Goal: Check status: Check status

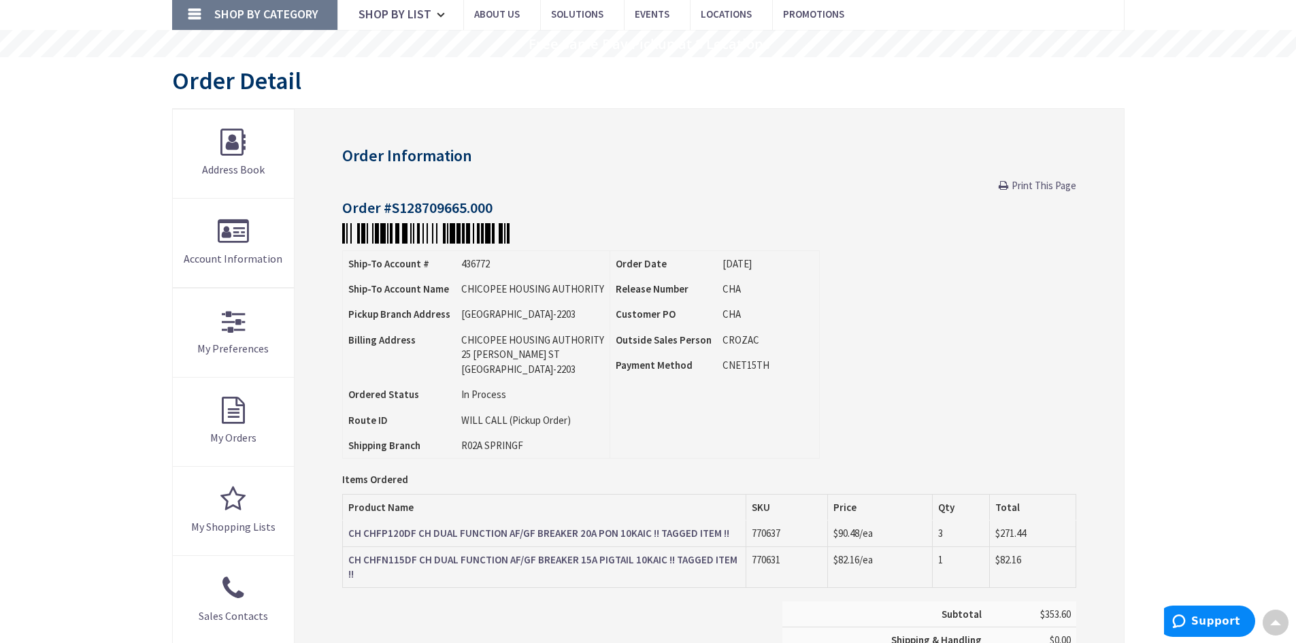
scroll to position [70, 0]
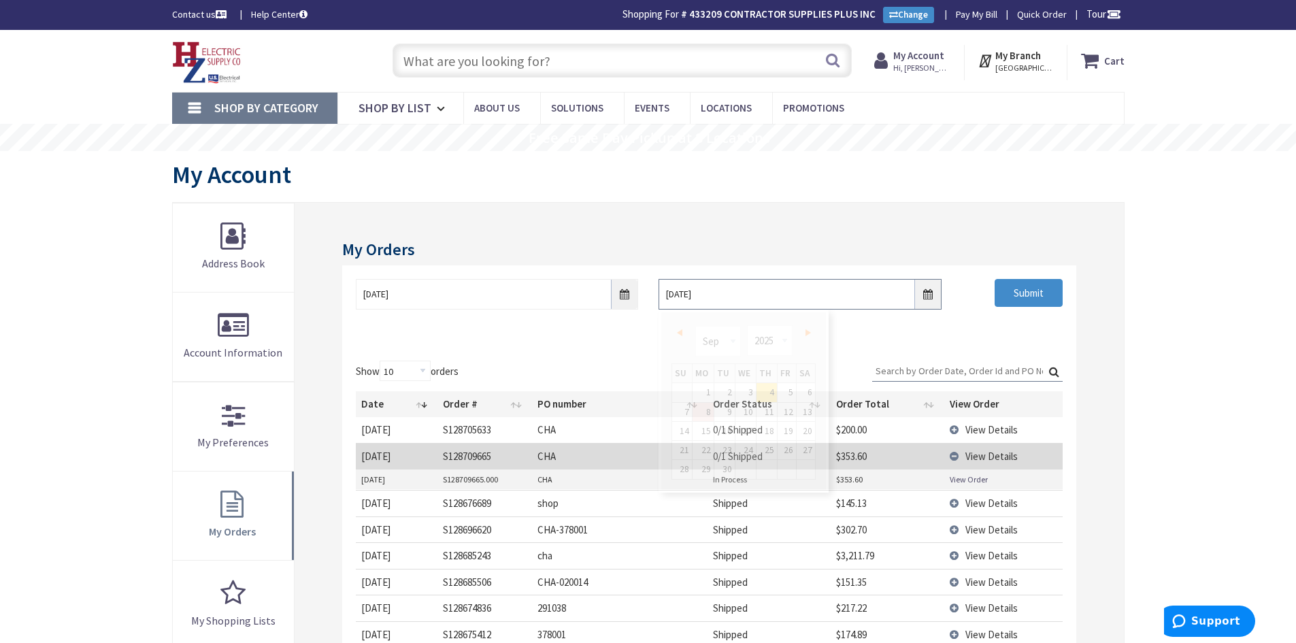
click at [925, 298] on input "9/4/2025" at bounding box center [800, 294] width 282 height 31
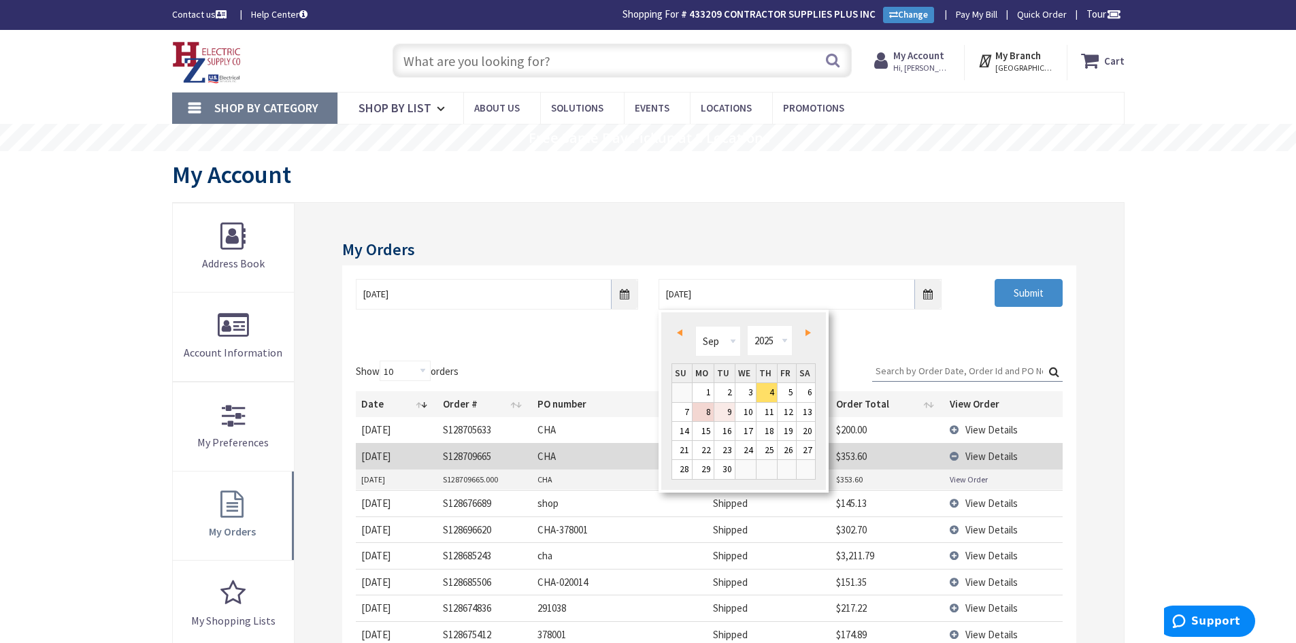
click at [730, 417] on link "9" at bounding box center [725, 412] width 20 height 18
type input "09/09/2025"
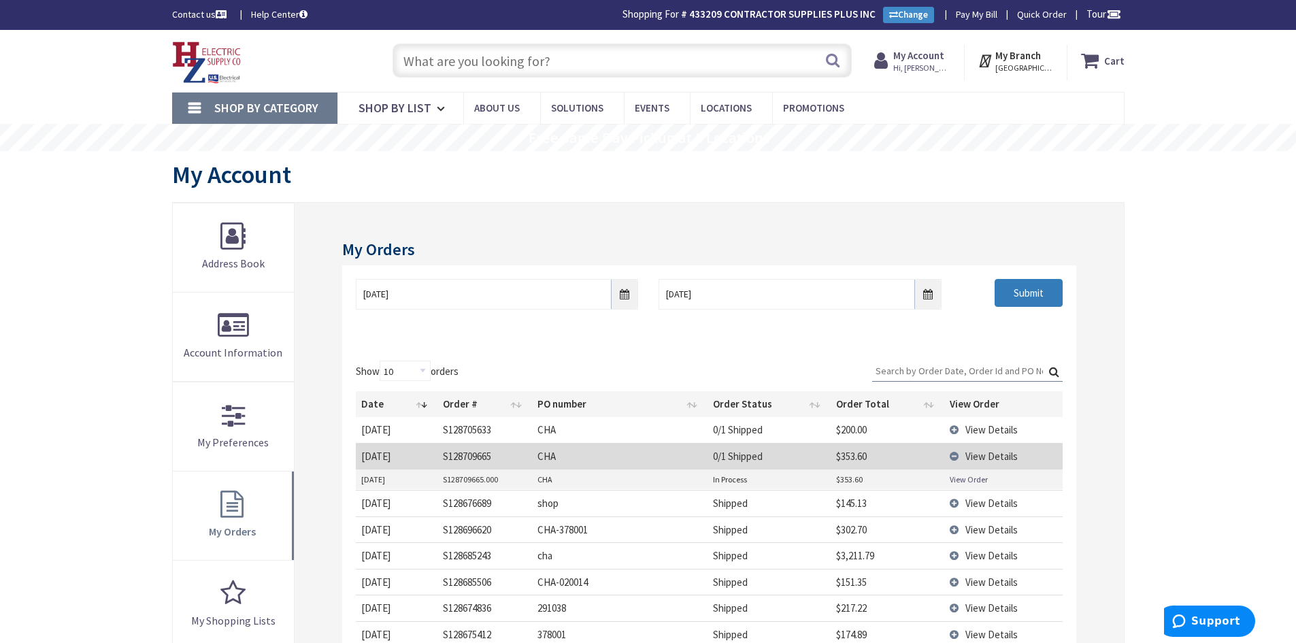
click at [1034, 297] on input "Submit" at bounding box center [1029, 293] width 68 height 29
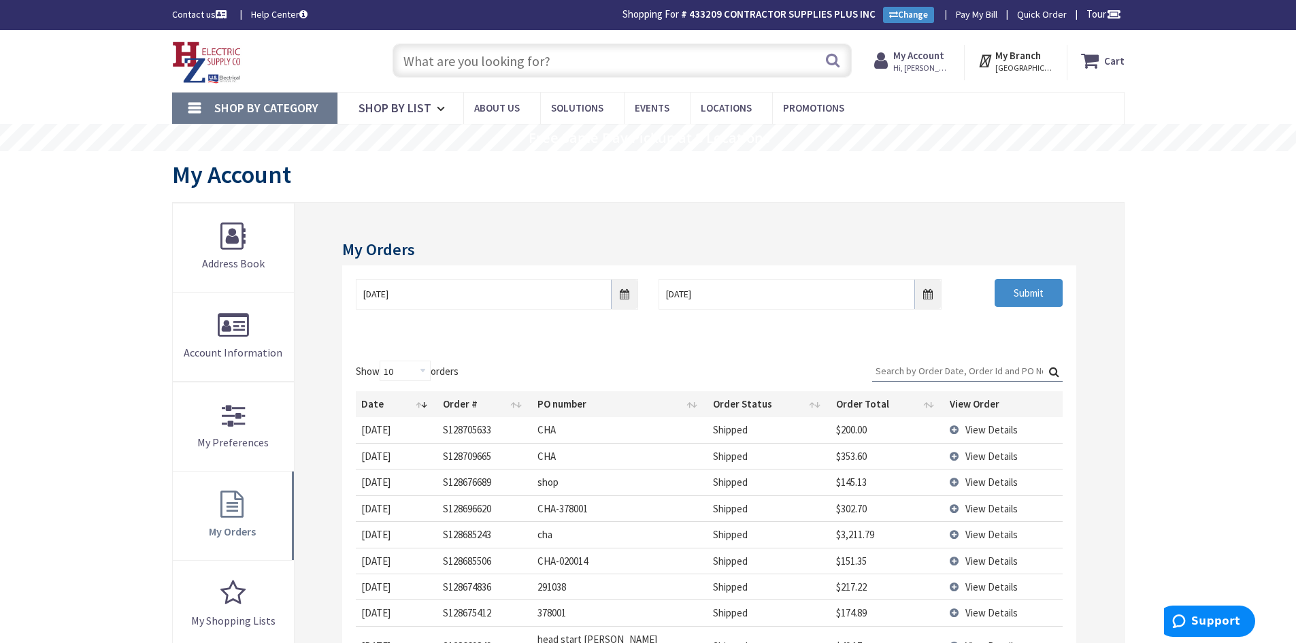
click at [521, 62] on input "text" at bounding box center [622, 61] width 459 height 34
click at [544, 67] on input "text" at bounding box center [622, 61] width 459 height 34
click at [410, 113] on span "Shop By List" at bounding box center [395, 108] width 73 height 16
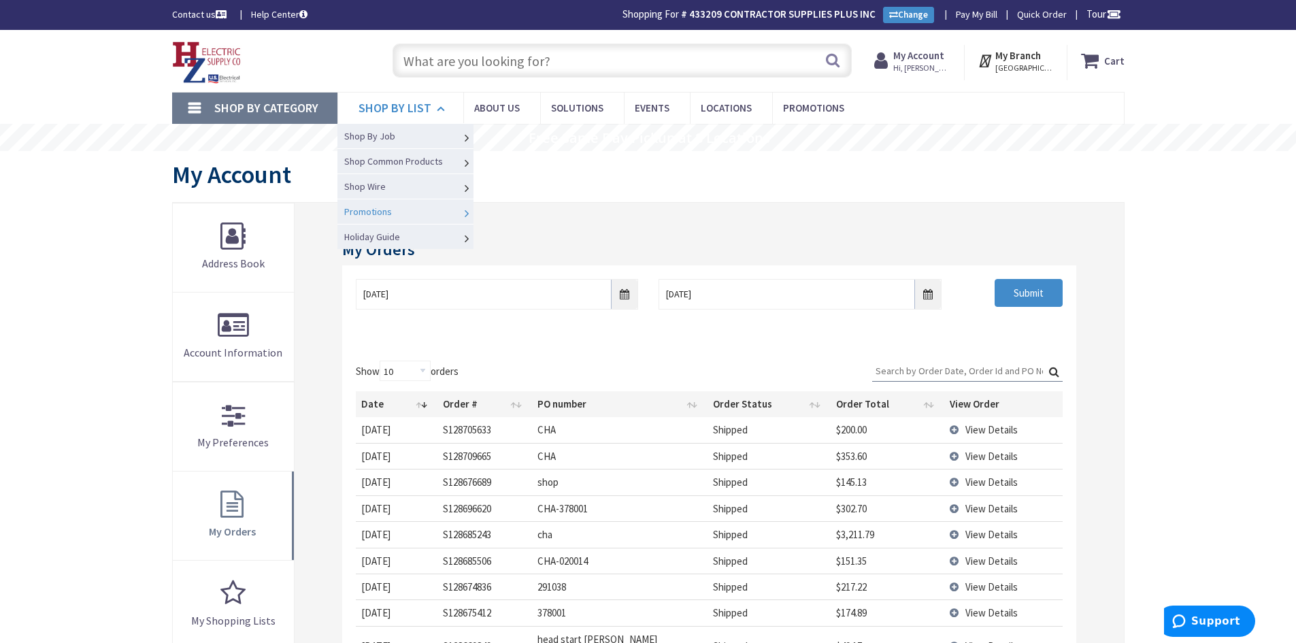
click at [440, 209] on link "Promotions" at bounding box center [406, 211] width 136 height 25
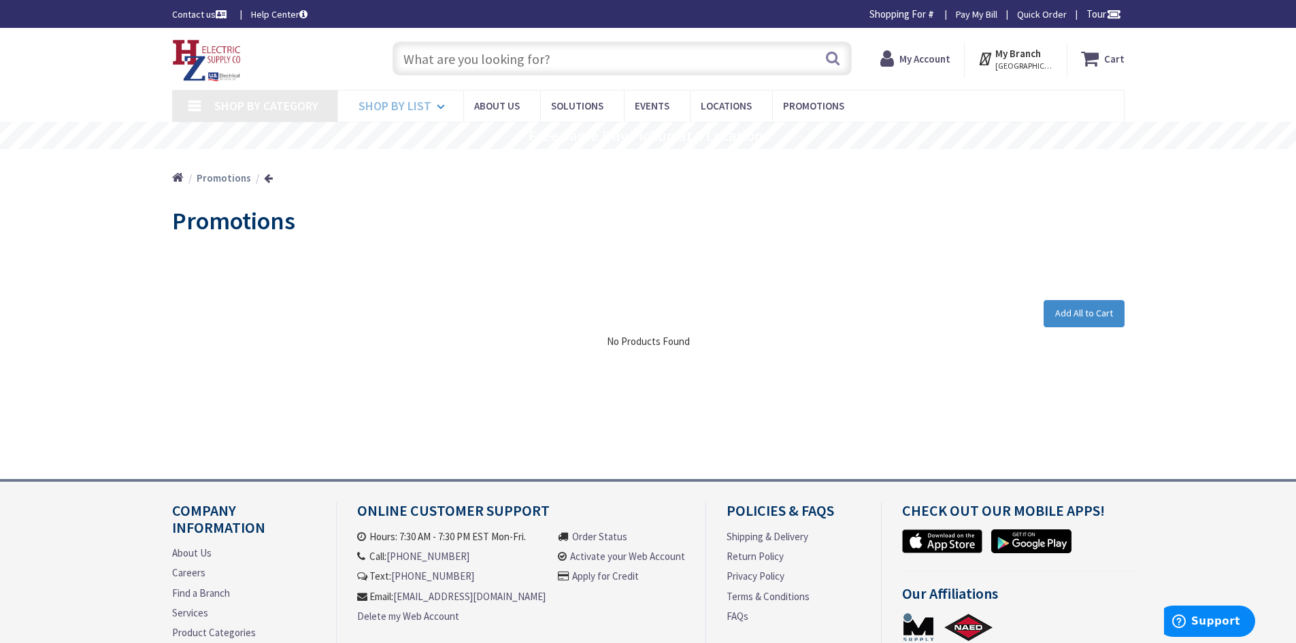
click at [427, 106] on span "Shop By List" at bounding box center [395, 106] width 73 height 16
click at [442, 108] on icon at bounding box center [443, 107] width 13 height 30
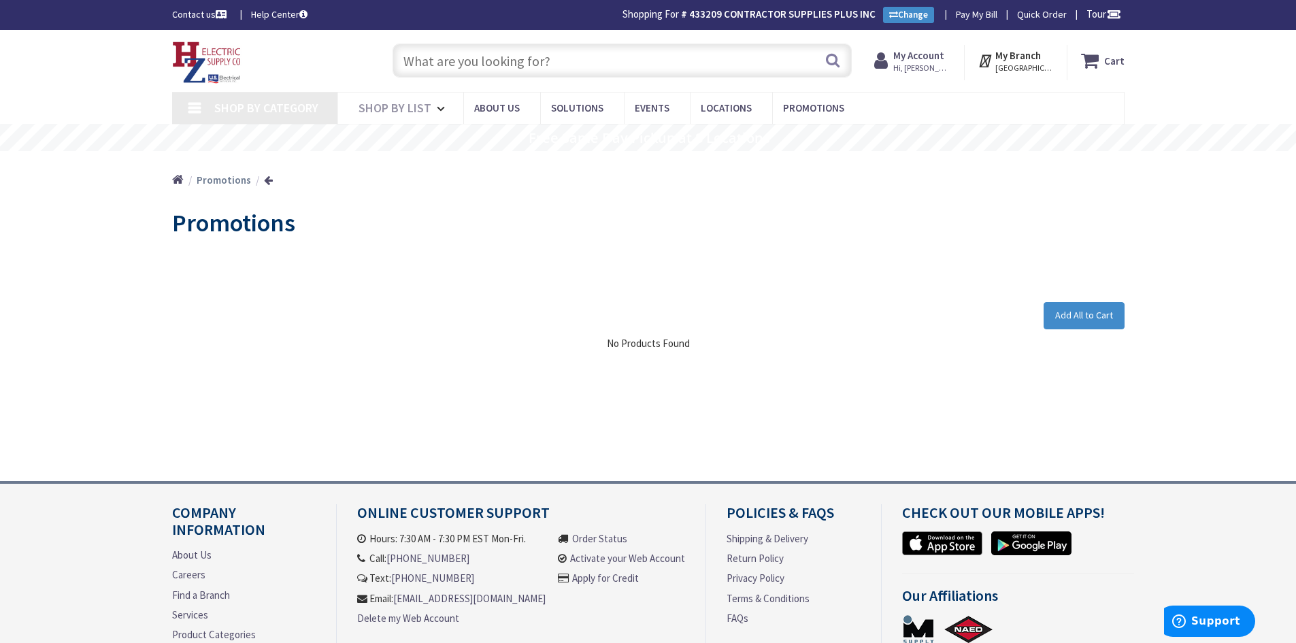
click at [506, 61] on input "text" at bounding box center [622, 61] width 459 height 34
click at [834, 63] on button "Search" at bounding box center [833, 60] width 18 height 31
click at [482, 66] on input "text" at bounding box center [622, 61] width 459 height 34
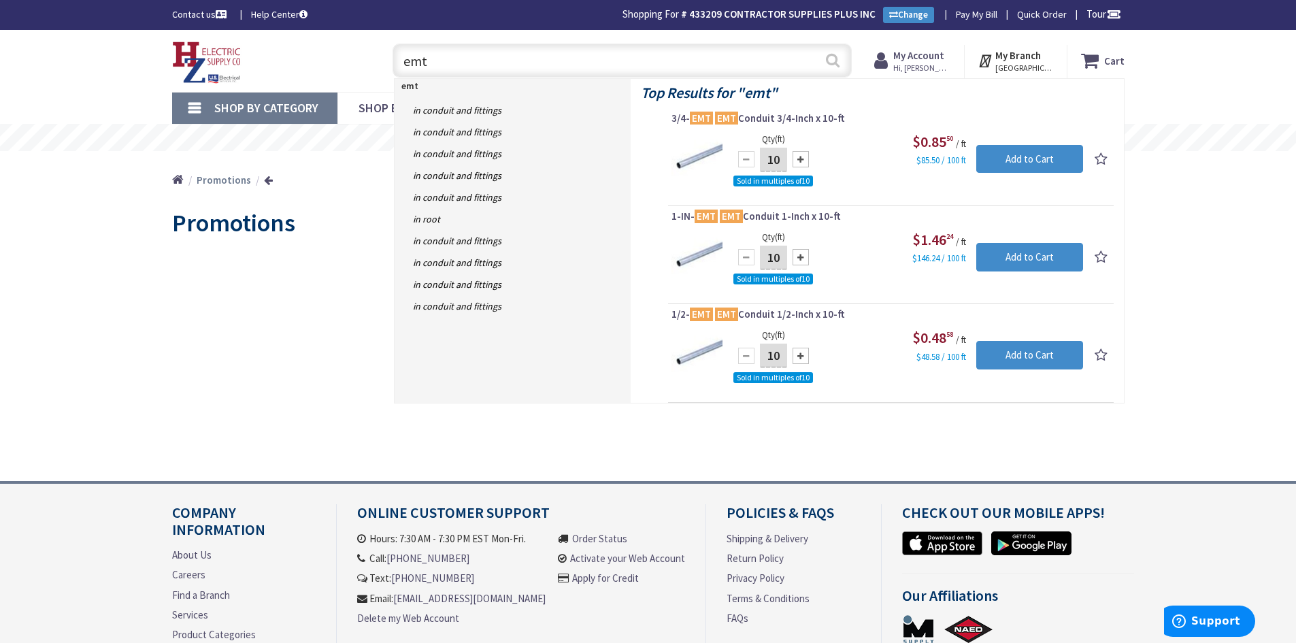
type input "emt"
click at [830, 61] on button "Search" at bounding box center [833, 60] width 18 height 31
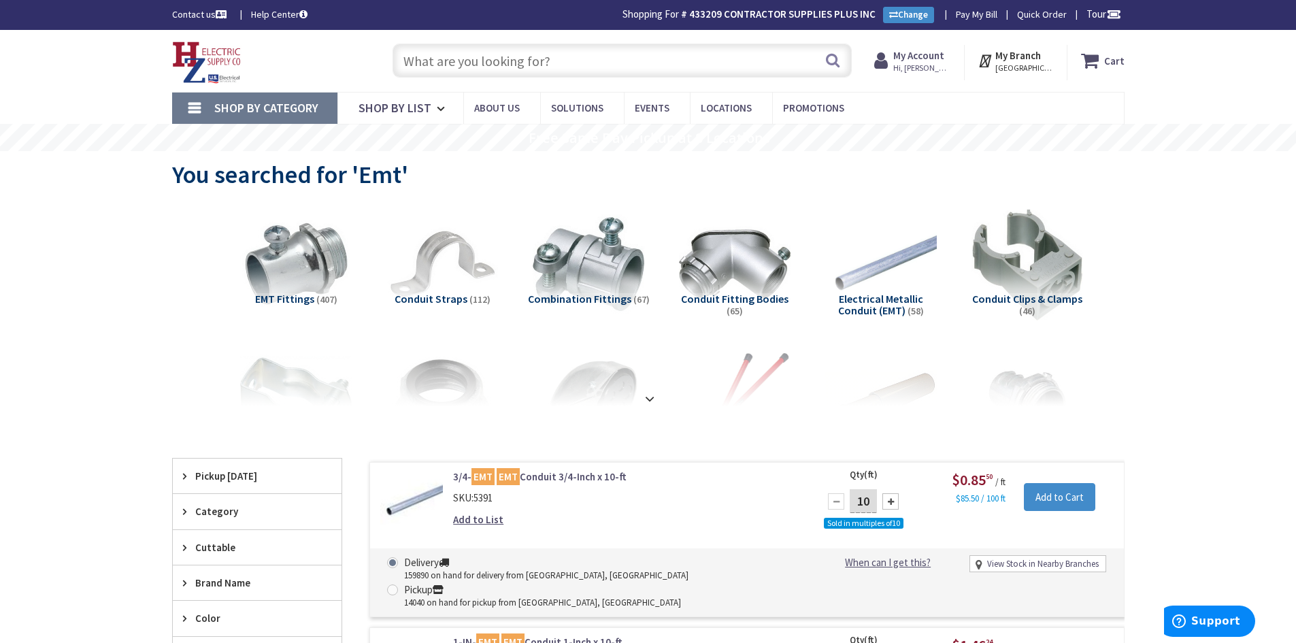
click at [517, 64] on input "text" at bounding box center [622, 61] width 459 height 34
click at [496, 65] on input "text" at bounding box center [622, 61] width 459 height 34
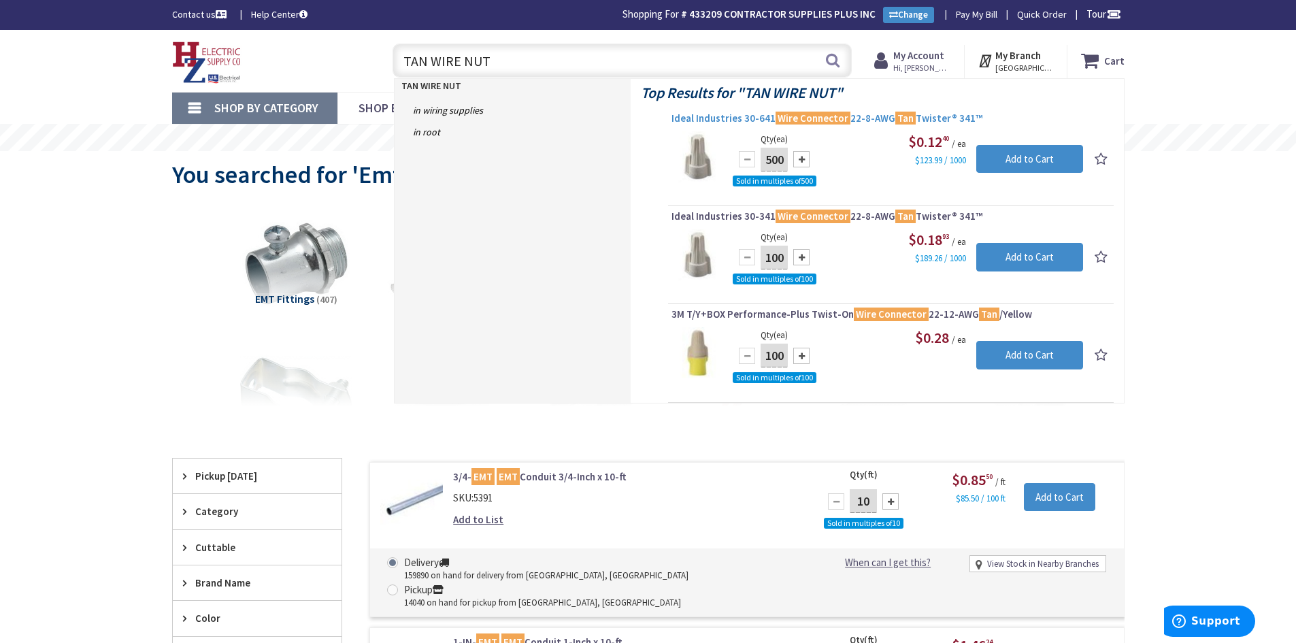
type input "TAN WIRE NUT"
click at [734, 112] on span "Ideal Industries 30-641 Wire Connector 22-8-AWG Tan Twister® 341™" at bounding box center [891, 119] width 439 height 14
click at [733, 117] on span "Ideal Industries 30-641 Wire Connector 22-8-AWG Tan Twister® 341™" at bounding box center [891, 119] width 439 height 14
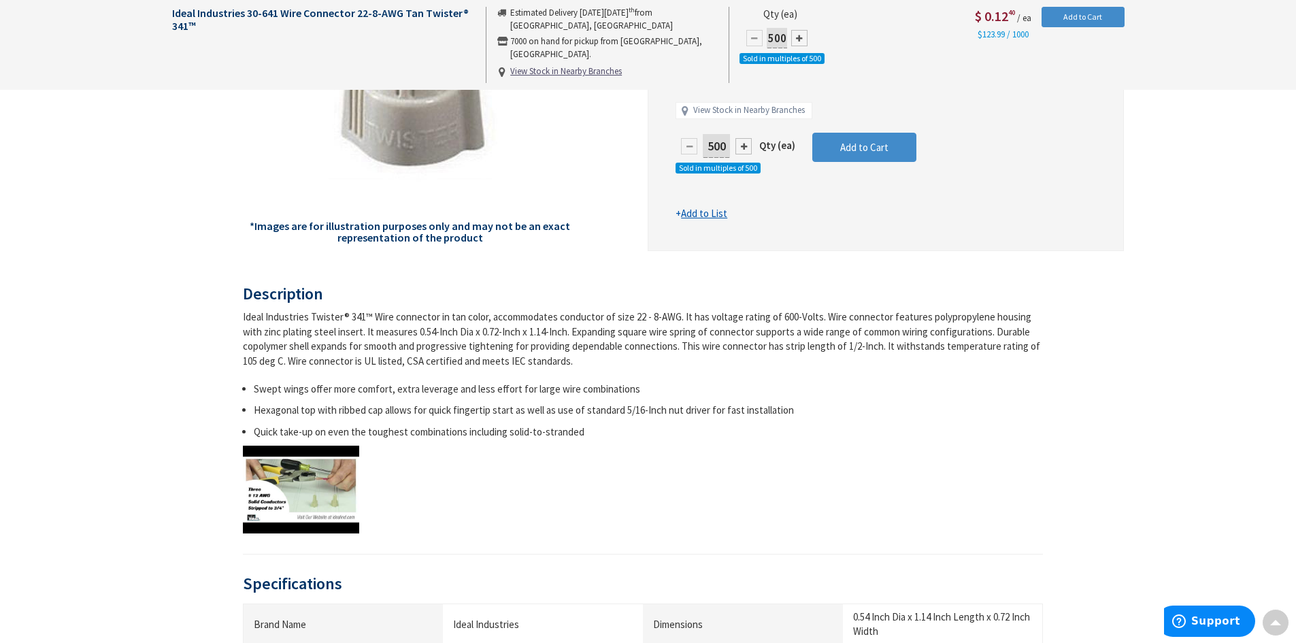
scroll to position [2, 0]
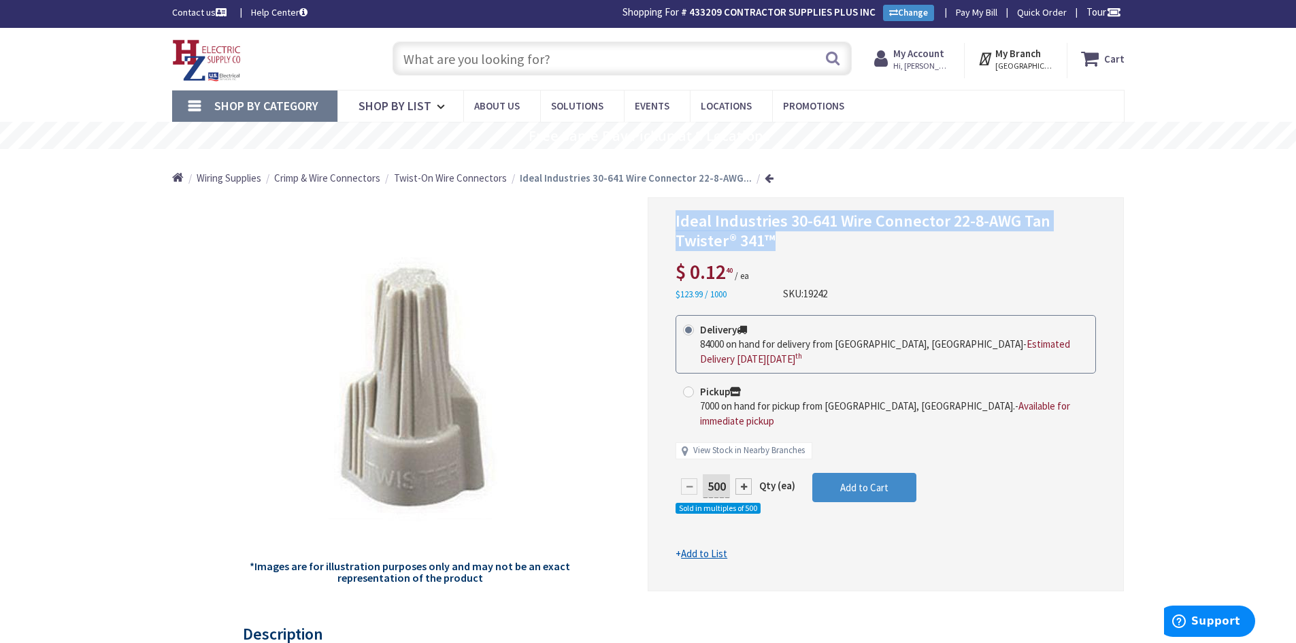
drag, startPoint x: 676, startPoint y: 218, endPoint x: 915, endPoint y: 238, distance: 239.7
click at [915, 238] on h1 "Ideal Industries 30-641 Wire Connector 22-8-AWG Tan Twister® 341™" at bounding box center [886, 231] width 421 height 39
copy span "Ideal Industries 30-641 Wire Connector 22-8-AWG Tan Twister® 341™"
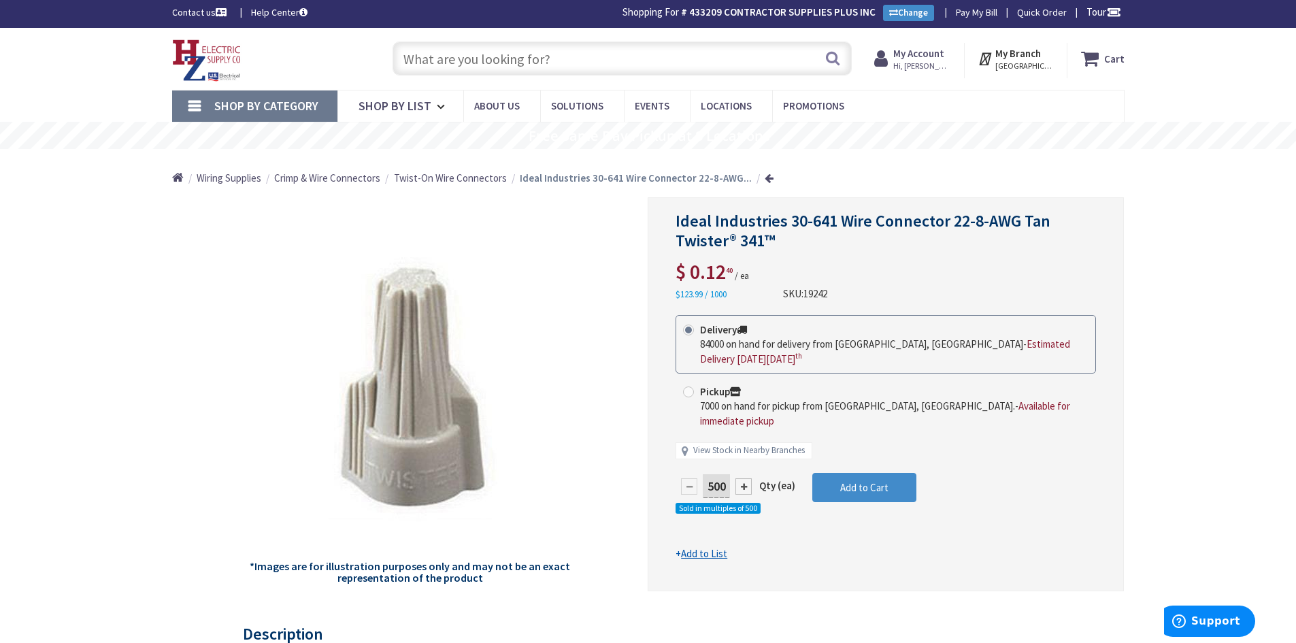
click at [485, 54] on input "text" at bounding box center [622, 59] width 459 height 34
paste input "HUBW RRD201WTR"
type input "HUBW RRD201WTR"
click at [829, 58] on button "Search" at bounding box center [833, 58] width 18 height 31
click at [837, 59] on button "Search" at bounding box center [833, 58] width 18 height 31
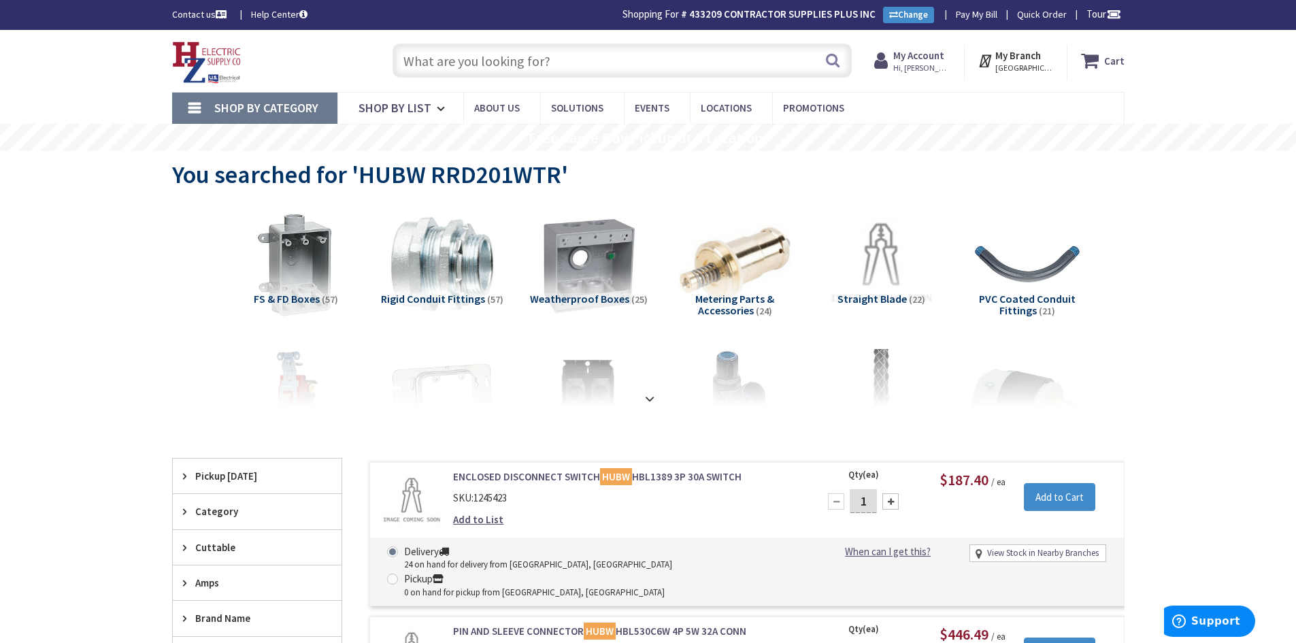
click at [913, 68] on span "Hi, [PERSON_NAME]" at bounding box center [923, 68] width 58 height 11
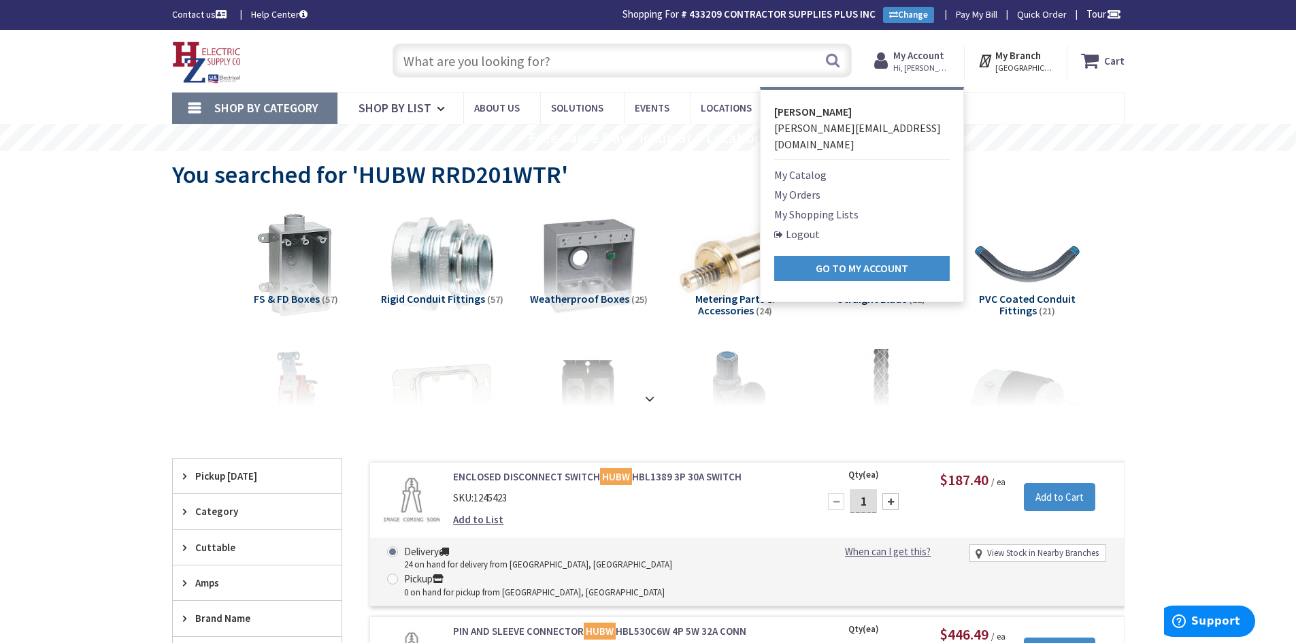
click at [813, 186] on link "My Orders" at bounding box center [797, 194] width 46 height 16
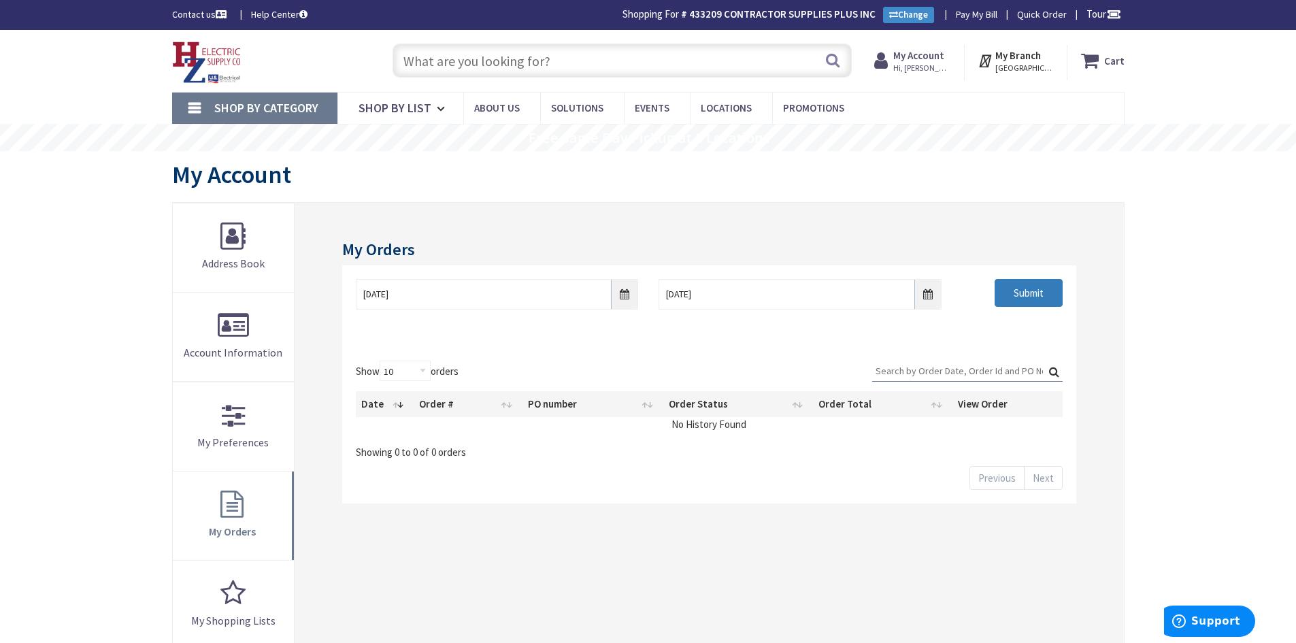
click at [1025, 297] on input "Submit" at bounding box center [1029, 293] width 68 height 29
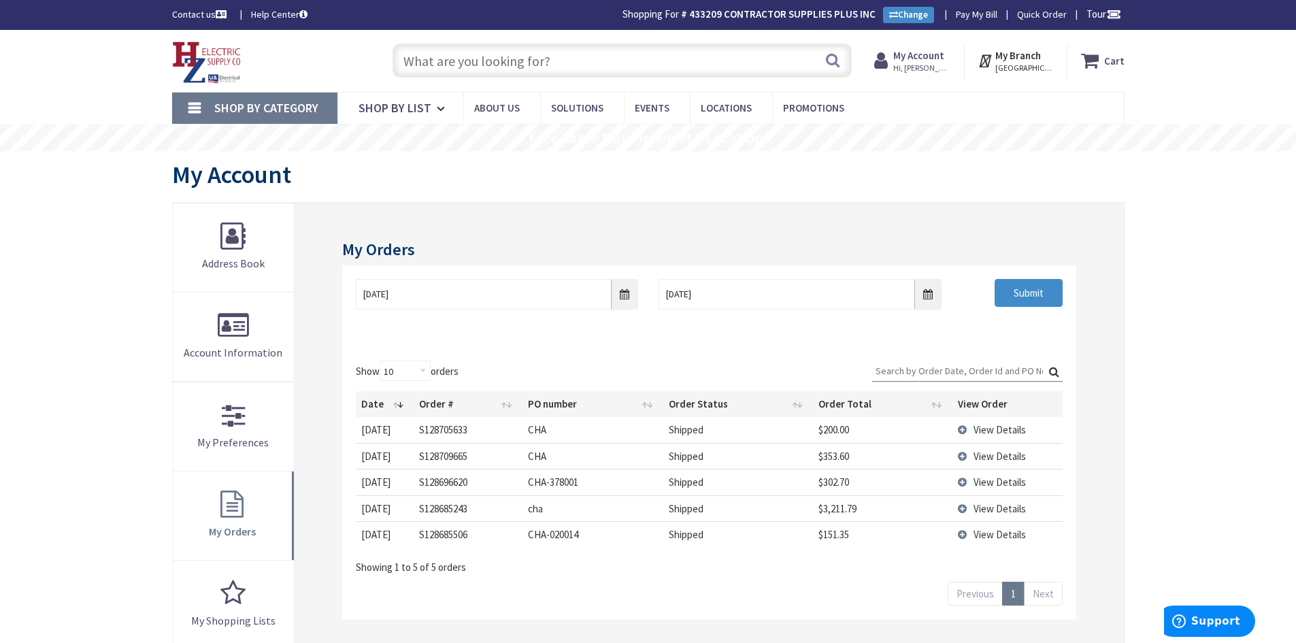
click at [476, 52] on input "text" at bounding box center [622, 61] width 459 height 34
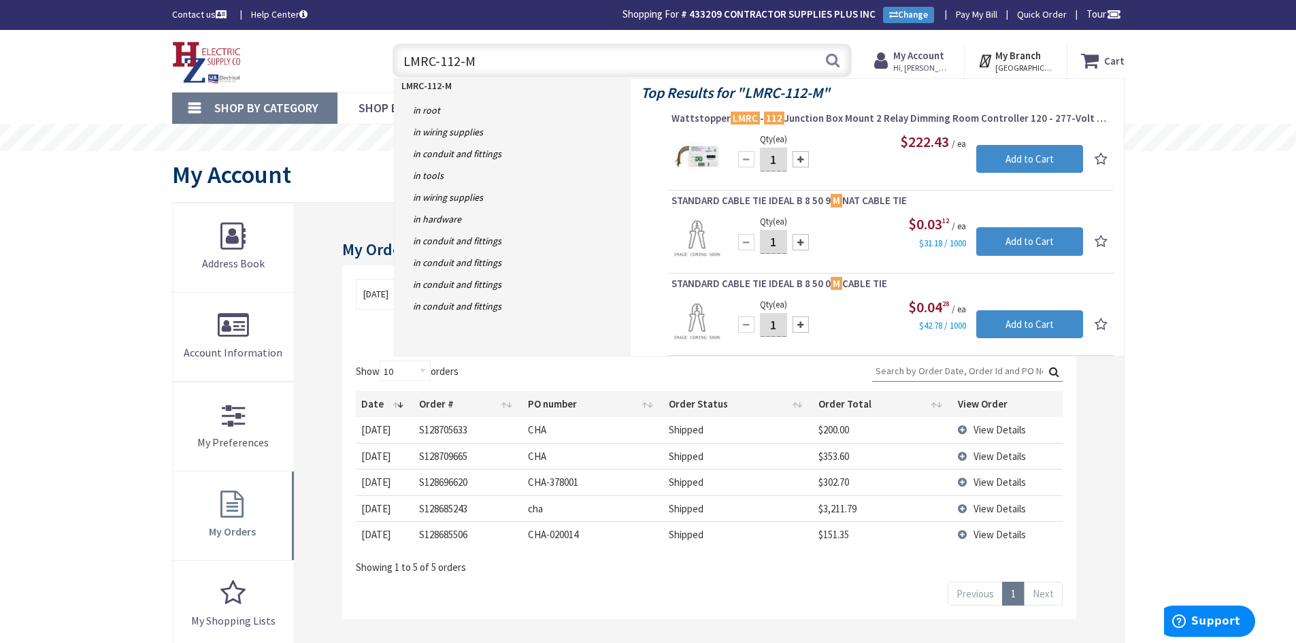
drag, startPoint x: 492, startPoint y: 61, endPoint x: 399, endPoint y: 65, distance: 93.4
click at [399, 65] on input "LMRC-112-M" at bounding box center [622, 61] width 459 height 34
type input "LMRC-112-M"
click at [814, 119] on span "Wattstopper LMRC - 112 Junction Box Mount 2 Relay Dimming Room Controller 120 -…" at bounding box center [891, 119] width 439 height 14
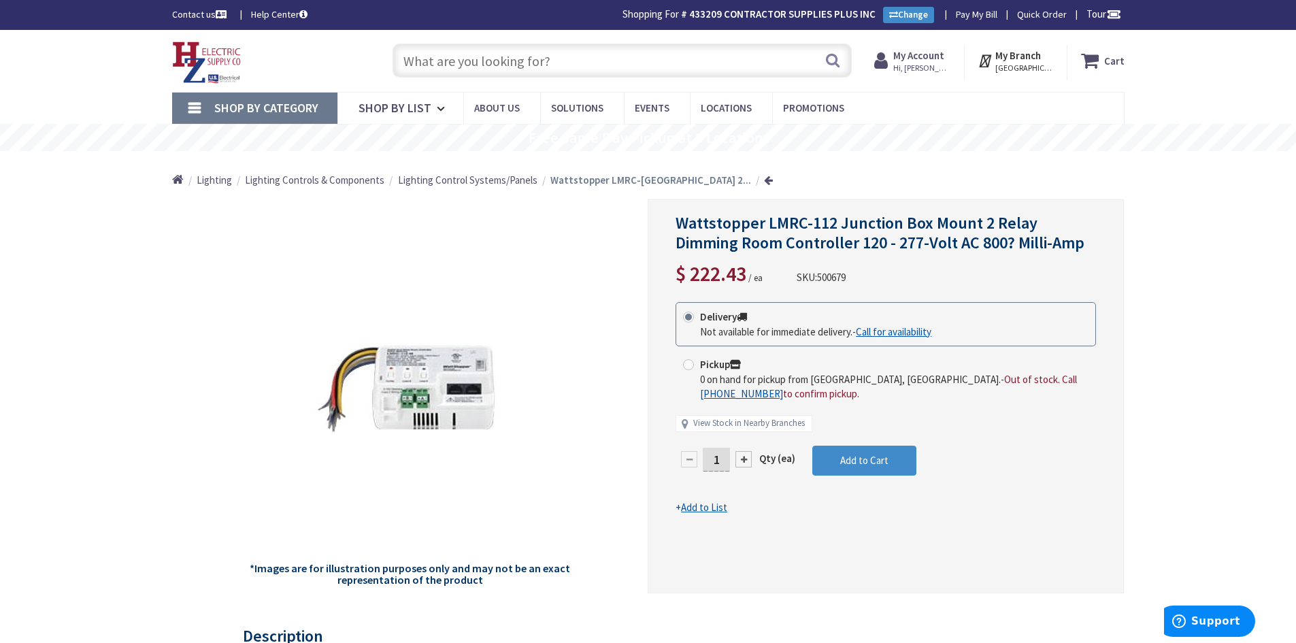
click at [505, 54] on input "text" at bounding box center [622, 61] width 459 height 34
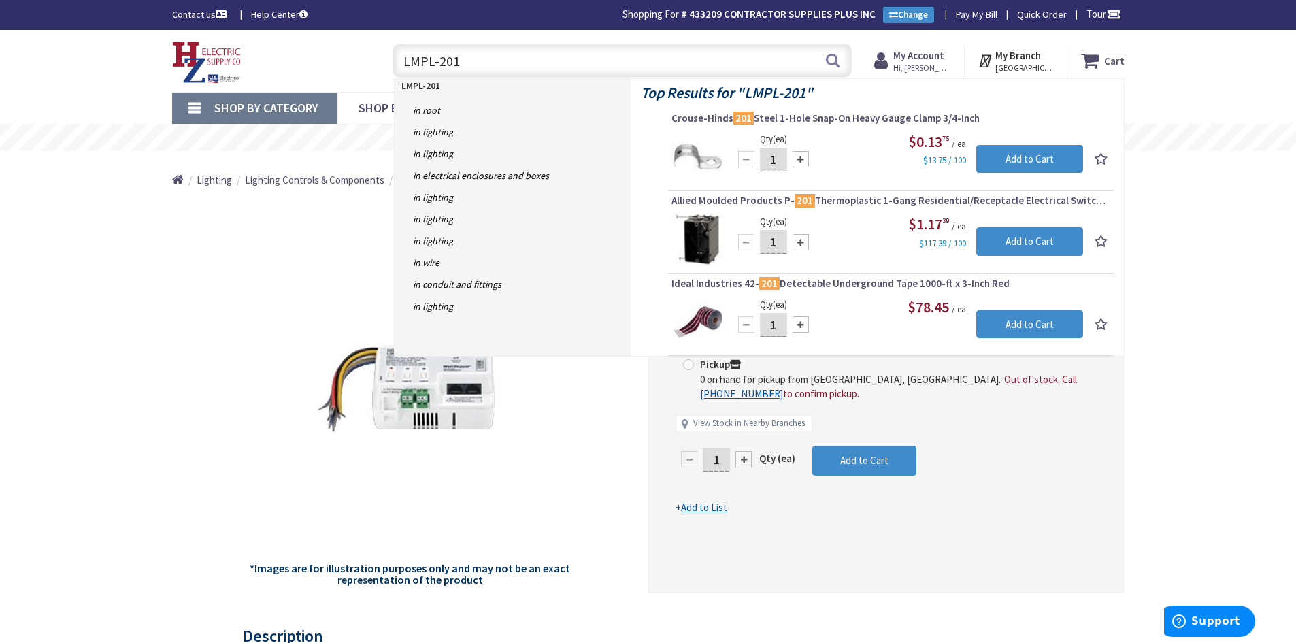
drag, startPoint x: 480, startPoint y: 62, endPoint x: 392, endPoint y: 51, distance: 88.5
click at [392, 51] on div "LMPL-201 LMPL-201 Search" at bounding box center [619, 60] width 466 height 44
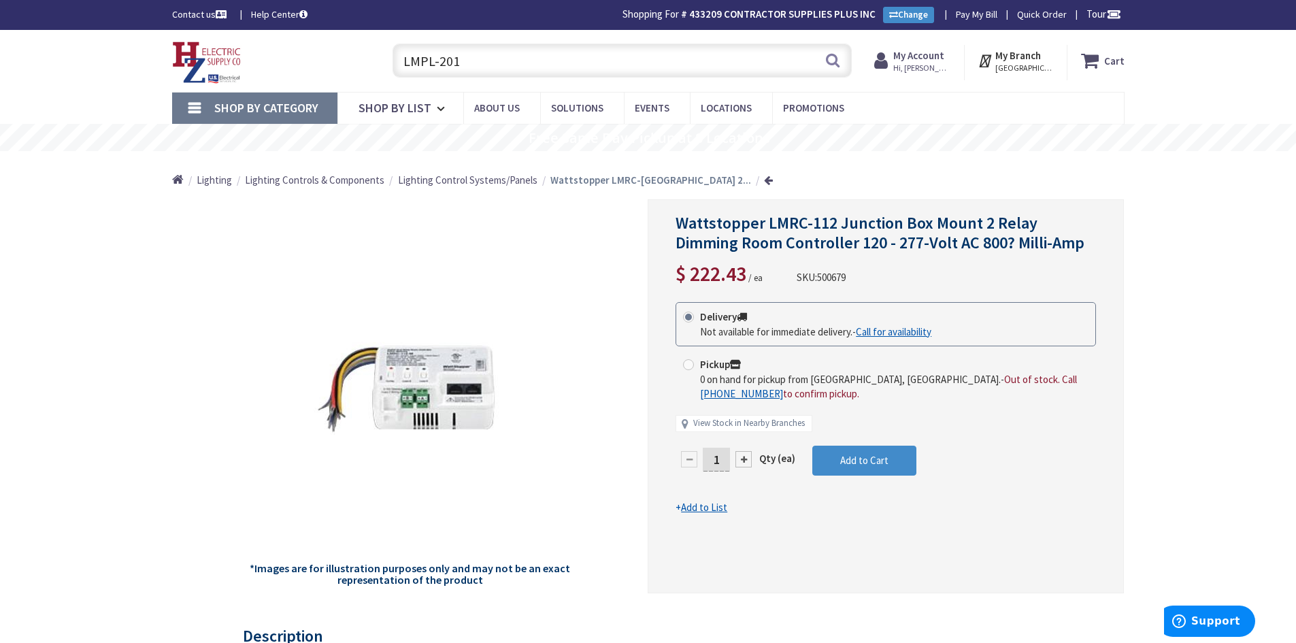
click at [402, 63] on input "LMPL-201" at bounding box center [622, 61] width 459 height 34
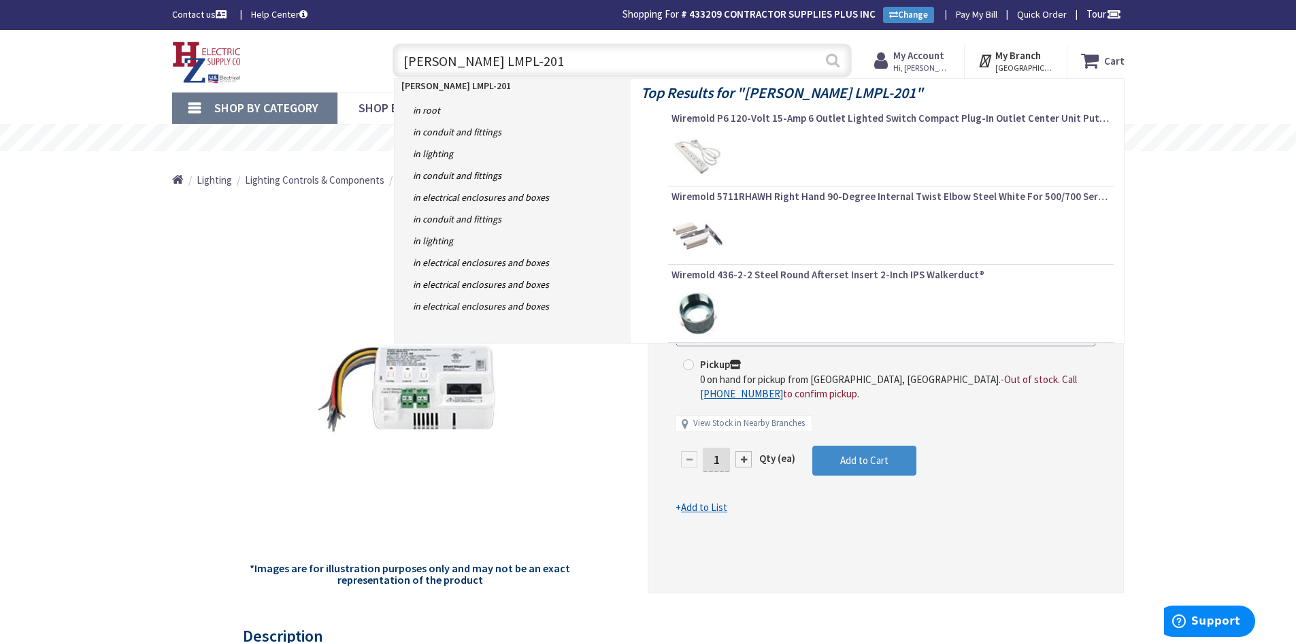
type input "LEGRAND LMPL-201"
click at [832, 56] on button "Search" at bounding box center [833, 60] width 18 height 31
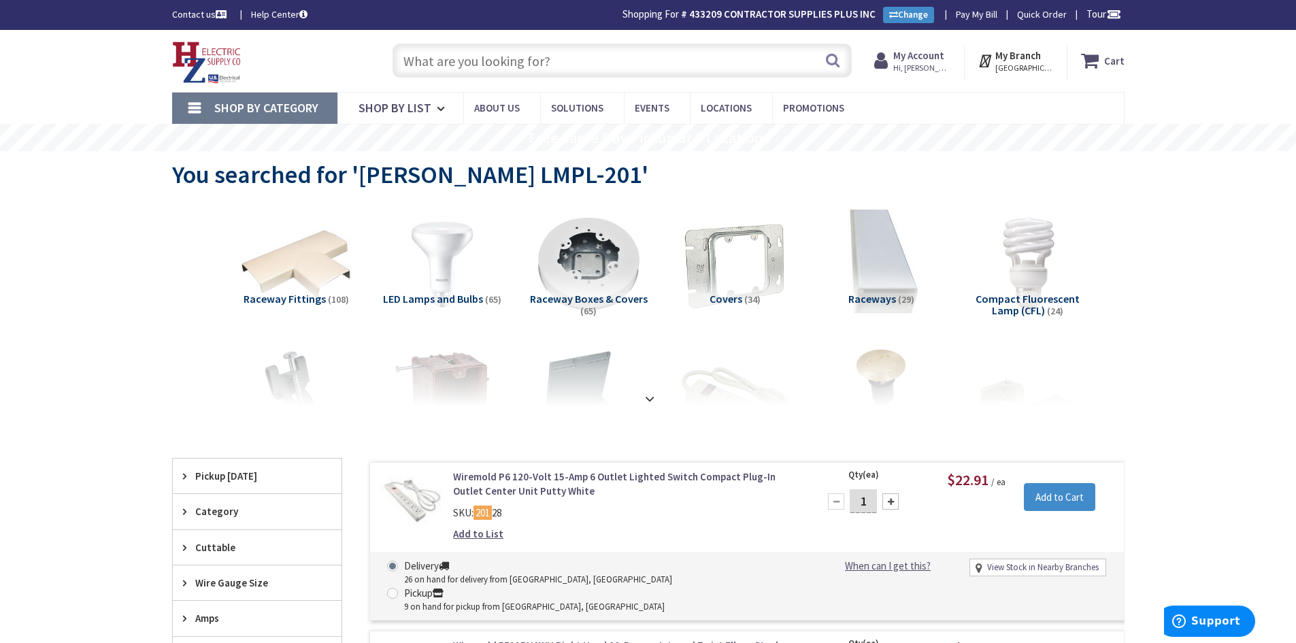
click at [461, 69] on input "text" at bounding box center [622, 61] width 459 height 34
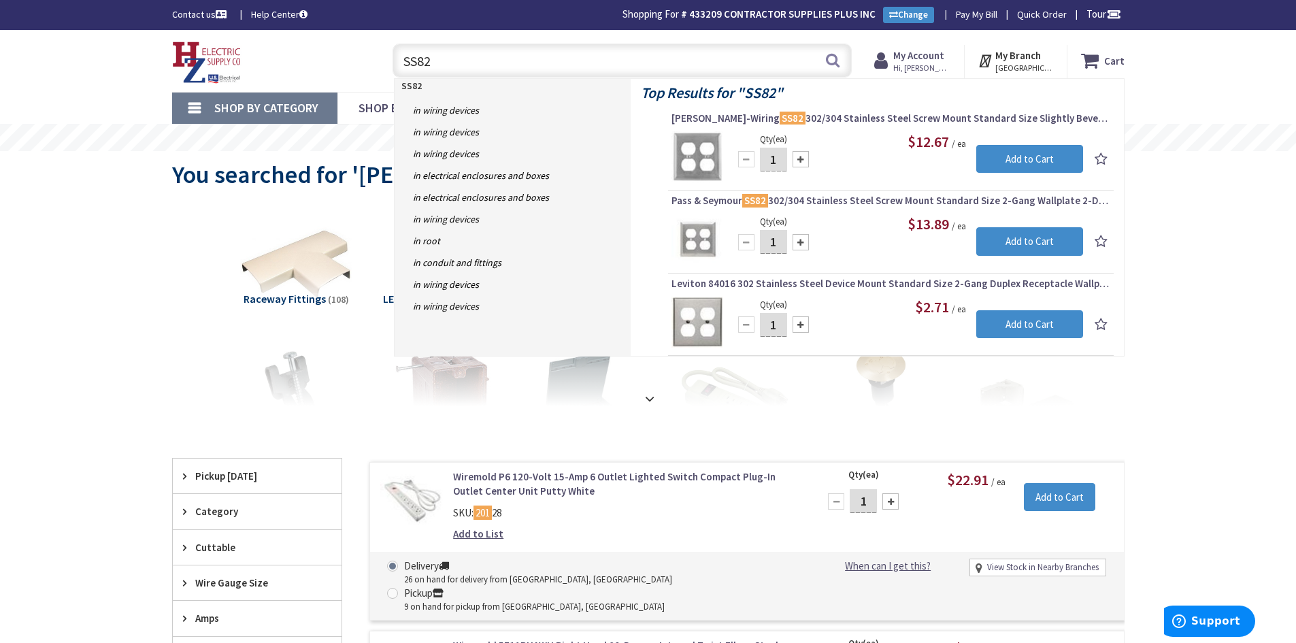
click at [498, 61] on input "SS82" at bounding box center [622, 61] width 459 height 34
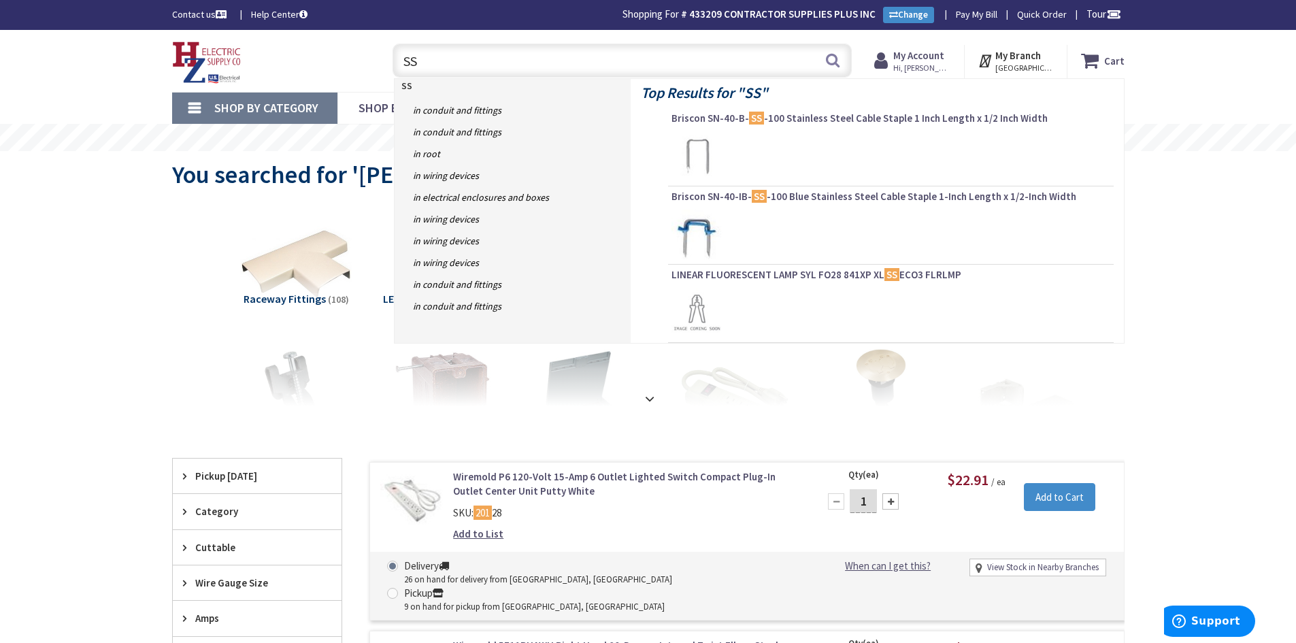
type input "SS1"
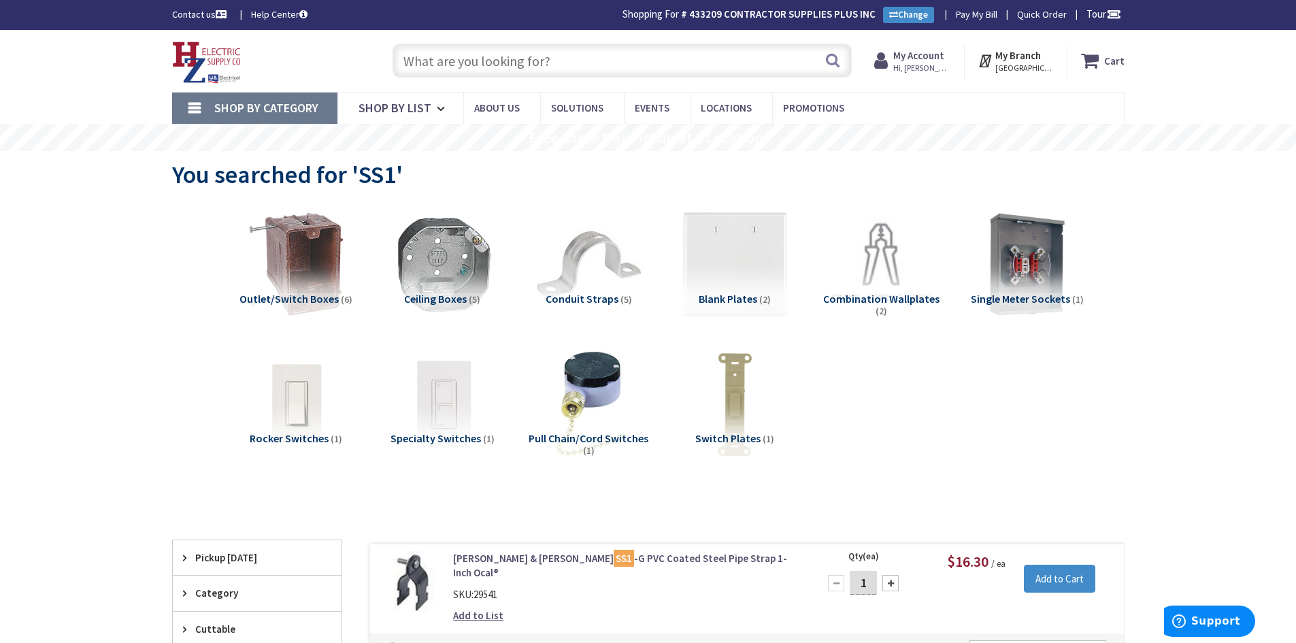
click at [451, 63] on input "text" at bounding box center [622, 61] width 459 height 34
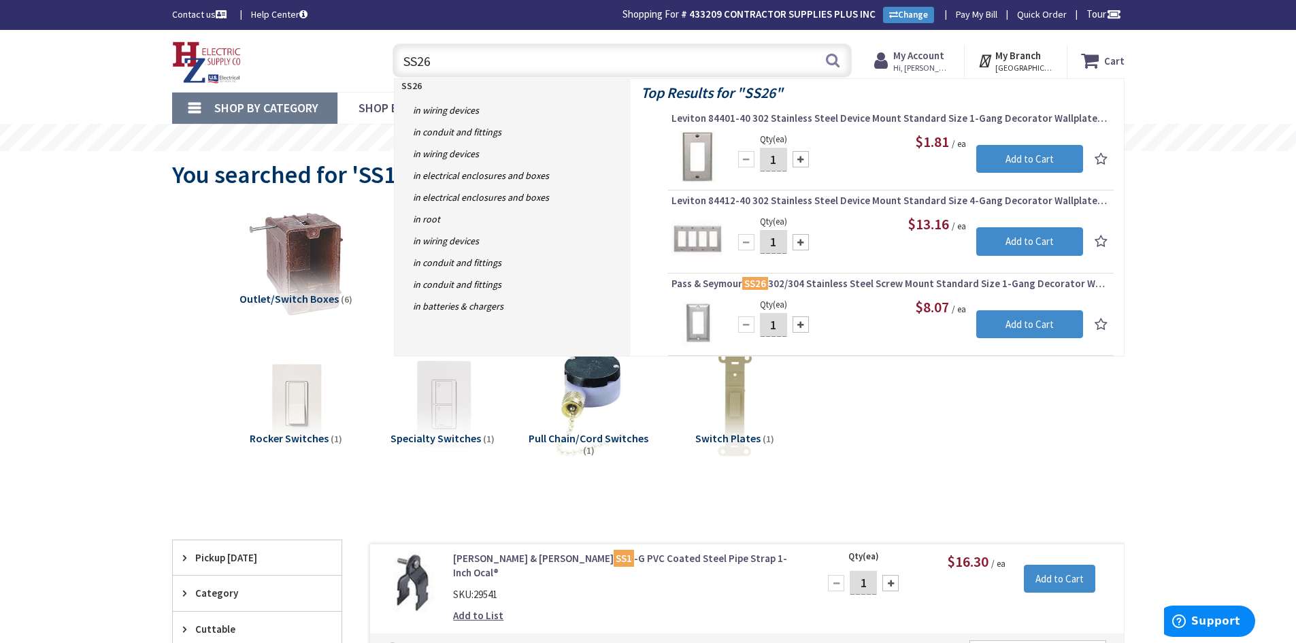
drag, startPoint x: 471, startPoint y: 62, endPoint x: 359, endPoint y: 62, distance: 111.6
click at [359, 62] on div "Toggle Nav SS26 SS26 Search Cart My Cart Close" at bounding box center [648, 61] width 973 height 46
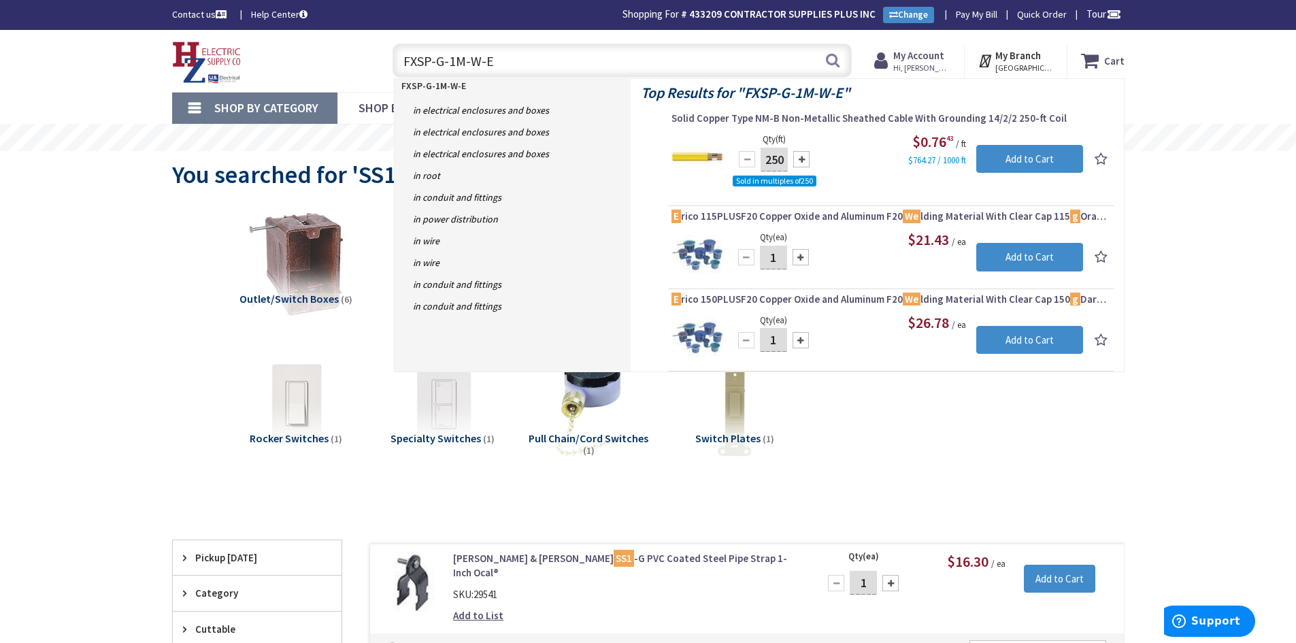
click at [453, 62] on input "FXSP-G-1M-W-E" at bounding box center [622, 61] width 459 height 34
drag, startPoint x: 502, startPoint y: 63, endPoint x: 404, endPoint y: 61, distance: 98.0
click at [404, 61] on input "FXSP-G-1M-W-E" at bounding box center [622, 61] width 459 height 34
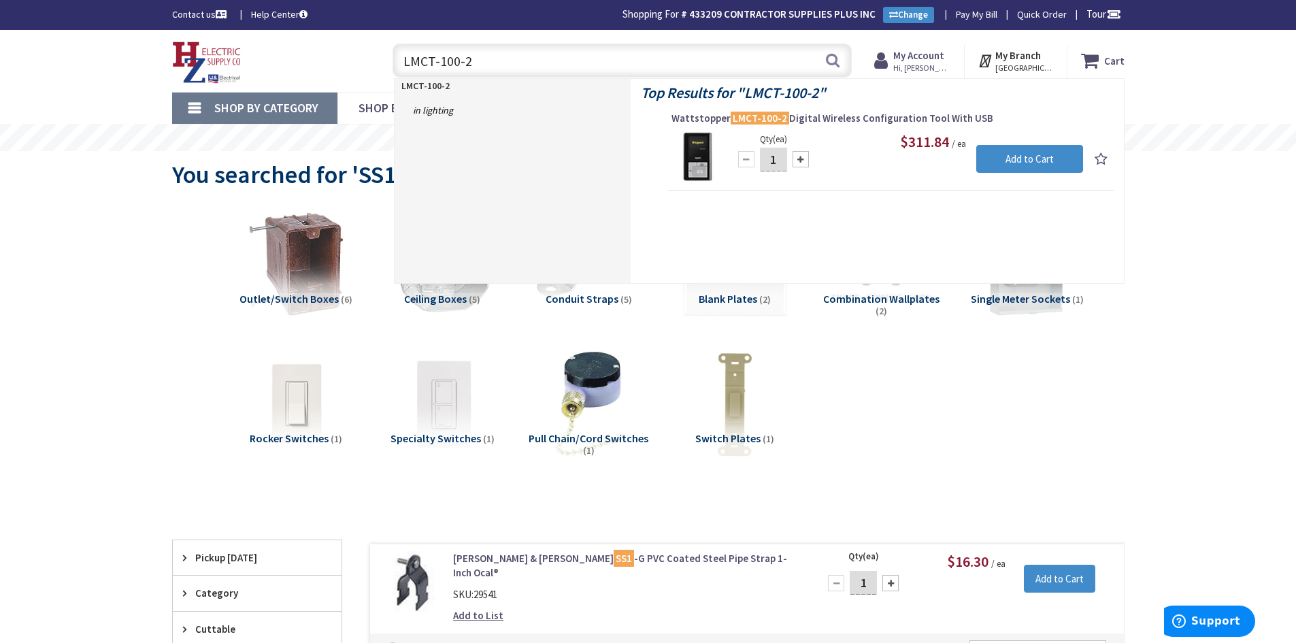
drag, startPoint x: 472, startPoint y: 63, endPoint x: 397, endPoint y: 59, distance: 74.9
click at [397, 60] on input "LMCT-100-2" at bounding box center [622, 61] width 459 height 34
type input "LMLS-500"
click at [1018, 118] on span "Wattstopper LMLS-500 Multi Zone Open Loop Switching And Dimming Digital Photose…" at bounding box center [891, 119] width 439 height 14
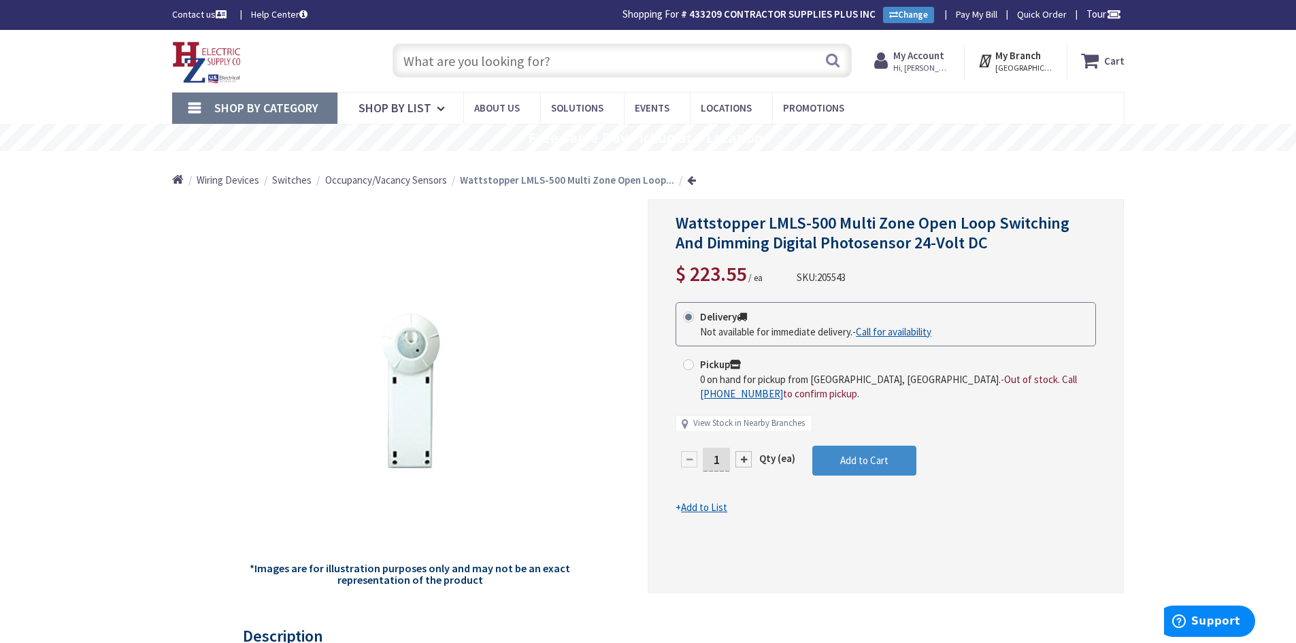
click at [559, 62] on input "text" at bounding box center [622, 61] width 459 height 34
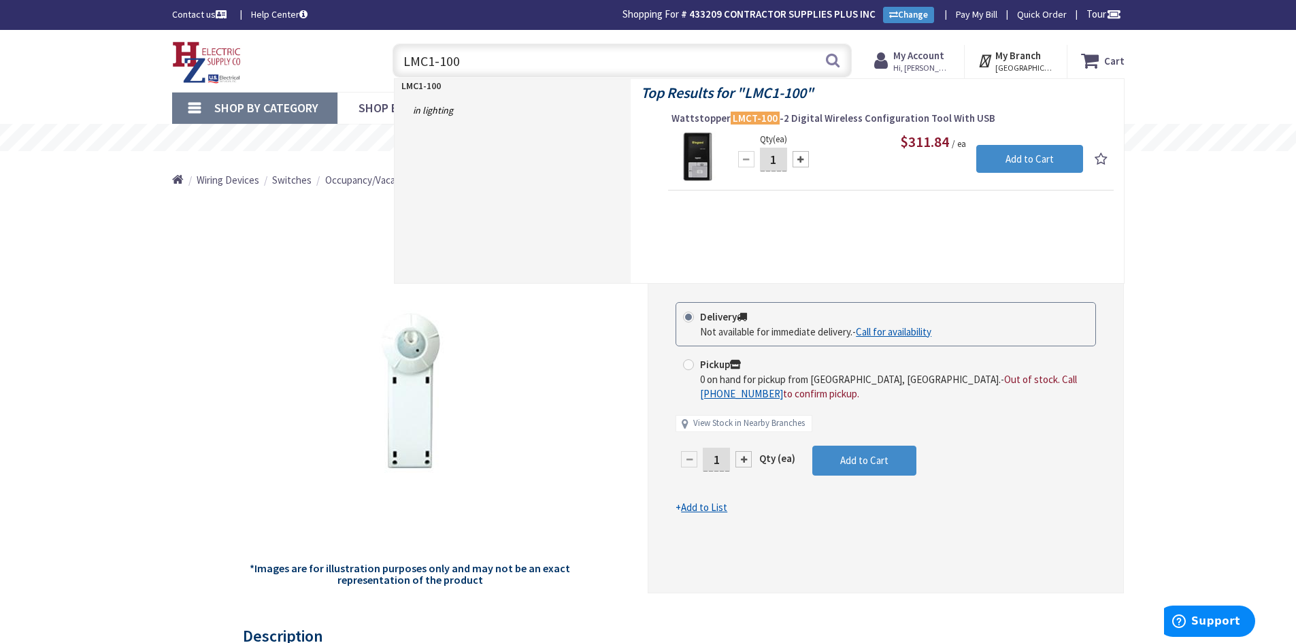
drag, startPoint x: 478, startPoint y: 59, endPoint x: 400, endPoint y: 57, distance: 77.6
click at [400, 57] on input "LMC1-100" at bounding box center [622, 61] width 459 height 34
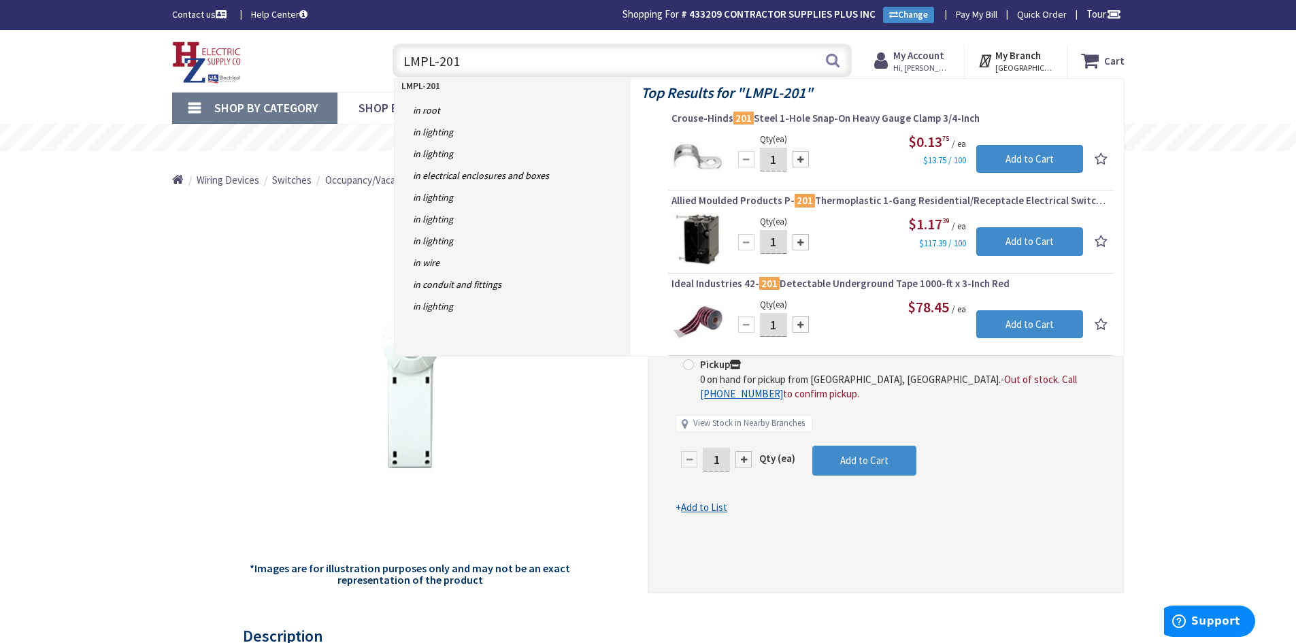
type input "LMPL-201"
drag, startPoint x: 483, startPoint y: 63, endPoint x: 378, endPoint y: 55, distance: 105.1
click at [378, 55] on div "LMPL-201 LMPL-201 Search" at bounding box center [619, 60] width 487 height 44
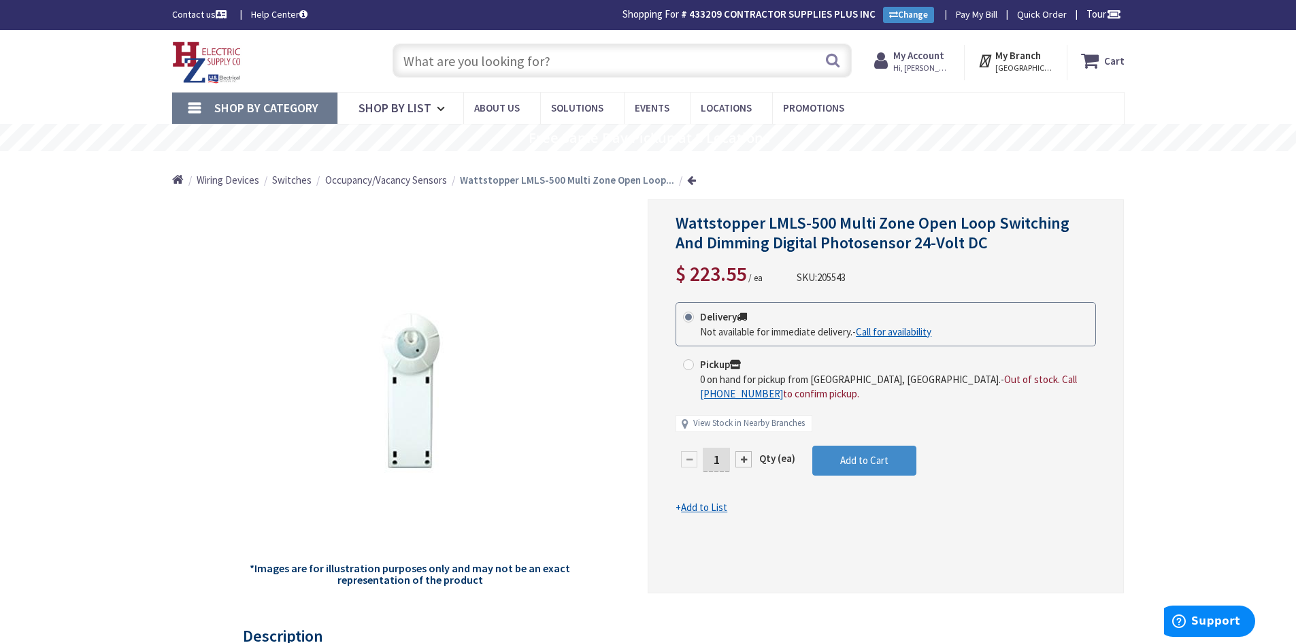
paste input "LMPL-111-20M"
type input "LMPL-111-20M"
click at [836, 61] on button "Search" at bounding box center [833, 60] width 18 height 31
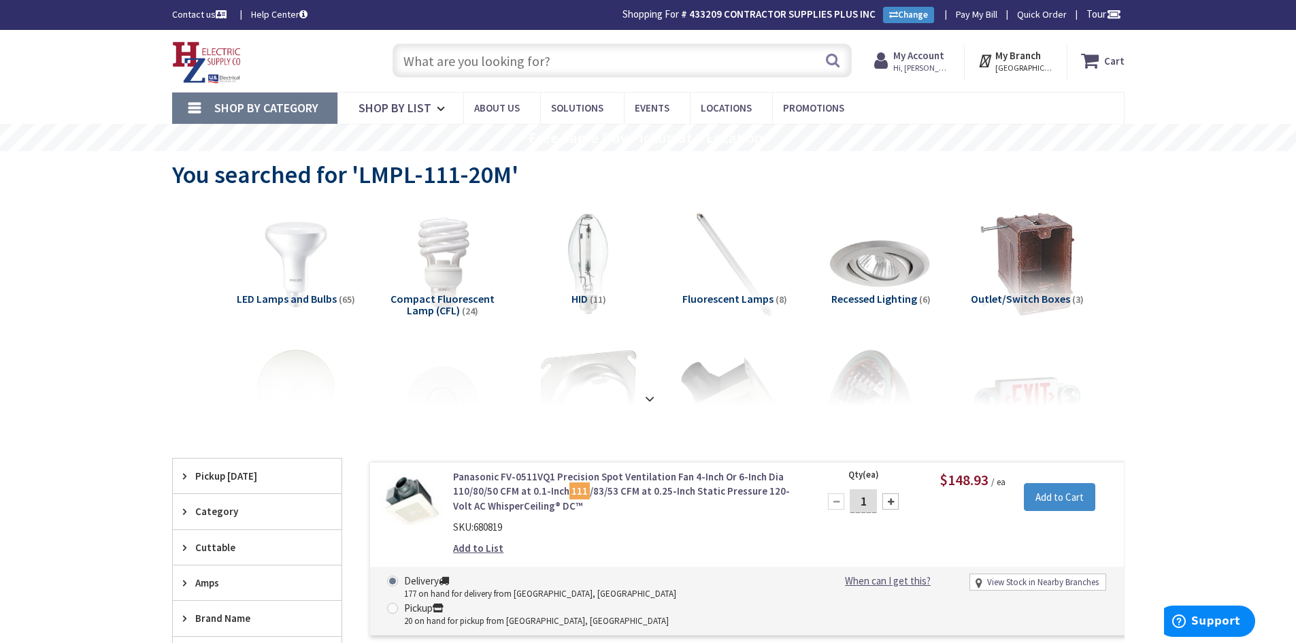
click at [917, 63] on span "Hi, [PERSON_NAME]" at bounding box center [923, 68] width 58 height 11
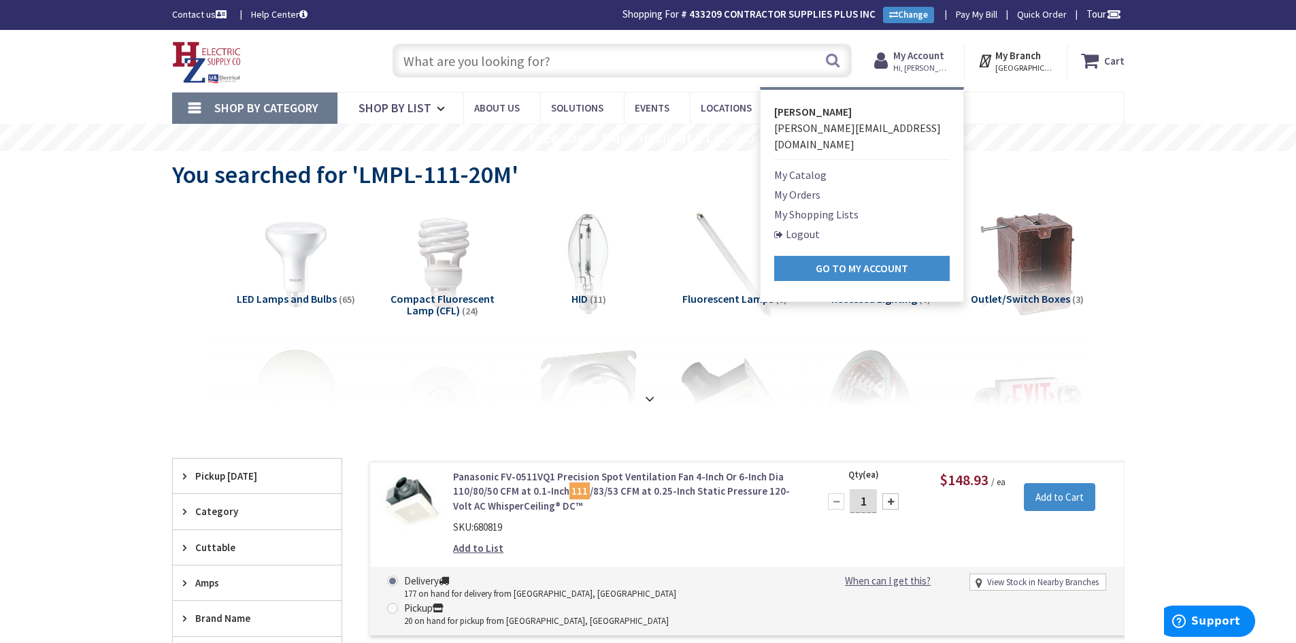
click at [815, 131] on span "[PERSON_NAME][EMAIL_ADDRESS][DOMAIN_NAME]" at bounding box center [857, 136] width 167 height 30
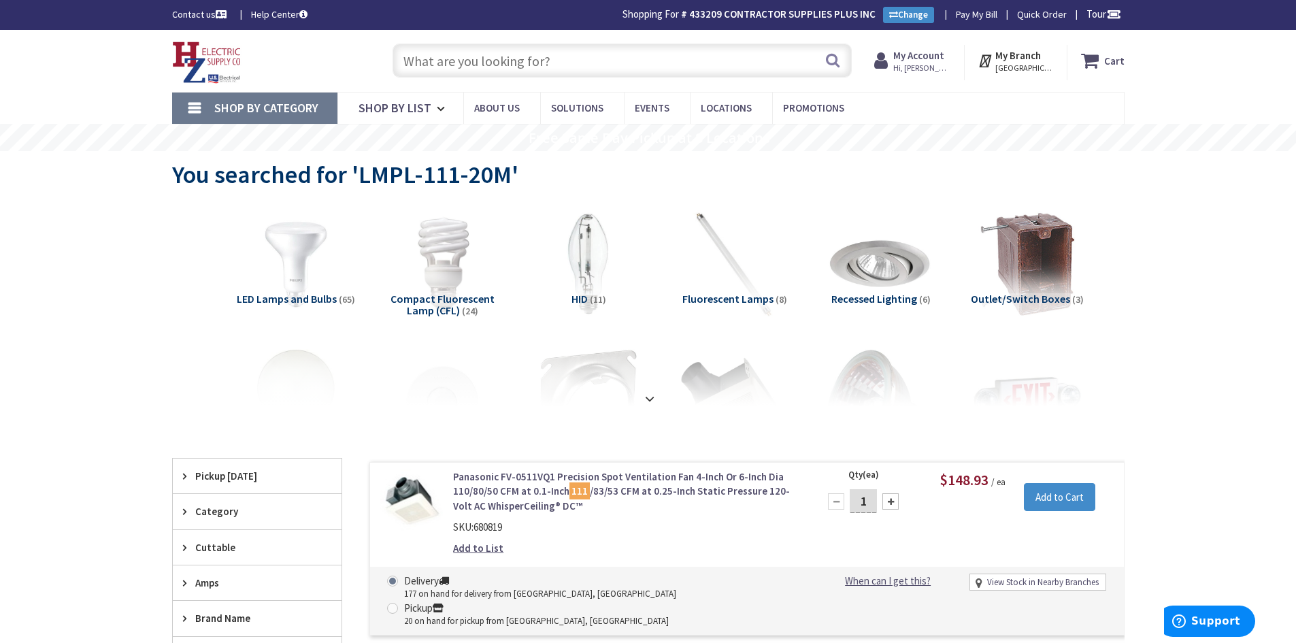
click at [930, 56] on strong "My Account" at bounding box center [919, 55] width 51 height 13
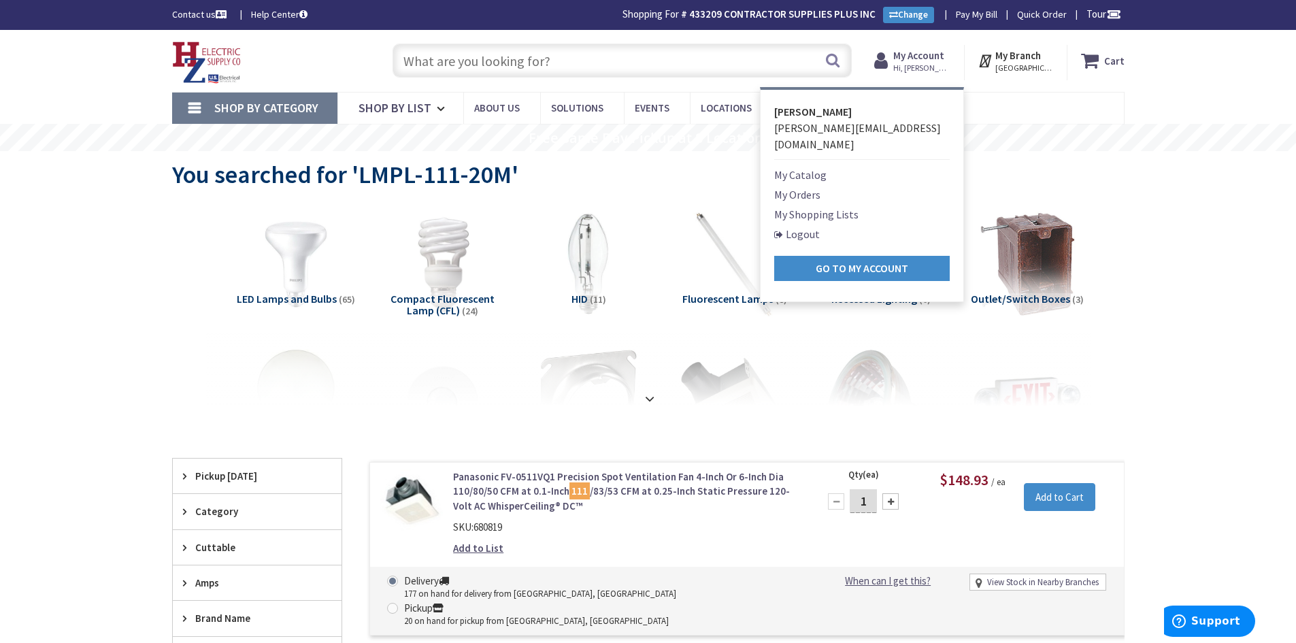
click at [913, 57] on strong "My Account" at bounding box center [919, 55] width 51 height 13
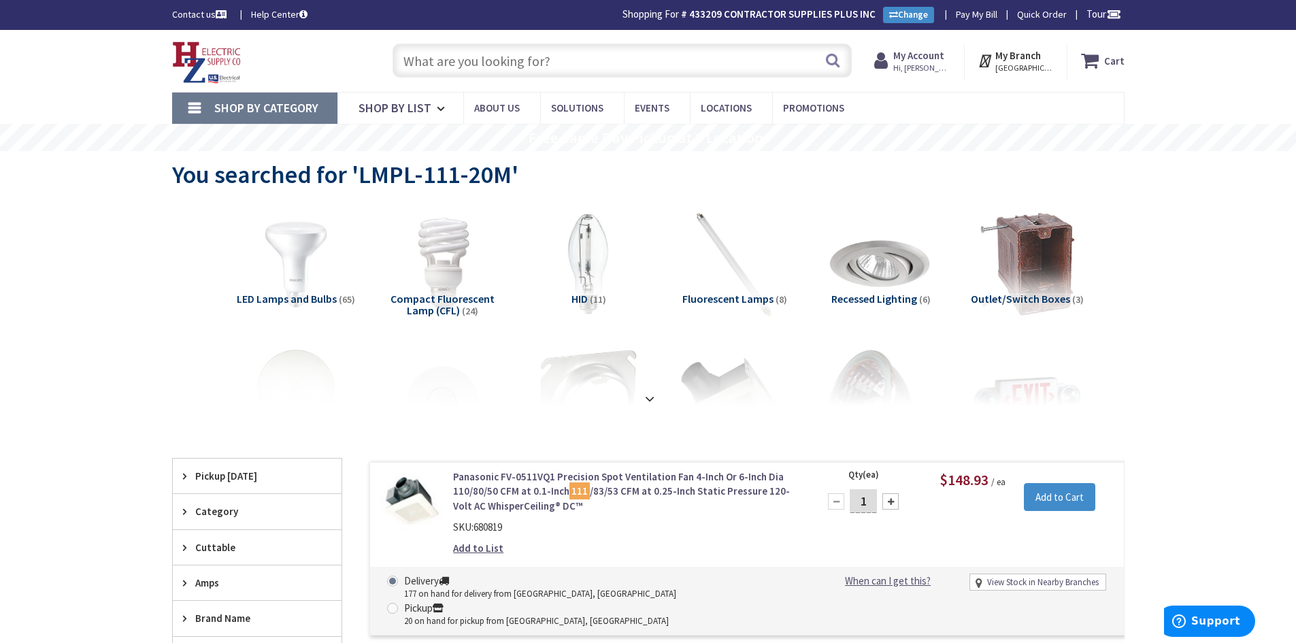
click at [911, 58] on strong "My Account" at bounding box center [919, 55] width 51 height 13
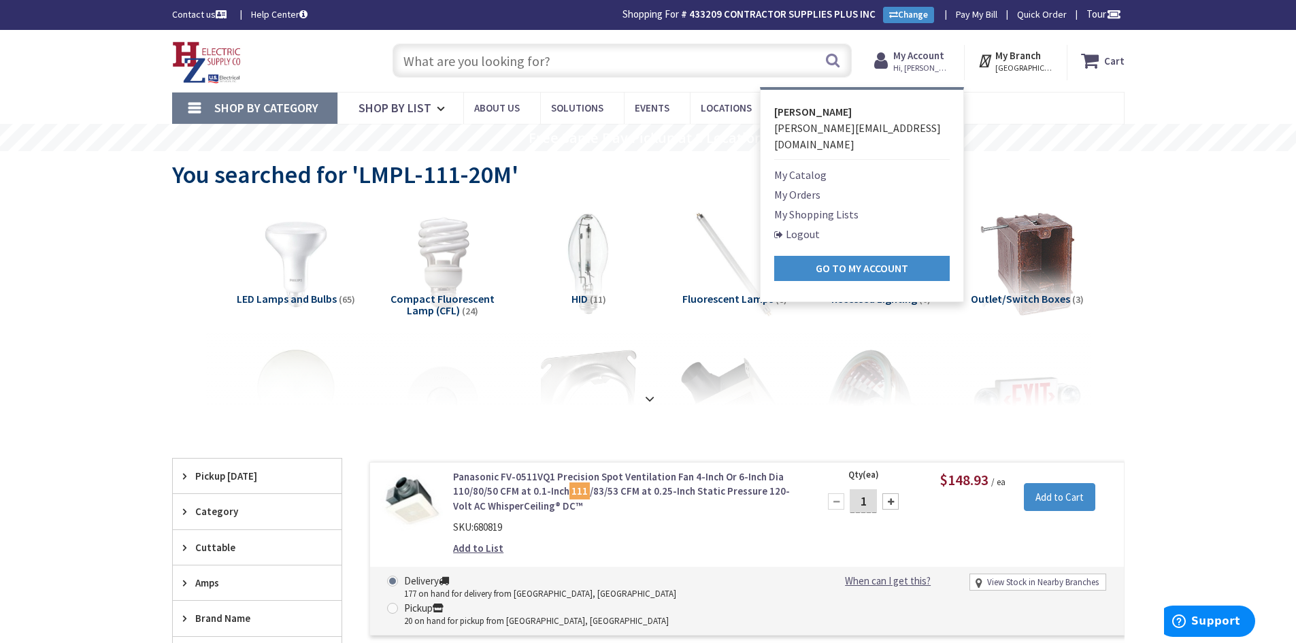
click at [803, 186] on link "My Orders" at bounding box center [797, 194] width 46 height 16
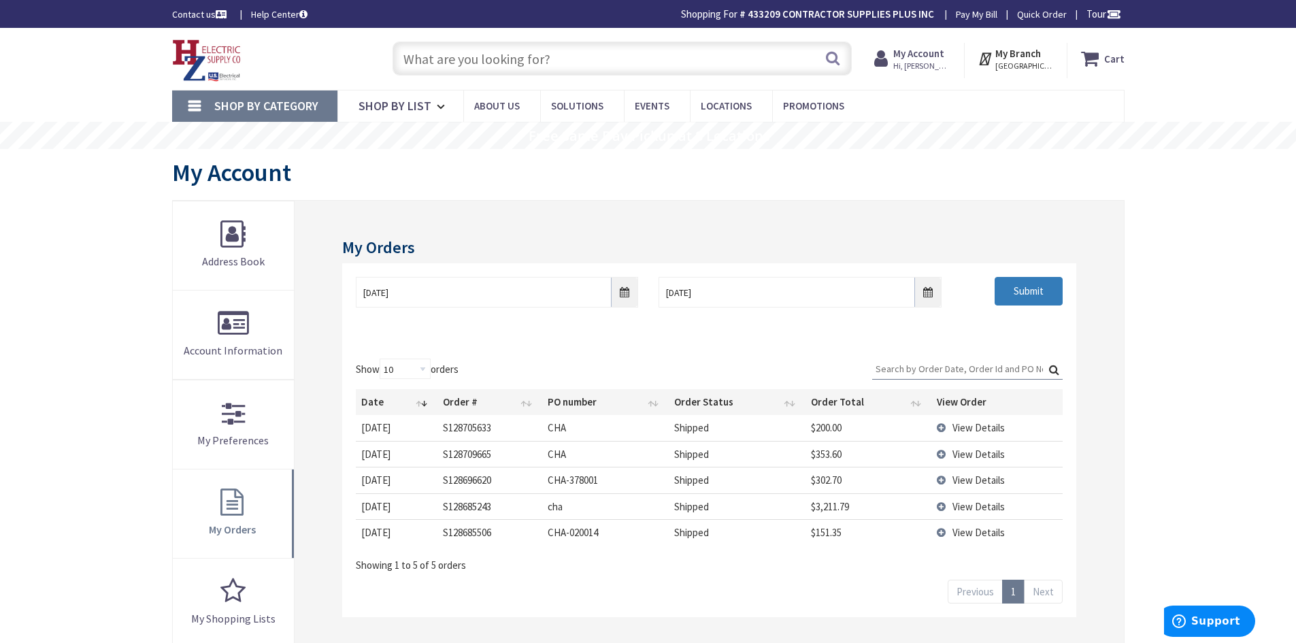
click at [1028, 290] on input "Submit" at bounding box center [1029, 291] width 68 height 29
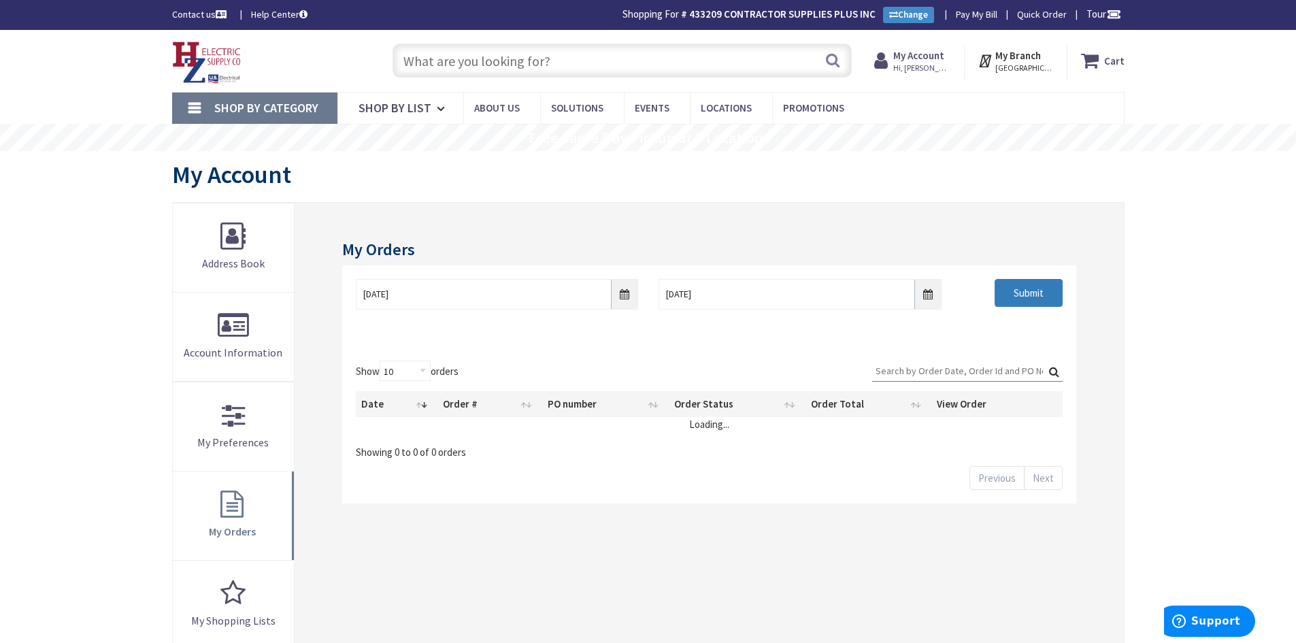
click at [1028, 290] on input "Submit" at bounding box center [1029, 293] width 68 height 29
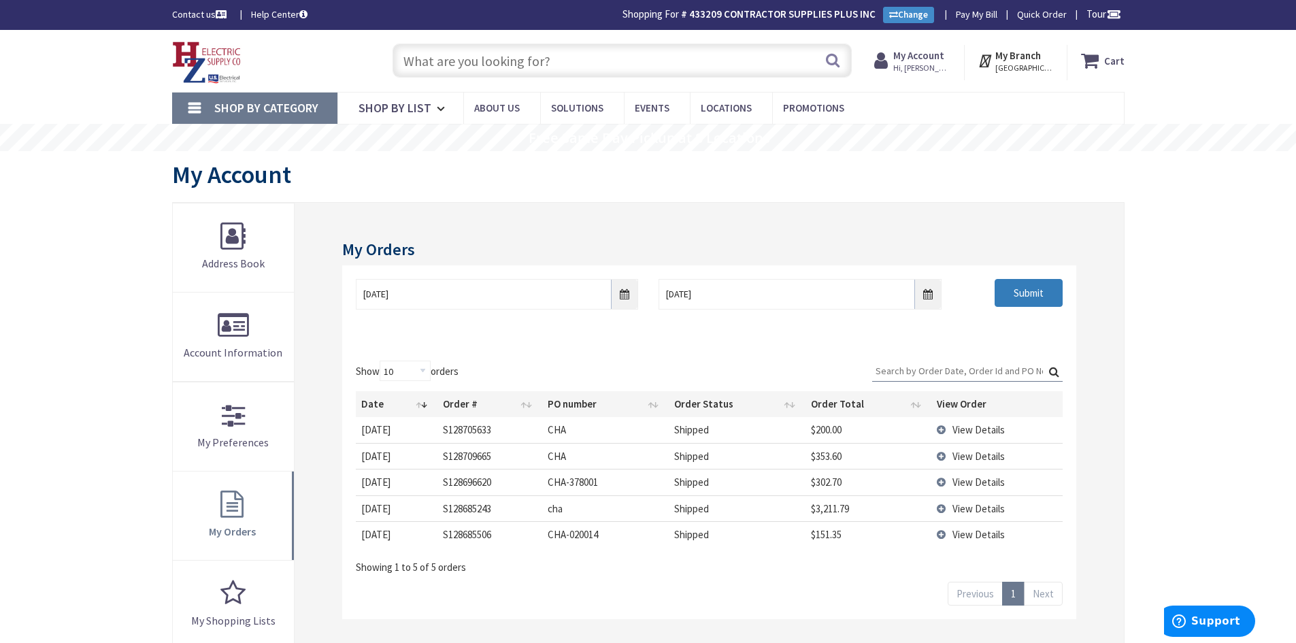
click at [1017, 296] on input "Submit" at bounding box center [1029, 293] width 68 height 29
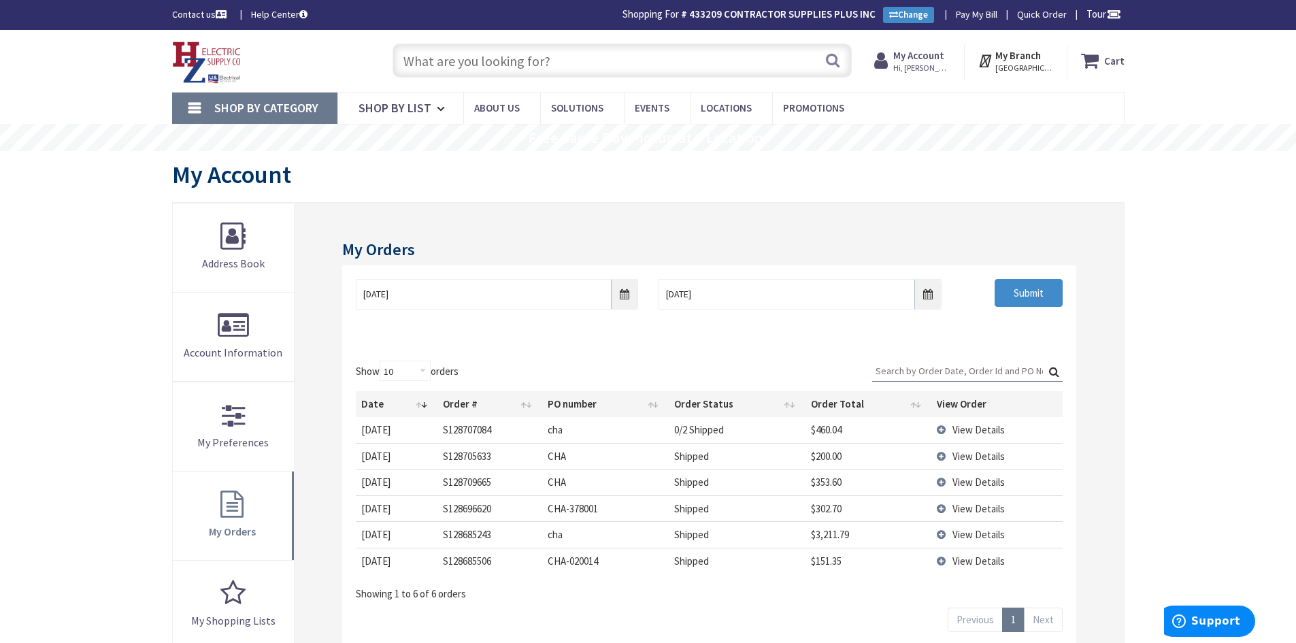
click at [970, 430] on span "View Details" at bounding box center [979, 429] width 52 height 13
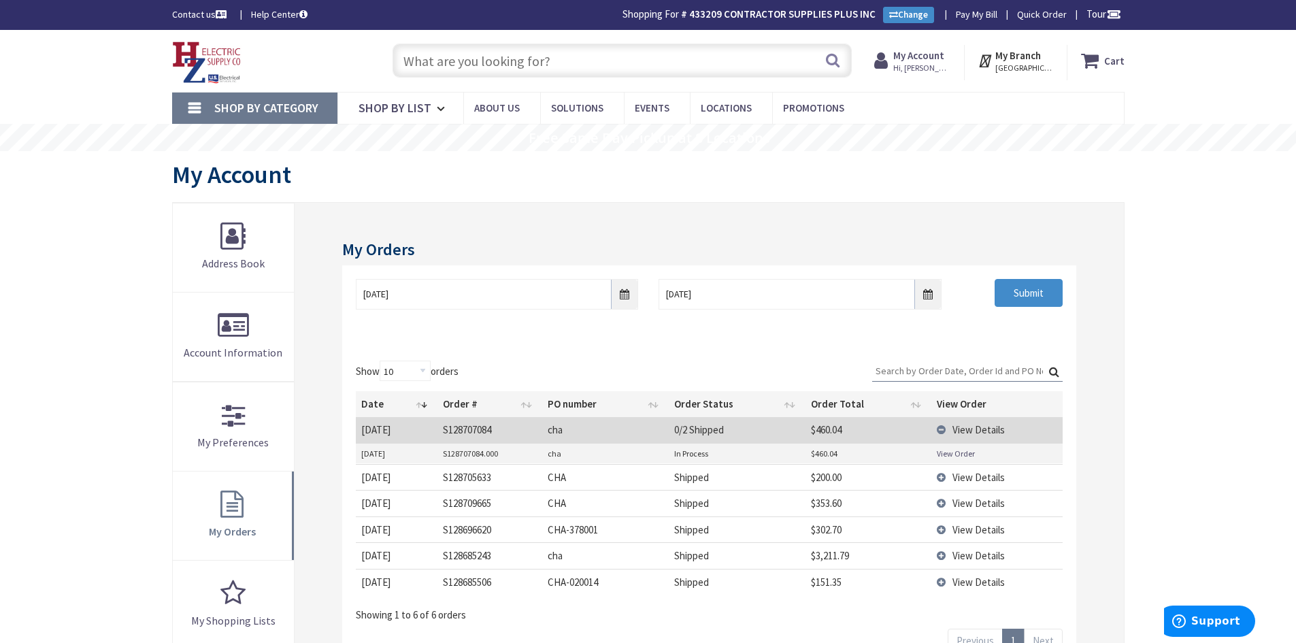
click at [970, 451] on link "View Order" at bounding box center [956, 454] width 38 height 12
click at [989, 431] on span "View Details" at bounding box center [979, 429] width 52 height 13
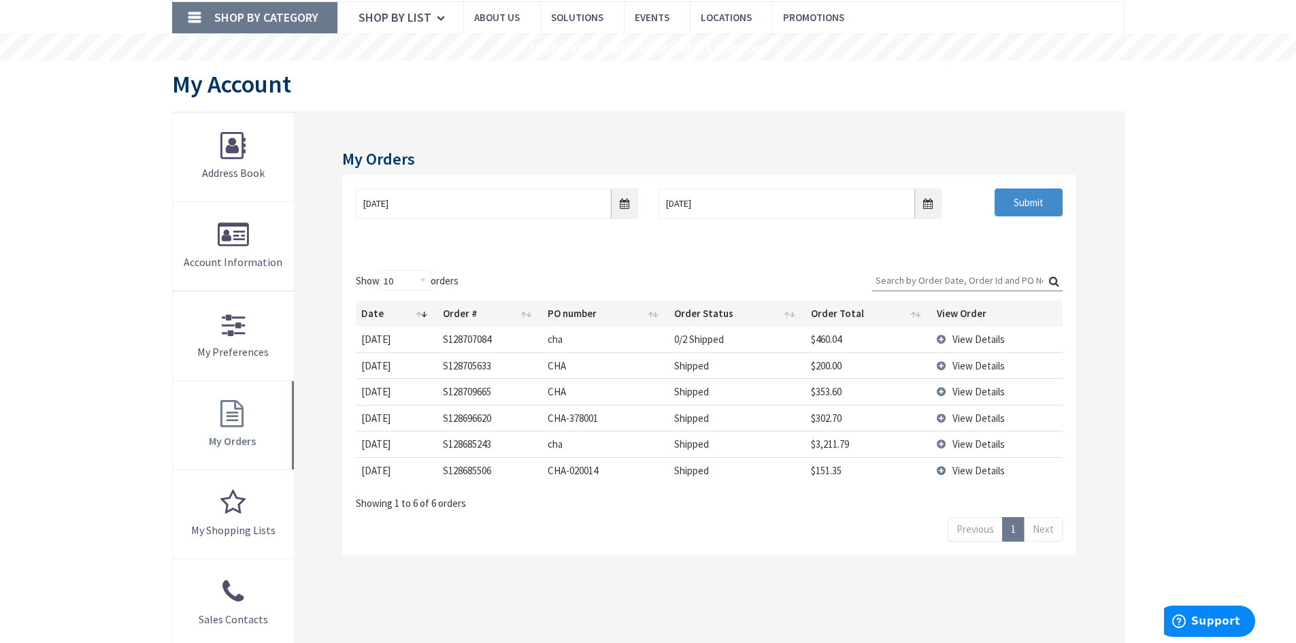
scroll to position [136, 0]
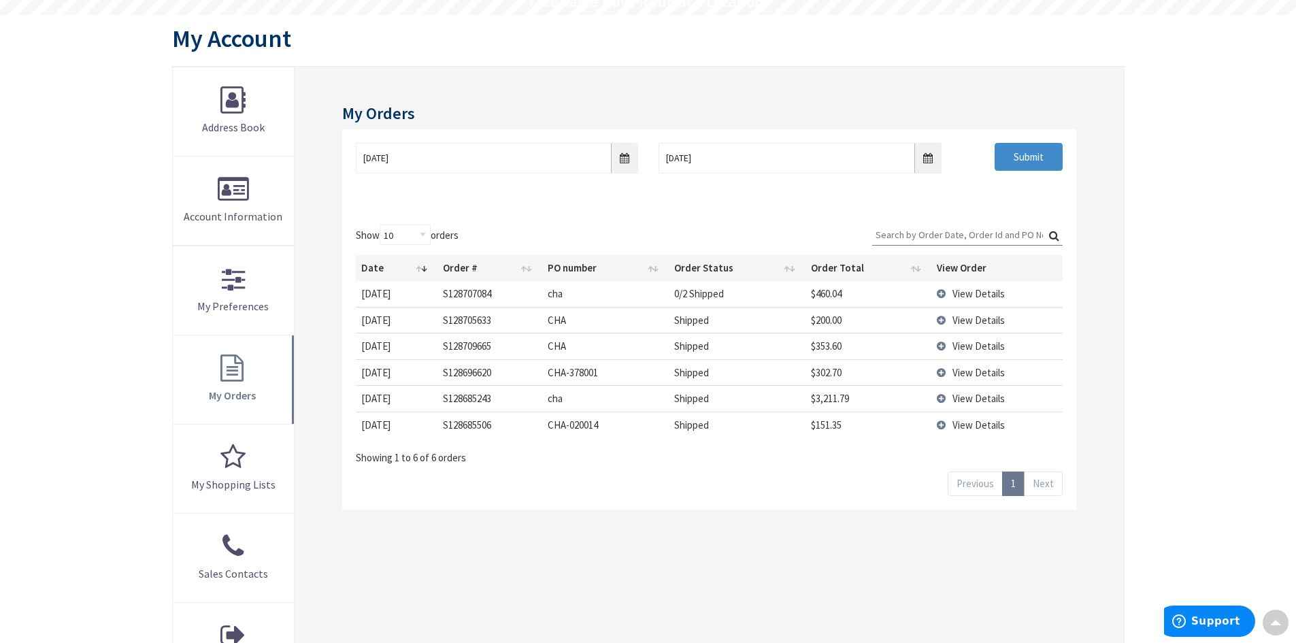
click at [963, 296] on span "View Details" at bounding box center [979, 293] width 52 height 13
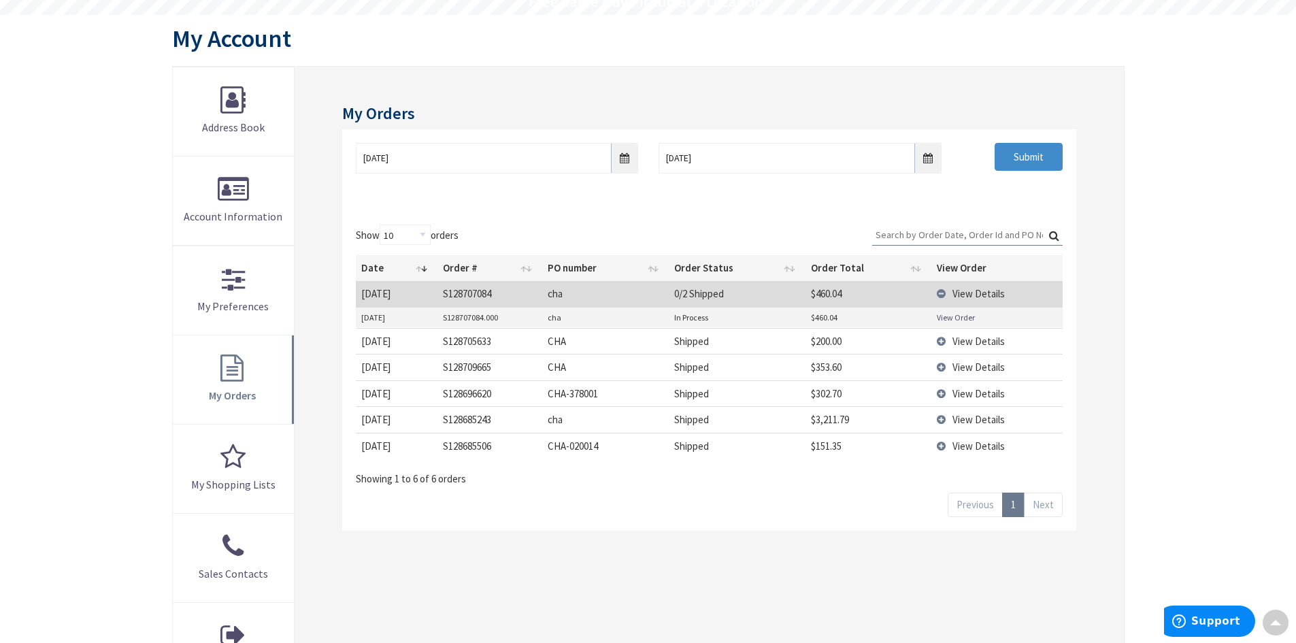
click at [948, 316] on link "View Order" at bounding box center [956, 318] width 38 height 12
click at [706, 559] on div "My Orders [DATE] [DATE] Submit Show 10 25 50 100 orders Search: Date Order # PO…" at bounding box center [709, 379] width 829 height 625
click at [984, 290] on span "View Details" at bounding box center [979, 293] width 52 height 13
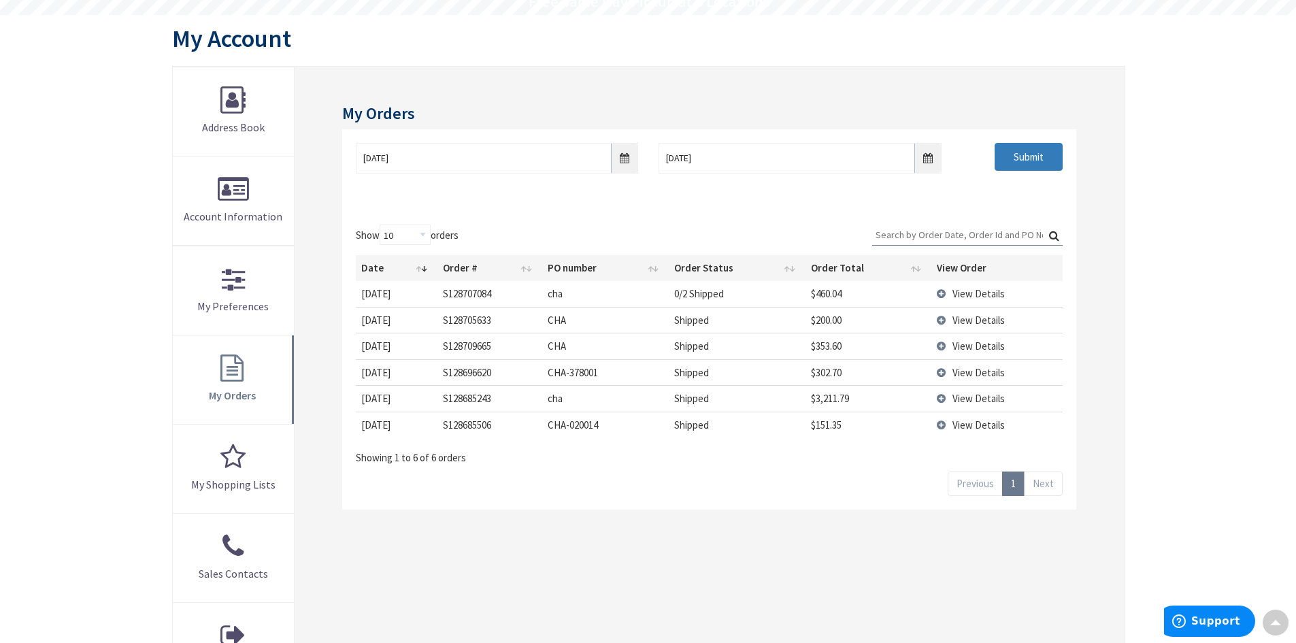
click at [1013, 164] on input "Submit" at bounding box center [1029, 157] width 68 height 29
click at [978, 290] on span "View Details" at bounding box center [979, 293] width 52 height 13
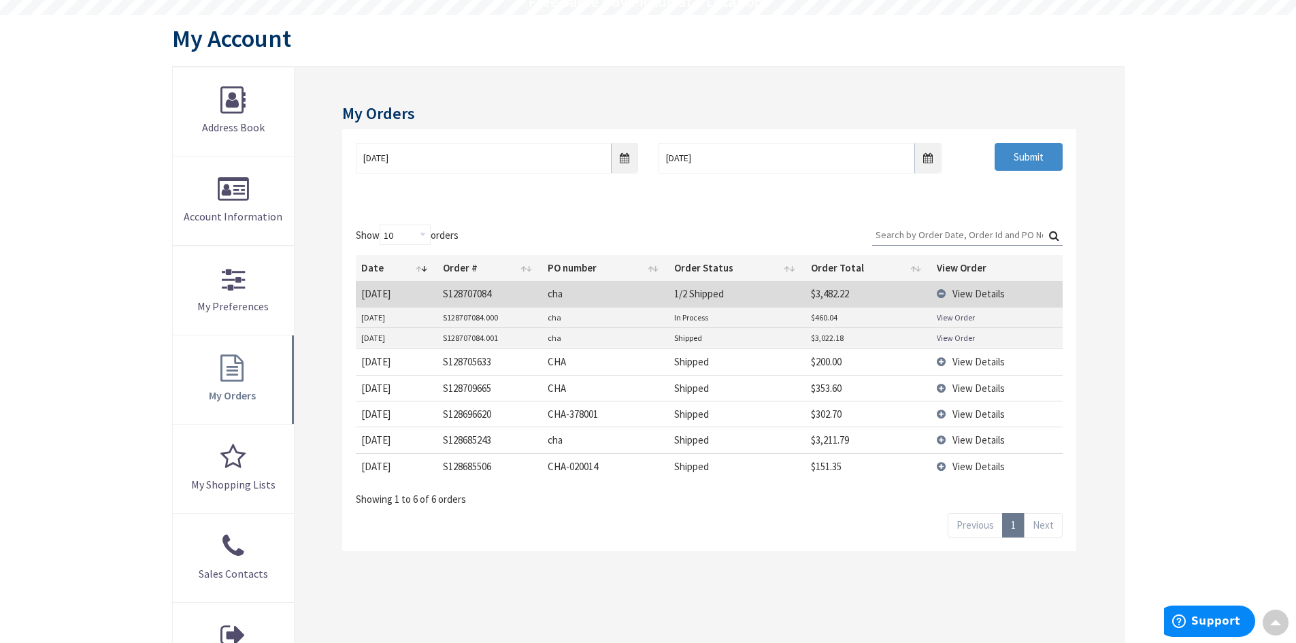
click at [729, 582] on div "My Orders [DATE] [DATE] Submit Show 10 25 50 100 orders Search: Date Order # PO…" at bounding box center [709, 379] width 829 height 625
click at [1148, 231] on main "My Account My Account My Orders [DATE] [DATE] Submit Show 10 25 50 100 orders S…" at bounding box center [648, 367] width 1021 height 704
click at [629, 160] on input "[DATE]" at bounding box center [497, 158] width 282 height 31
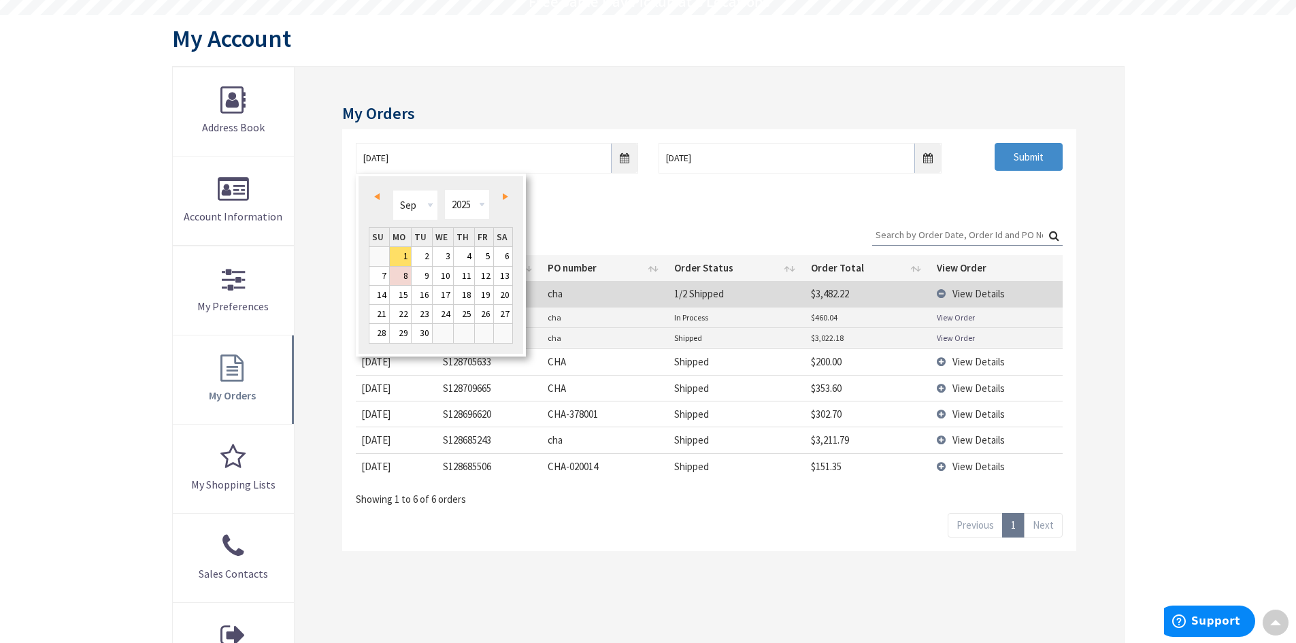
click at [376, 197] on span "Prev" at bounding box center [376, 196] width 5 height 7
click at [503, 197] on span "Next" at bounding box center [505, 196] width 5 height 7
click at [490, 259] on link "1" at bounding box center [484, 256] width 18 height 18
type input "08/01/2025"
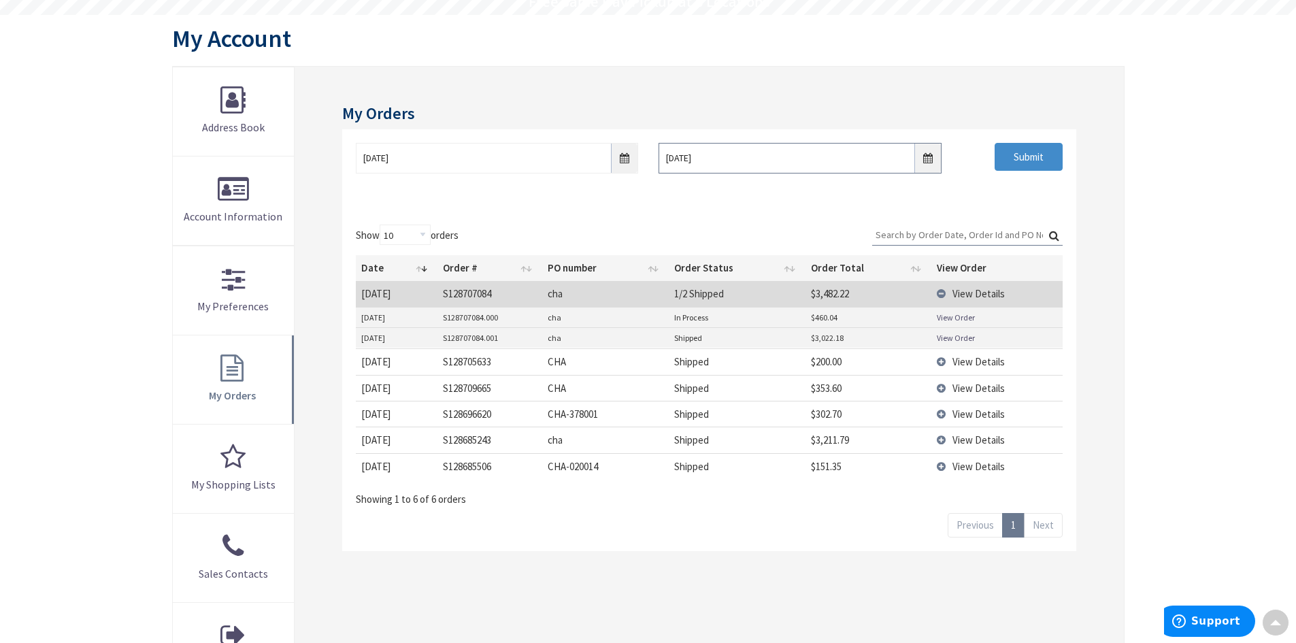
click at [930, 162] on input "9/8/2025" at bounding box center [800, 158] width 282 height 31
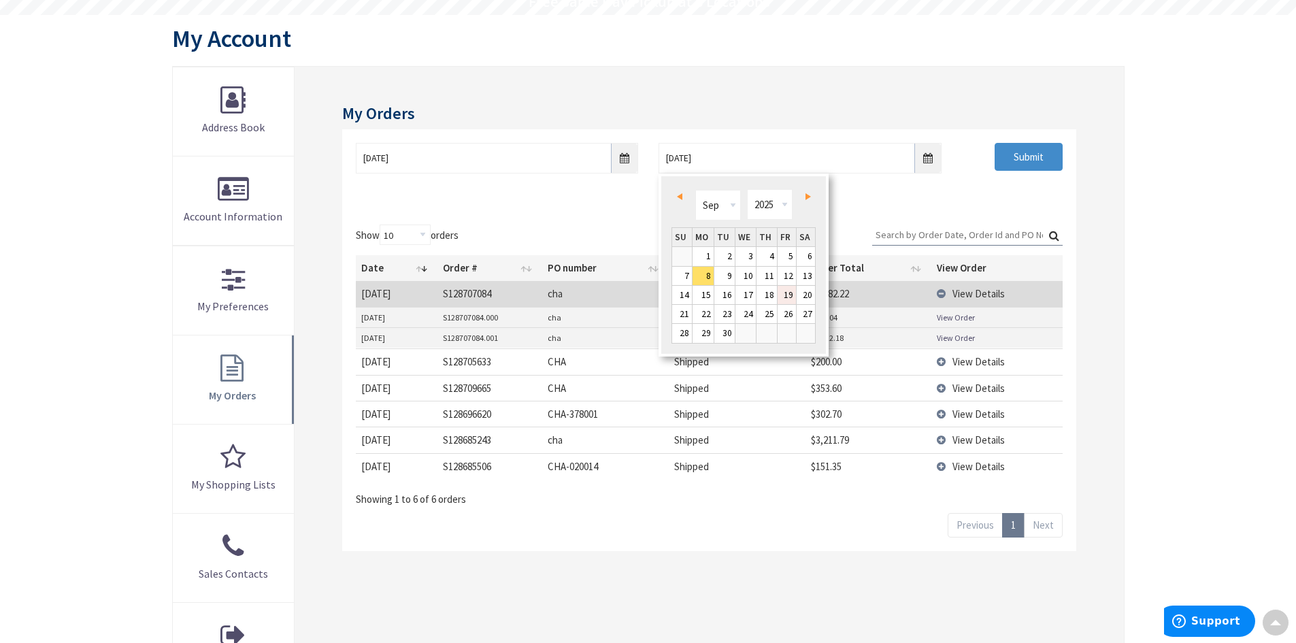
click at [793, 297] on link "19" at bounding box center [787, 295] width 18 height 18
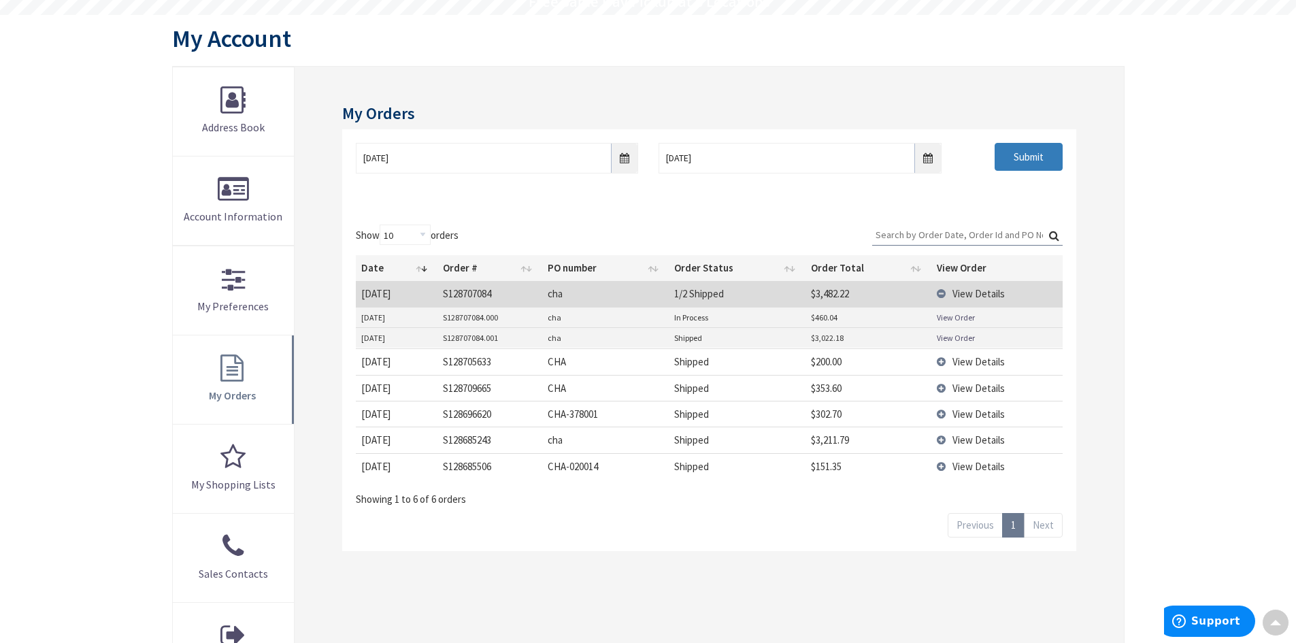
click at [1036, 158] on input "Submit" at bounding box center [1029, 157] width 68 height 29
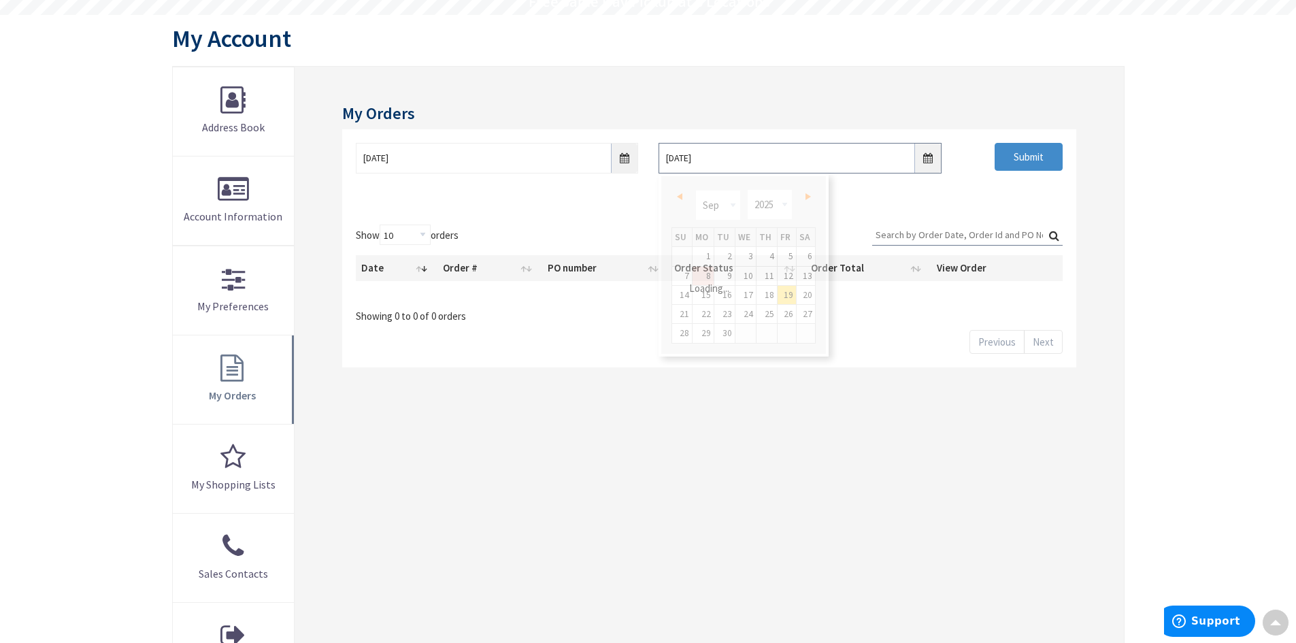
click at [931, 157] on input "09/19/2025" at bounding box center [800, 158] width 282 height 31
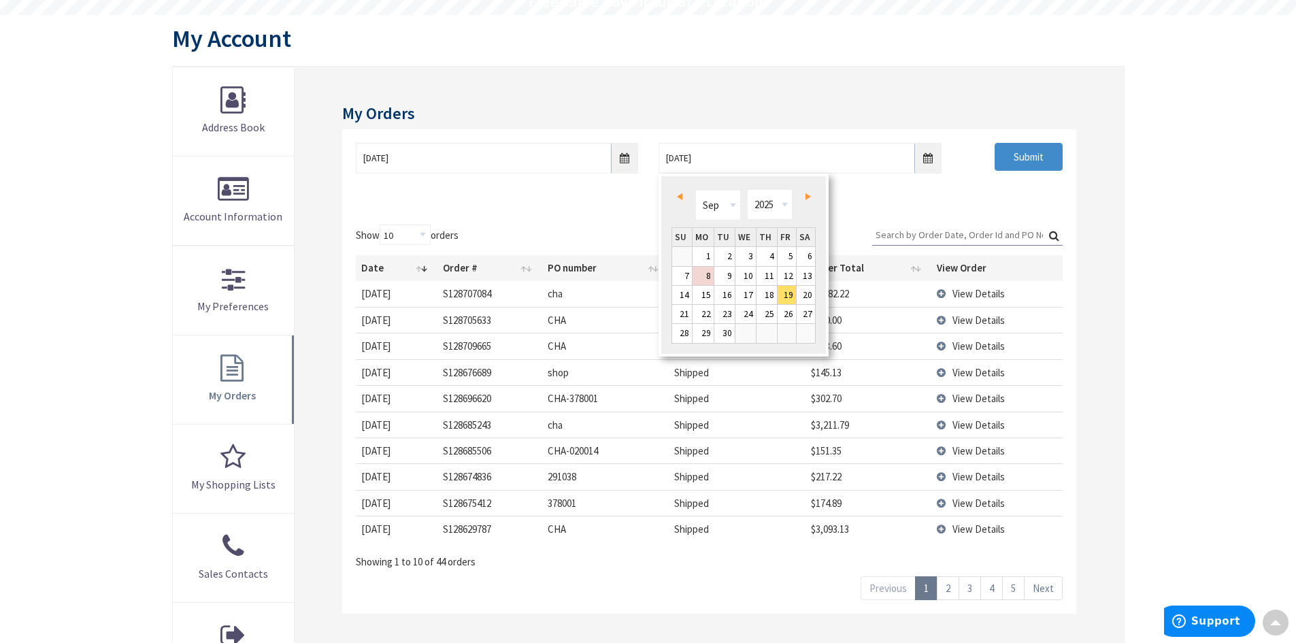
click at [682, 197] on span "Prev" at bounding box center [679, 196] width 5 height 7
click at [783, 311] on link "22" at bounding box center [787, 314] width 18 height 18
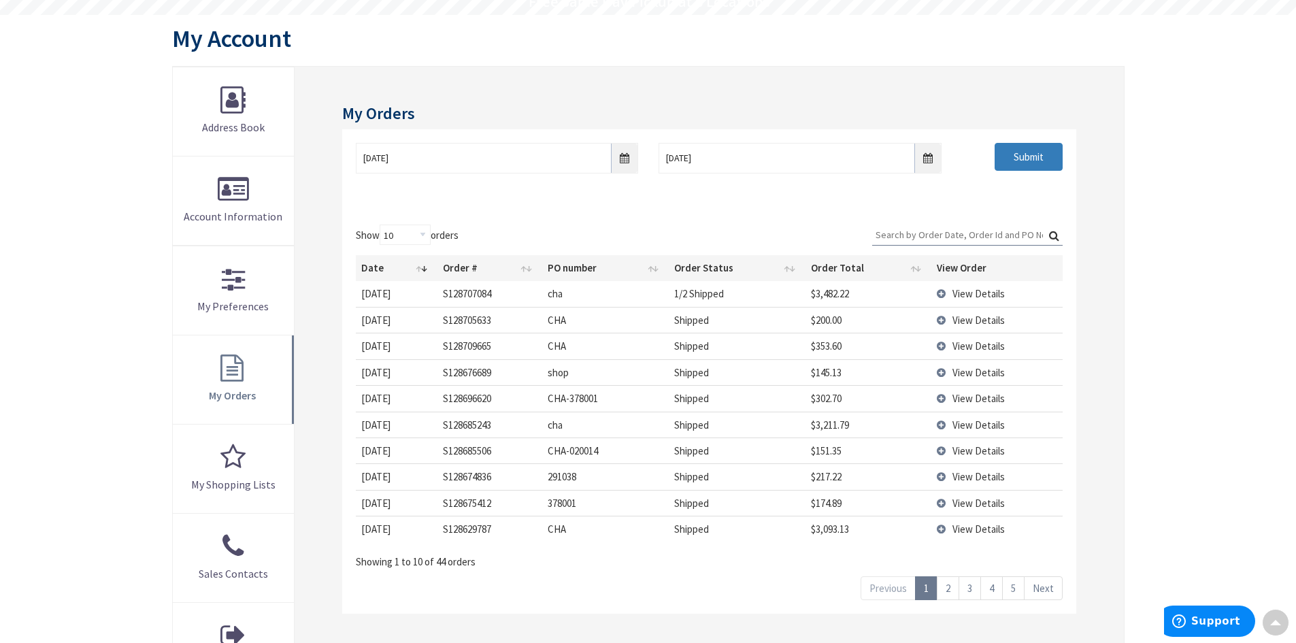
click at [1017, 163] on input "Submit" at bounding box center [1029, 157] width 68 height 29
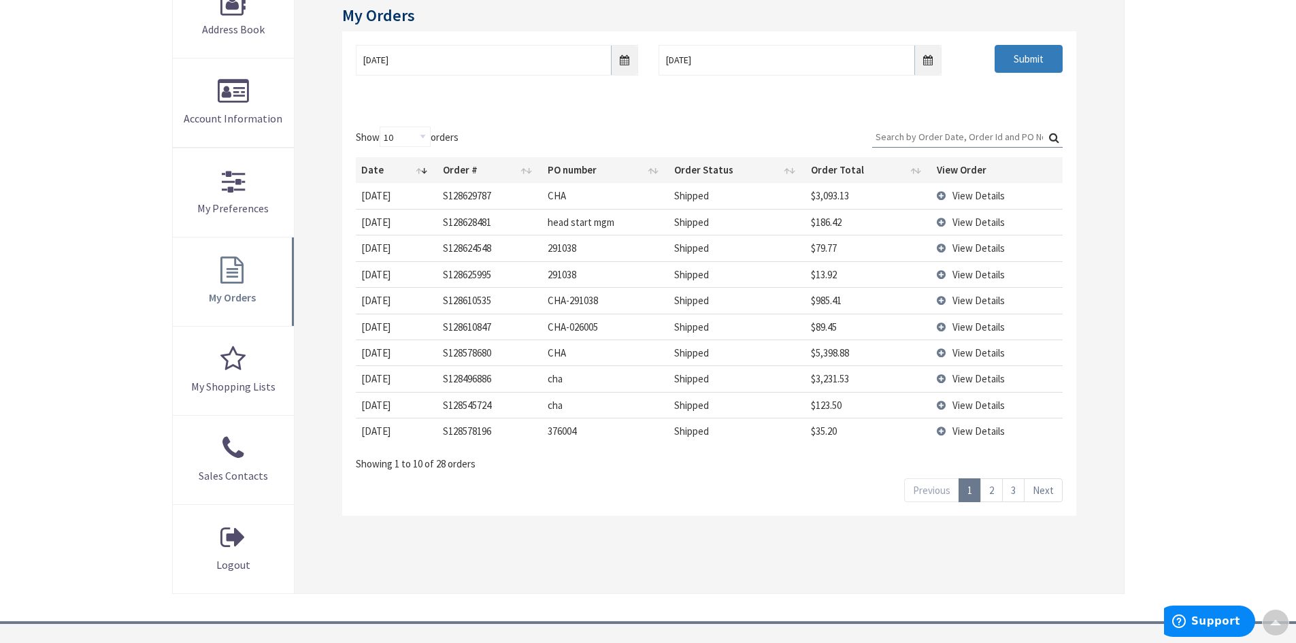
scroll to position [272, 0]
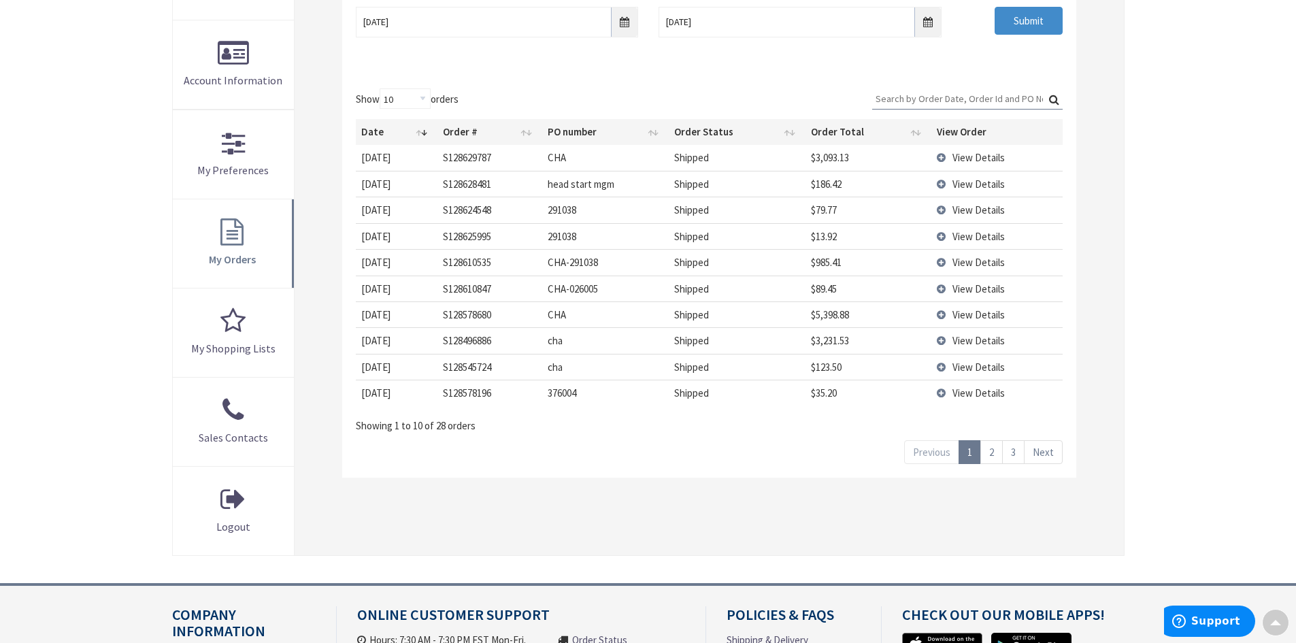
click at [1014, 449] on link "3" at bounding box center [1013, 452] width 22 height 24
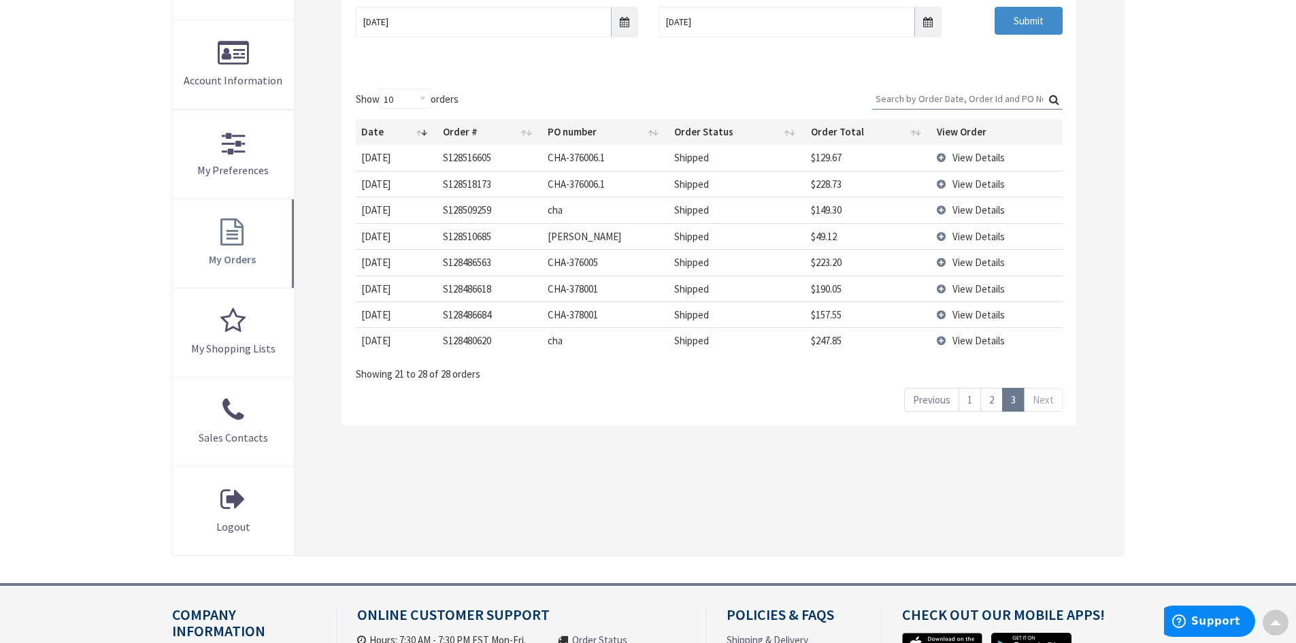
scroll to position [204, 0]
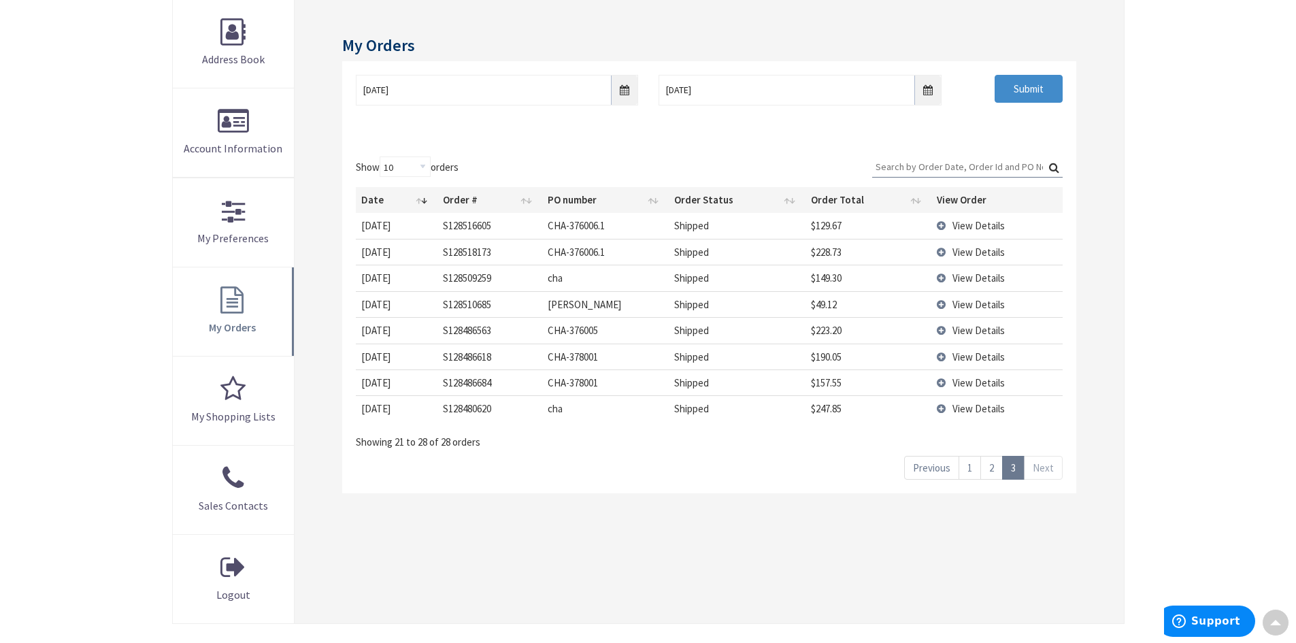
click at [988, 468] on link "2" at bounding box center [992, 468] width 22 height 24
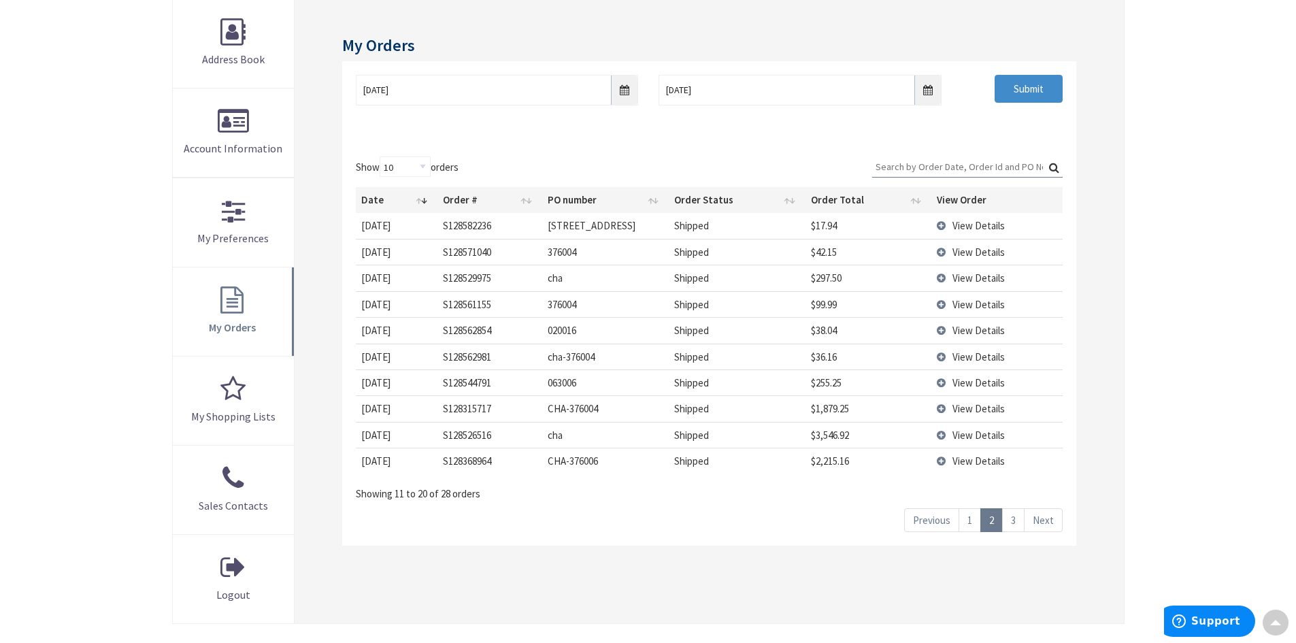
click at [976, 329] on span "View Details" at bounding box center [979, 330] width 52 height 13
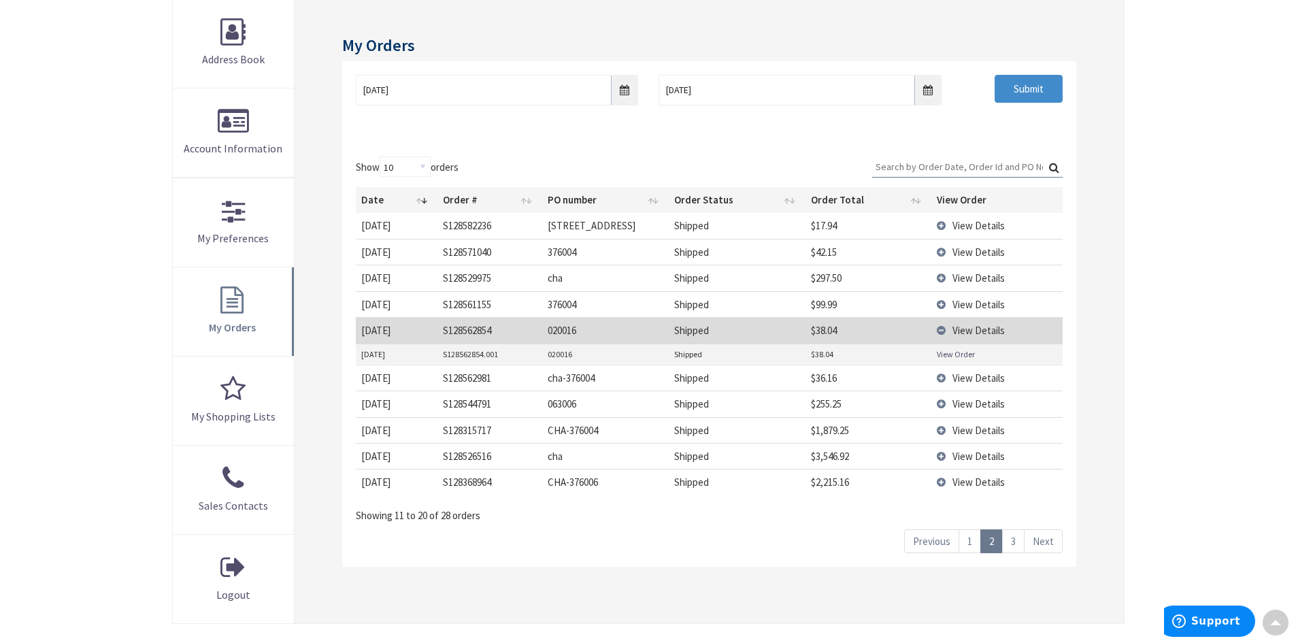
click at [967, 352] on link "View Order" at bounding box center [956, 354] width 38 height 12
click at [975, 540] on link "1" at bounding box center [970, 541] width 22 height 24
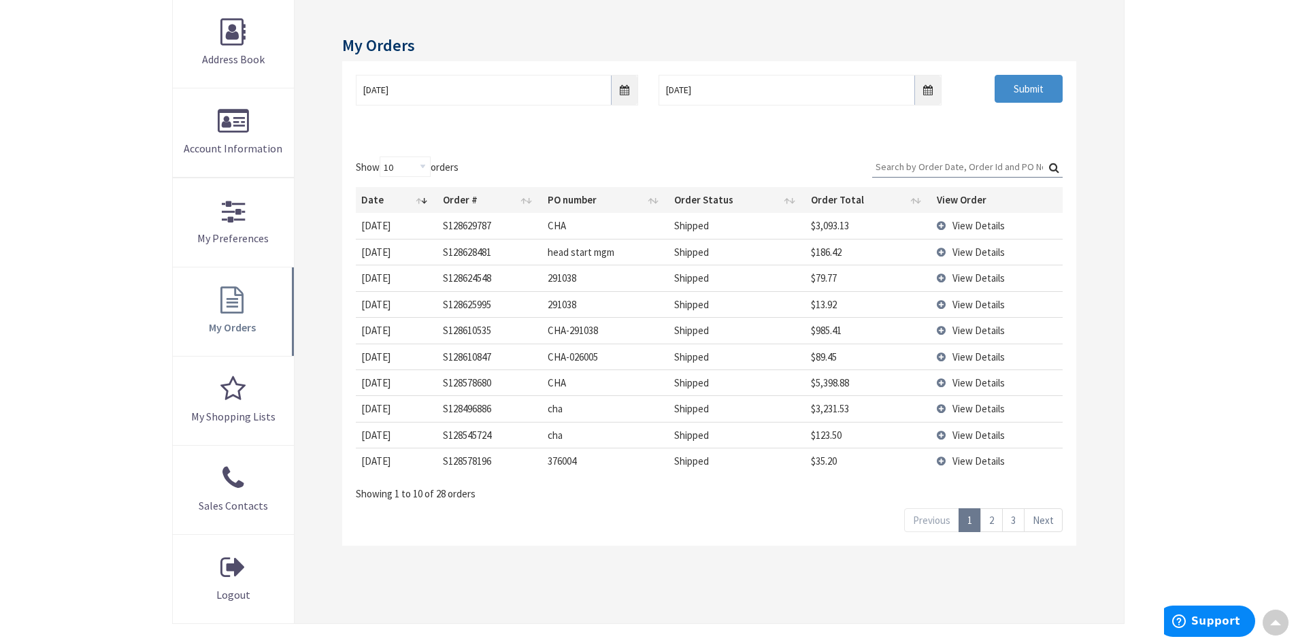
click at [1014, 522] on link "3" at bounding box center [1013, 520] width 22 height 24
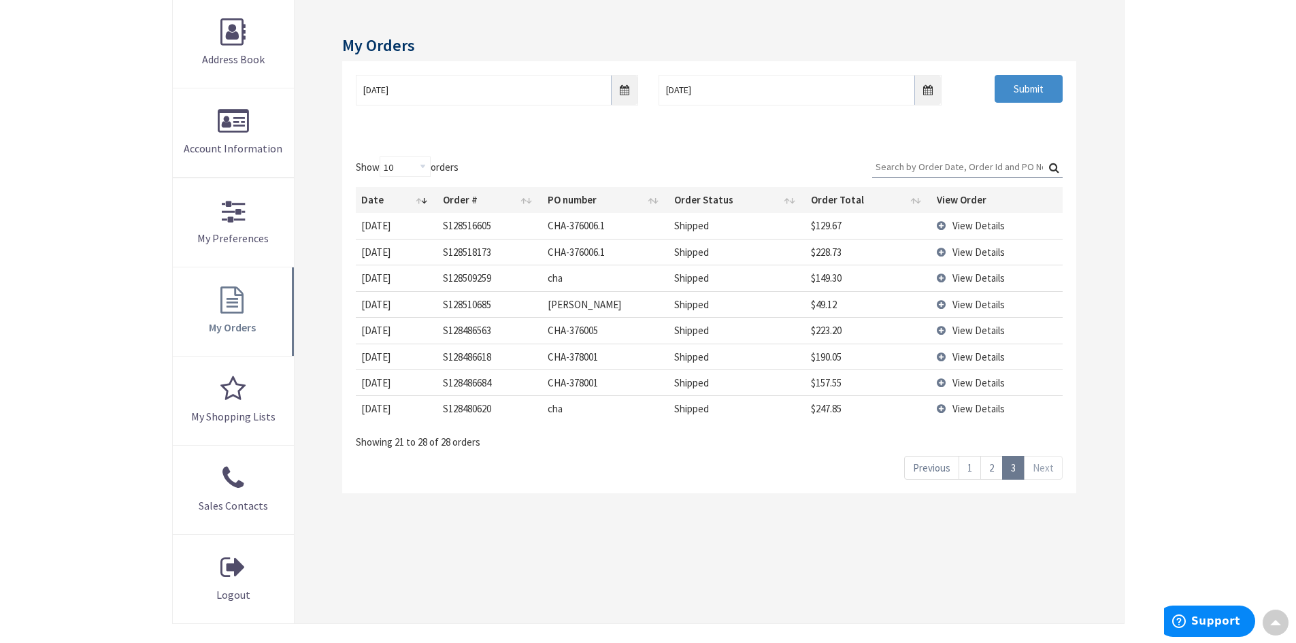
click at [976, 386] on span "View Details" at bounding box center [979, 382] width 52 height 13
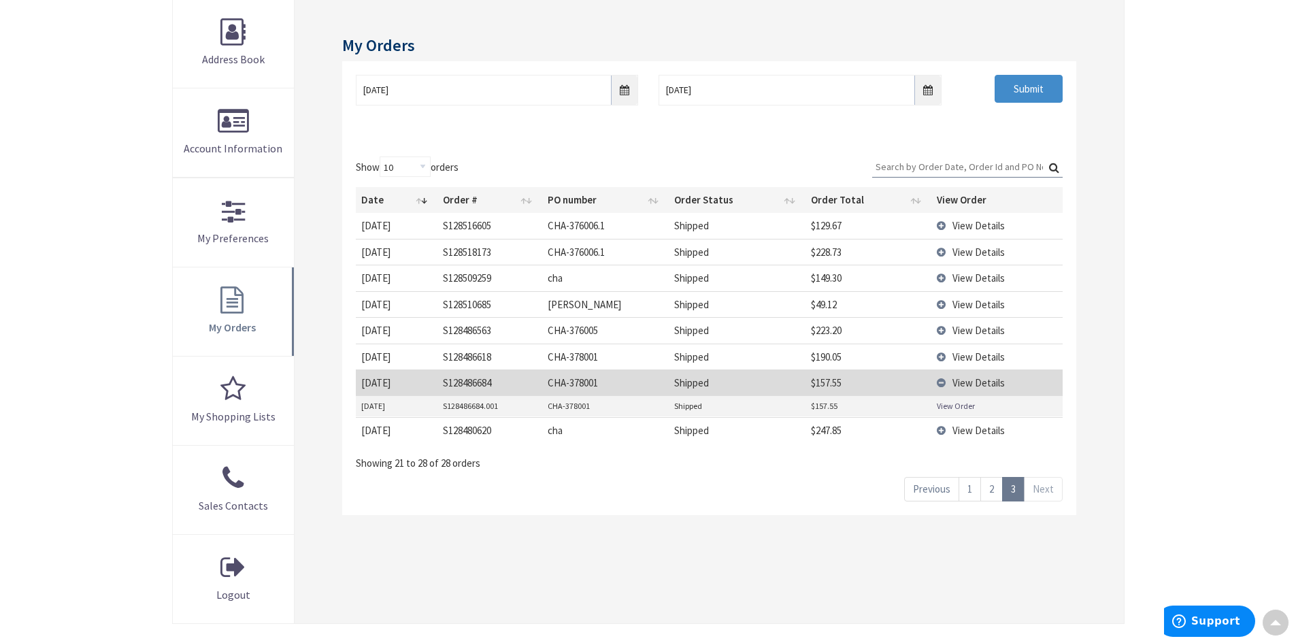
click at [966, 406] on link "View Order" at bounding box center [956, 406] width 38 height 12
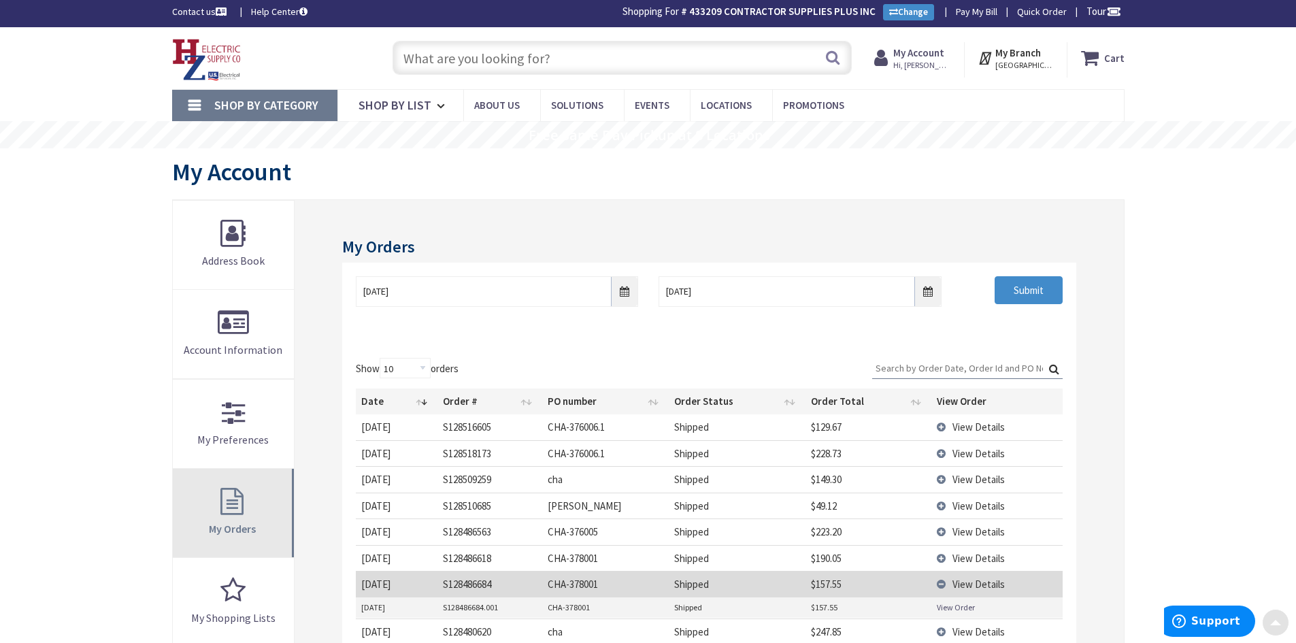
scroll to position [0, 0]
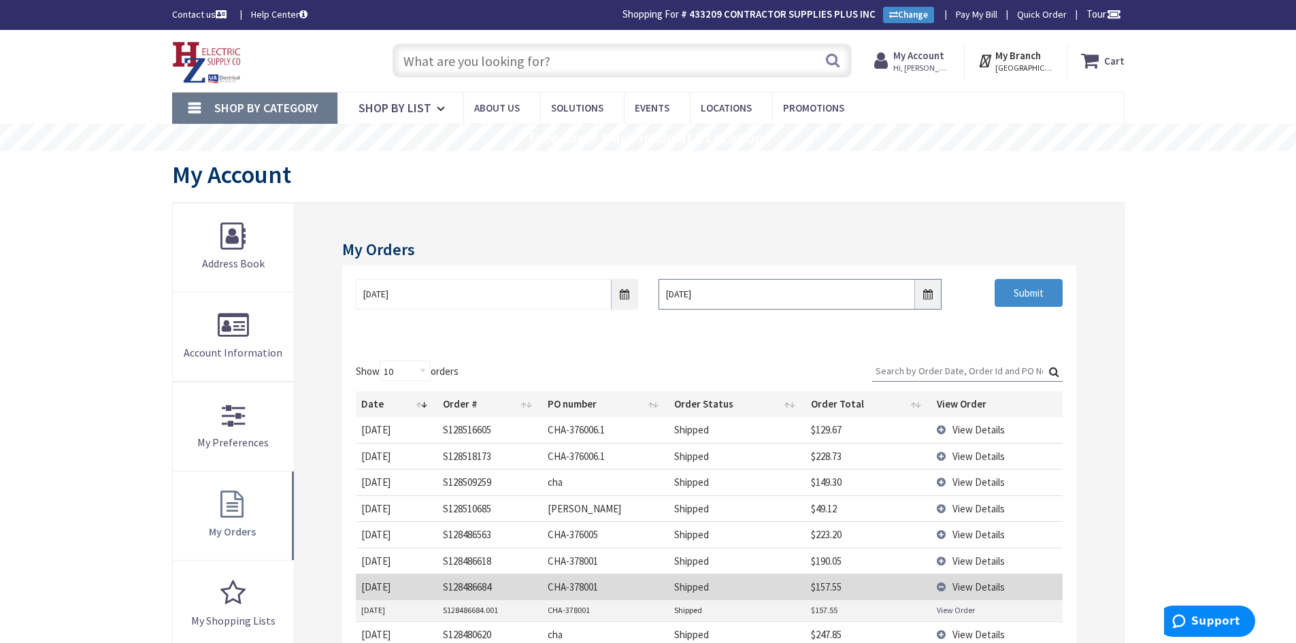
click at [931, 299] on input "08/22/2025" at bounding box center [800, 294] width 282 height 31
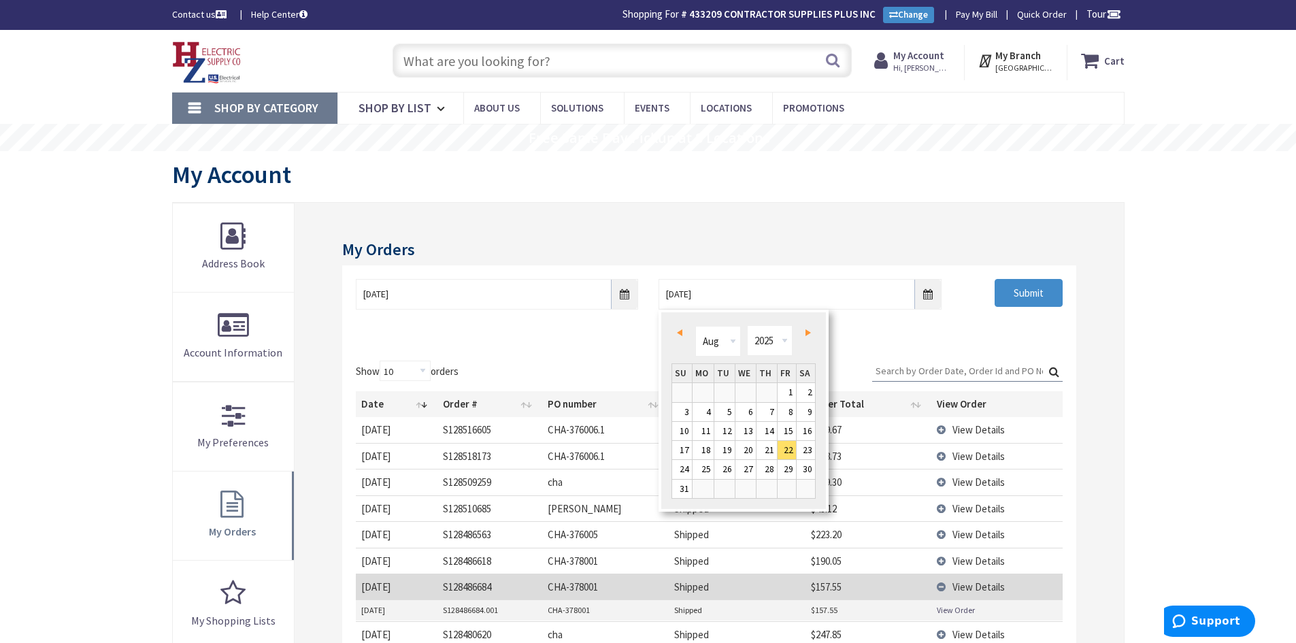
click at [806, 333] on span "Next" at bounding box center [808, 332] width 5 height 7
click at [706, 416] on link "8" at bounding box center [703, 412] width 21 height 18
type input "09/08/2025"
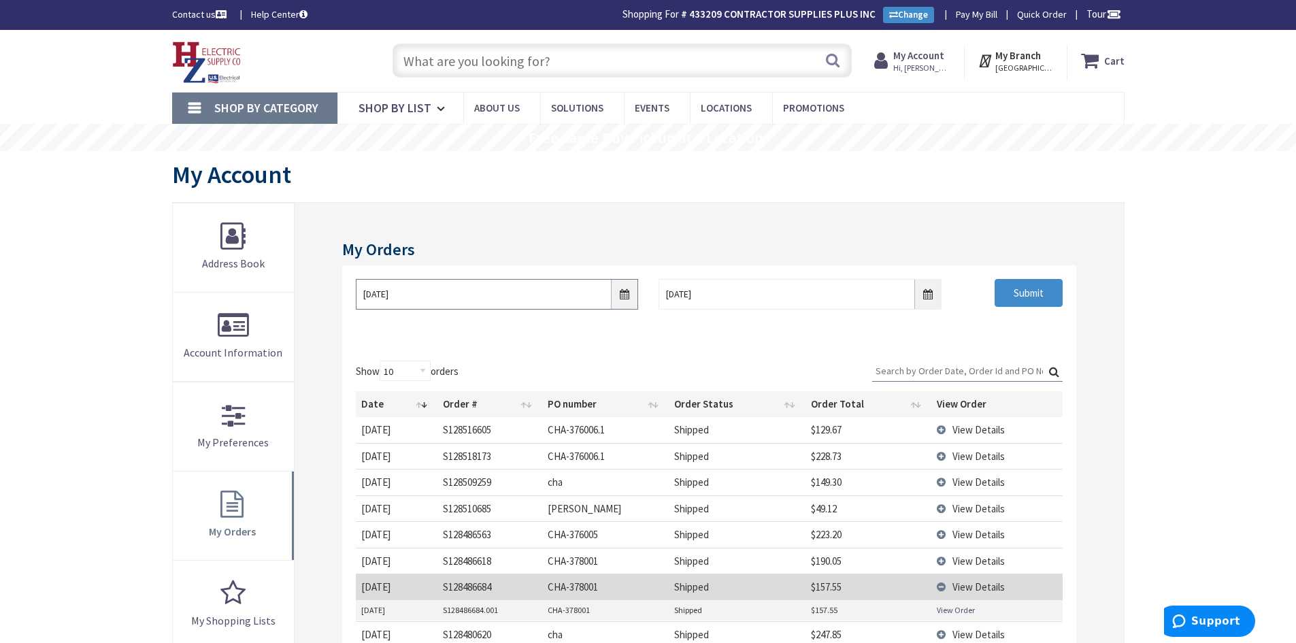
click at [621, 298] on input "08/01/2025" at bounding box center [497, 294] width 282 height 31
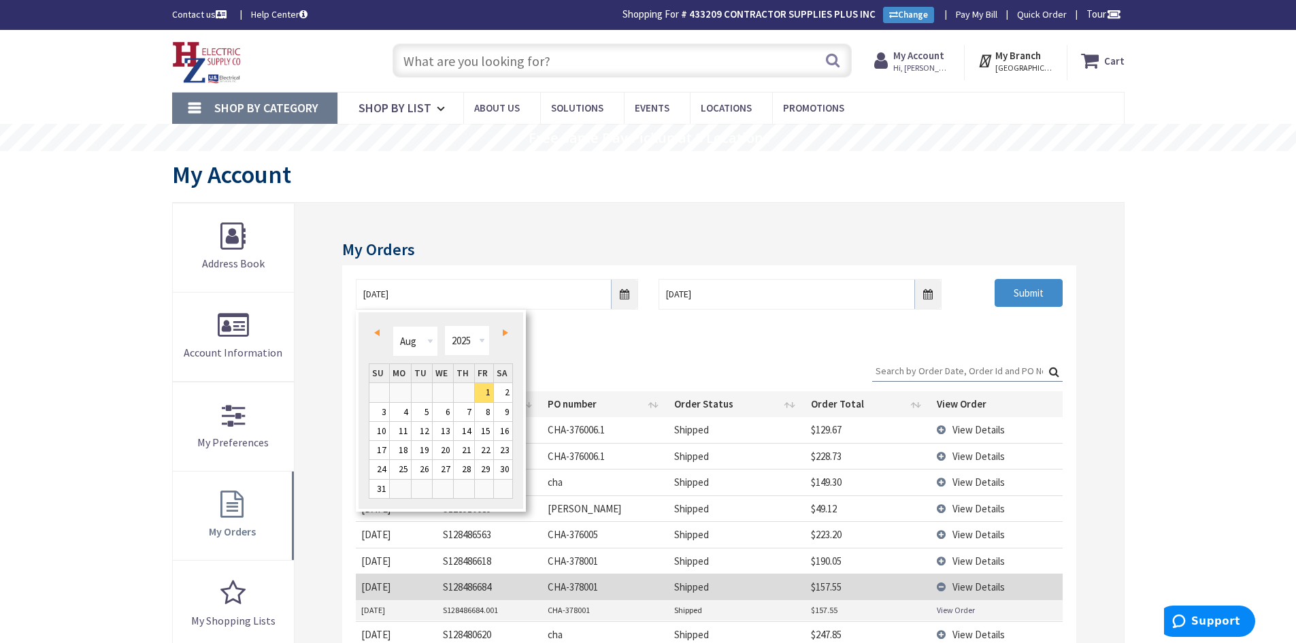
click at [506, 336] on span "Next" at bounding box center [505, 332] width 5 height 7
click at [504, 336] on span "Next" at bounding box center [505, 332] width 5 height 7
click at [402, 392] on link "1" at bounding box center [400, 392] width 21 height 18
type input "09/01/2025"
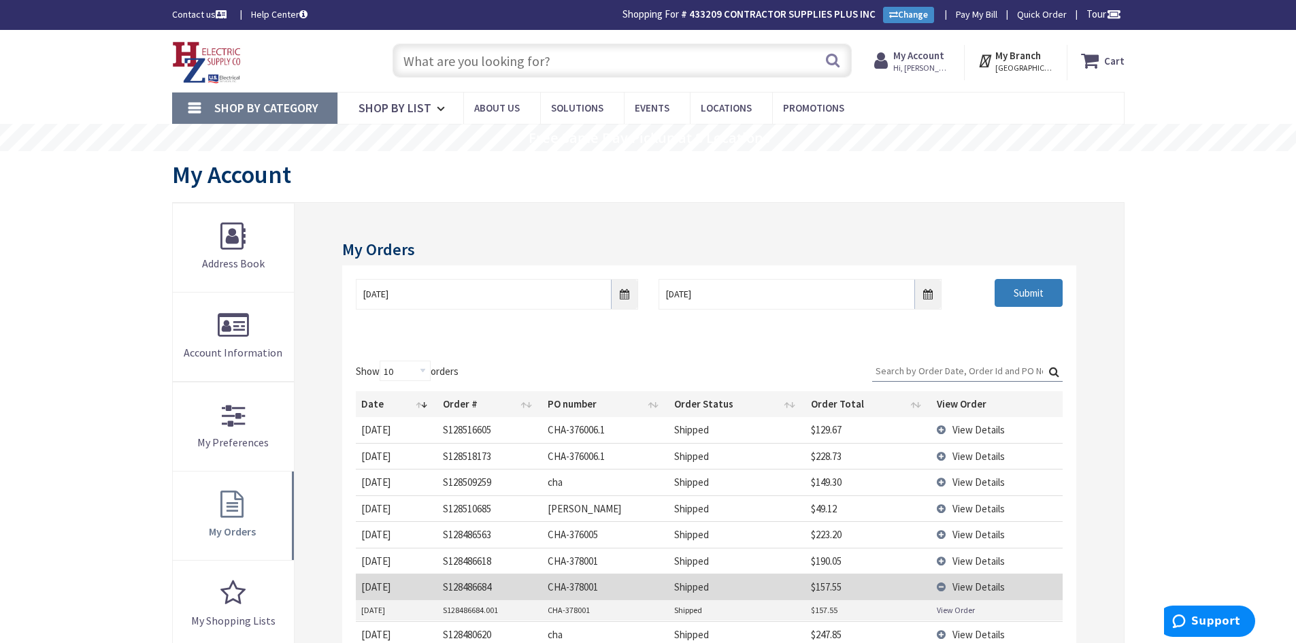
click at [1009, 299] on input "Submit" at bounding box center [1029, 293] width 68 height 29
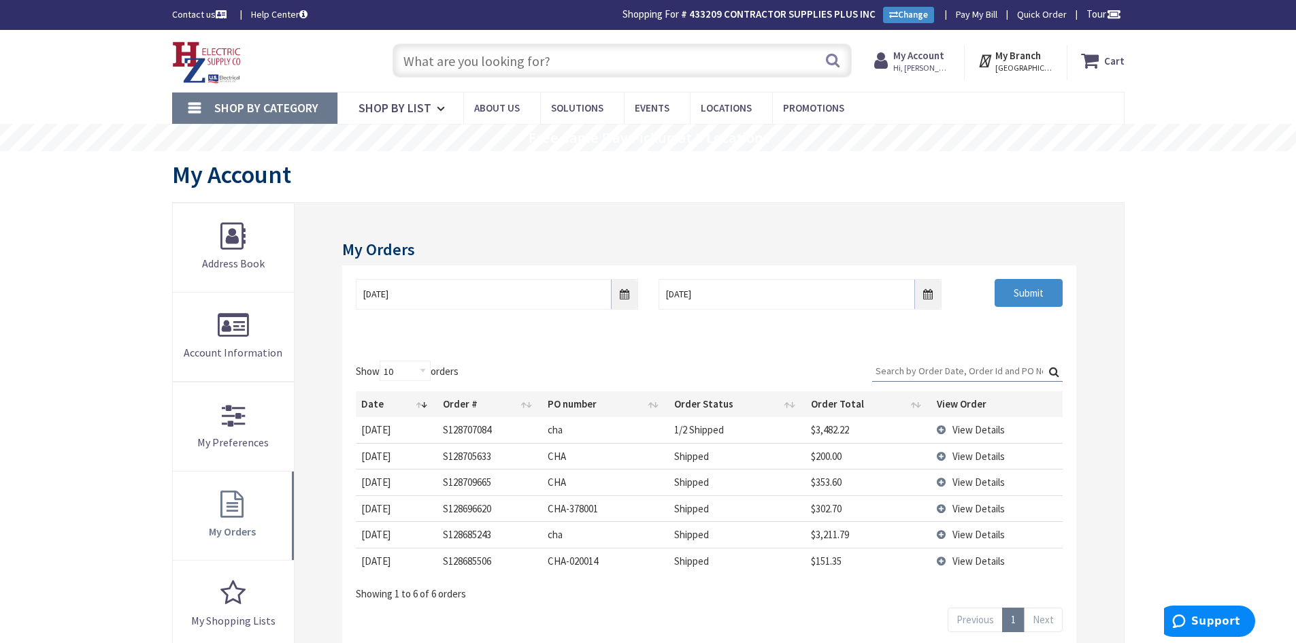
click at [972, 431] on span "View Details" at bounding box center [979, 429] width 52 height 13
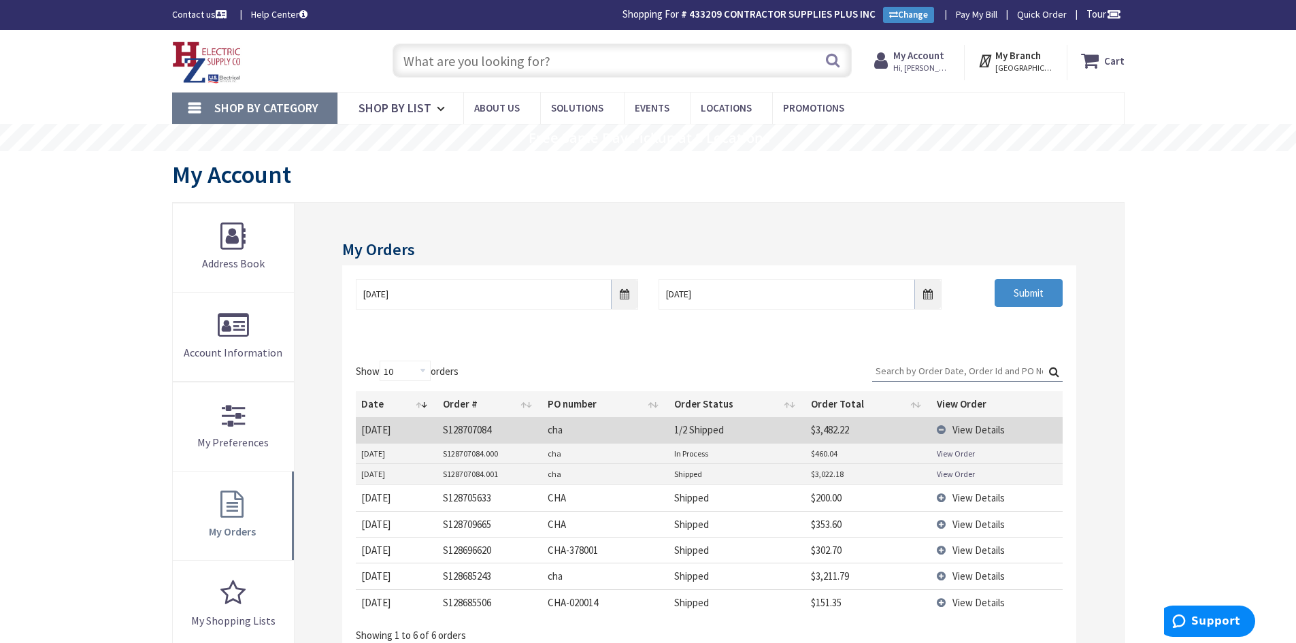
click at [943, 473] on link "View Order" at bounding box center [956, 474] width 38 height 12
click at [952, 456] on link "View Order" at bounding box center [956, 454] width 38 height 12
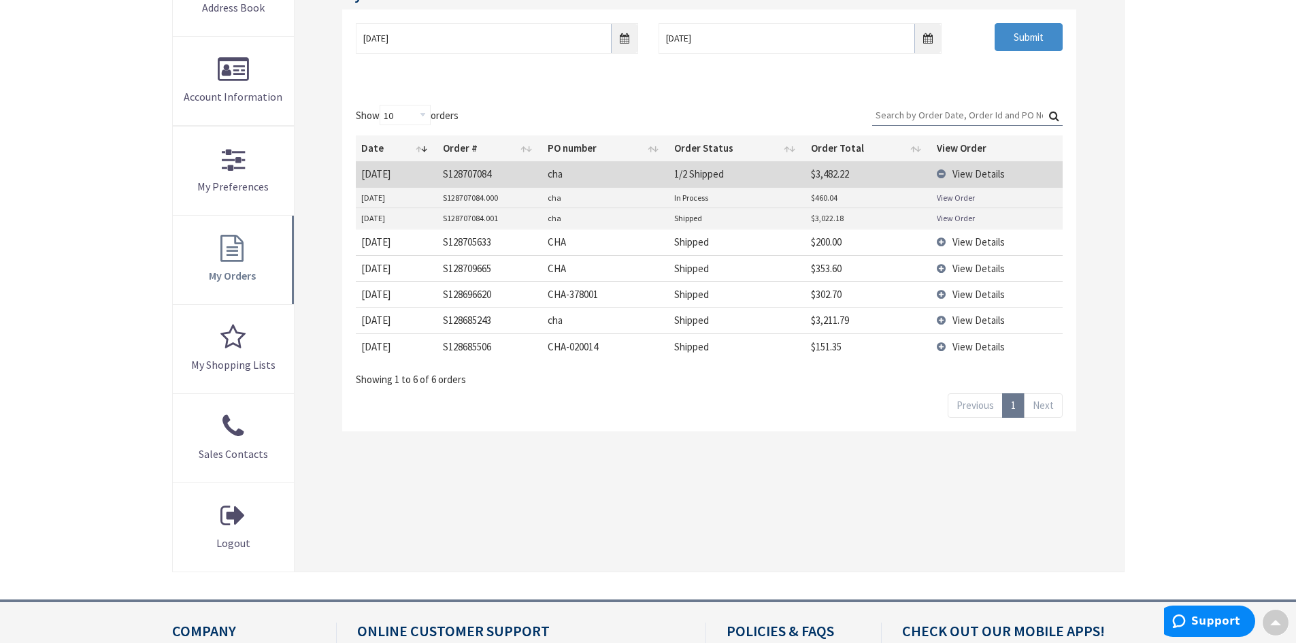
scroll to position [272, 0]
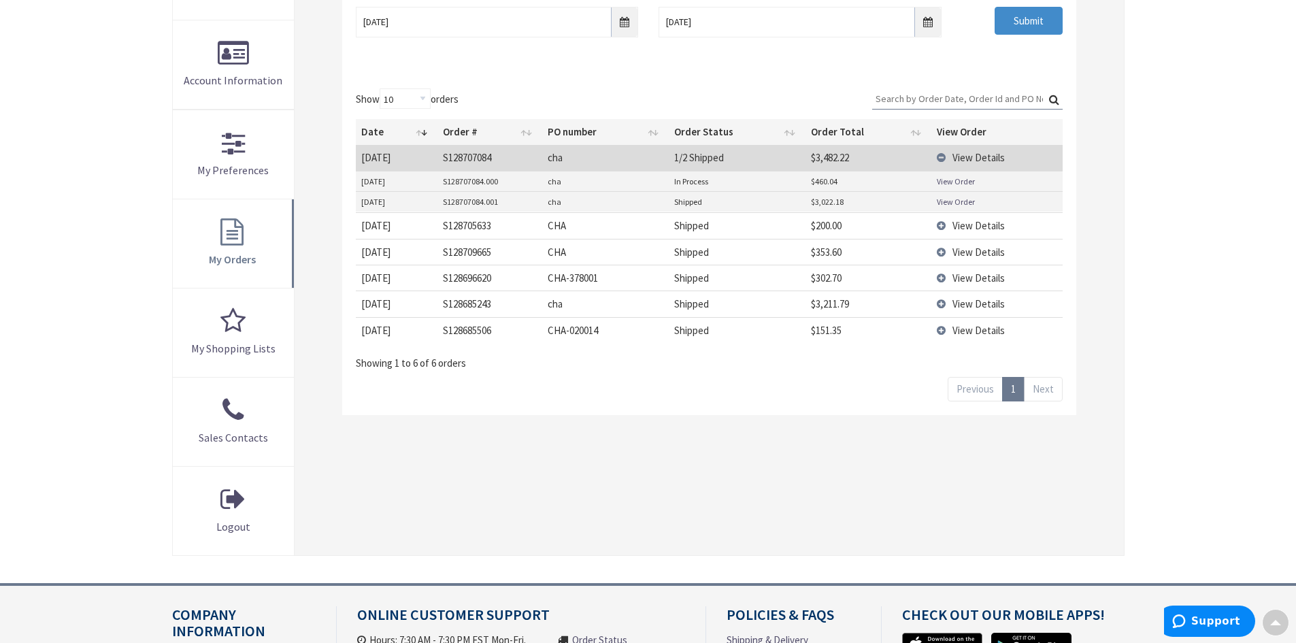
click at [942, 201] on link "View Order" at bounding box center [956, 202] width 38 height 12
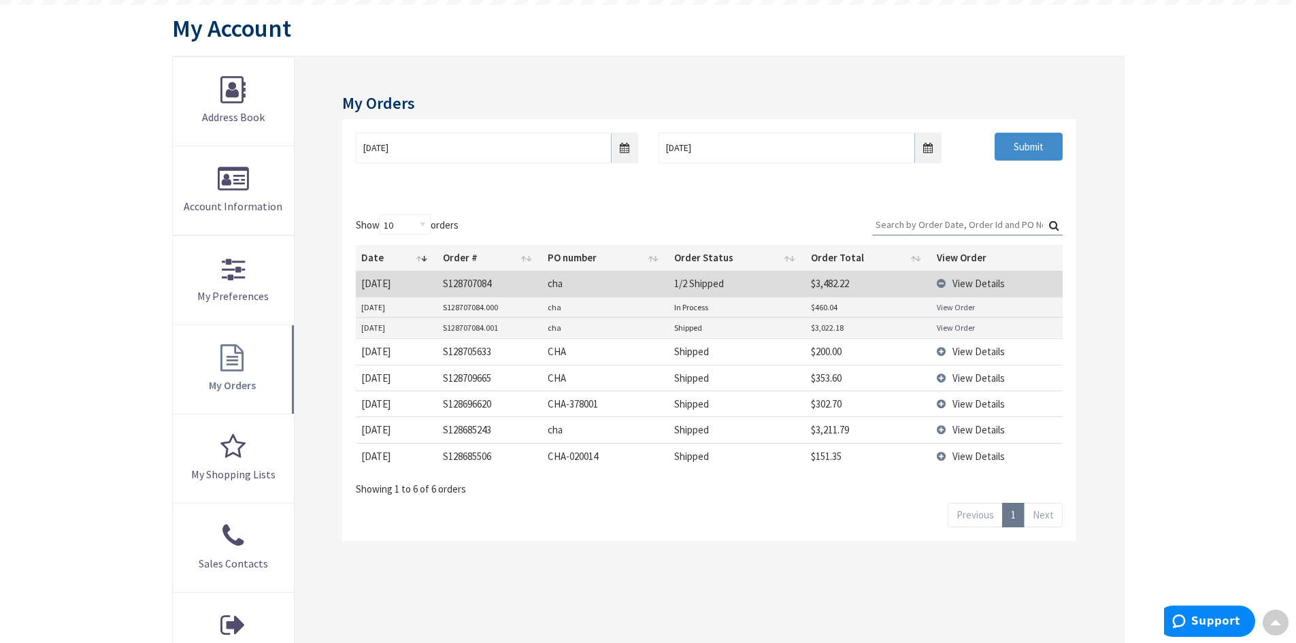
scroll to position [3, 0]
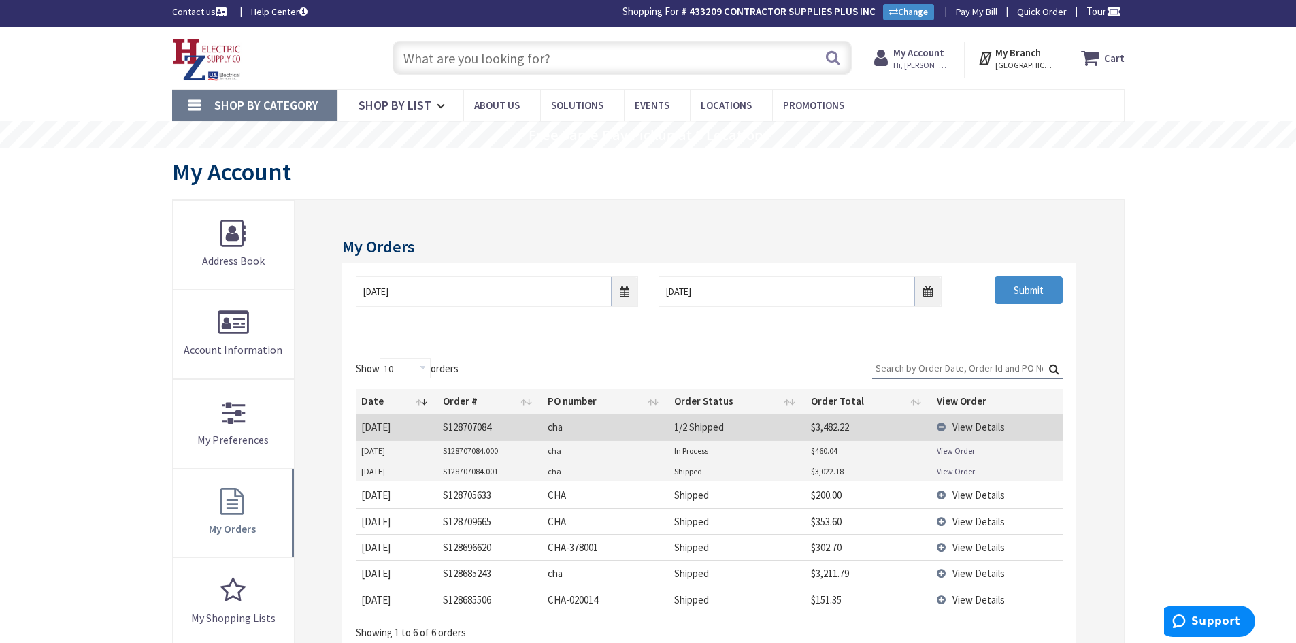
click at [536, 59] on input "text" at bounding box center [622, 58] width 459 height 34
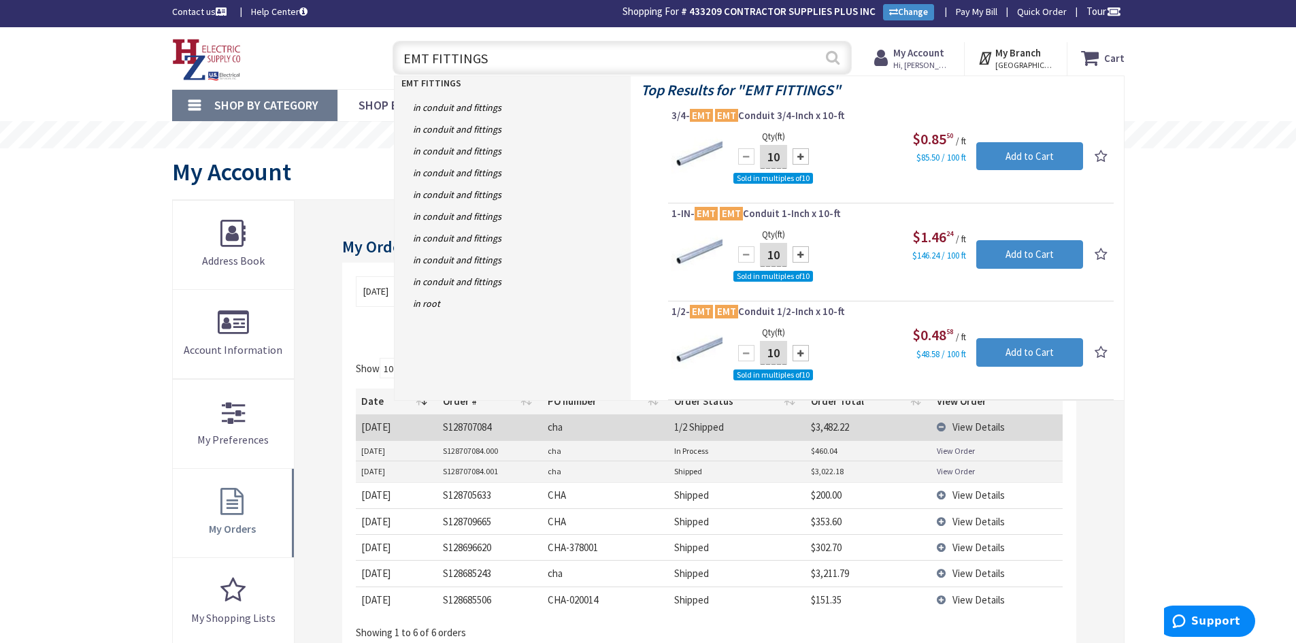
type input "EMT FITTINGS"
click at [832, 66] on button "Search" at bounding box center [833, 57] width 18 height 31
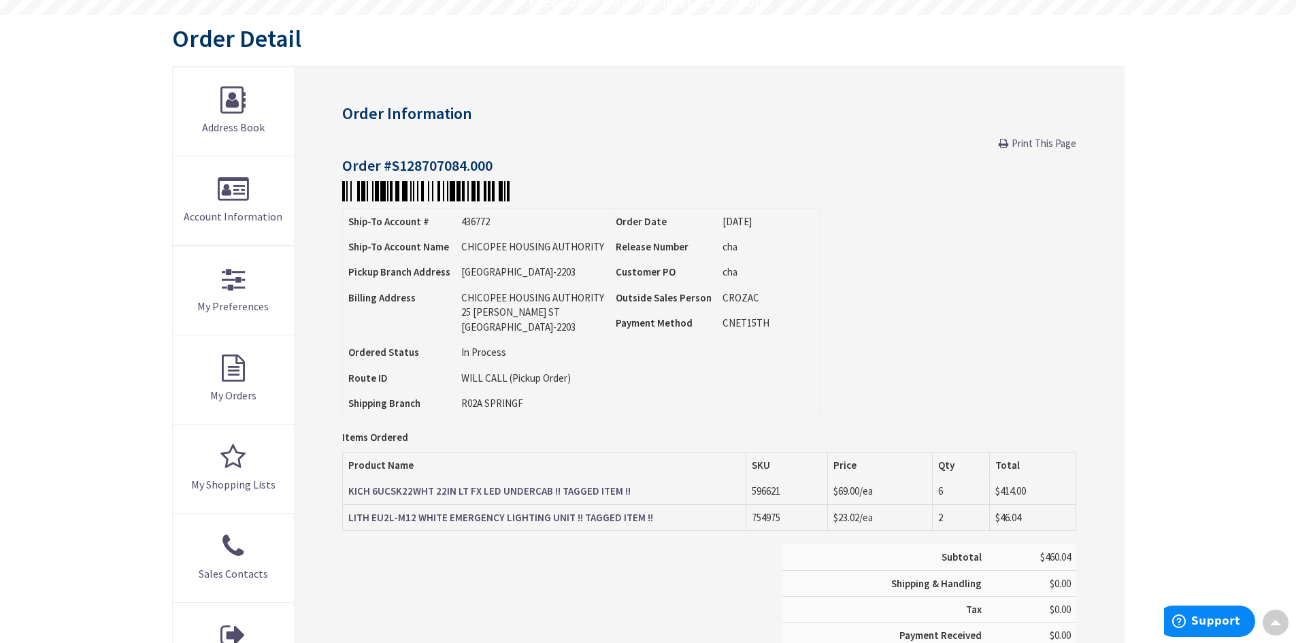
scroll to position [138, 0]
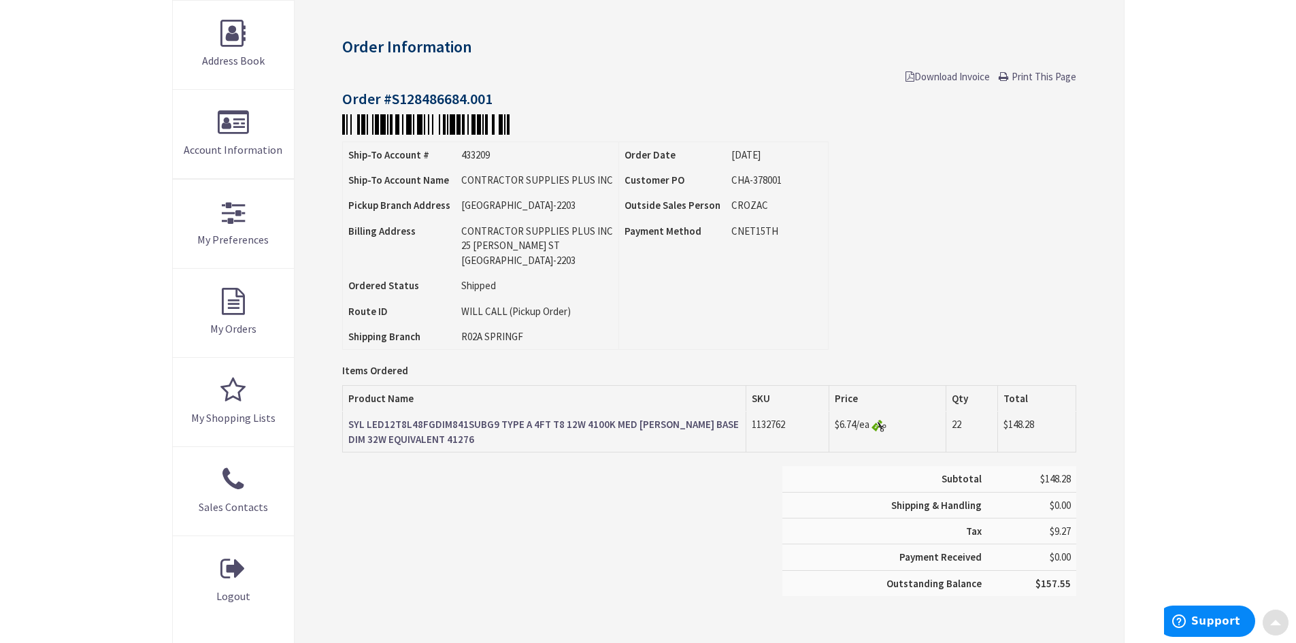
scroll to position [206, 0]
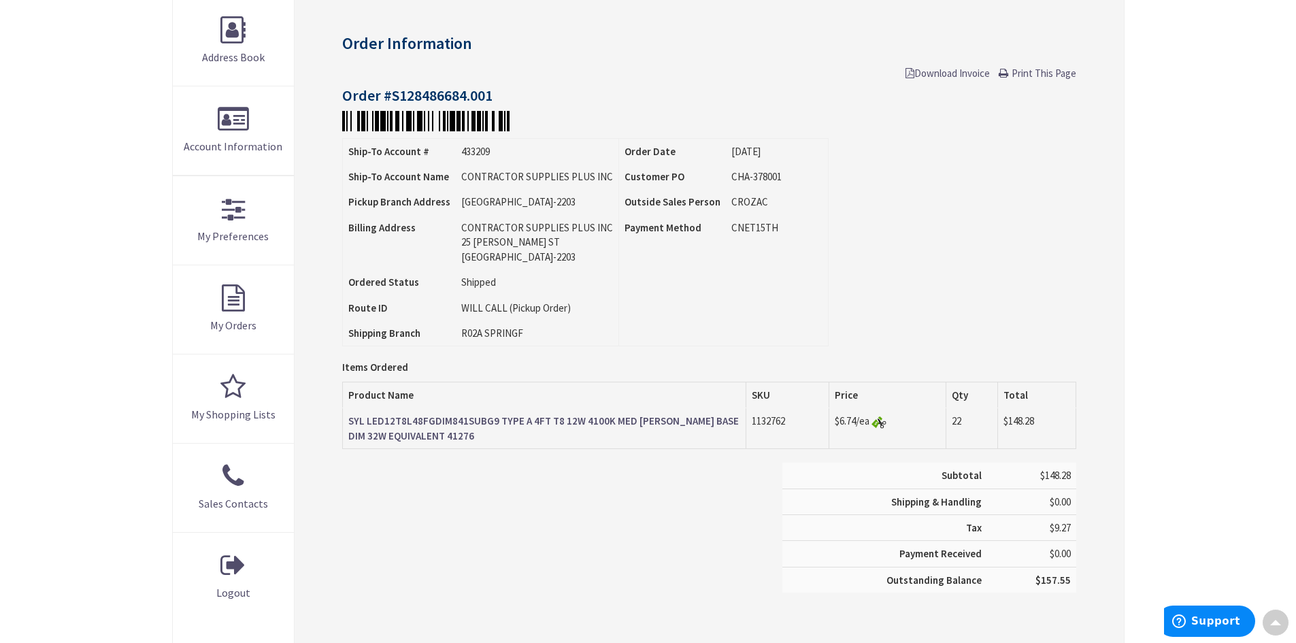
click at [624, 423] on strong "SYL LED12T8L48FGDIM841SUBG9 TYPE A 4FT T8 12W 4100K MED [PERSON_NAME] BASE DIM …" at bounding box center [543, 427] width 391 height 27
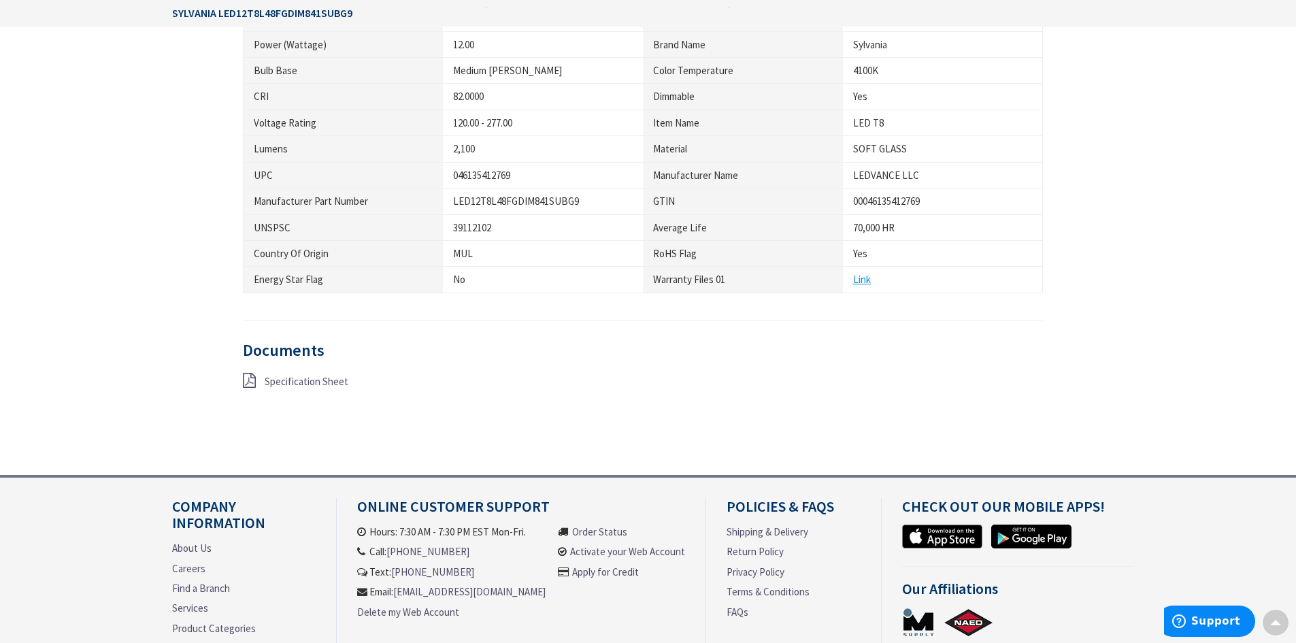
scroll to position [749, 0]
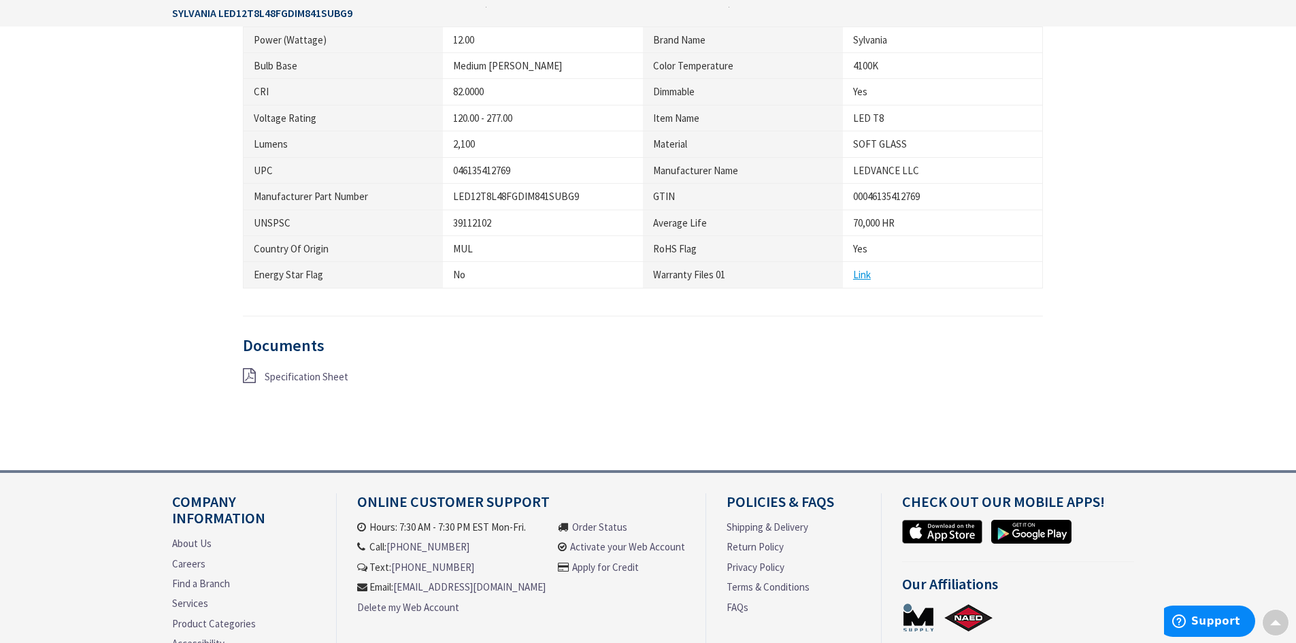
click at [325, 379] on span "Specification Sheet" at bounding box center [307, 376] width 84 height 13
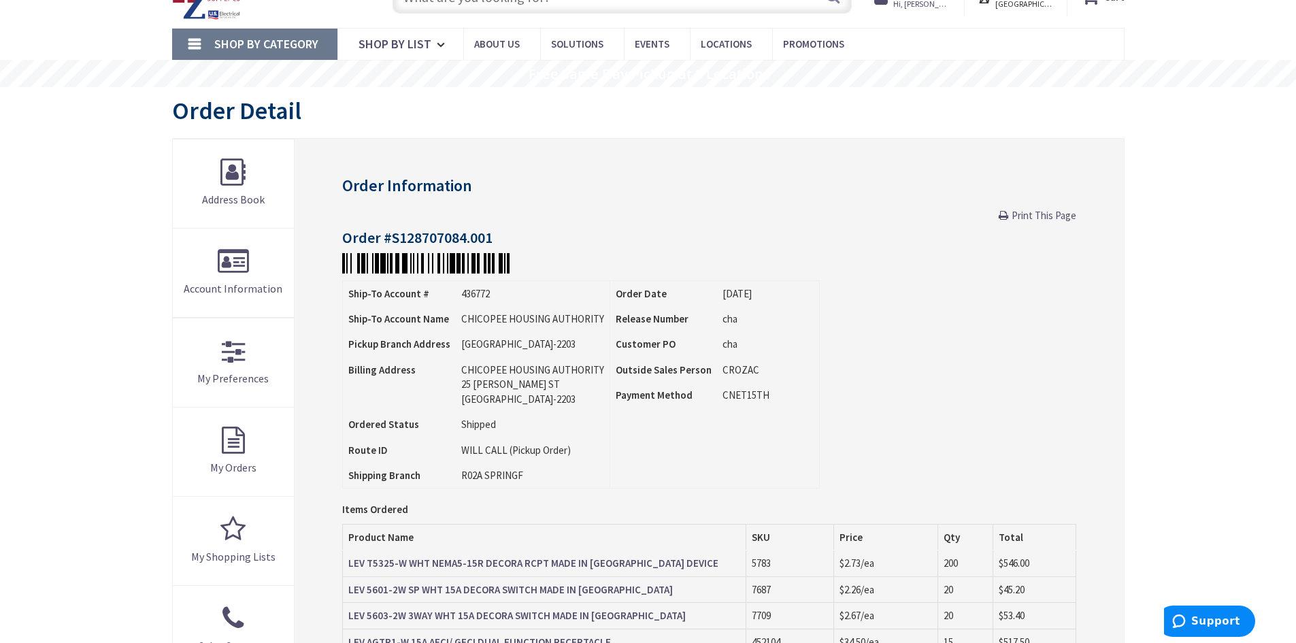
scroll to position [138, 0]
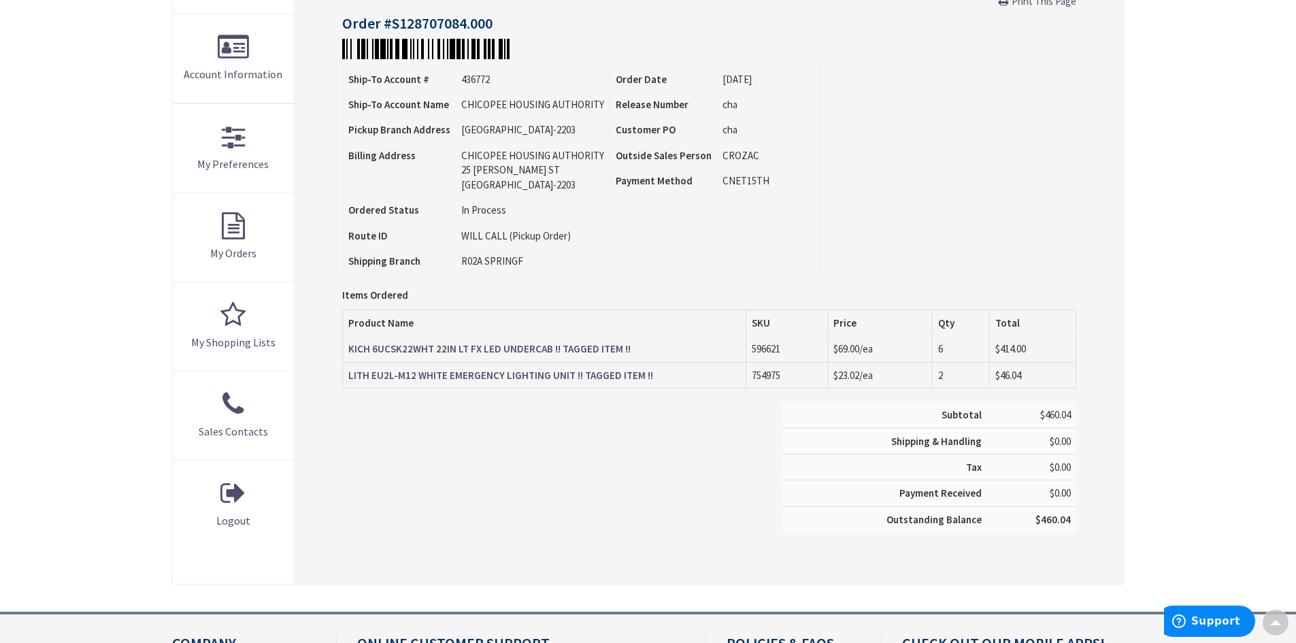
scroll to position [274, 0]
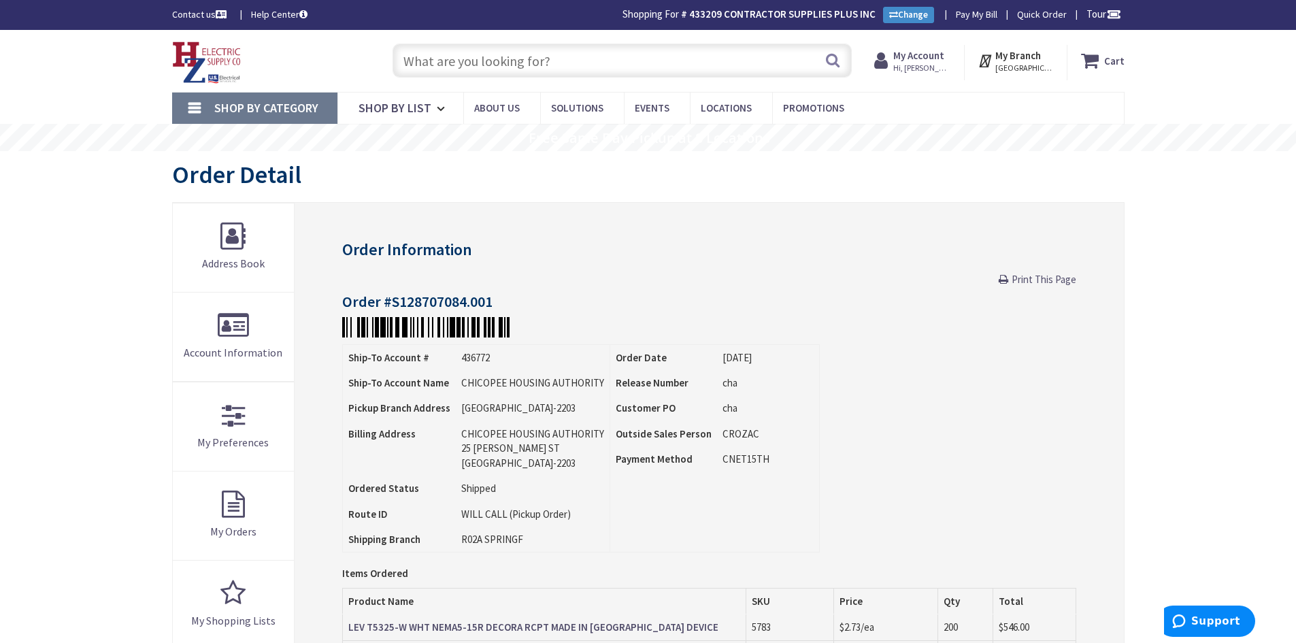
click at [937, 66] on span "Hi, [PERSON_NAME]" at bounding box center [923, 68] width 58 height 11
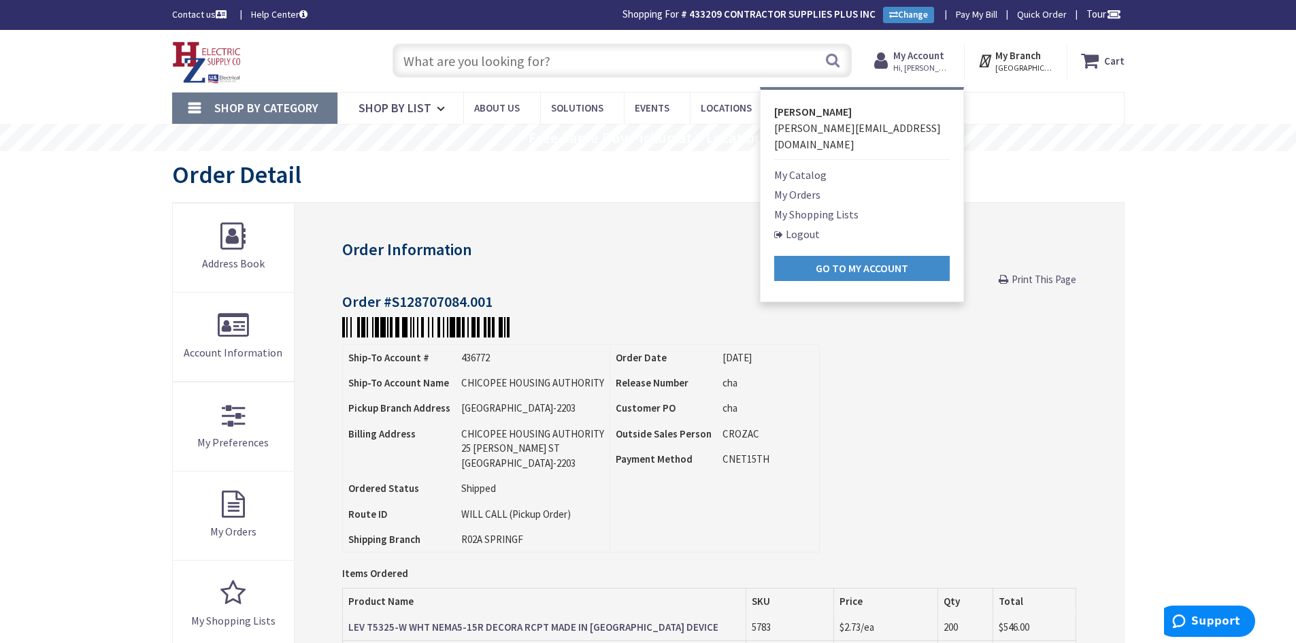
click at [810, 186] on link "My Orders" at bounding box center [797, 194] width 46 height 16
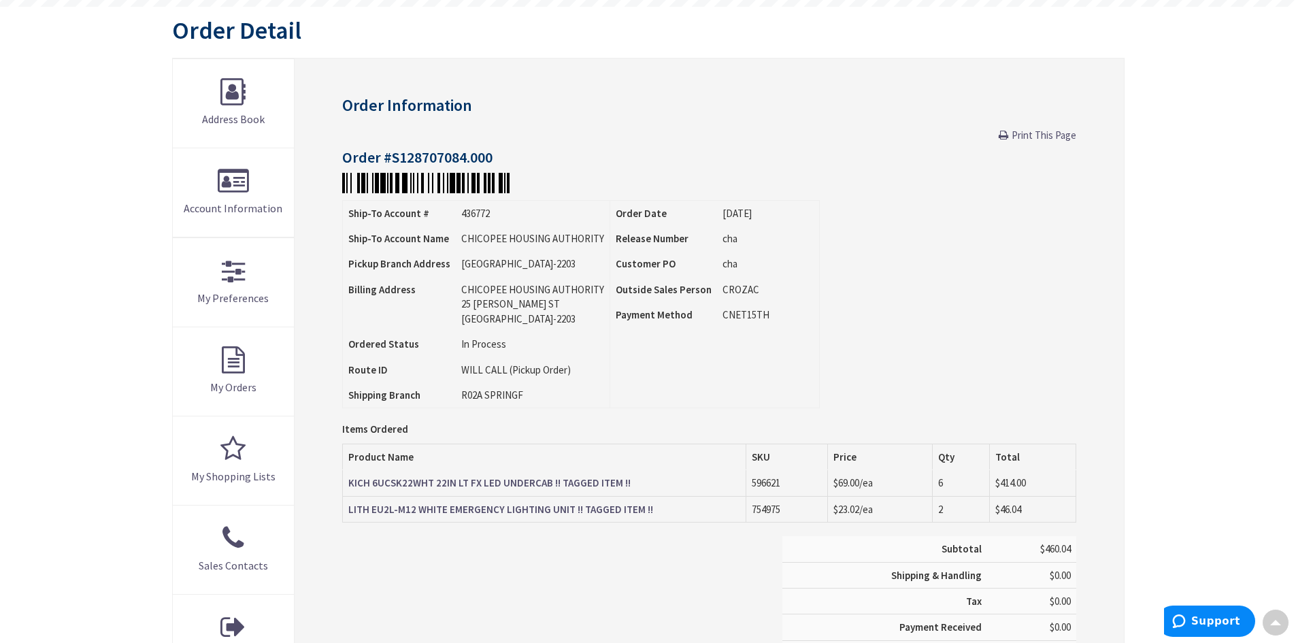
scroll to position [136, 0]
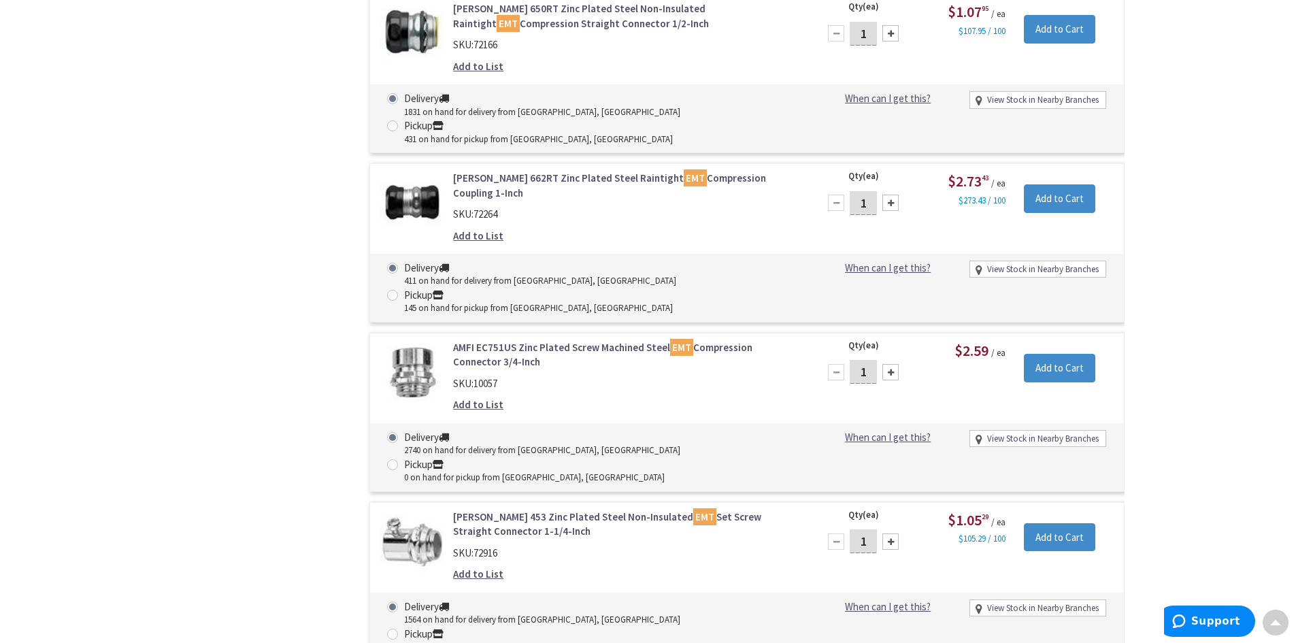
scroll to position [6127, 0]
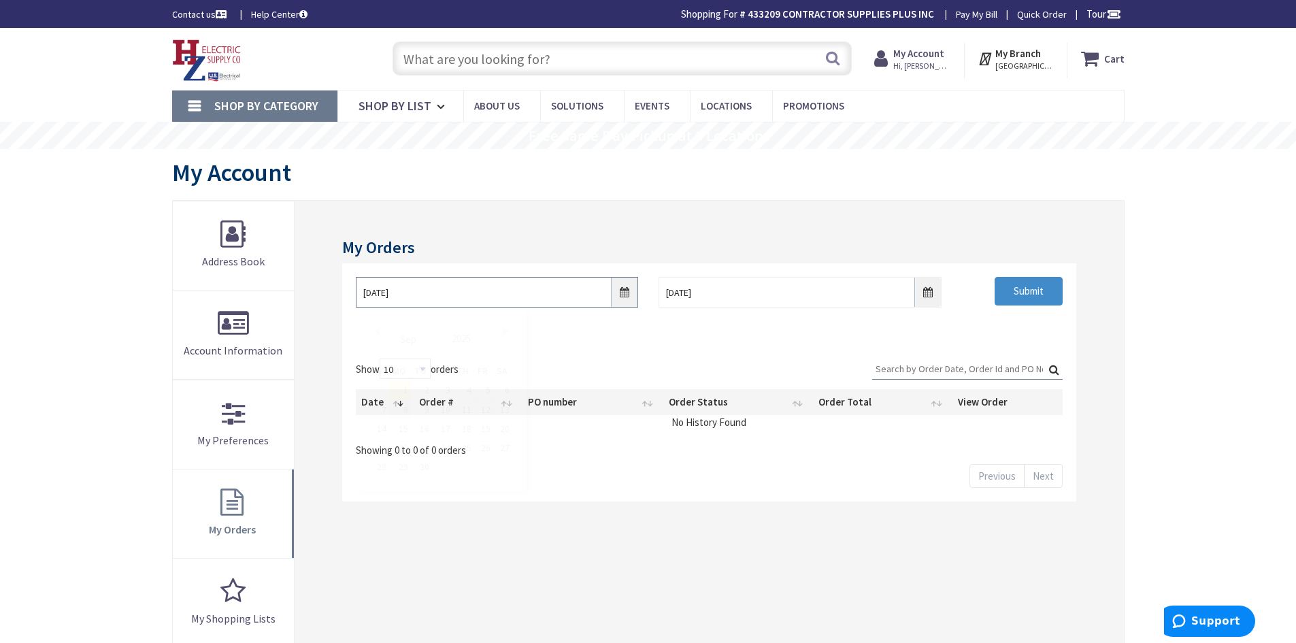
click at [623, 295] on input "9/1/2025" at bounding box center [497, 292] width 282 height 31
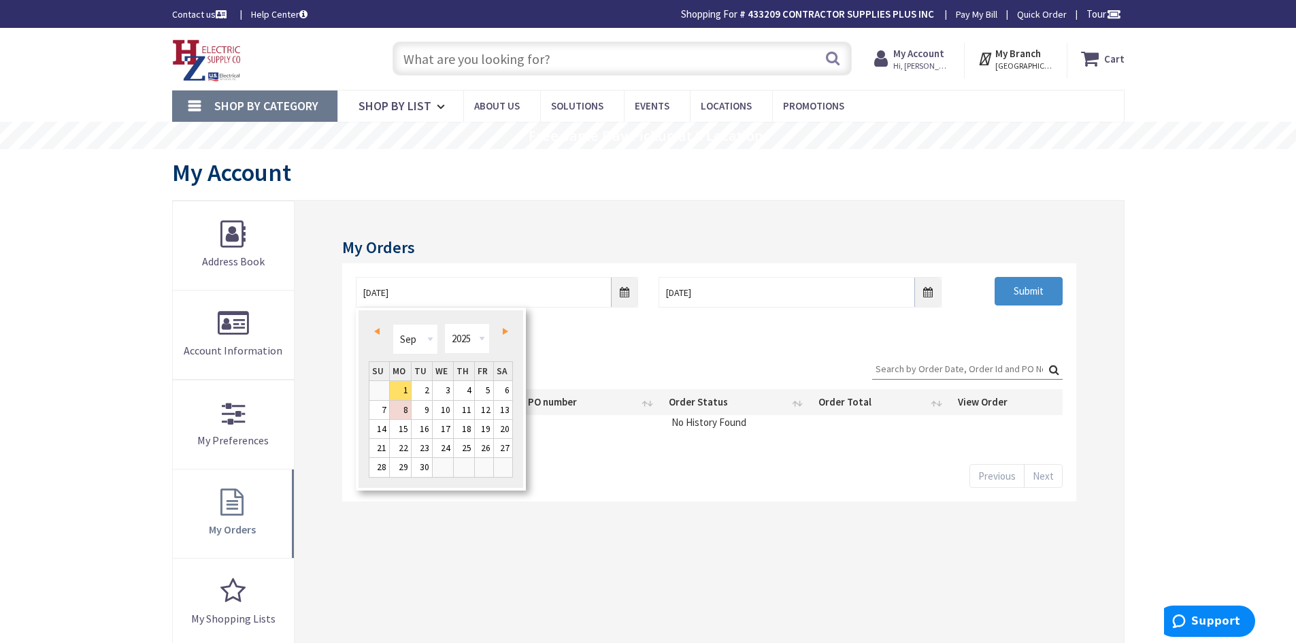
click at [378, 333] on span "Prev" at bounding box center [376, 331] width 5 height 7
click at [426, 391] on link "1" at bounding box center [422, 390] width 20 height 18
type input "07/01/2025"
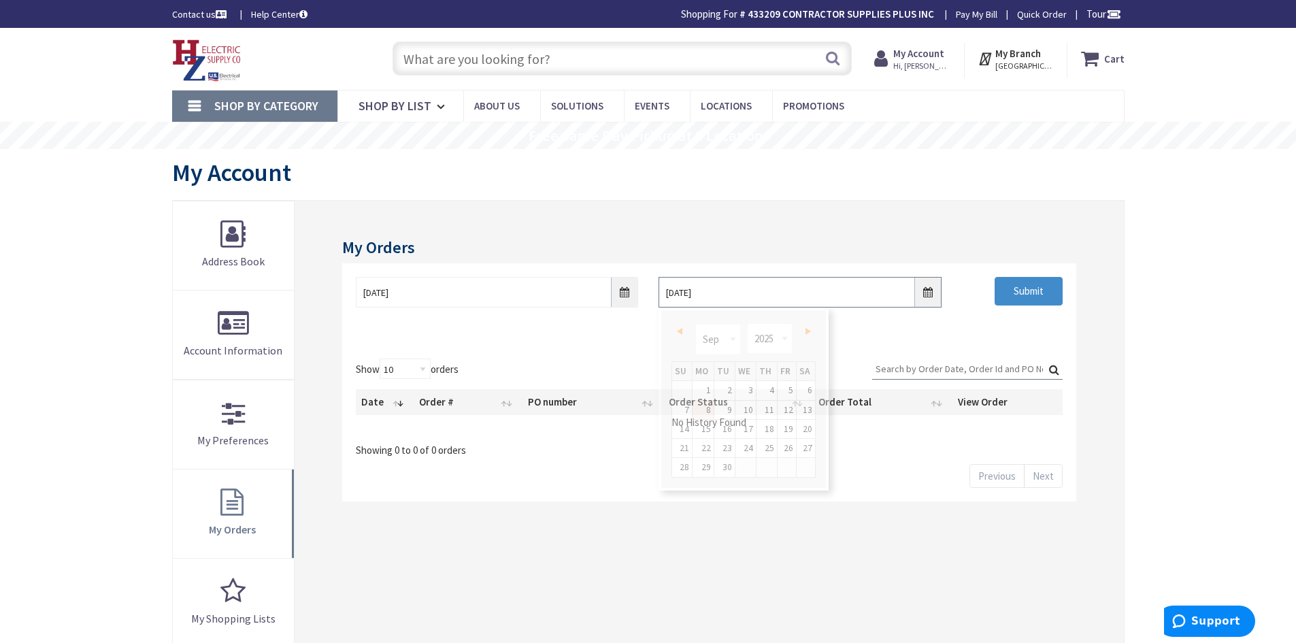
click at [927, 299] on input "9/8/2025" at bounding box center [800, 292] width 282 height 31
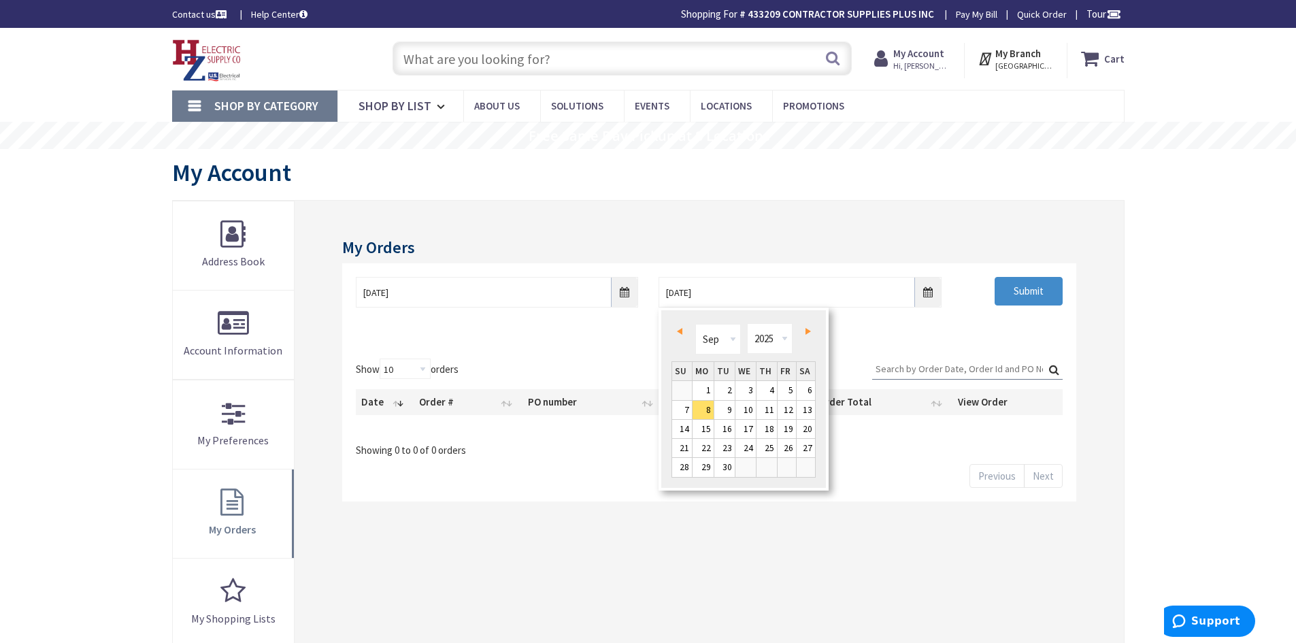
click at [679, 330] on span "Prev" at bounding box center [679, 331] width 5 height 7
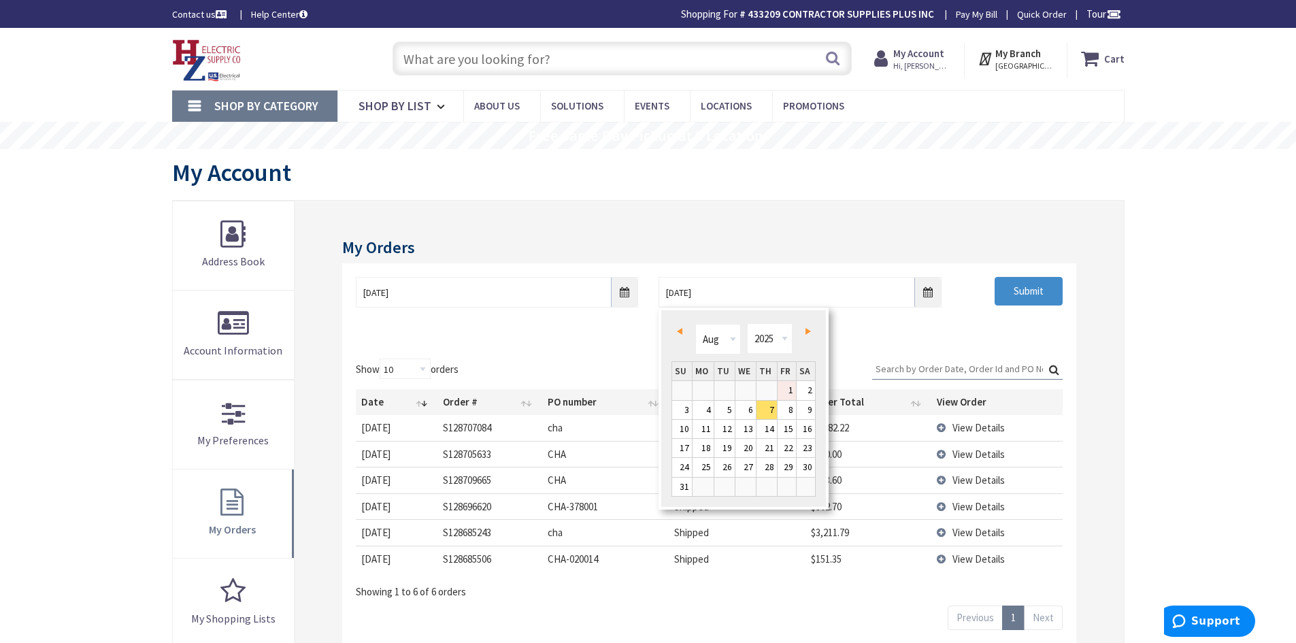
click at [792, 395] on link "1" at bounding box center [787, 390] width 18 height 18
type input "08/01/2025"
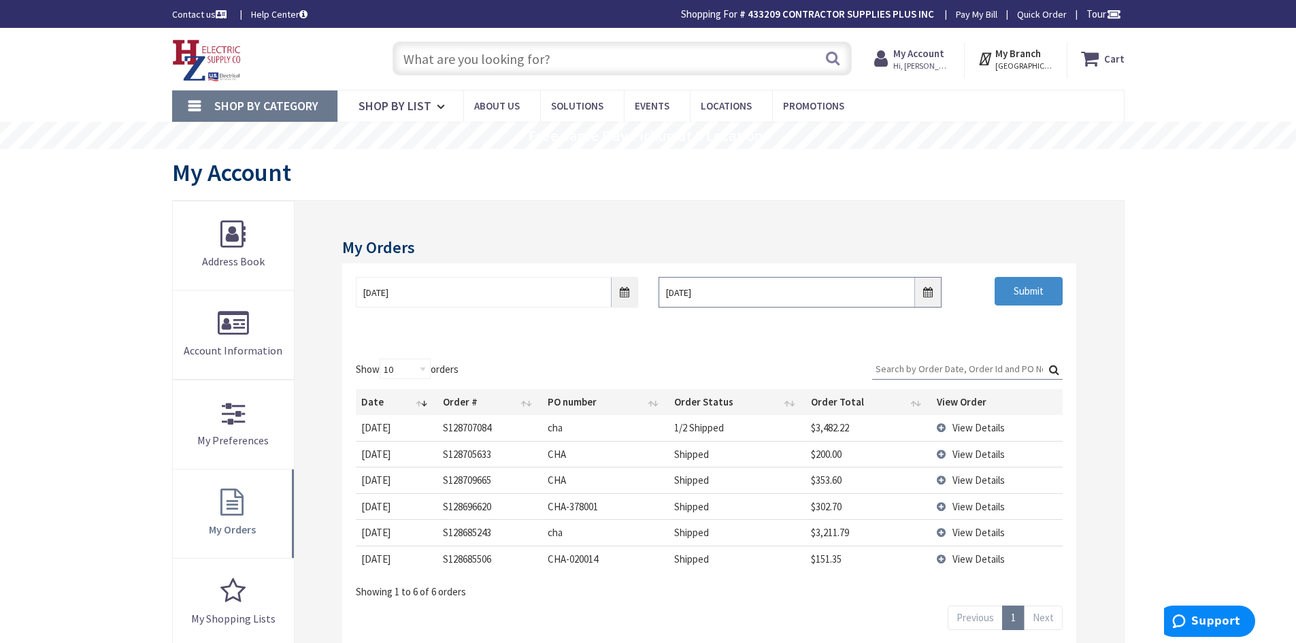
click at [928, 296] on input "08/01/2025" at bounding box center [800, 292] width 282 height 31
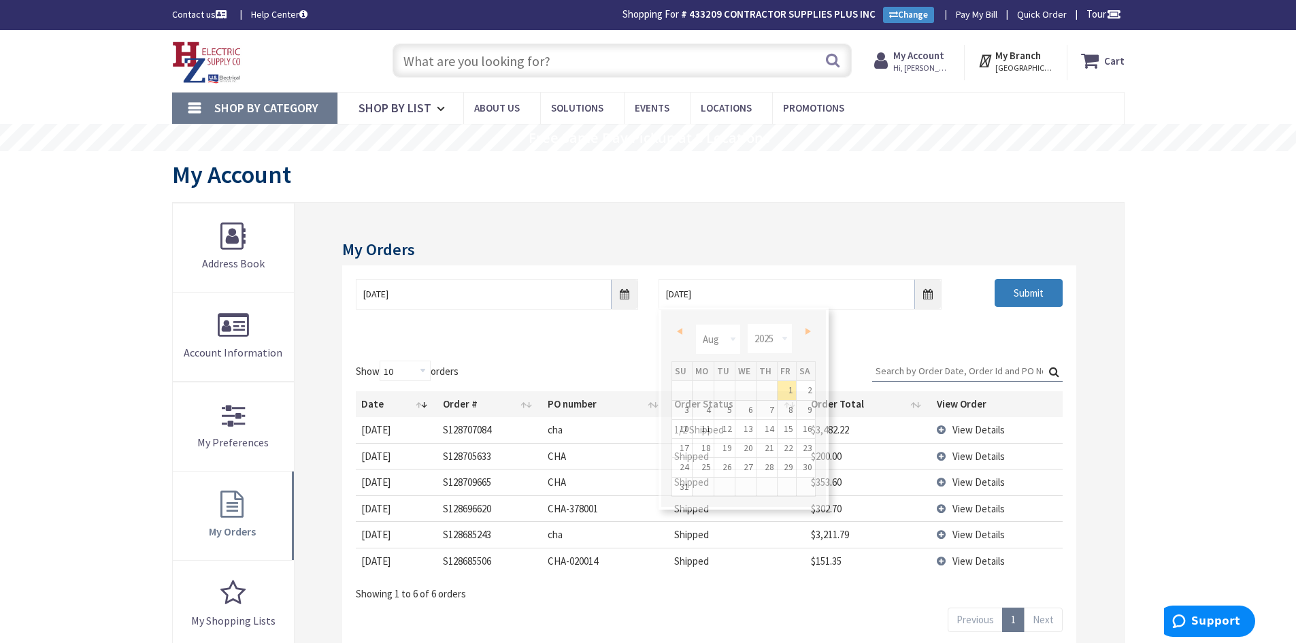
click at [1008, 297] on input "Submit" at bounding box center [1029, 293] width 68 height 29
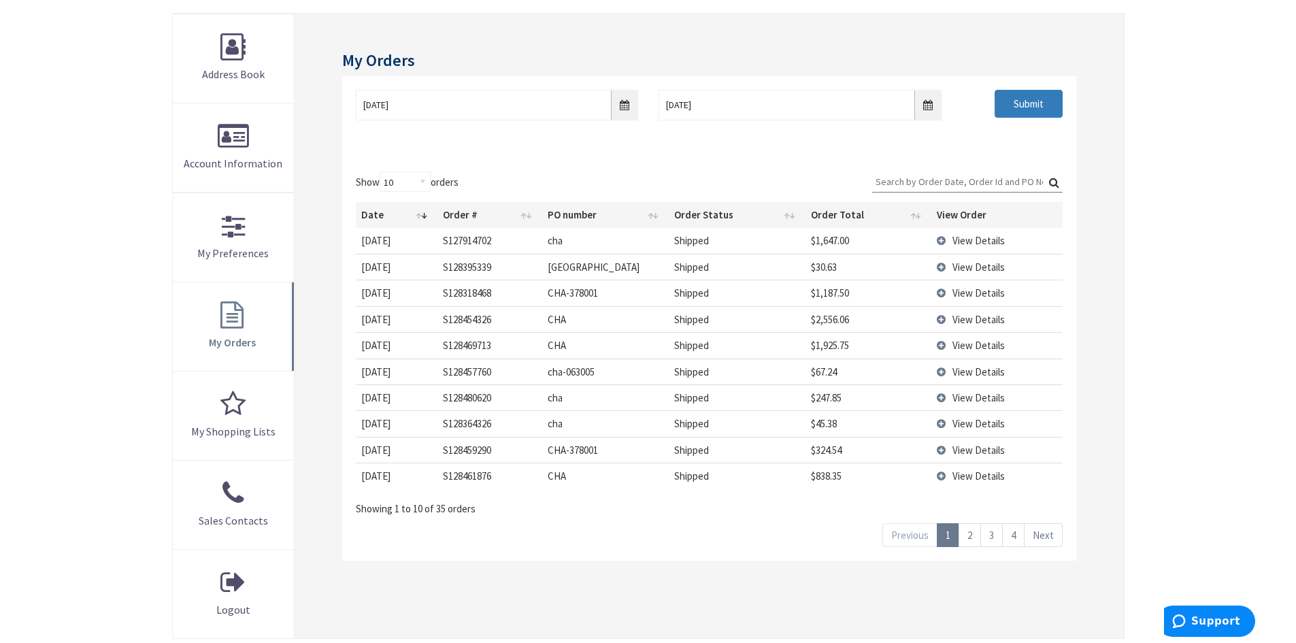
scroll to position [204, 0]
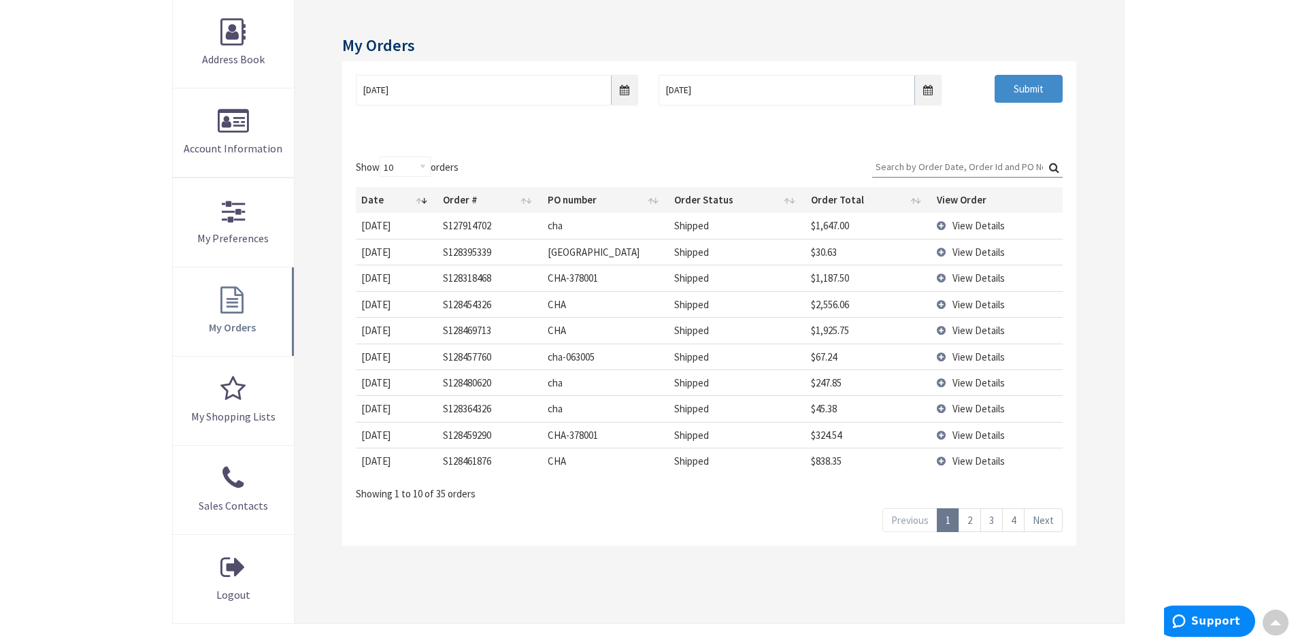
click at [962, 382] on span "View Details" at bounding box center [979, 382] width 52 height 13
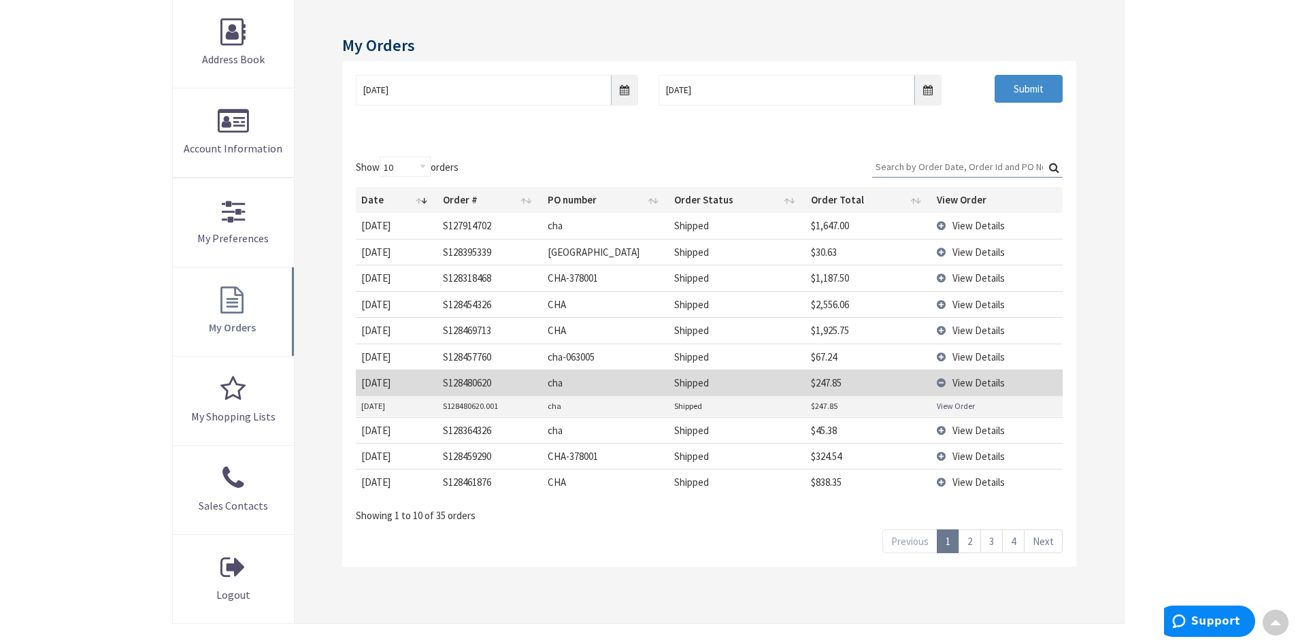
click at [960, 408] on link "View Order" at bounding box center [956, 406] width 38 height 12
click at [968, 479] on span "View Details" at bounding box center [979, 482] width 52 height 13
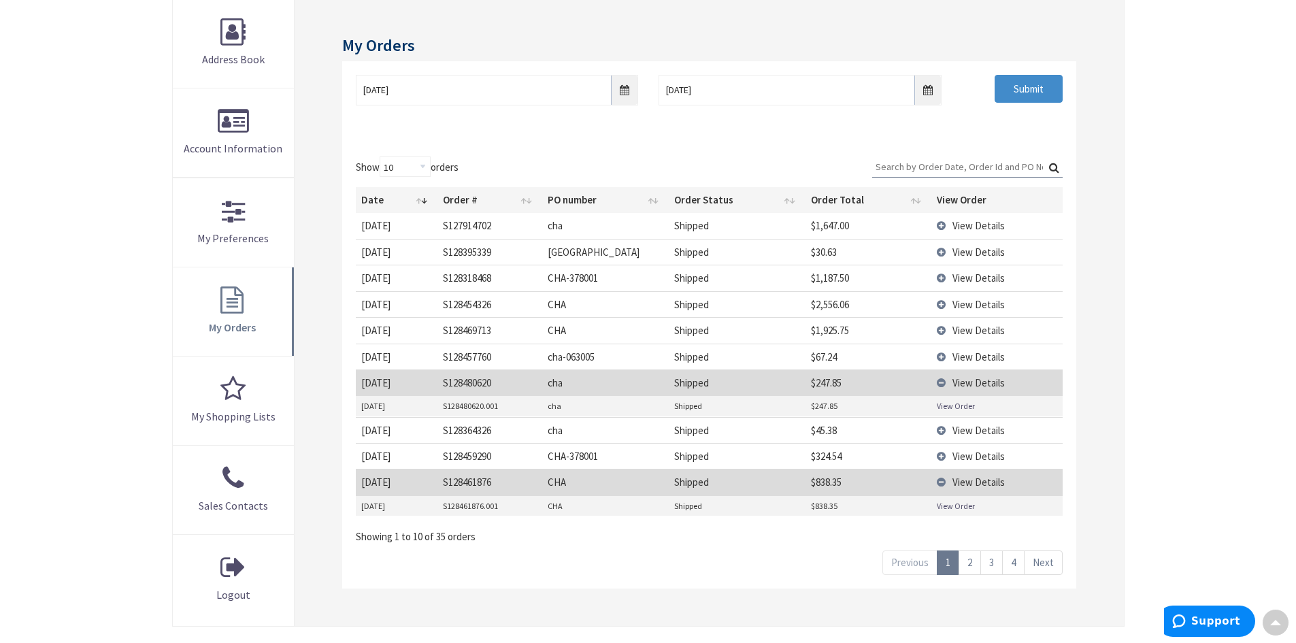
click at [953, 508] on link "View Order" at bounding box center [956, 506] width 38 height 12
click at [975, 568] on link "2" at bounding box center [970, 563] width 22 height 24
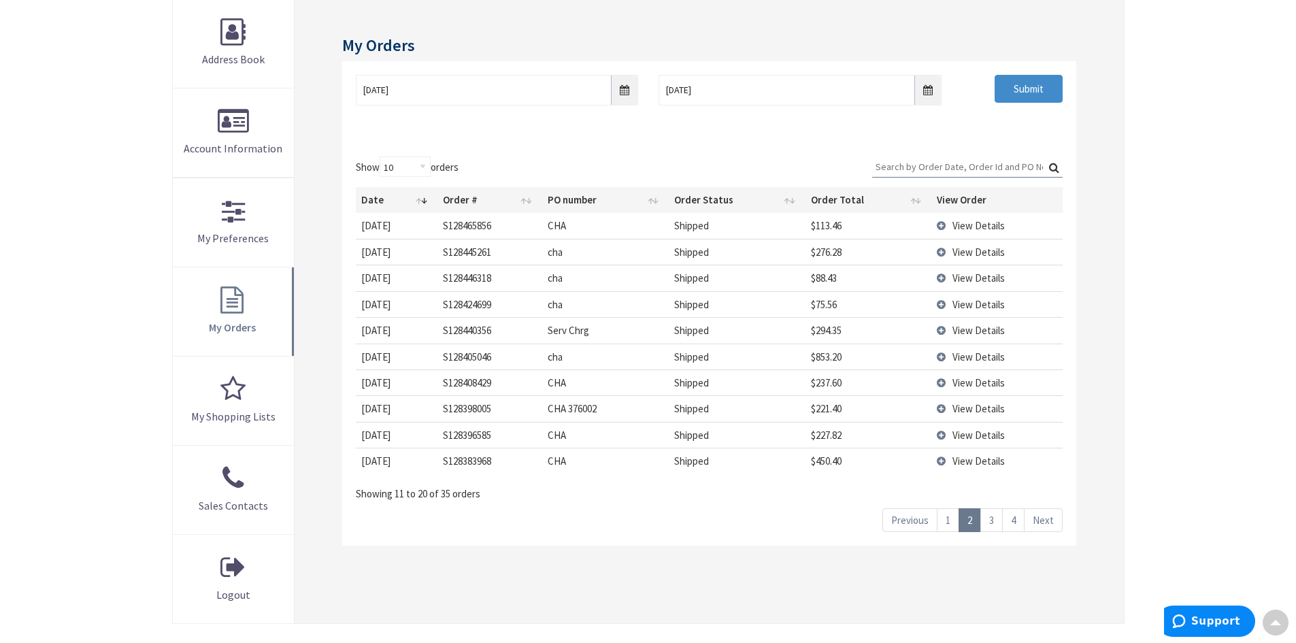
click at [964, 229] on span "View Details" at bounding box center [979, 225] width 52 height 13
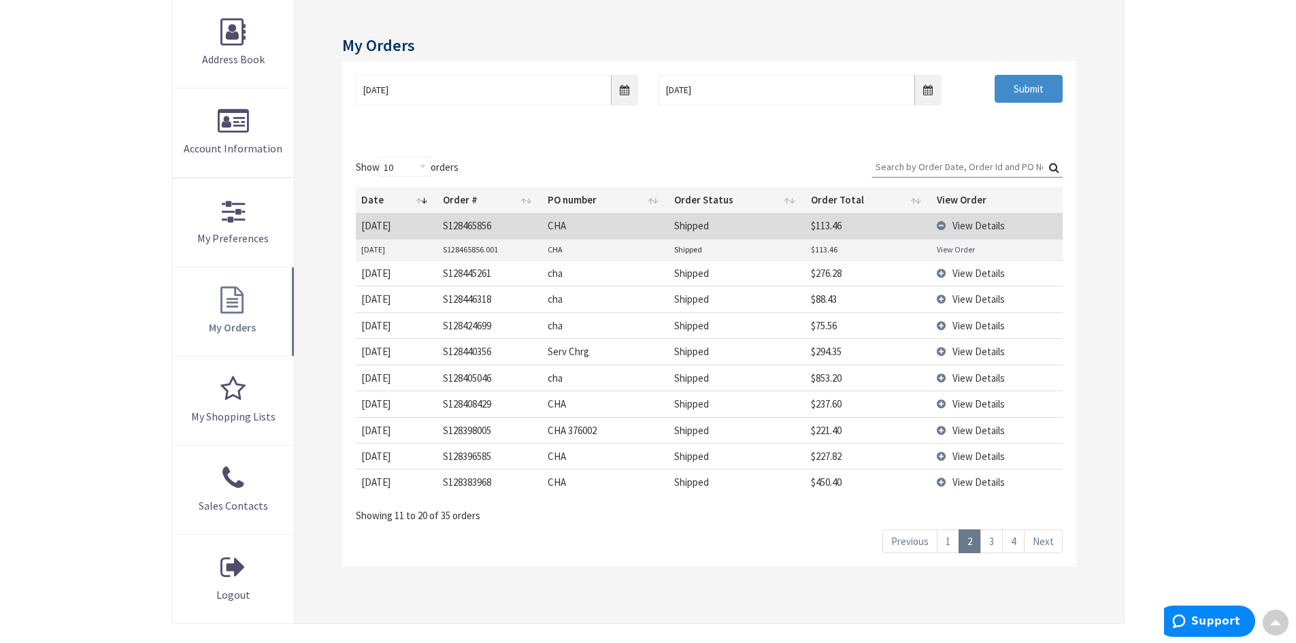
click at [958, 253] on link "View Order" at bounding box center [956, 250] width 38 height 12
click at [967, 275] on span "View Details" at bounding box center [979, 273] width 52 height 13
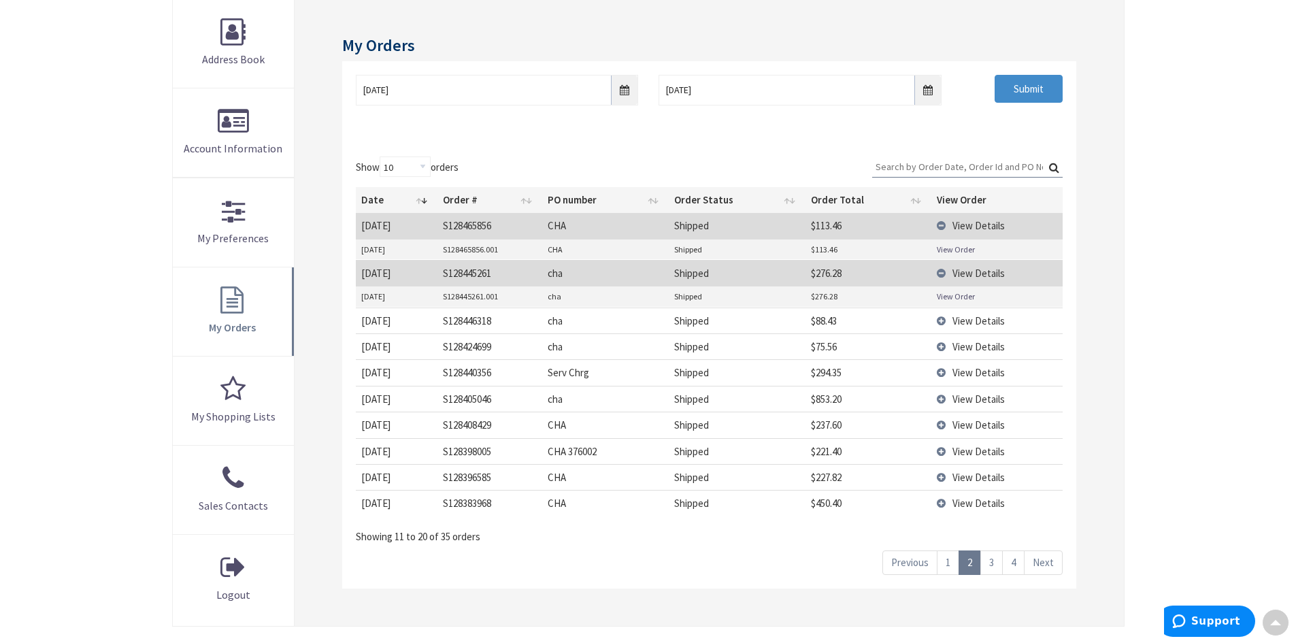
click at [966, 297] on link "View Order" at bounding box center [956, 297] width 38 height 12
click at [975, 323] on span "View Details" at bounding box center [979, 320] width 52 height 13
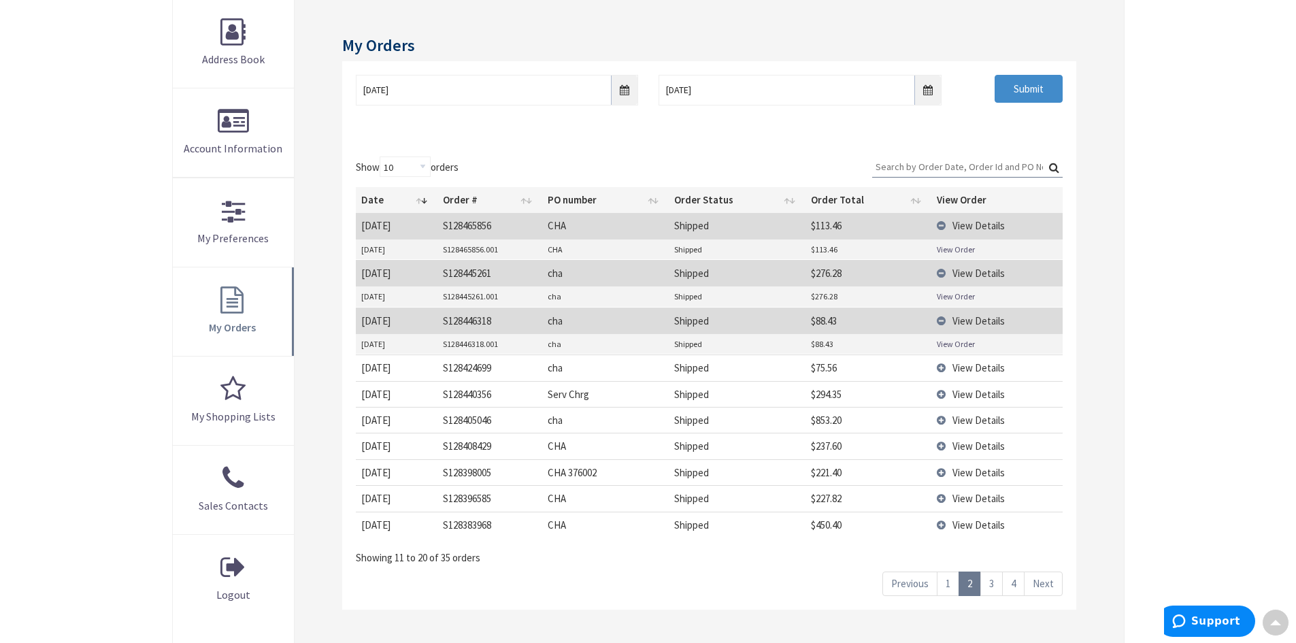
click at [972, 345] on link "View Order" at bounding box center [956, 344] width 38 height 12
click at [975, 369] on span "View Details" at bounding box center [979, 367] width 52 height 13
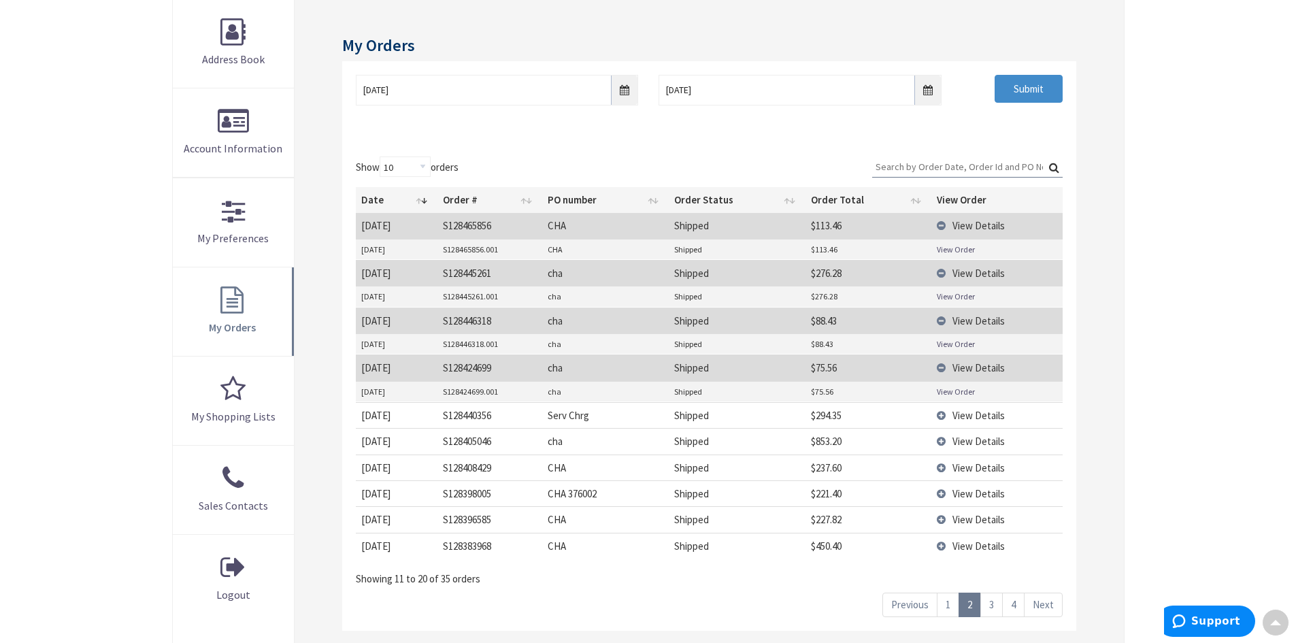
click at [968, 391] on link "View Order" at bounding box center [956, 392] width 38 height 12
click at [970, 442] on span "View Details" at bounding box center [979, 441] width 52 height 13
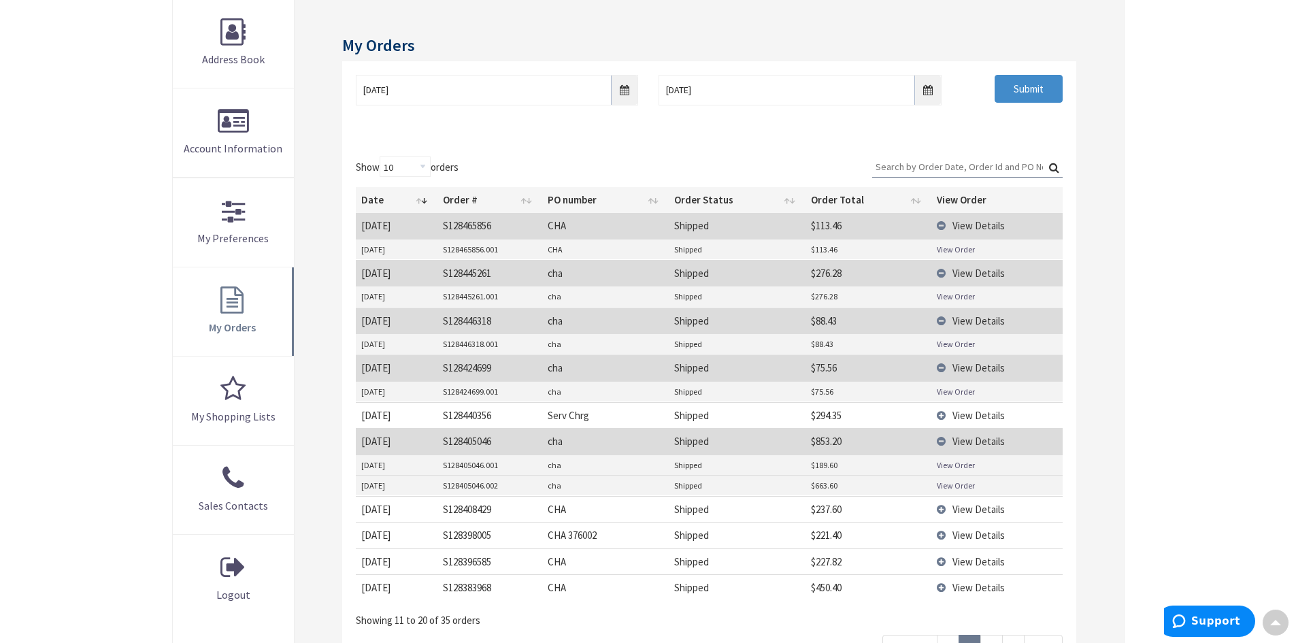
click at [956, 485] on link "View Order" at bounding box center [956, 486] width 38 height 12
click at [950, 468] on link "View Order" at bounding box center [956, 465] width 38 height 12
click at [963, 510] on span "View Details" at bounding box center [979, 509] width 52 height 13
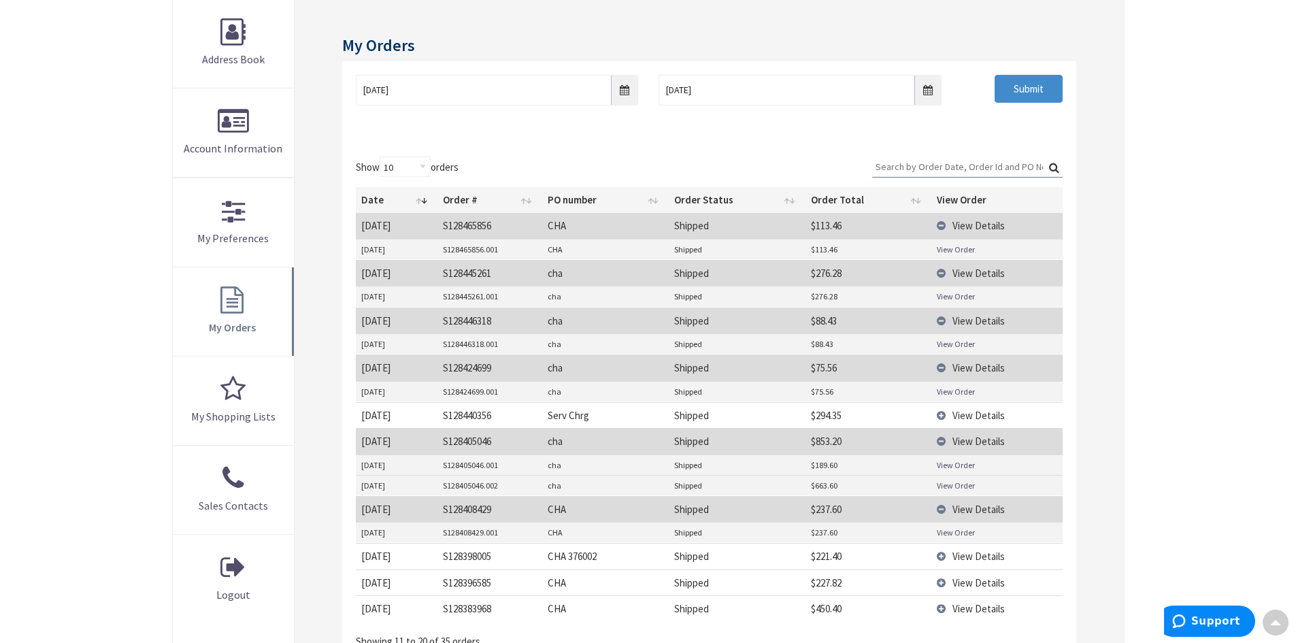
click at [955, 536] on link "View Order" at bounding box center [956, 533] width 38 height 12
click at [975, 580] on span "View Details" at bounding box center [979, 582] width 52 height 13
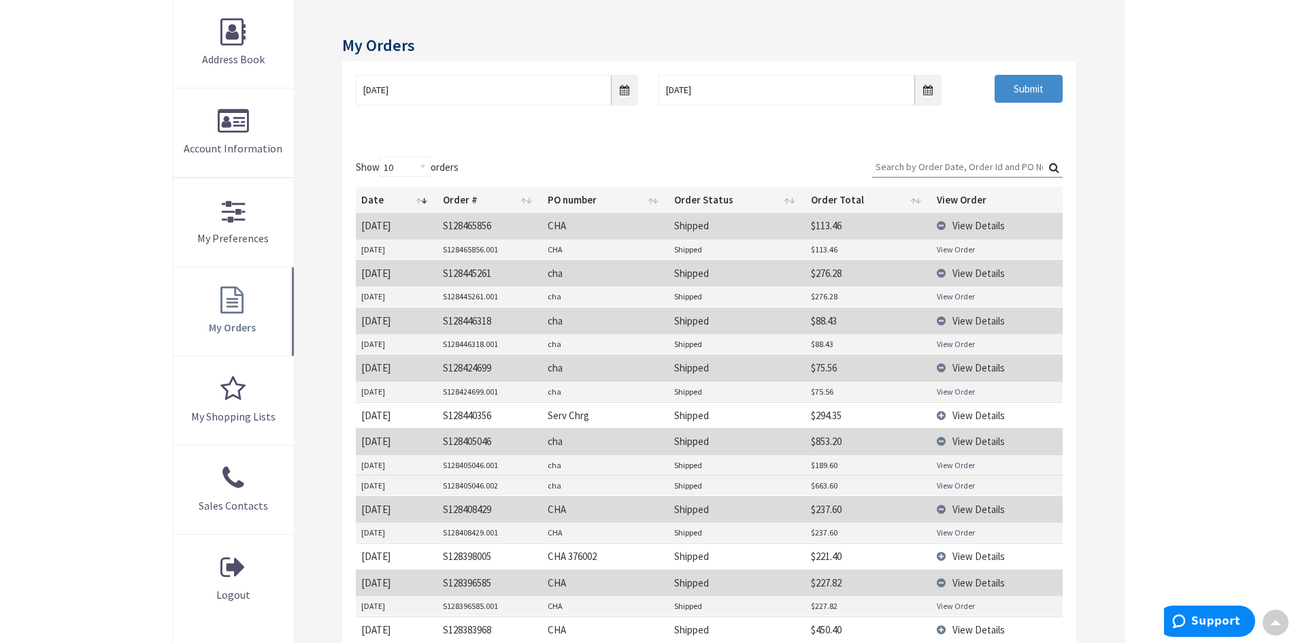
click at [955, 605] on link "View Order" at bounding box center [956, 606] width 38 height 12
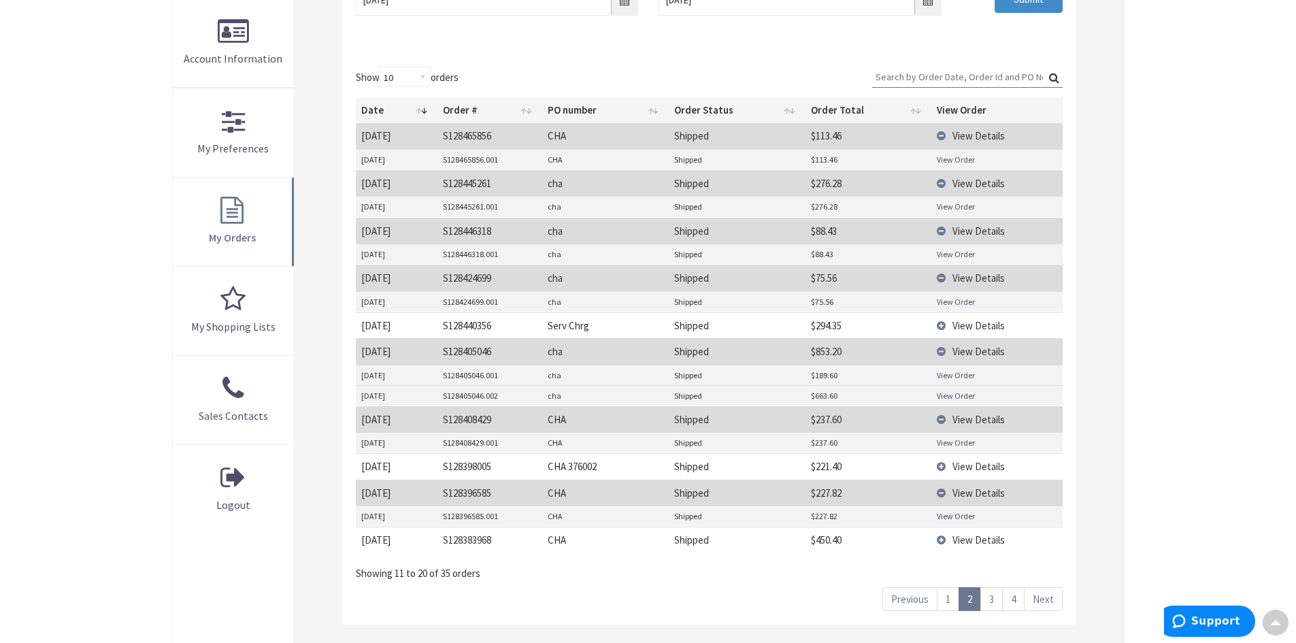
scroll to position [340, 0]
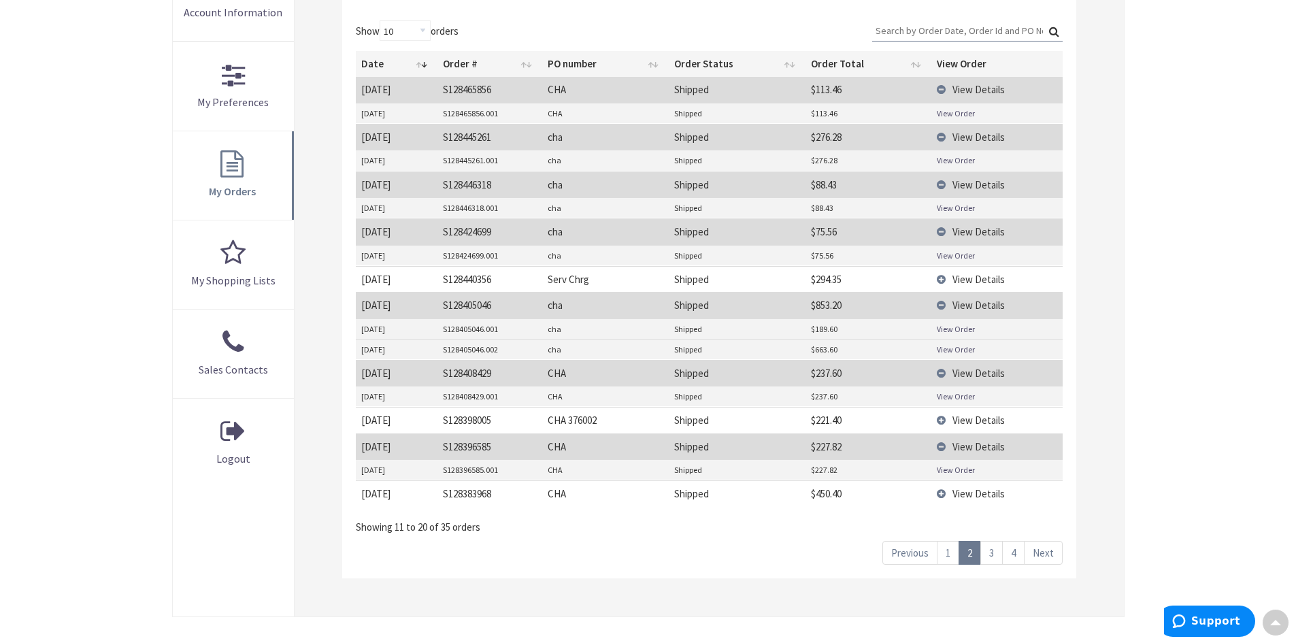
click at [988, 497] on span "View Details" at bounding box center [979, 493] width 52 height 13
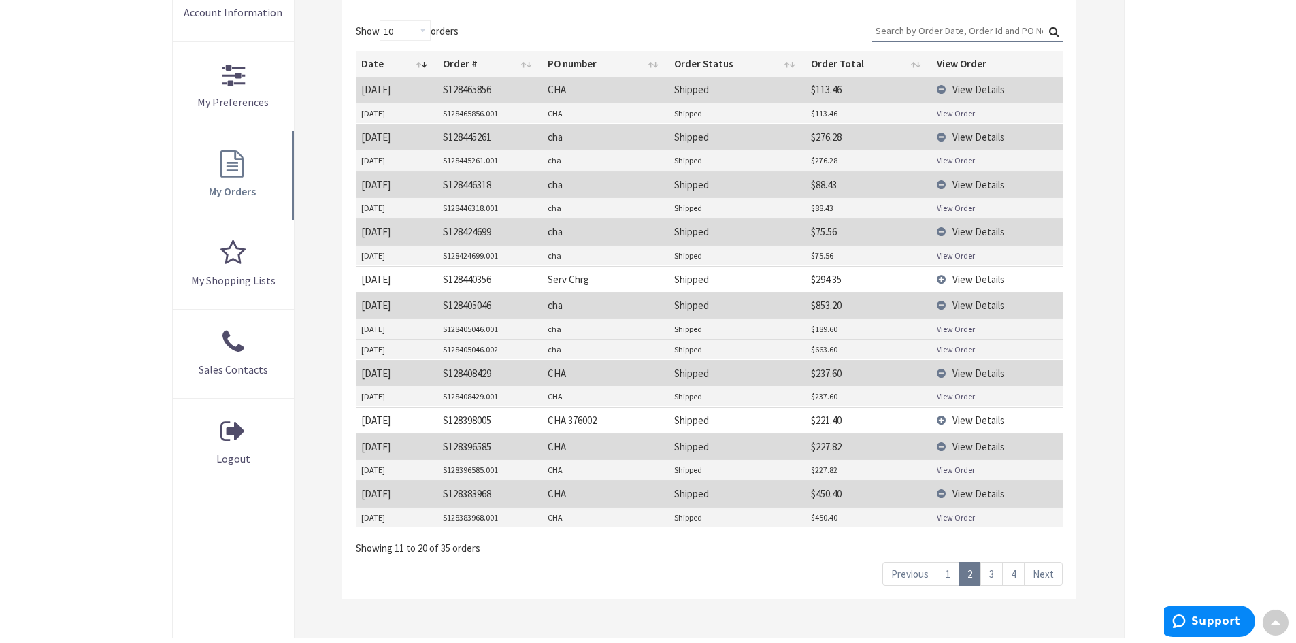
click at [958, 518] on link "View Order" at bounding box center [956, 518] width 38 height 12
click at [993, 574] on link "3" at bounding box center [992, 574] width 22 height 24
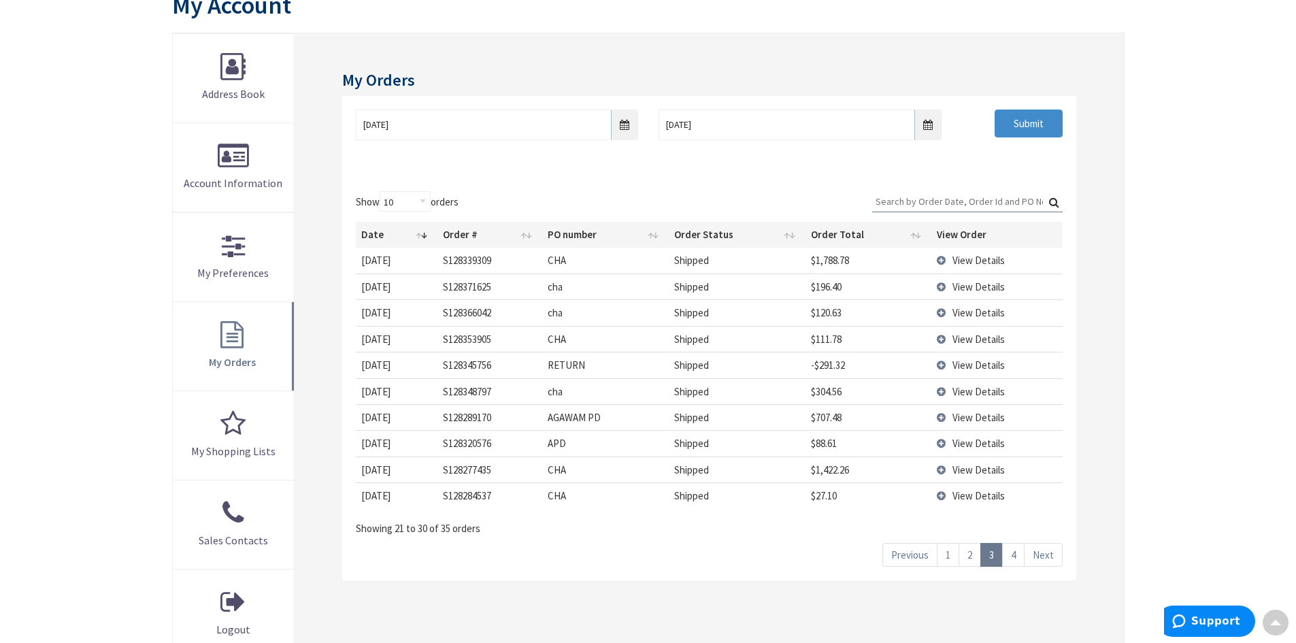
scroll to position [136, 0]
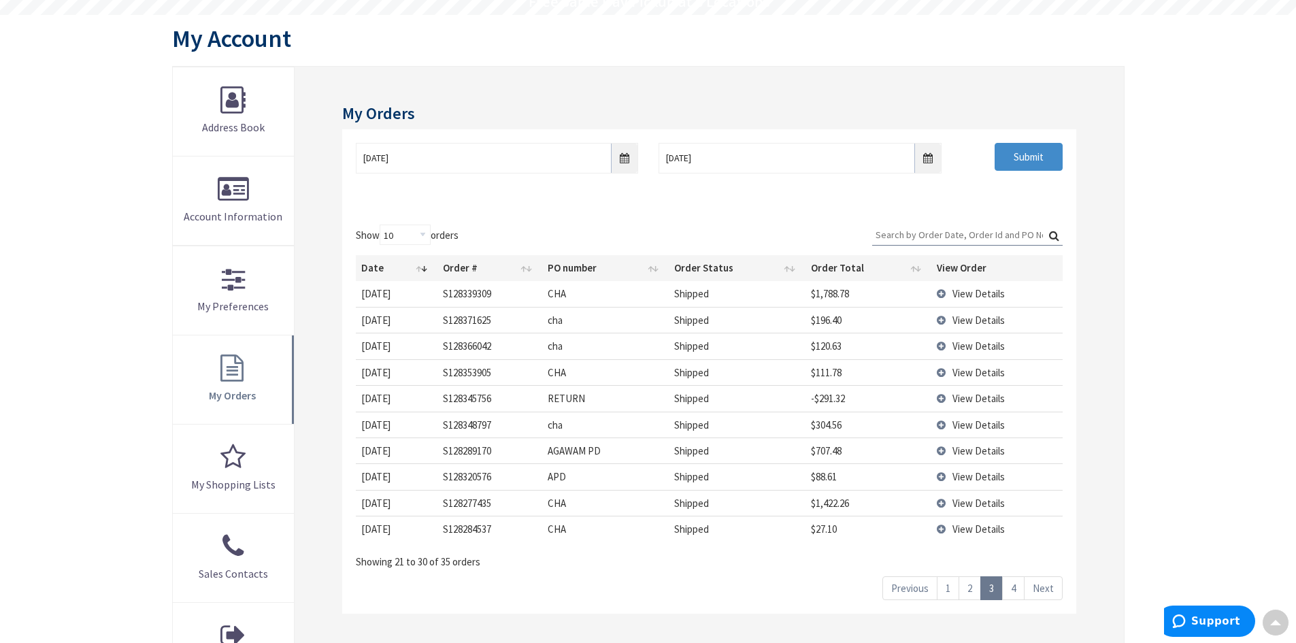
click at [977, 321] on span "View Details" at bounding box center [979, 320] width 52 height 13
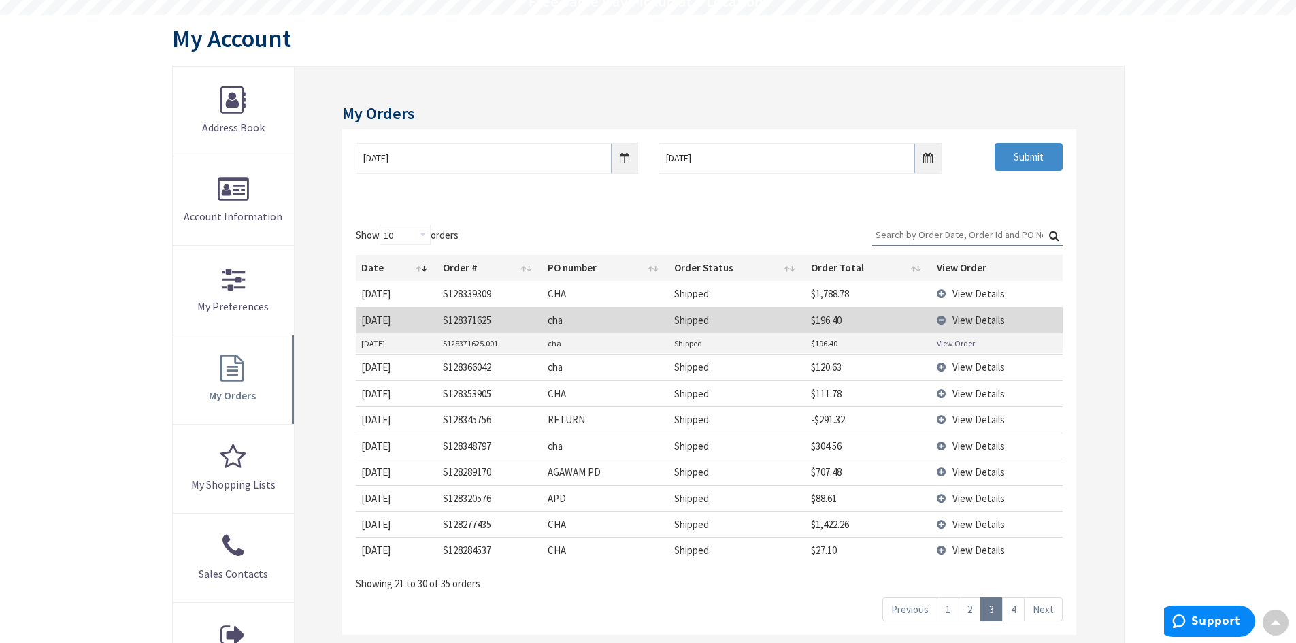
click at [965, 342] on link "View Order" at bounding box center [956, 344] width 38 height 12
click at [977, 366] on span "View Details" at bounding box center [979, 367] width 52 height 13
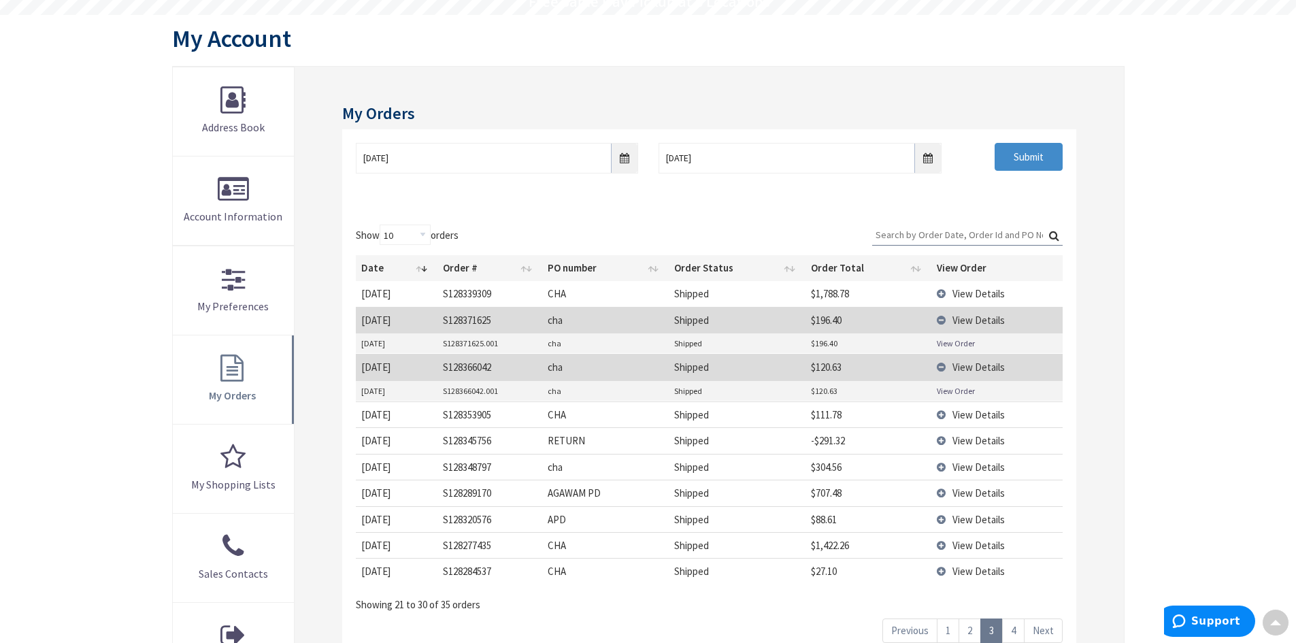
click at [955, 391] on link "View Order" at bounding box center [956, 391] width 38 height 12
click at [969, 632] on link "2" at bounding box center [970, 631] width 22 height 24
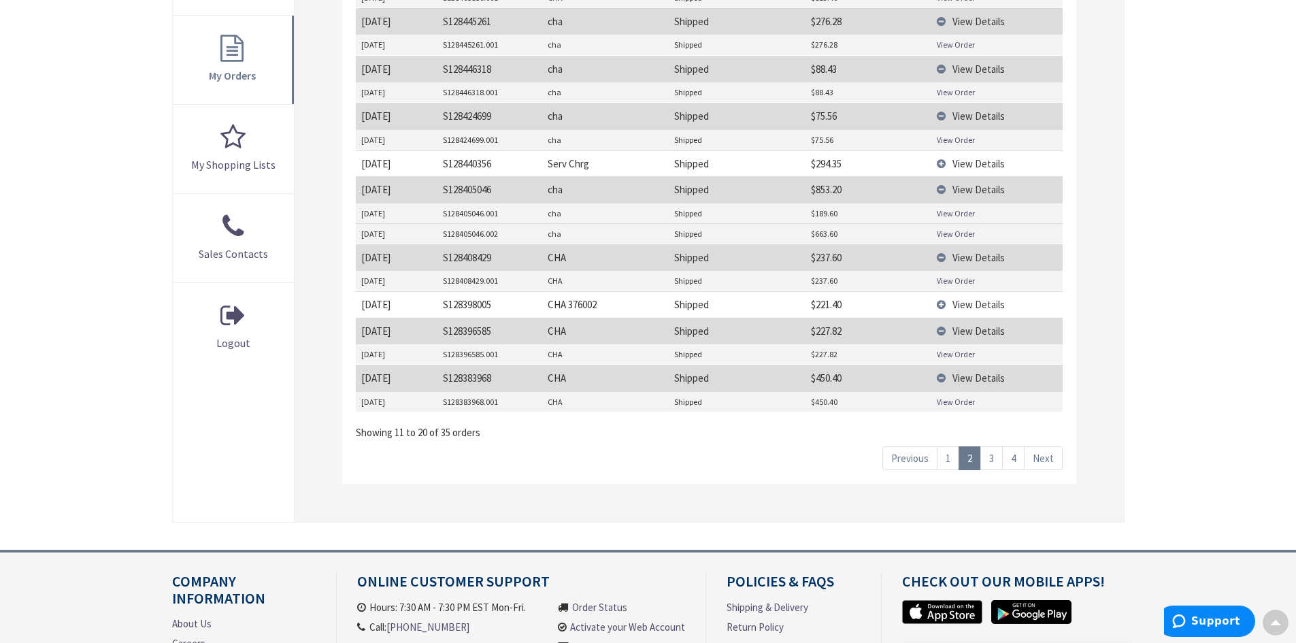
scroll to position [476, 0]
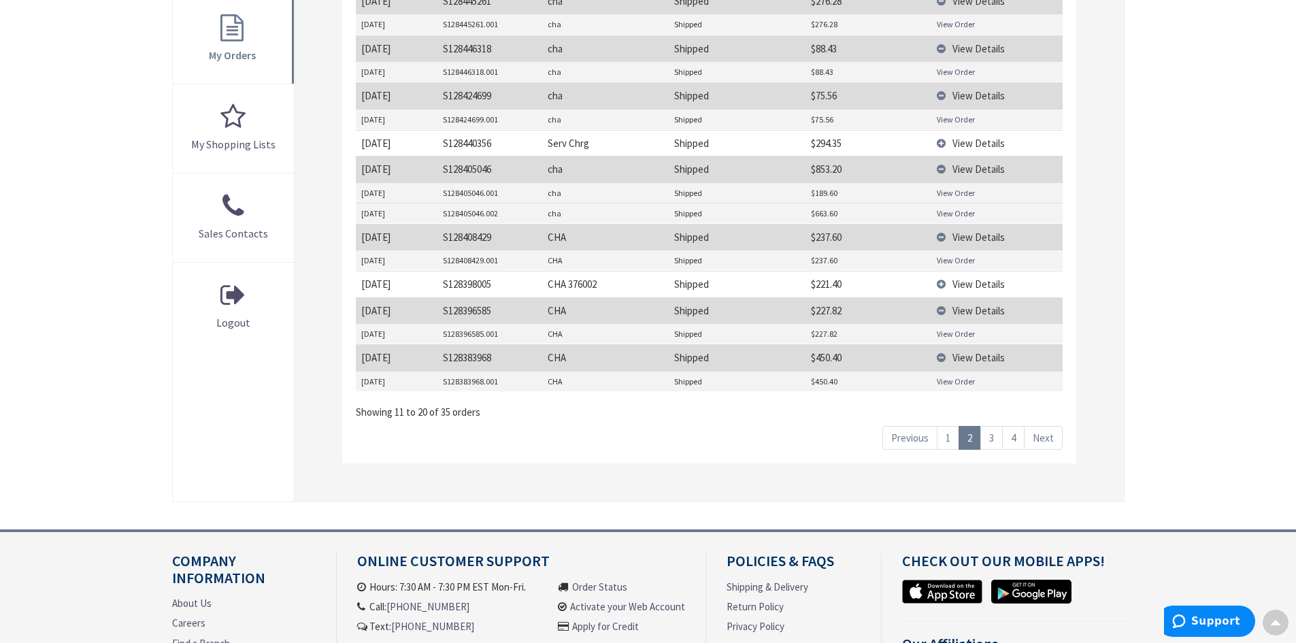
click at [994, 443] on link "3" at bounding box center [992, 438] width 22 height 24
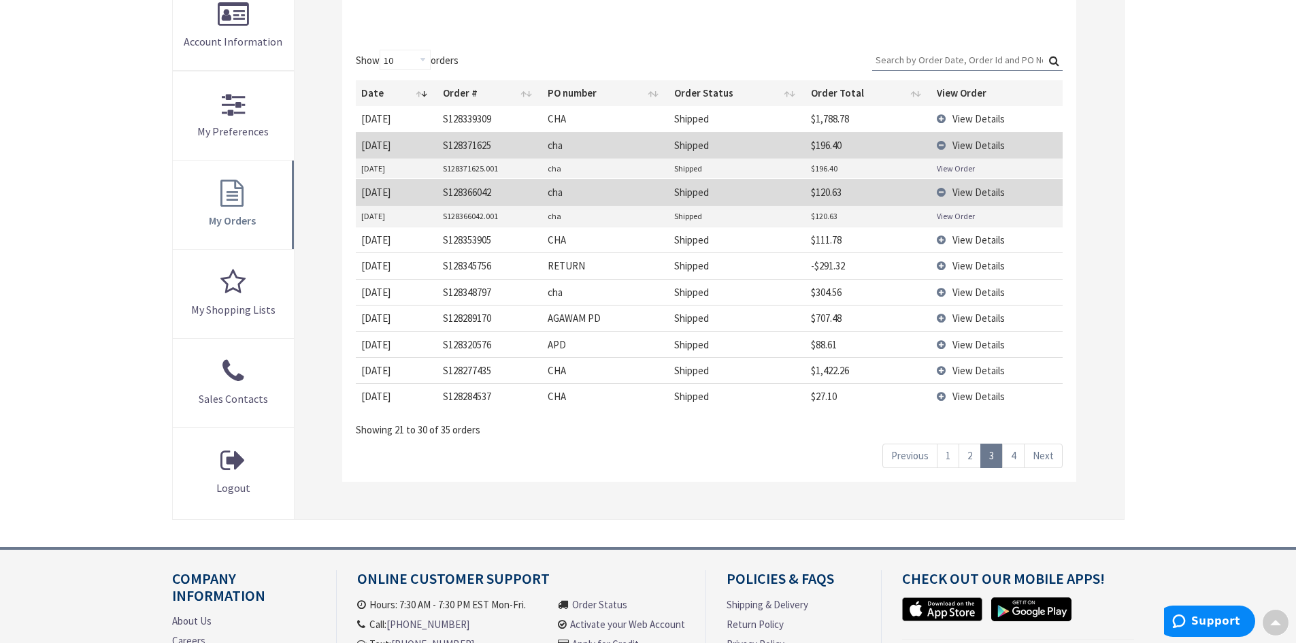
scroll to position [272, 0]
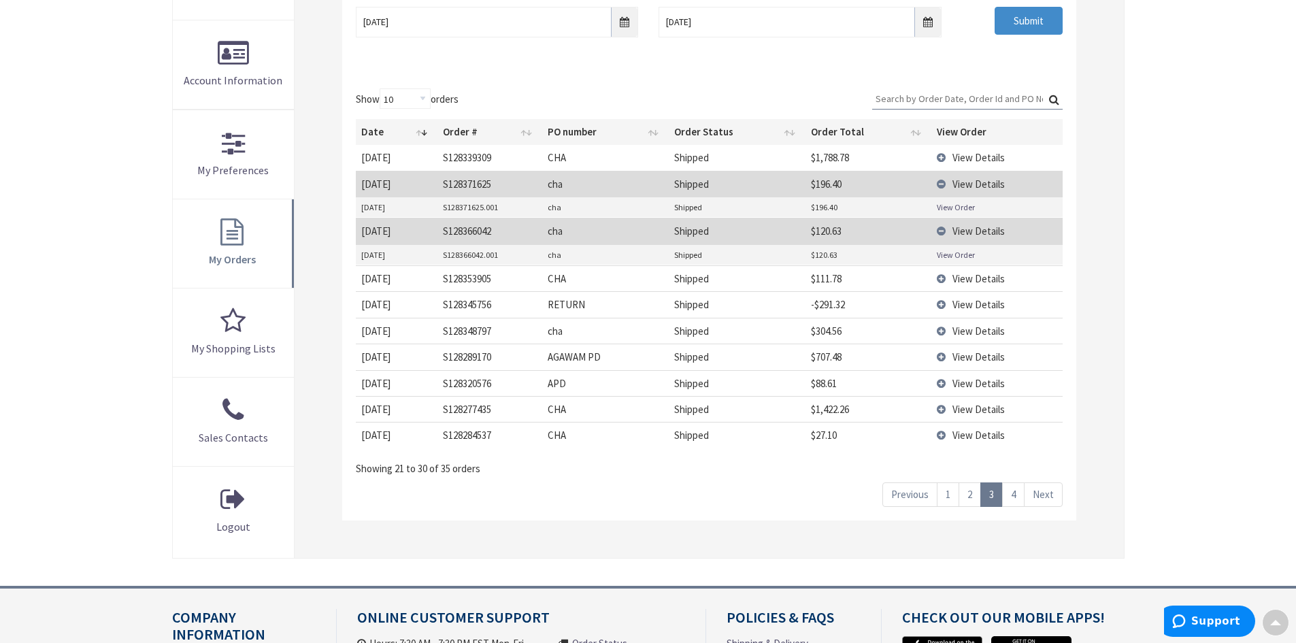
click at [975, 282] on span "View Details" at bounding box center [979, 278] width 52 height 13
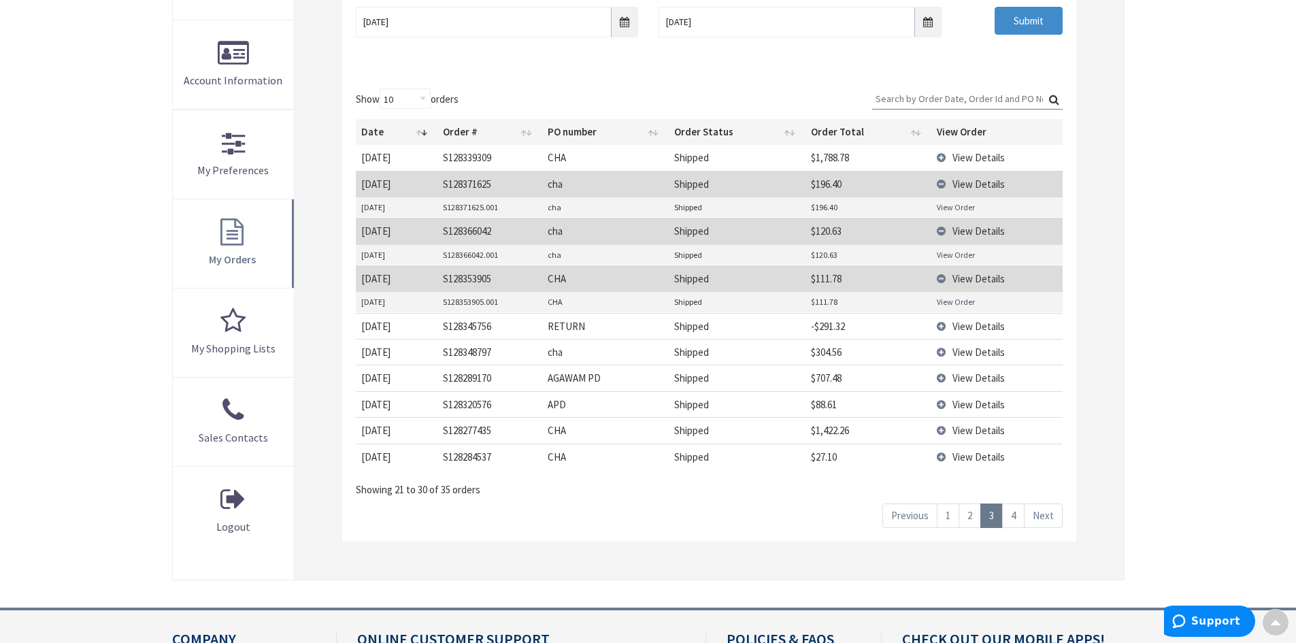
click at [947, 304] on link "View Order" at bounding box center [956, 302] width 38 height 12
click at [974, 355] on span "View Details" at bounding box center [979, 352] width 52 height 13
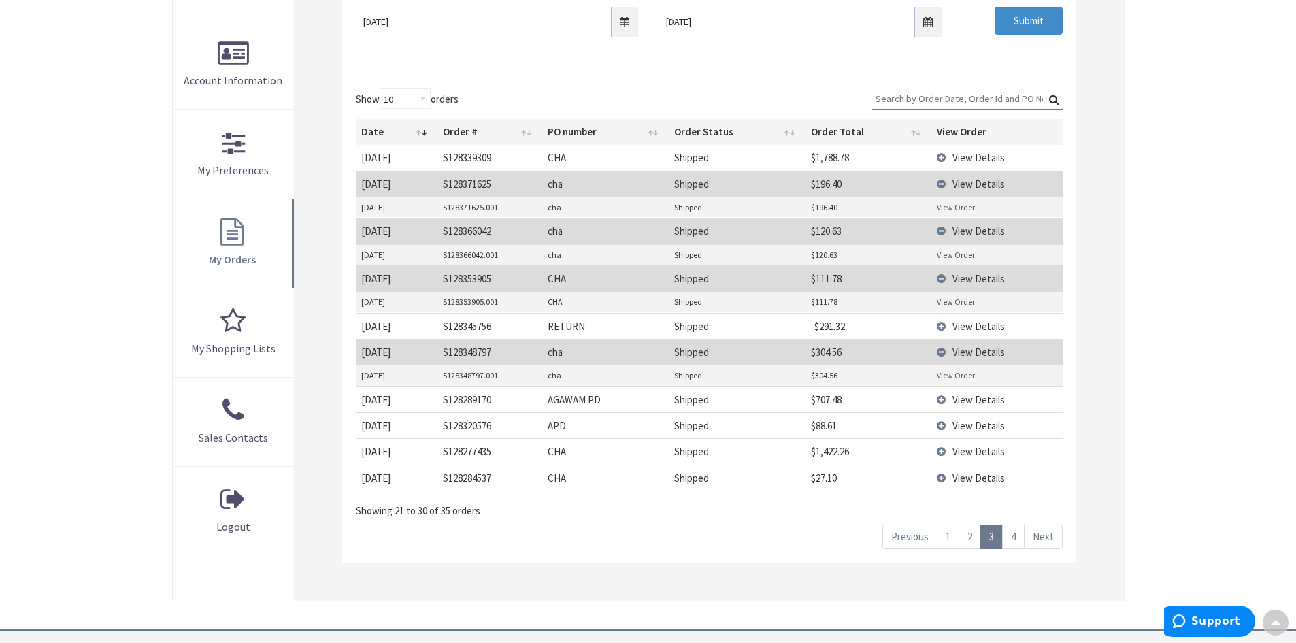
click at [955, 374] on link "View Order" at bounding box center [956, 376] width 38 height 12
click at [1016, 542] on link "4" at bounding box center [1013, 537] width 22 height 24
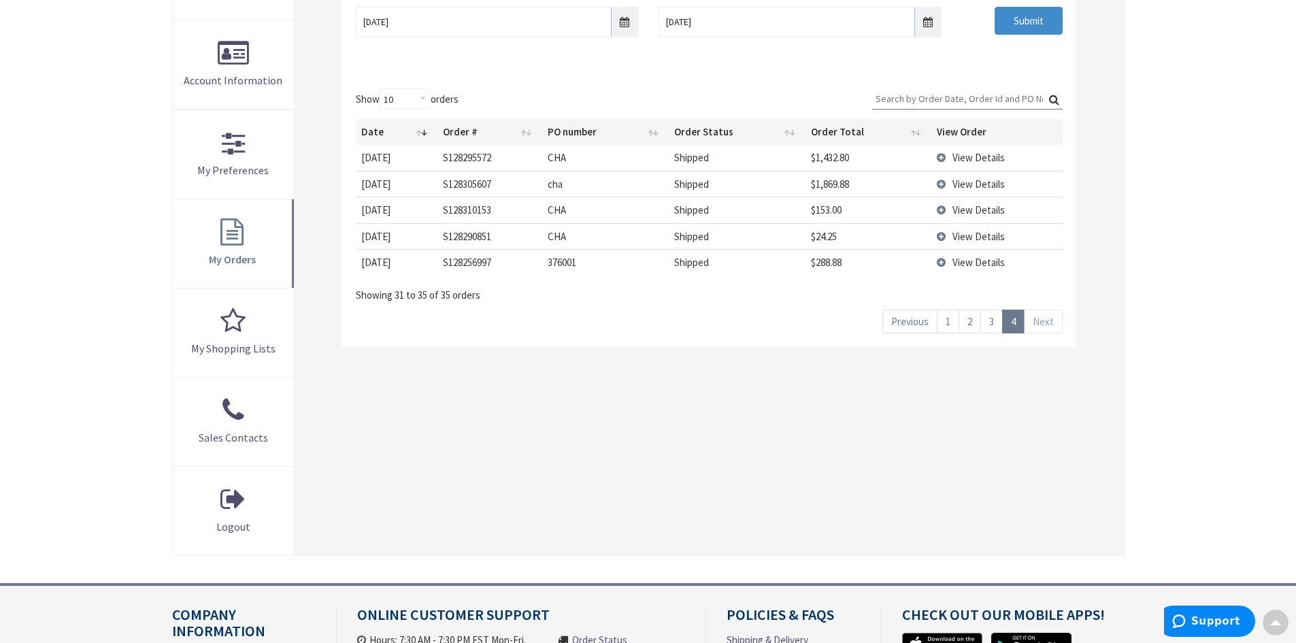
click at [957, 210] on span "View Details" at bounding box center [979, 209] width 52 height 13
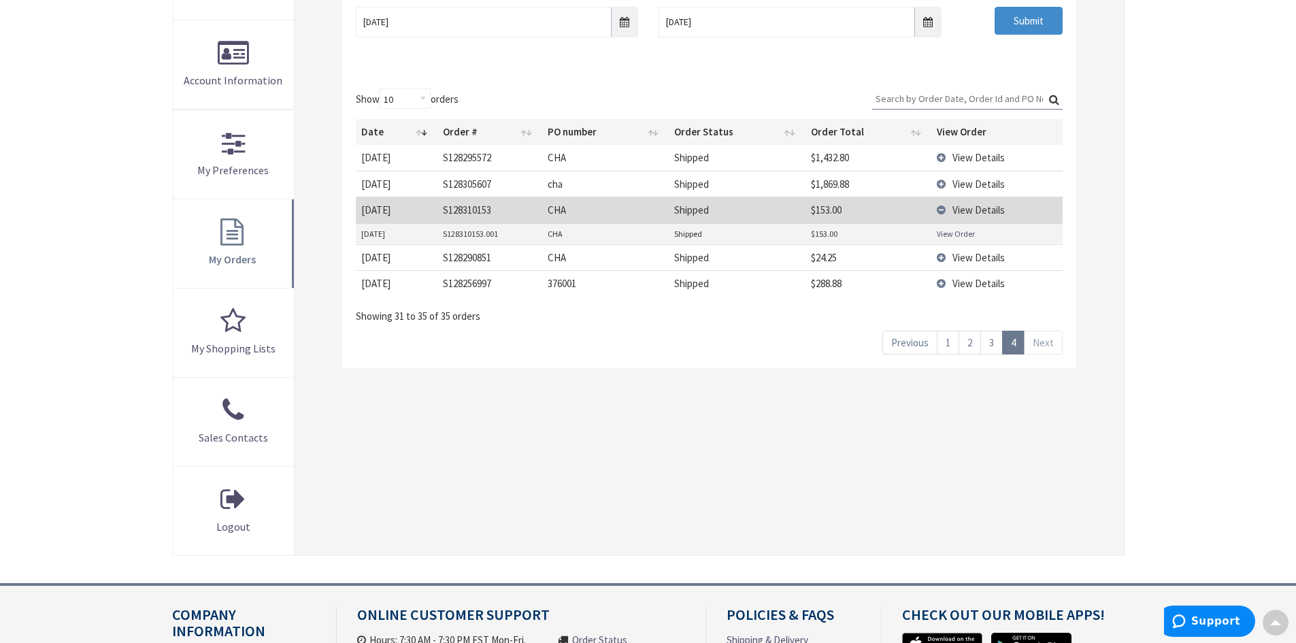
click at [958, 238] on link "View Order" at bounding box center [956, 234] width 38 height 12
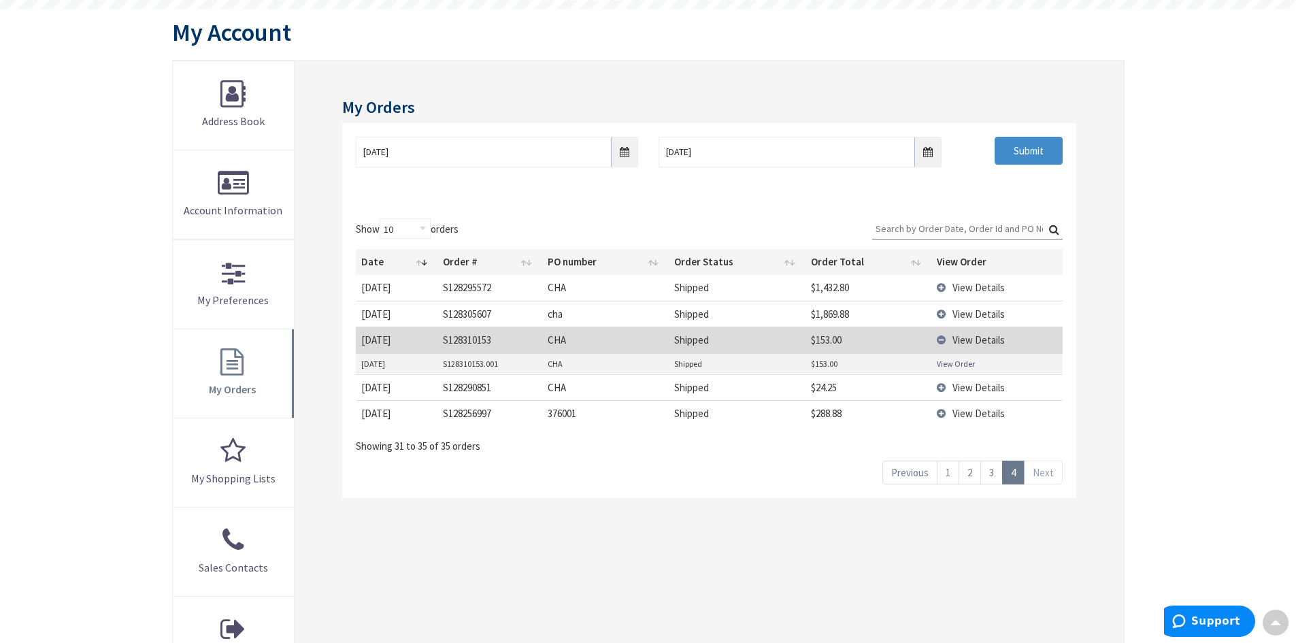
scroll to position [136, 0]
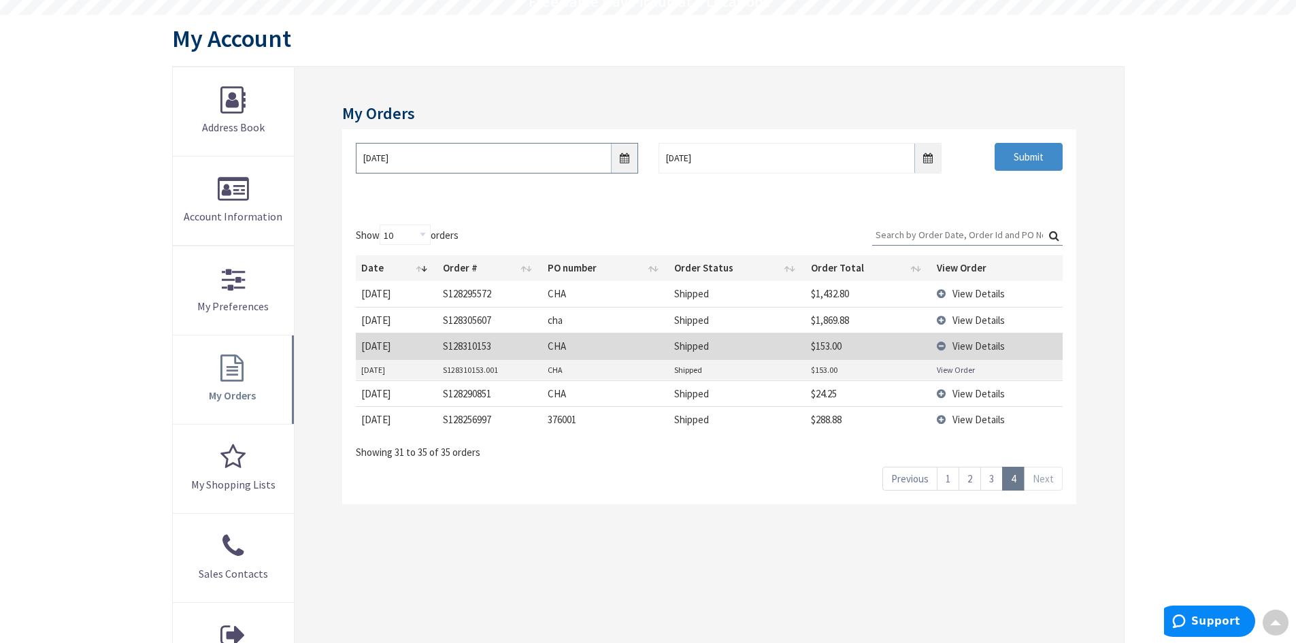
click at [625, 164] on input "07/01/2025" at bounding box center [497, 158] width 282 height 31
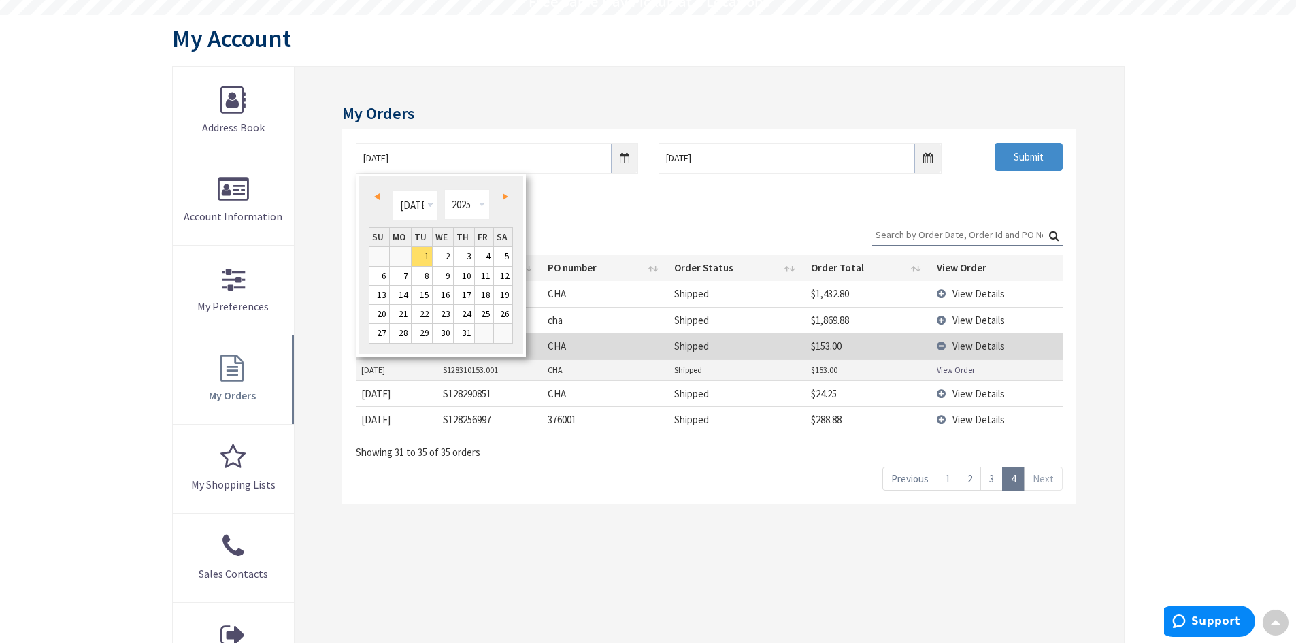
click at [508, 196] on span "Next" at bounding box center [505, 196] width 5 height 7
click at [508, 197] on span "Next" at bounding box center [505, 196] width 5 height 7
click at [485, 251] on link "1" at bounding box center [484, 256] width 18 height 18
type input "08/01/2025"
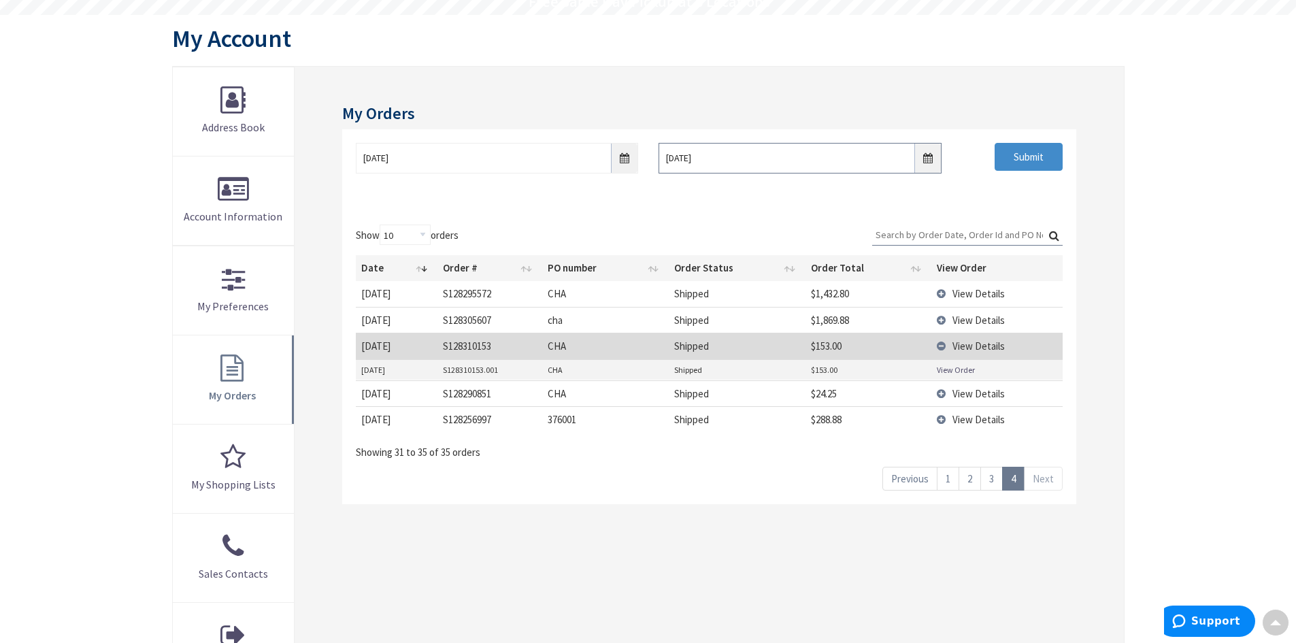
click at [920, 162] on input "08/01/2025" at bounding box center [800, 158] width 282 height 31
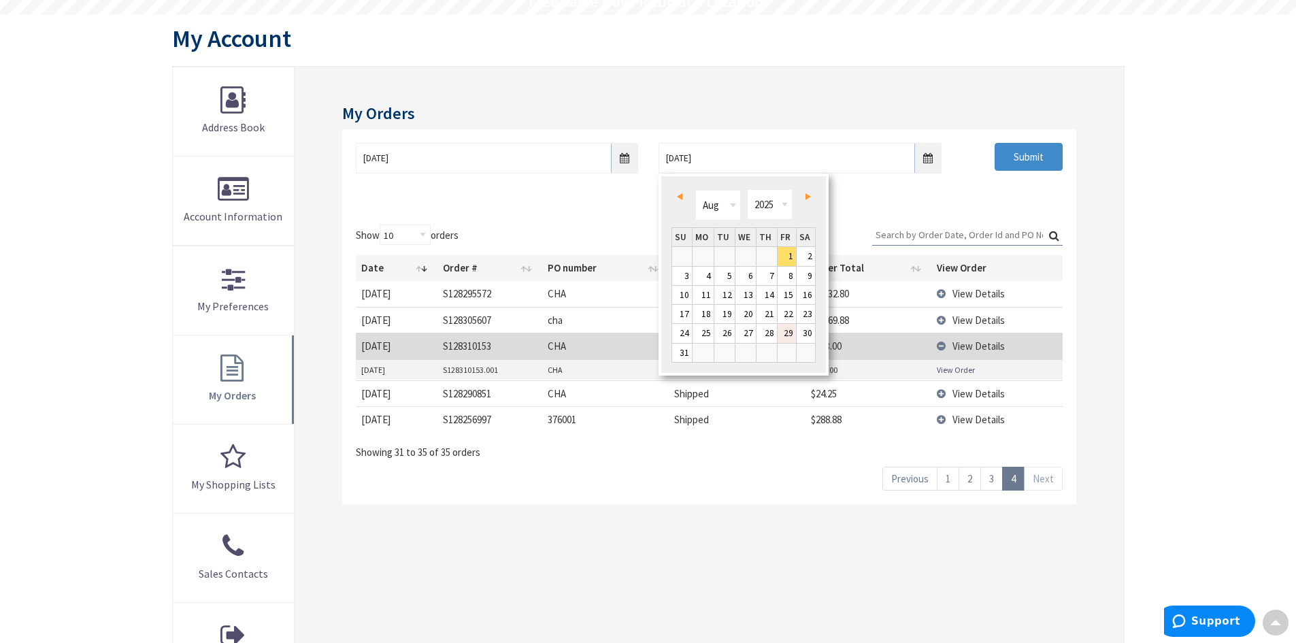
click at [793, 331] on link "29" at bounding box center [787, 333] width 18 height 18
type input "08/29/2025"
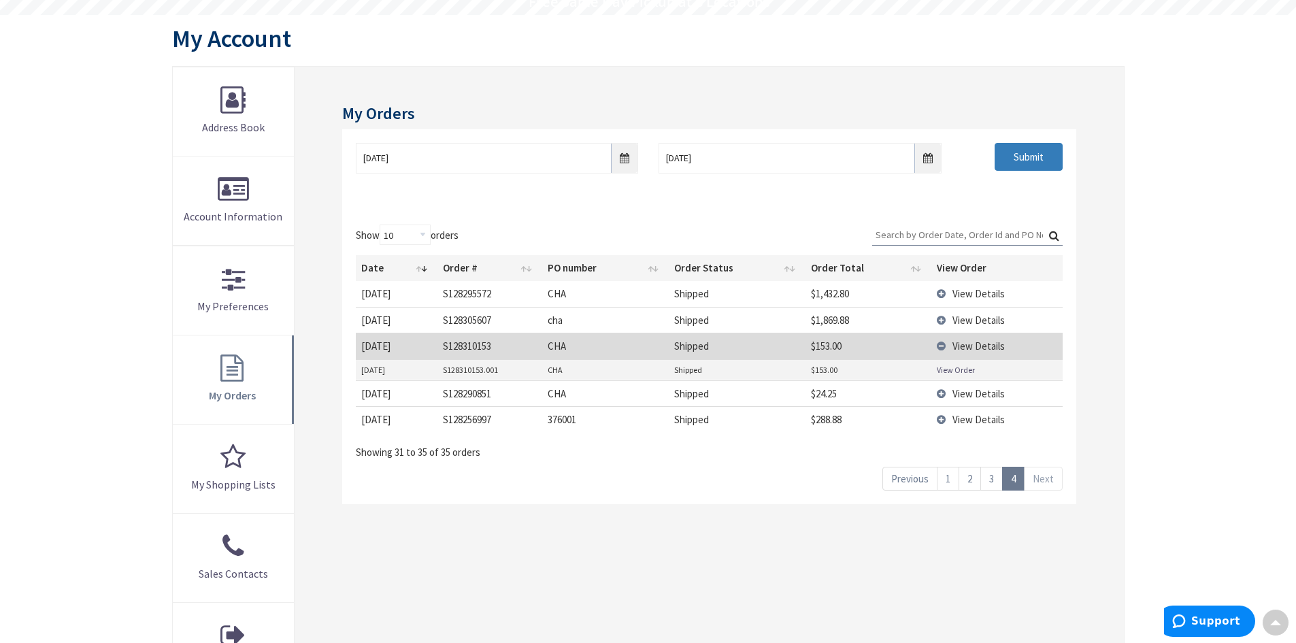
click at [1033, 157] on input "Submit" at bounding box center [1029, 157] width 68 height 29
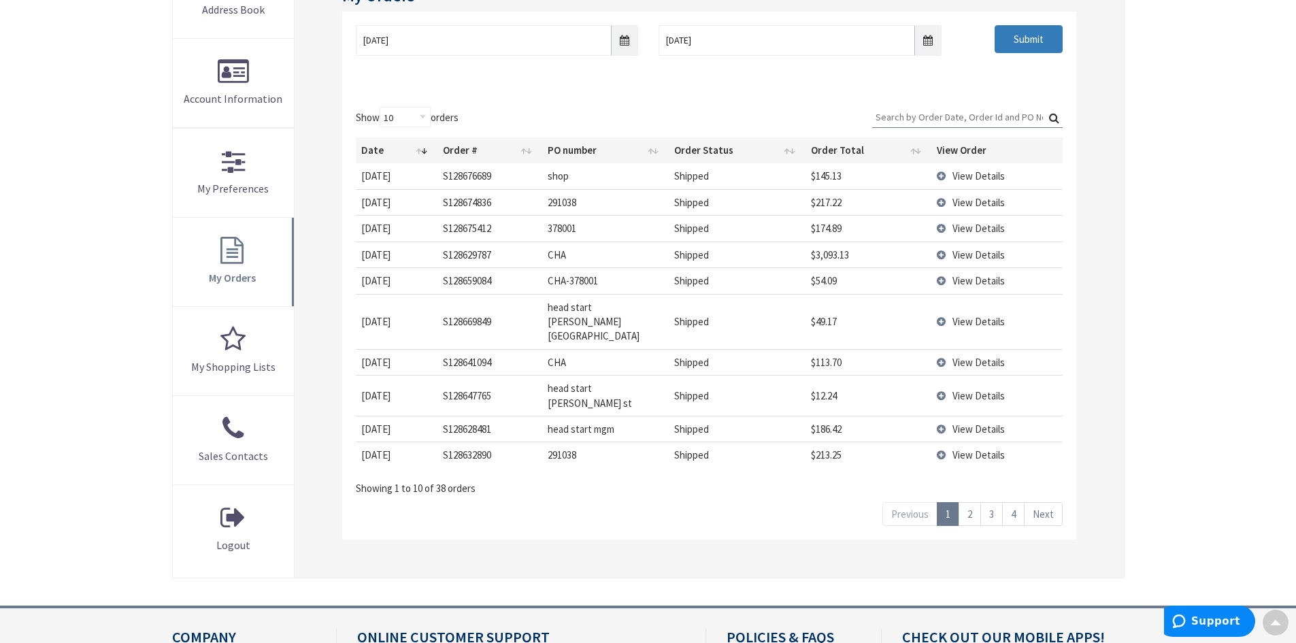
scroll to position [272, 0]
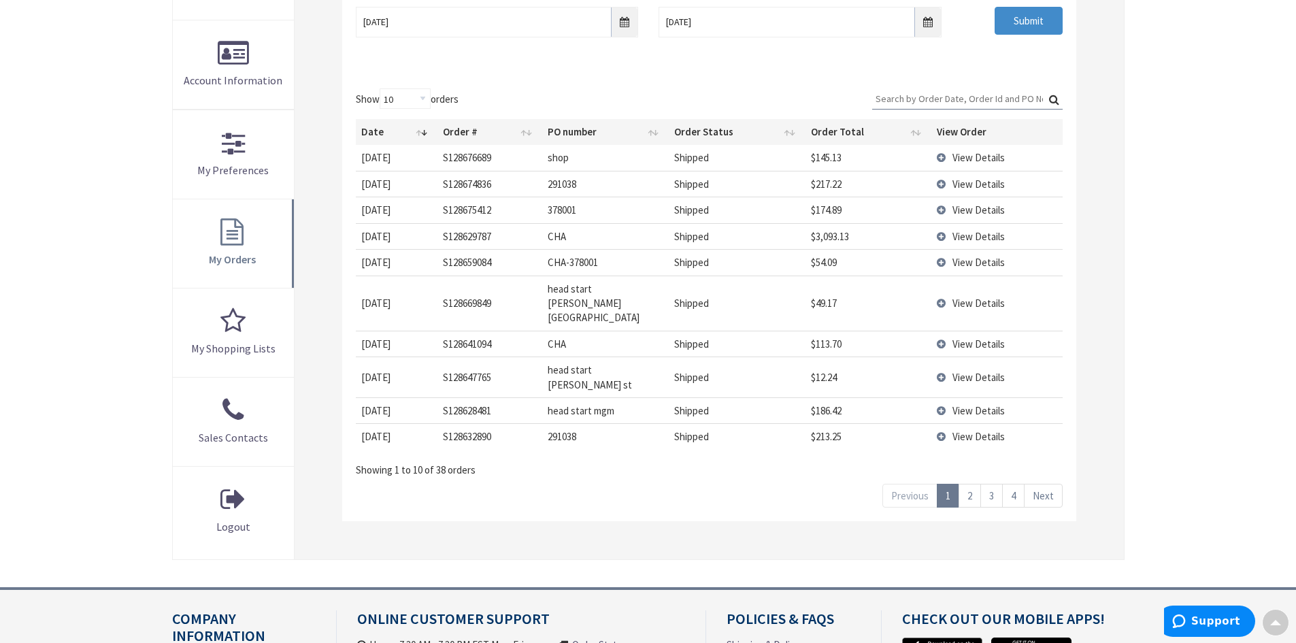
click at [1019, 484] on link "4" at bounding box center [1013, 496] width 22 height 24
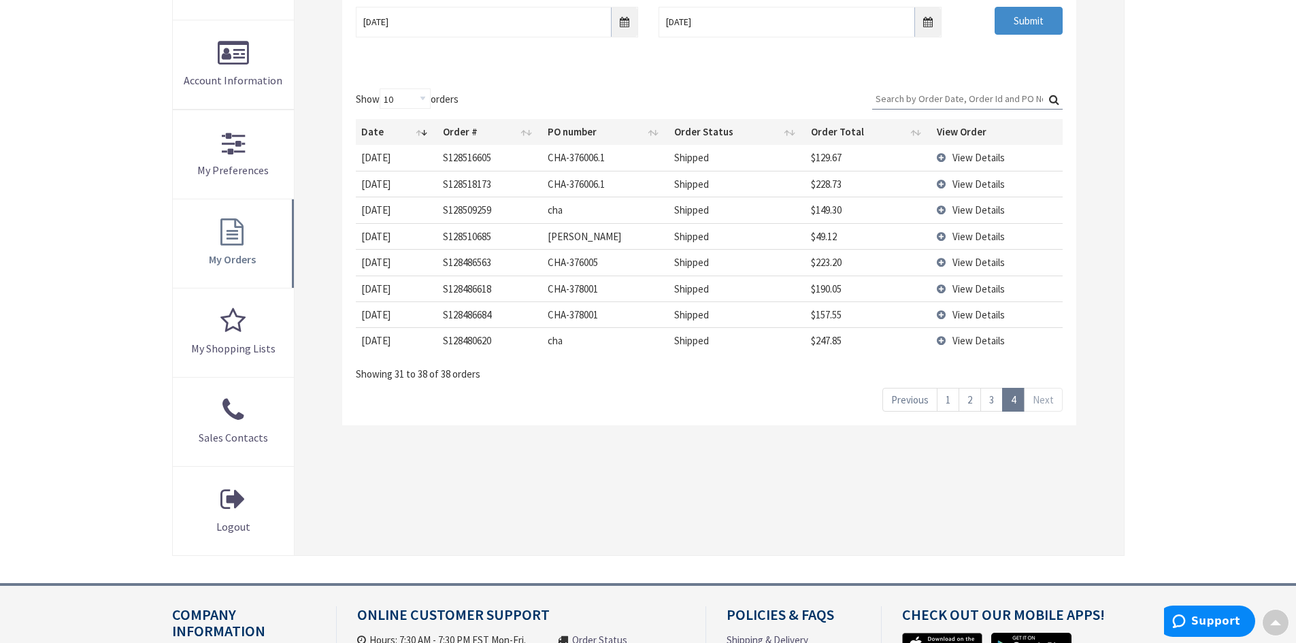
click at [969, 342] on span "View Details" at bounding box center [979, 340] width 52 height 13
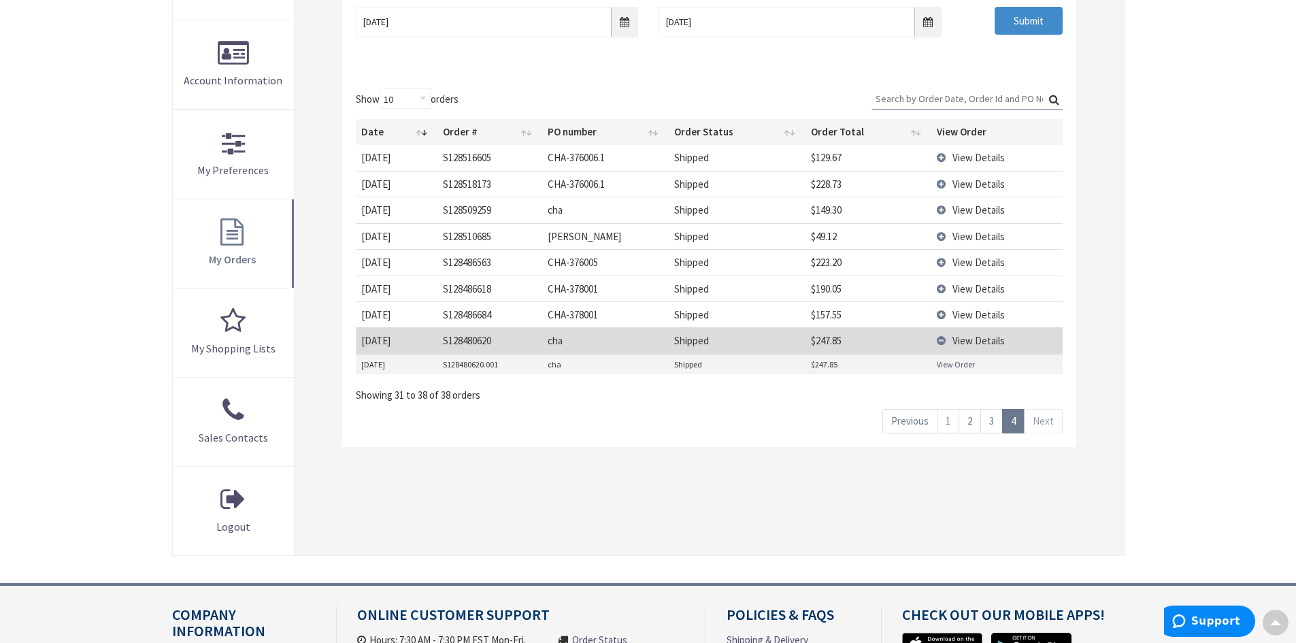
click at [960, 363] on link "View Order" at bounding box center [956, 365] width 38 height 12
click at [989, 423] on link "3" at bounding box center [992, 421] width 22 height 24
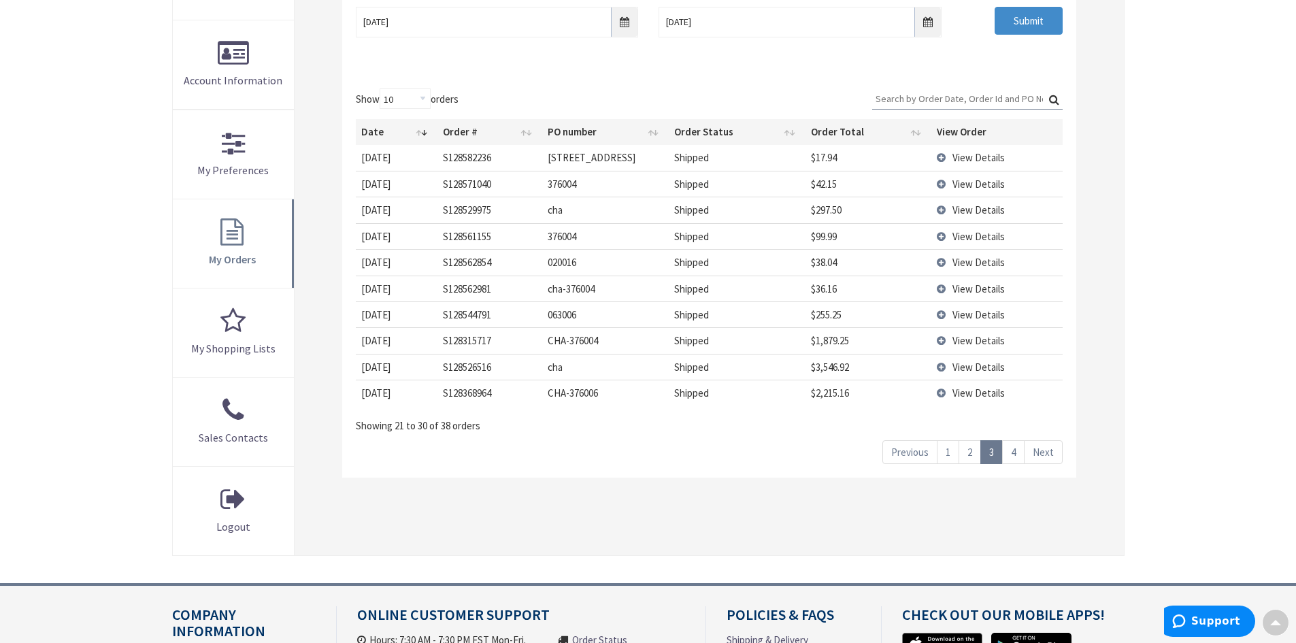
click at [960, 212] on span "View Details" at bounding box center [979, 209] width 52 height 13
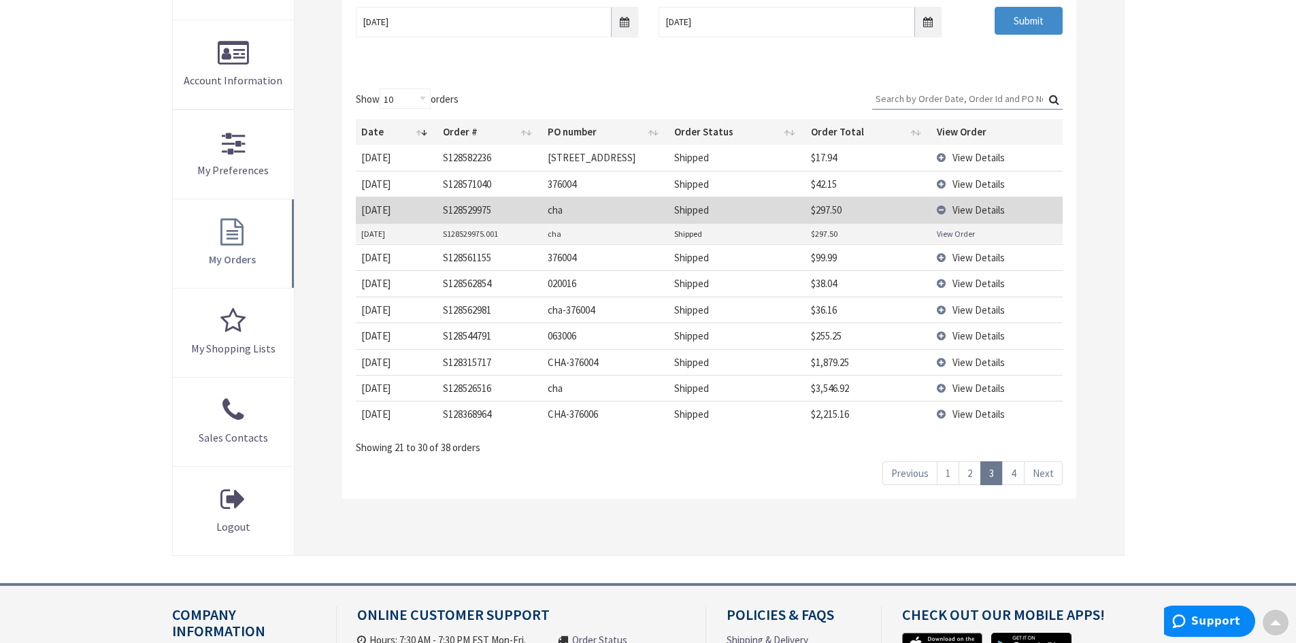
click at [964, 235] on link "View Order" at bounding box center [956, 234] width 38 height 12
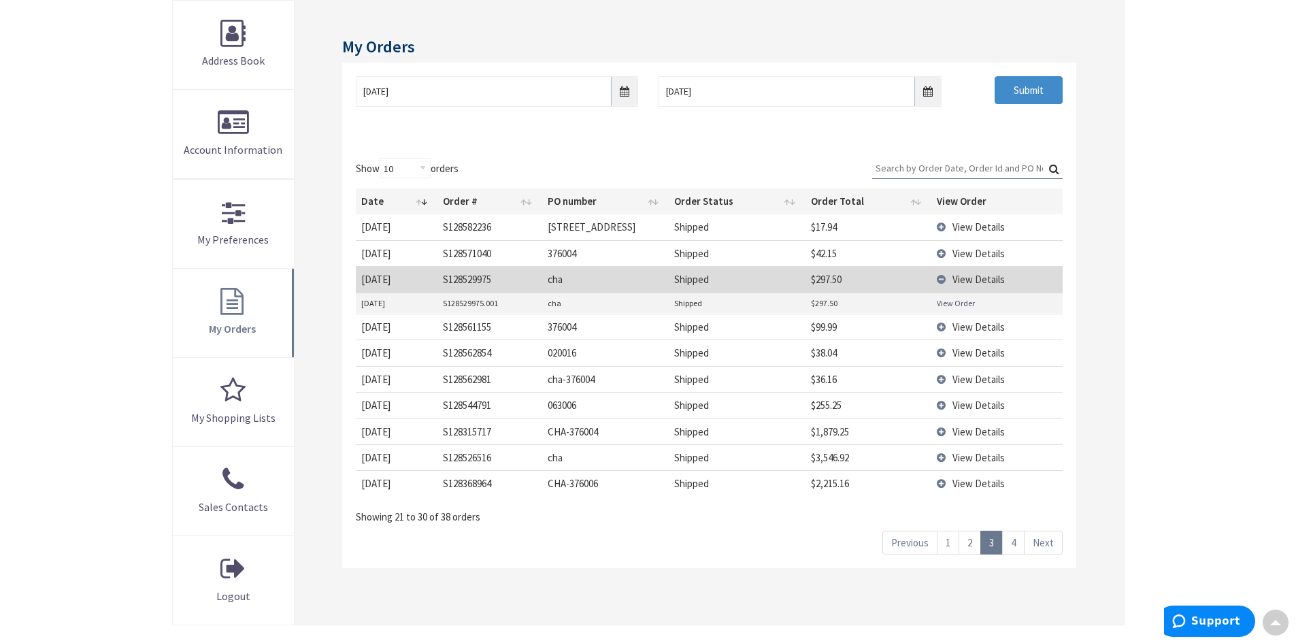
scroll to position [68, 0]
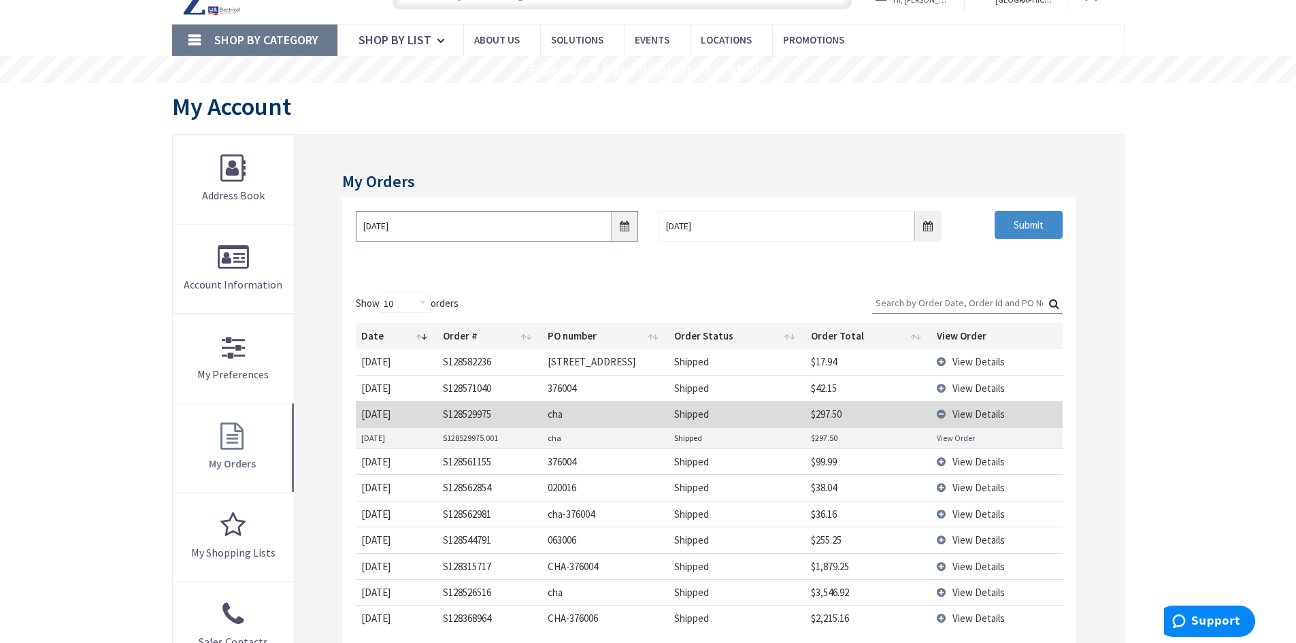
click at [623, 232] on input "08/01/2025" at bounding box center [497, 226] width 282 height 31
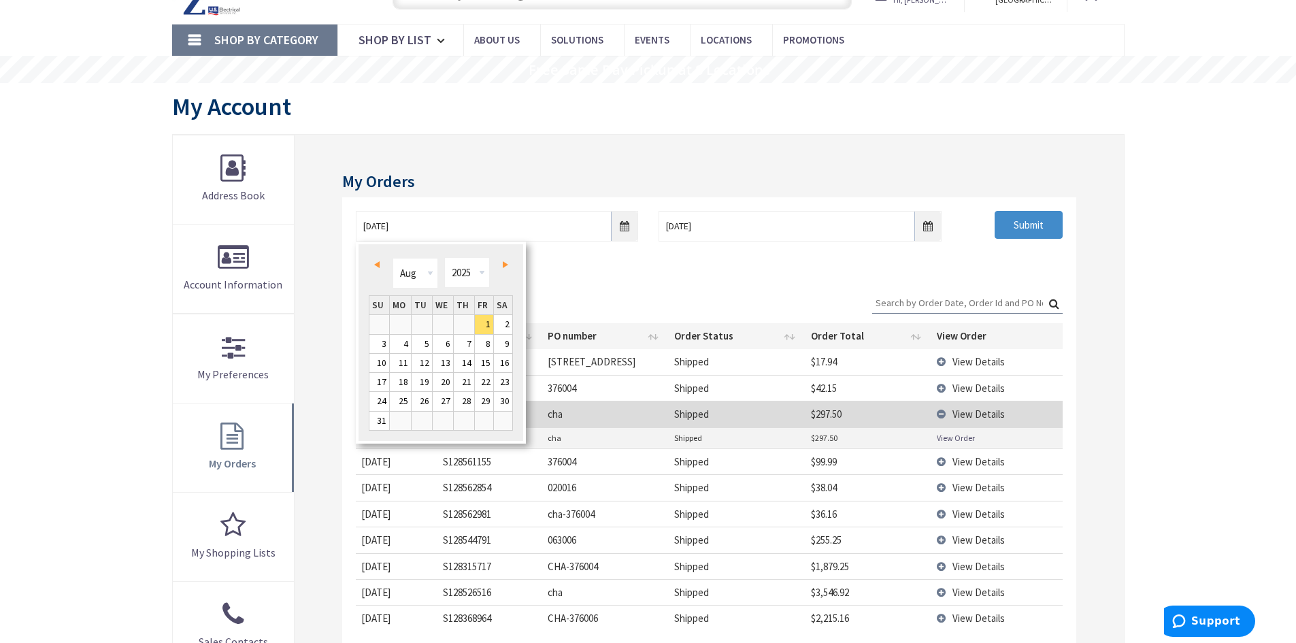
click at [376, 262] on span "Prev" at bounding box center [376, 264] width 5 height 7
click at [508, 267] on link "Next" at bounding box center [502, 265] width 18 height 18
click at [383, 329] on link "1" at bounding box center [380, 324] width 20 height 18
type input "06/01/2025"
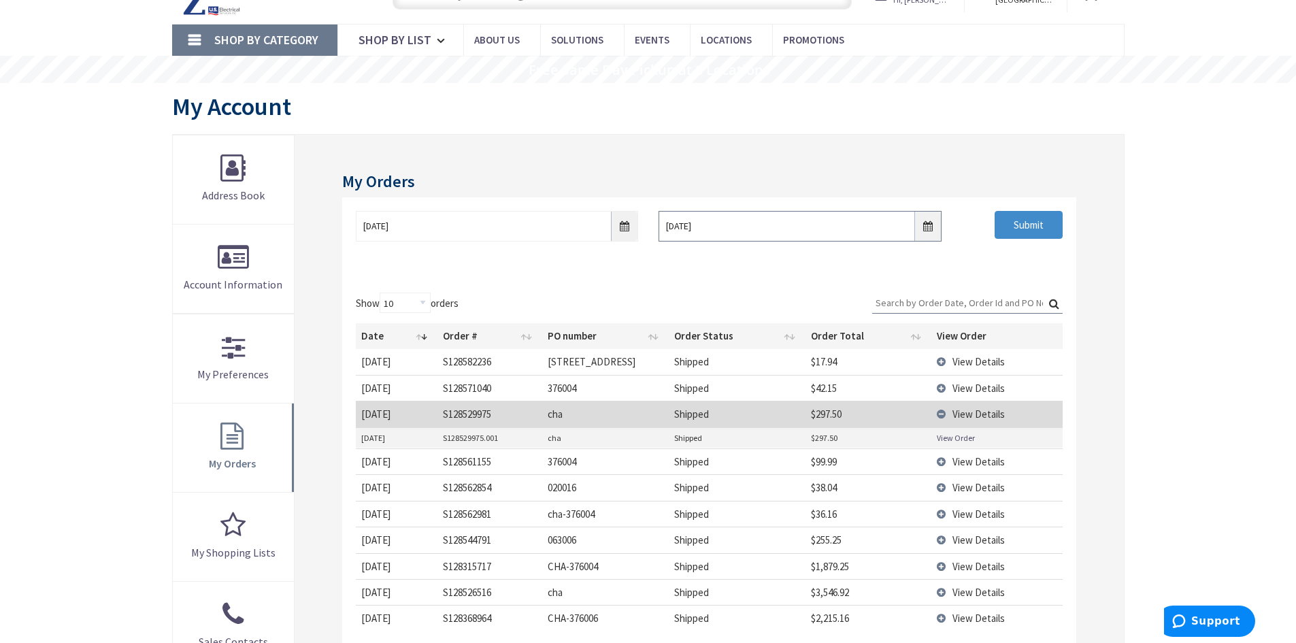
click at [928, 230] on input "08/29/2025" at bounding box center [800, 226] width 282 height 31
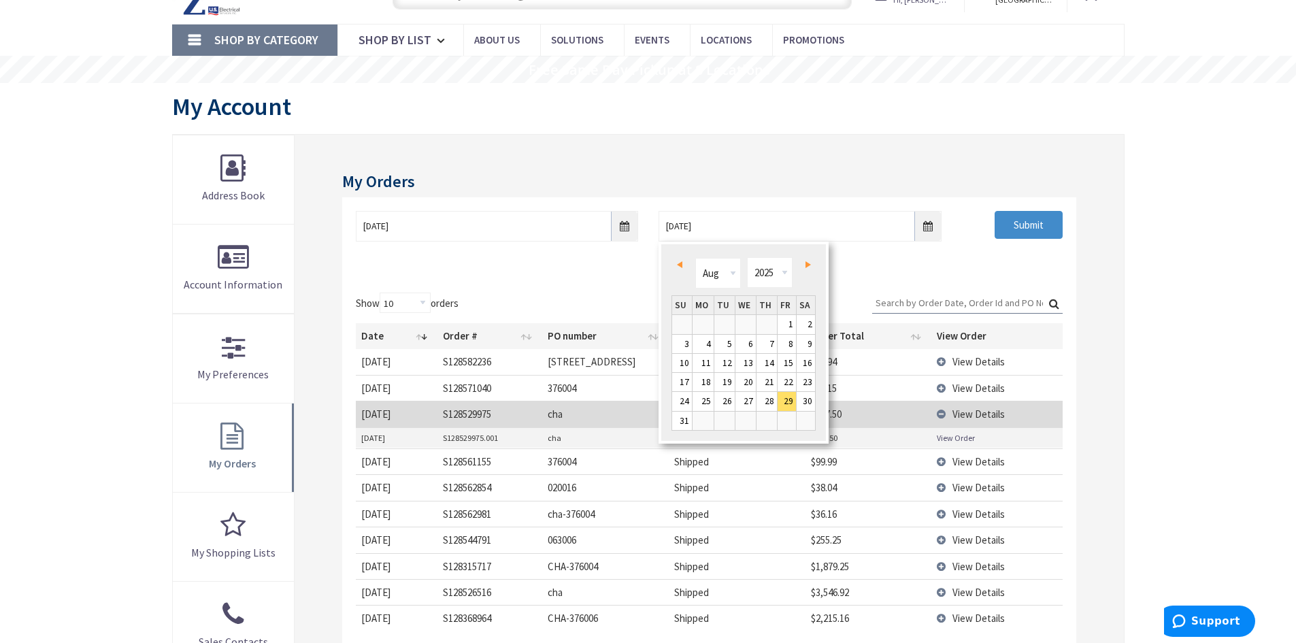
click at [681, 267] on span "Prev" at bounding box center [679, 264] width 5 height 7
click at [711, 400] on link "30" at bounding box center [703, 401] width 21 height 18
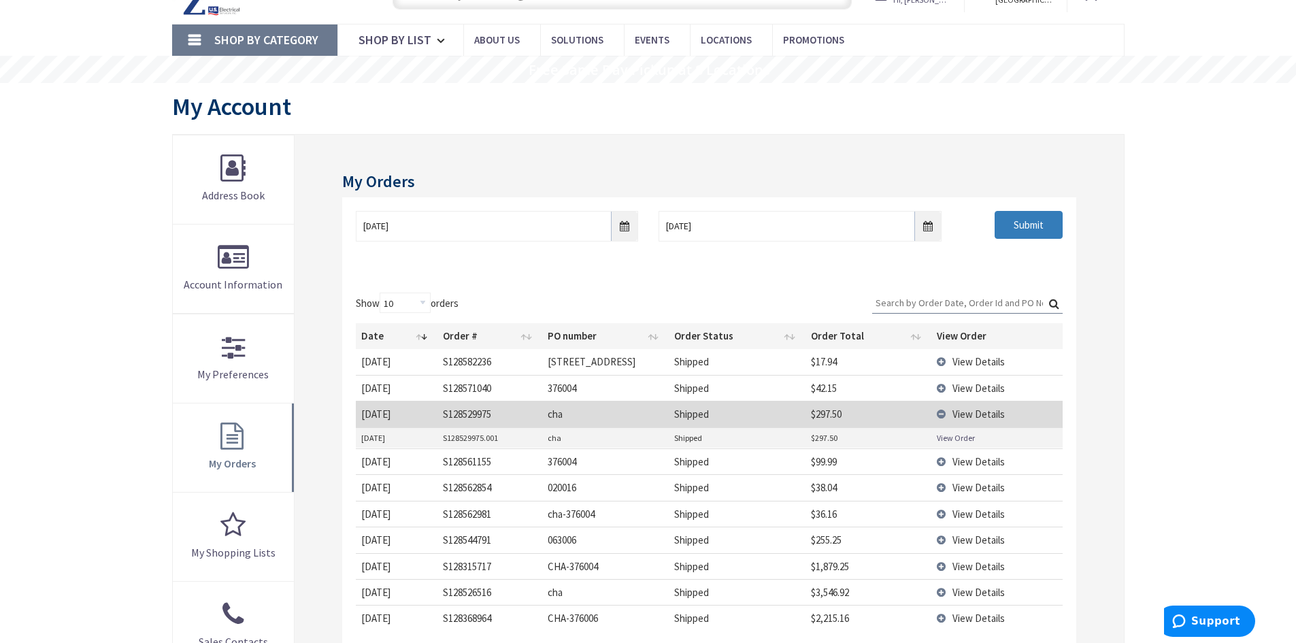
click at [1021, 231] on input "Submit" at bounding box center [1029, 225] width 68 height 29
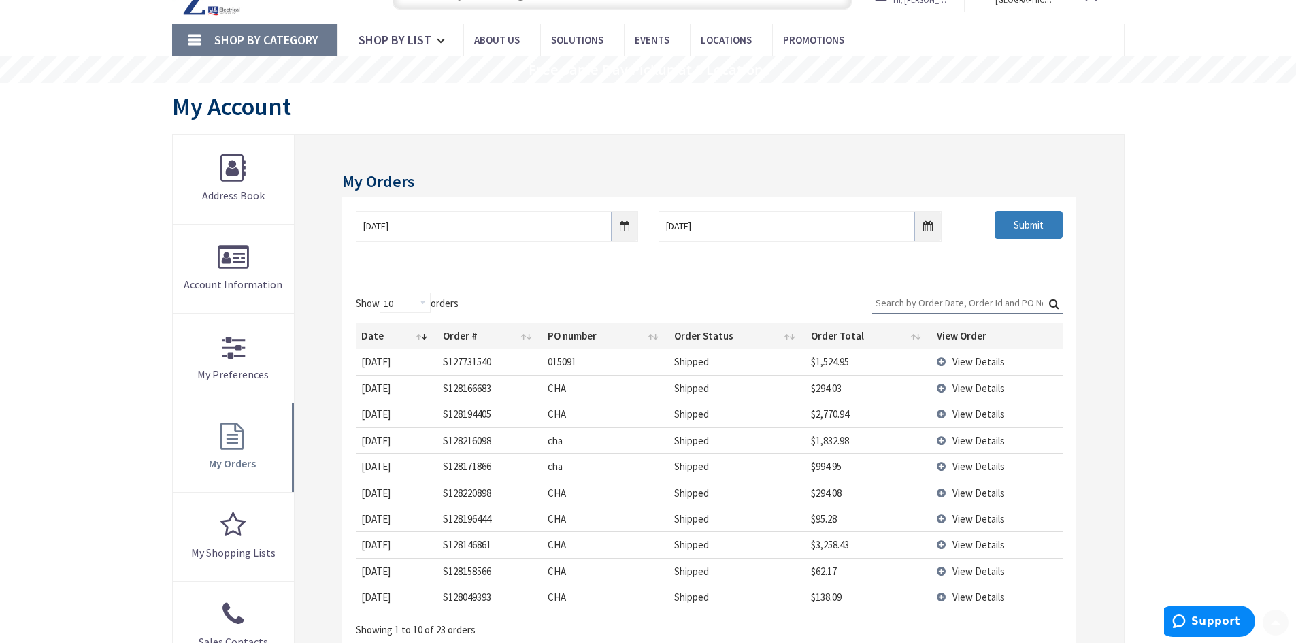
scroll to position [136, 0]
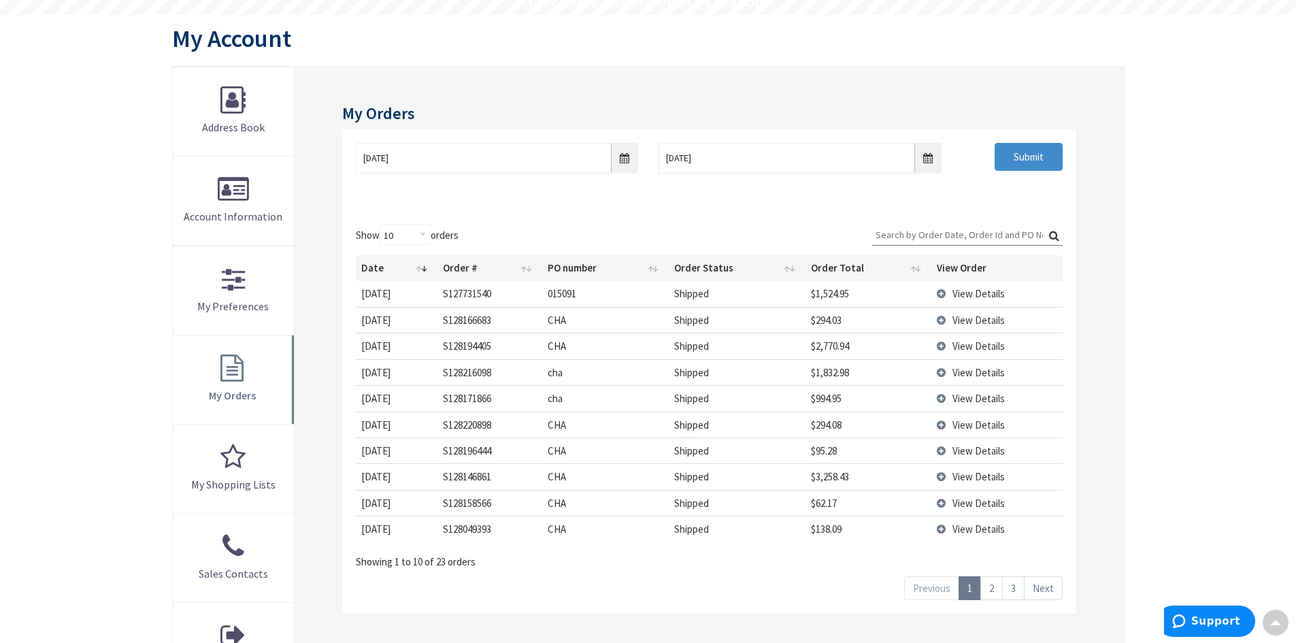
click at [984, 324] on span "View Details" at bounding box center [979, 320] width 52 height 13
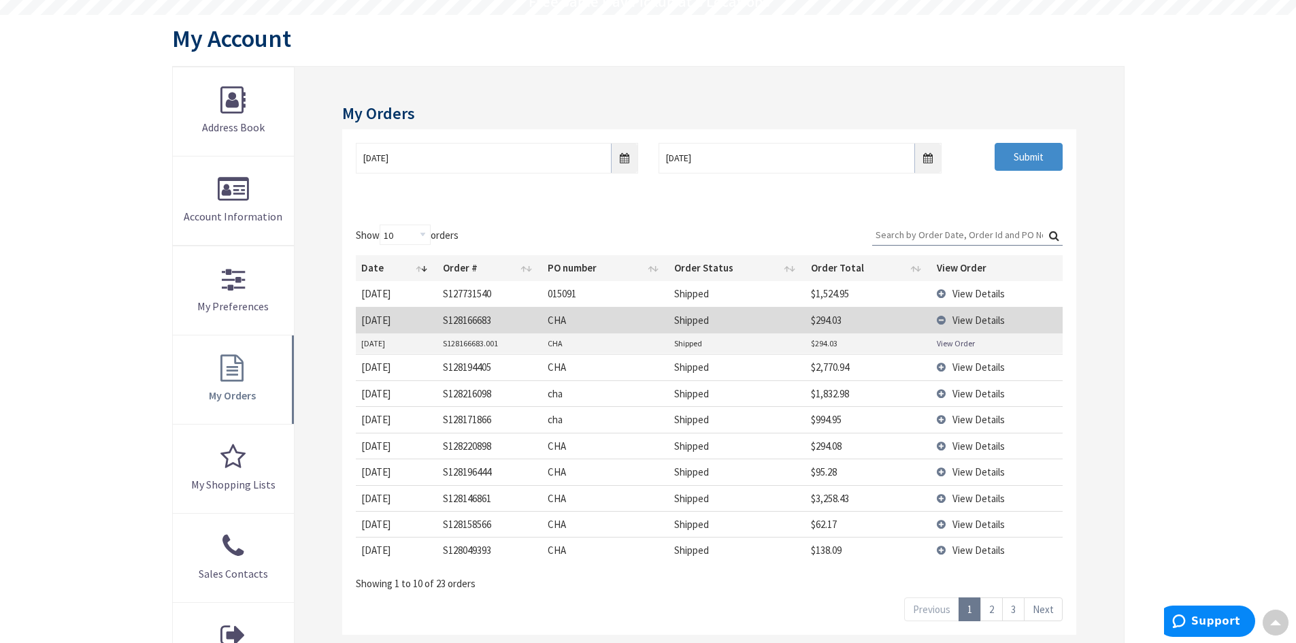
click at [966, 342] on link "View Order" at bounding box center [956, 344] width 38 height 12
click at [979, 419] on span "View Details" at bounding box center [979, 419] width 52 height 13
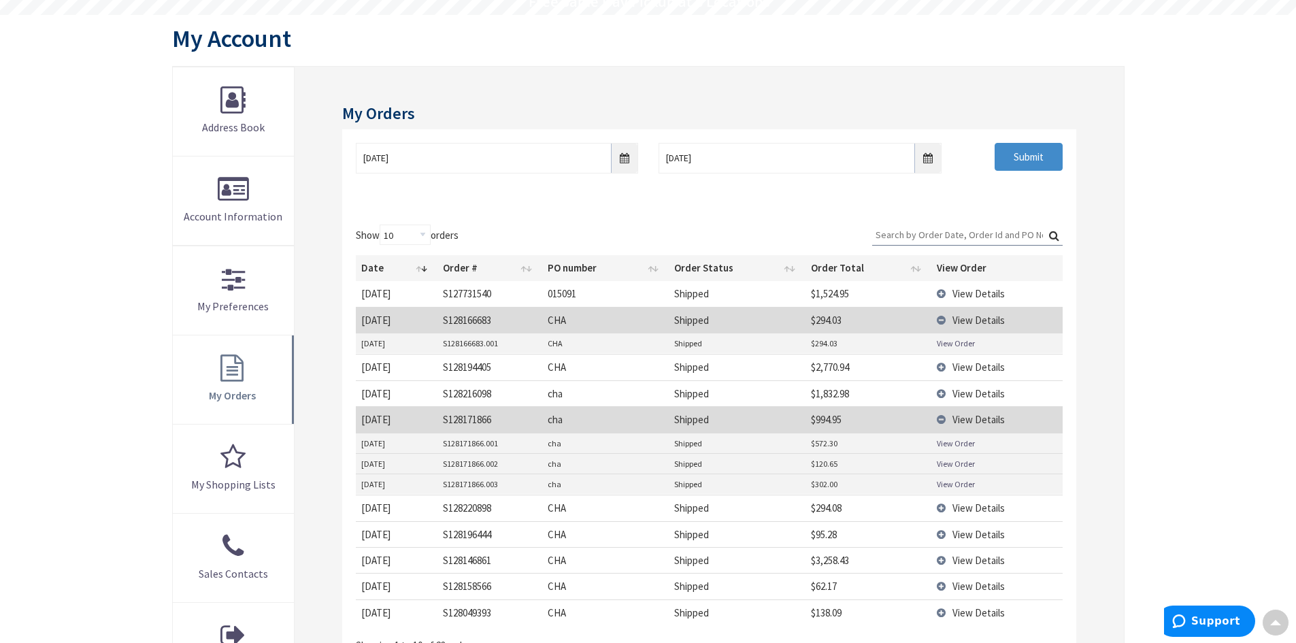
click at [961, 446] on link "View Order" at bounding box center [956, 444] width 38 height 12
click at [972, 612] on span "View Details" at bounding box center [979, 612] width 52 height 13
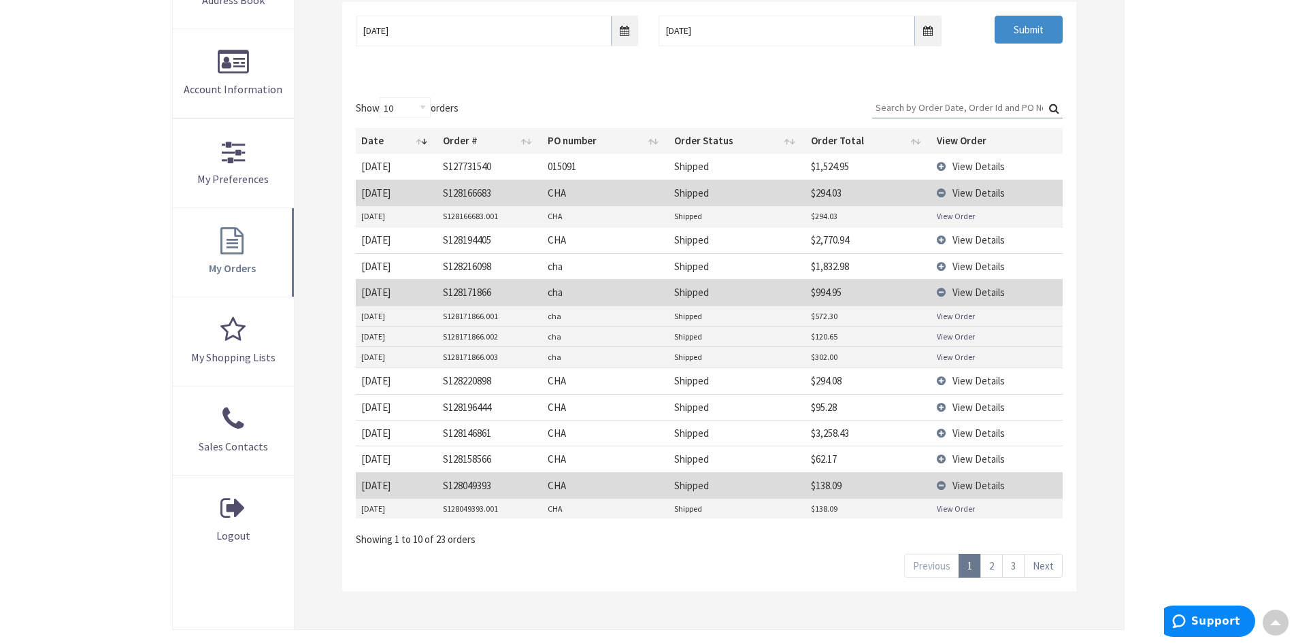
scroll to position [272, 0]
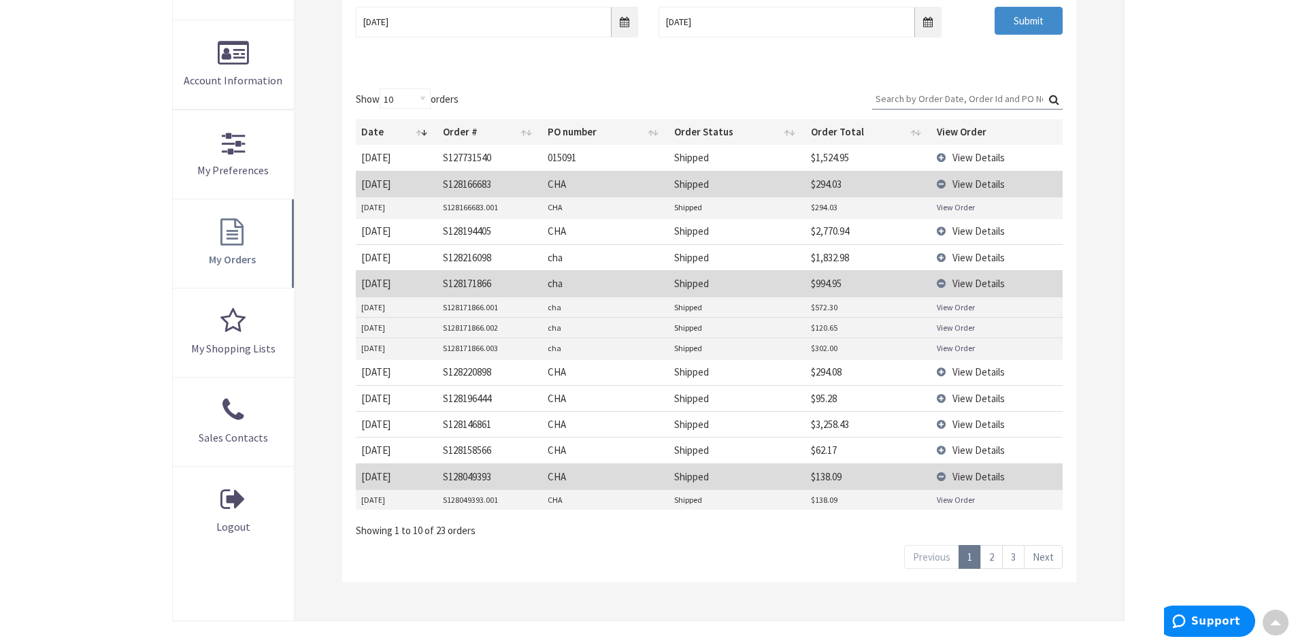
click at [969, 503] on link "View Order" at bounding box center [956, 500] width 38 height 12
click at [997, 562] on link "2" at bounding box center [992, 557] width 22 height 24
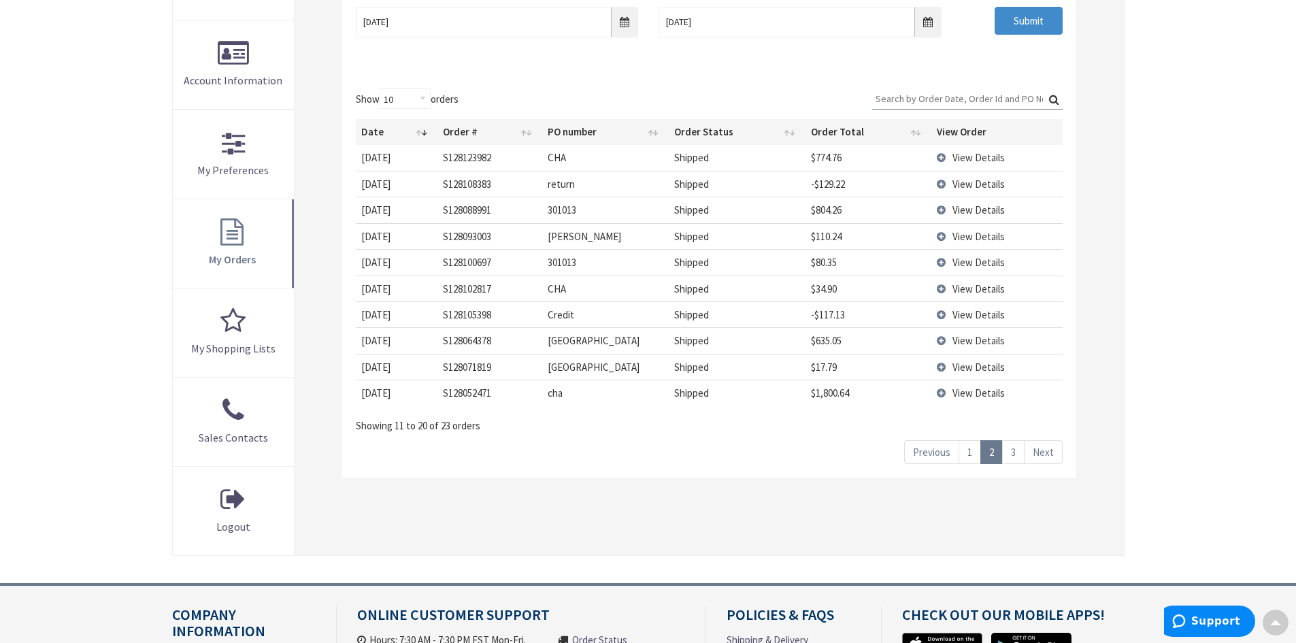
click at [982, 155] on span "View Details" at bounding box center [979, 157] width 52 height 13
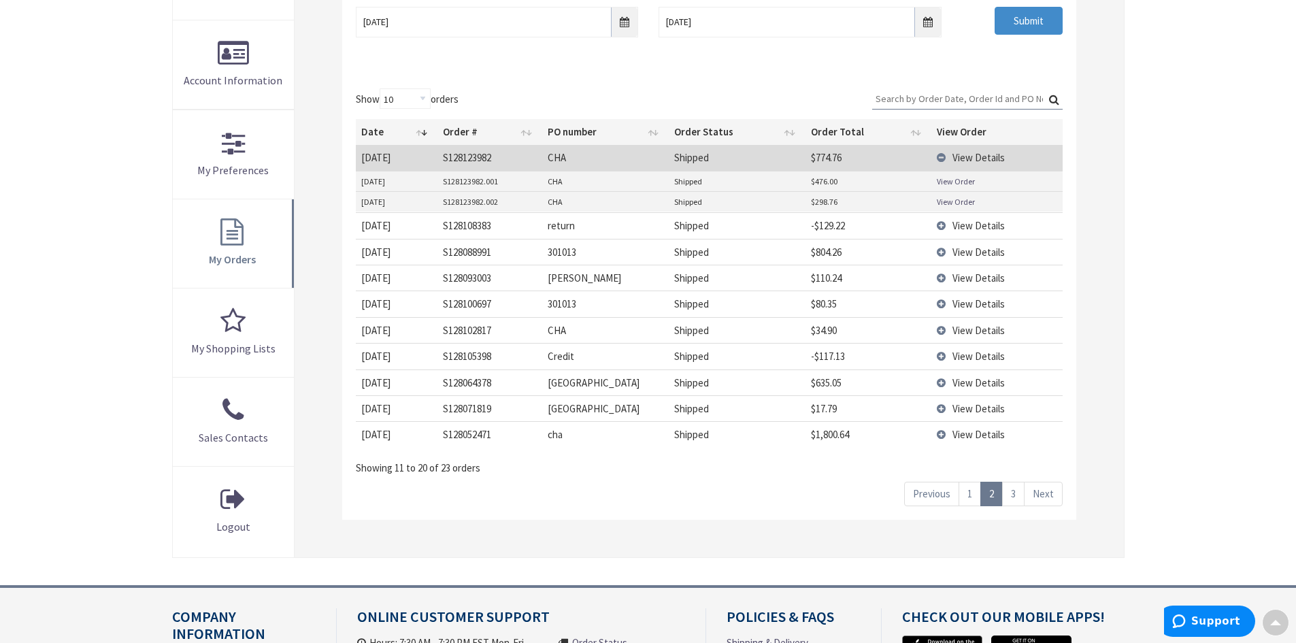
click at [958, 180] on link "View Order" at bounding box center [956, 182] width 38 height 12
click at [932, 27] on input "06/30/2025" at bounding box center [800, 22] width 282 height 31
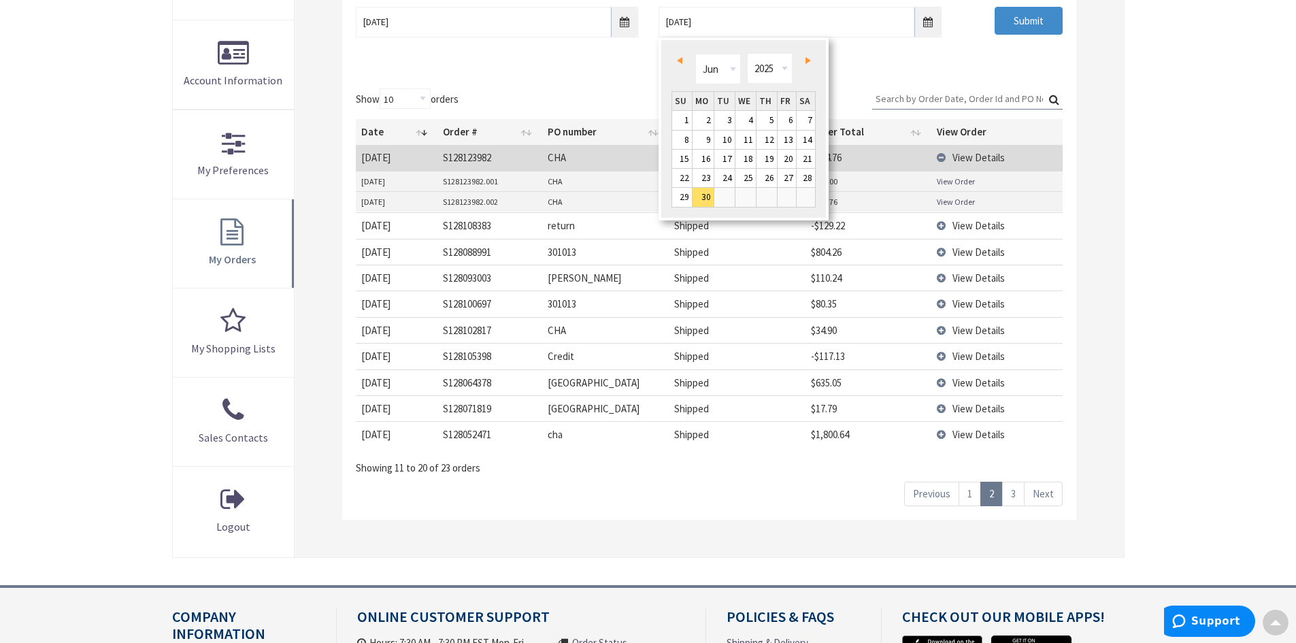
click at [805, 65] on link "Next" at bounding box center [805, 61] width 18 height 18
click at [684, 218] on link "31" at bounding box center [682, 217] width 20 height 18
type input "08/31/2025"
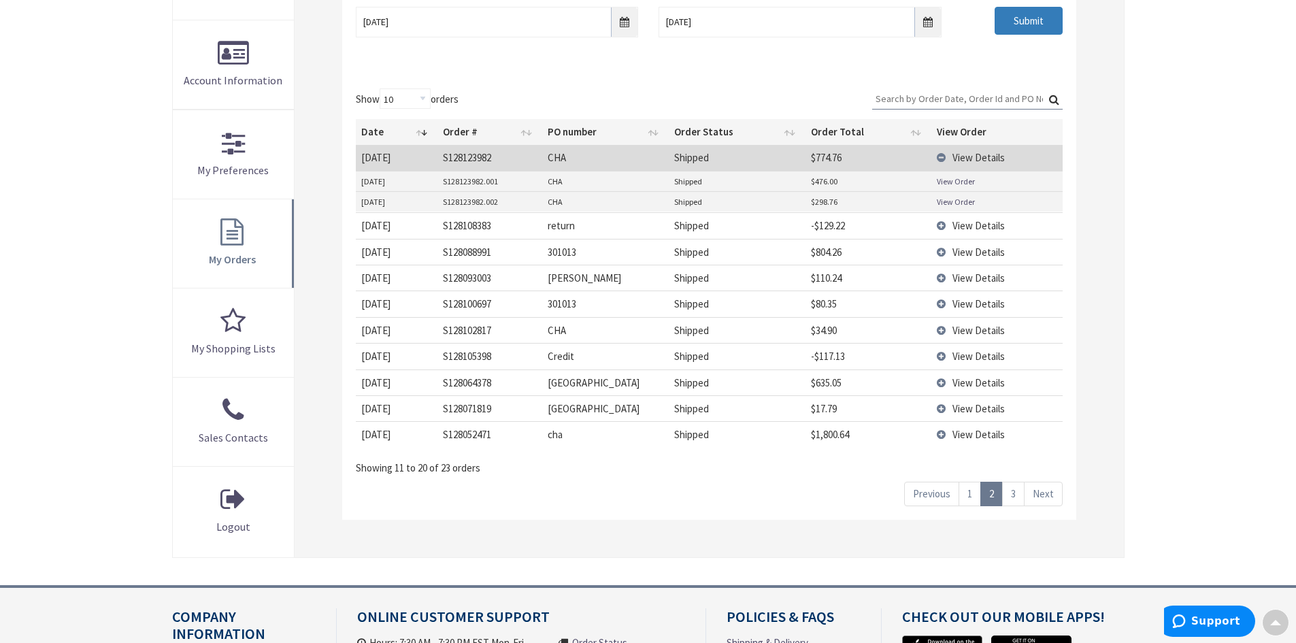
click at [1034, 29] on input "Submit" at bounding box center [1029, 21] width 68 height 29
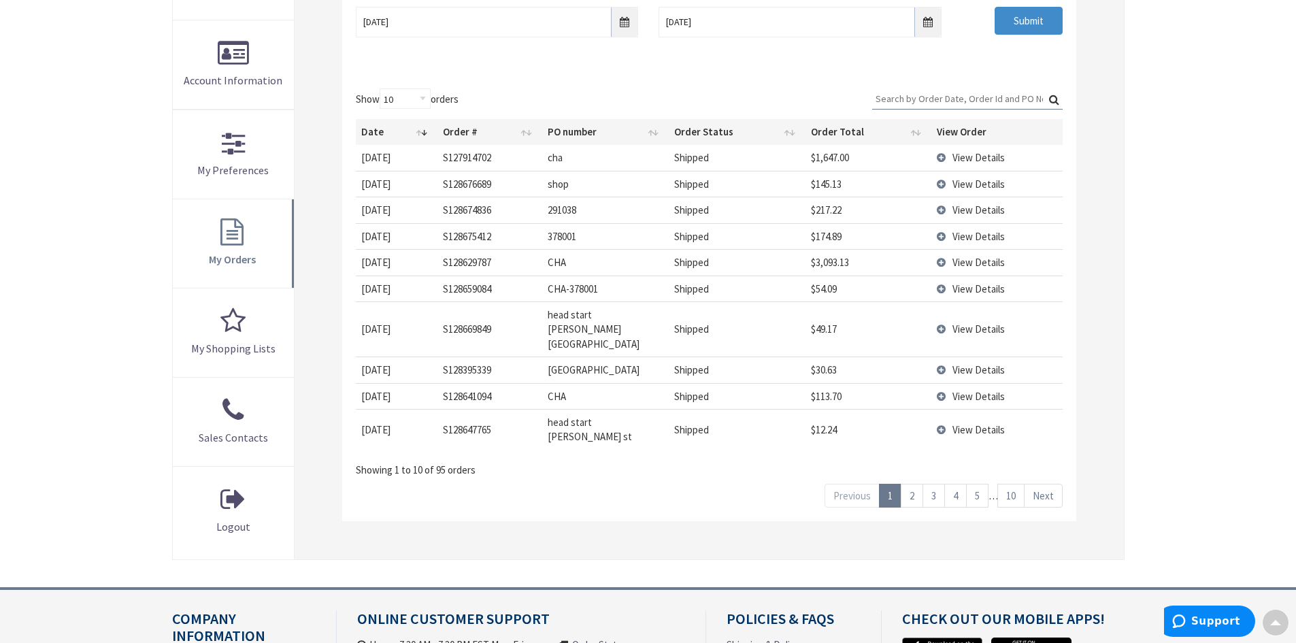
click at [1016, 484] on link "10" at bounding box center [1011, 496] width 27 height 24
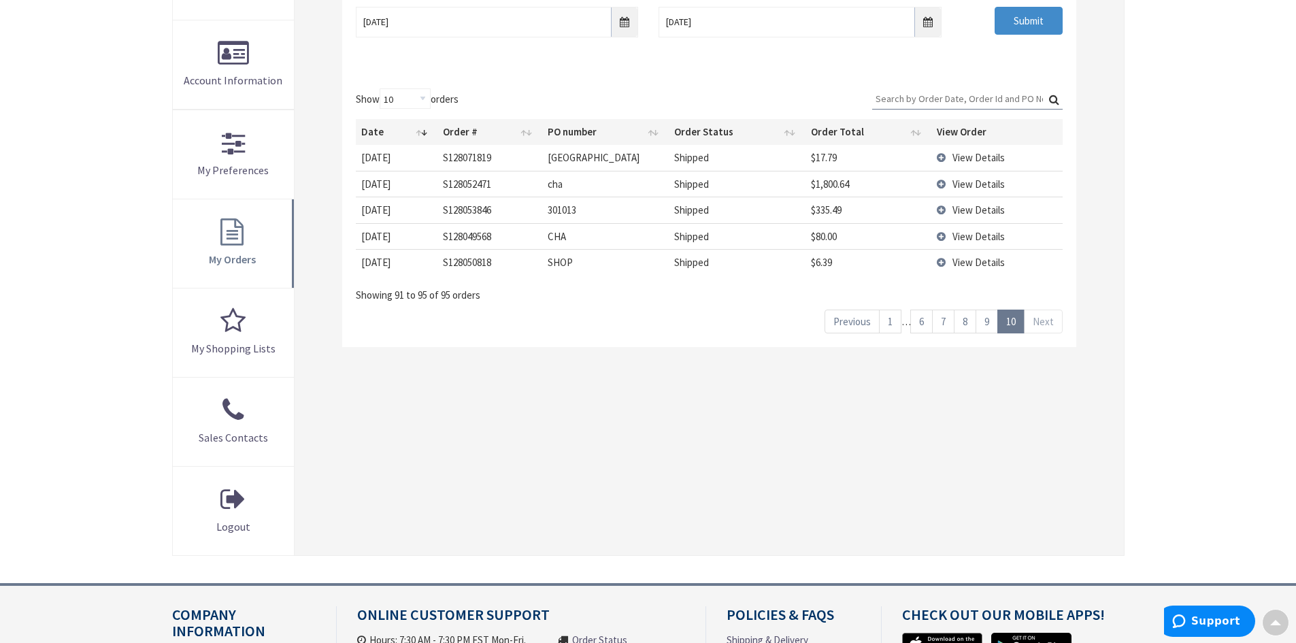
click at [983, 242] on span "View Details" at bounding box center [979, 236] width 52 height 13
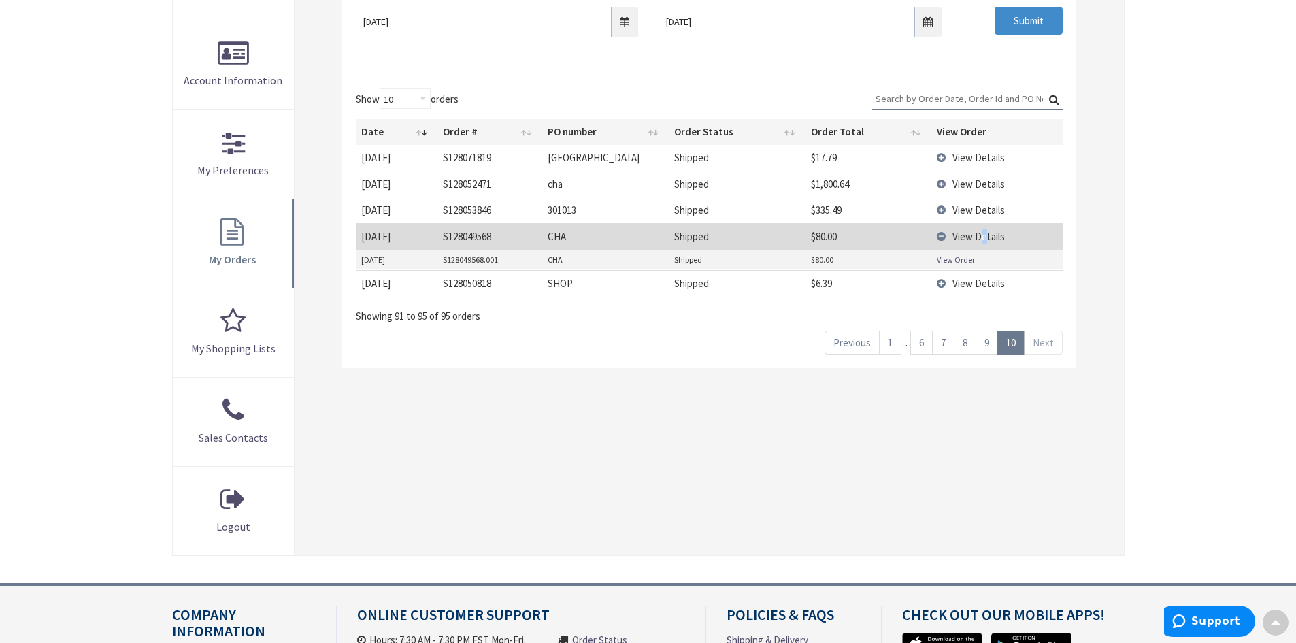
click at [954, 262] on link "View Order" at bounding box center [956, 260] width 38 height 12
click at [988, 346] on link "9" at bounding box center [987, 343] width 22 height 24
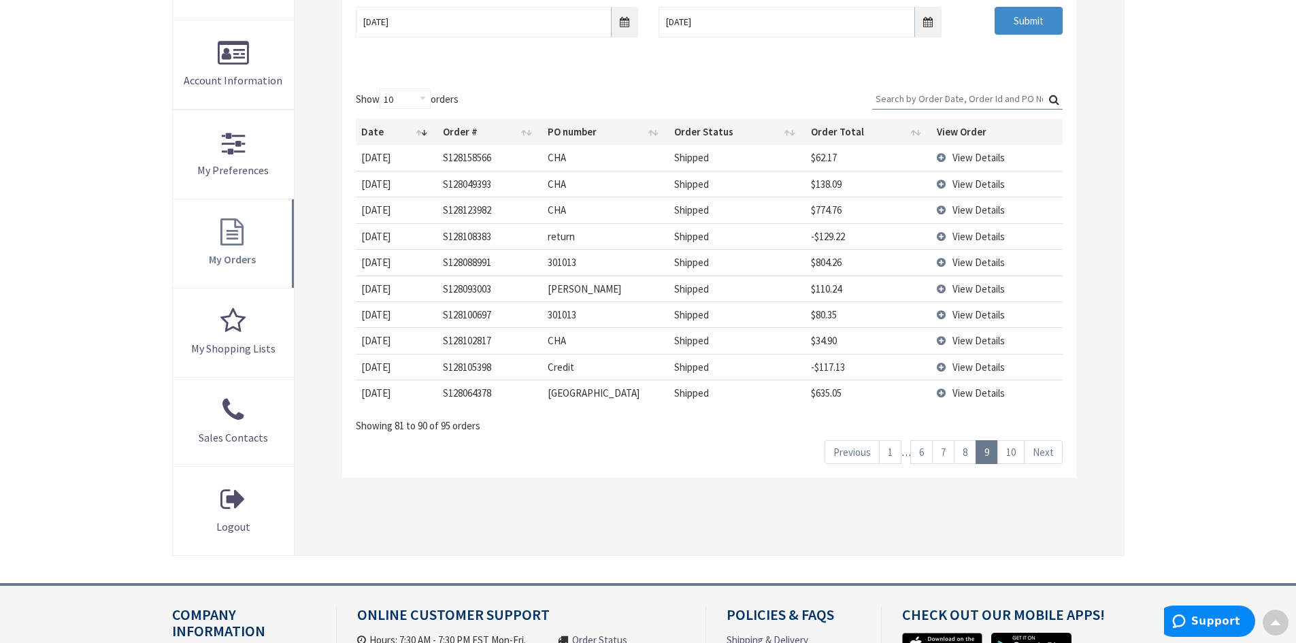
click at [982, 183] on span "View Details" at bounding box center [979, 184] width 52 height 13
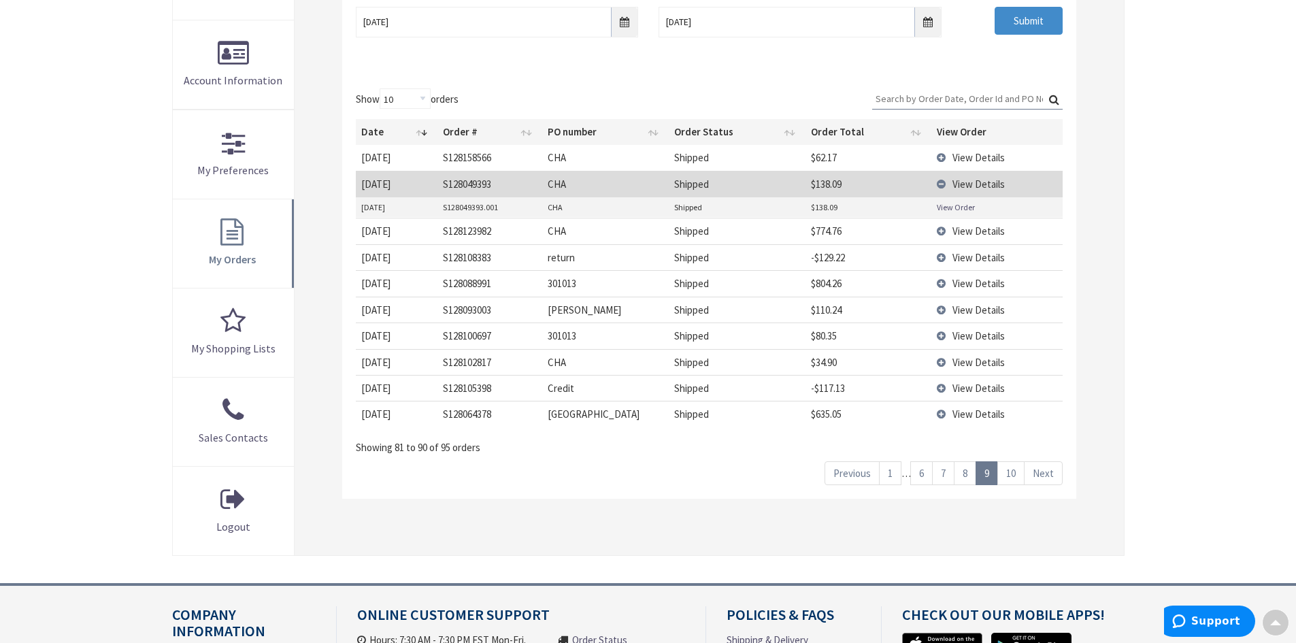
click at [970, 210] on link "View Order" at bounding box center [956, 207] width 38 height 12
click at [972, 232] on span "View Details" at bounding box center [979, 231] width 52 height 13
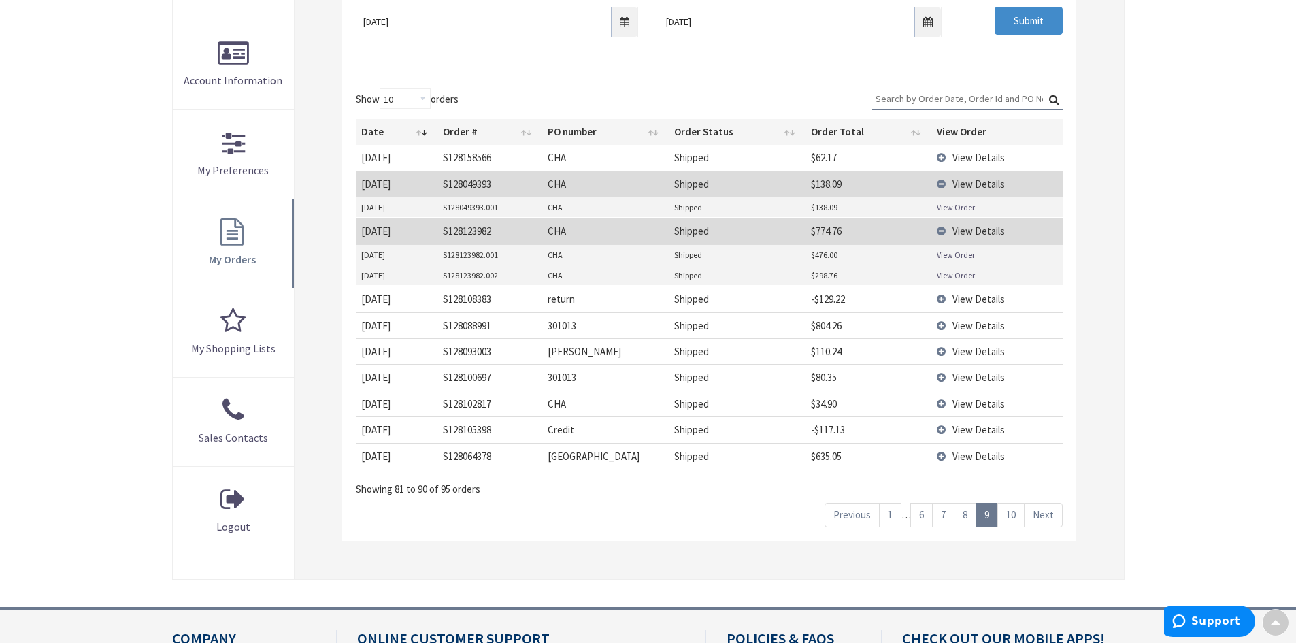
click at [960, 255] on link "View Order" at bounding box center [956, 255] width 38 height 12
click at [956, 274] on link "View Order" at bounding box center [956, 275] width 38 height 12
click at [970, 519] on link "8" at bounding box center [965, 515] width 22 height 24
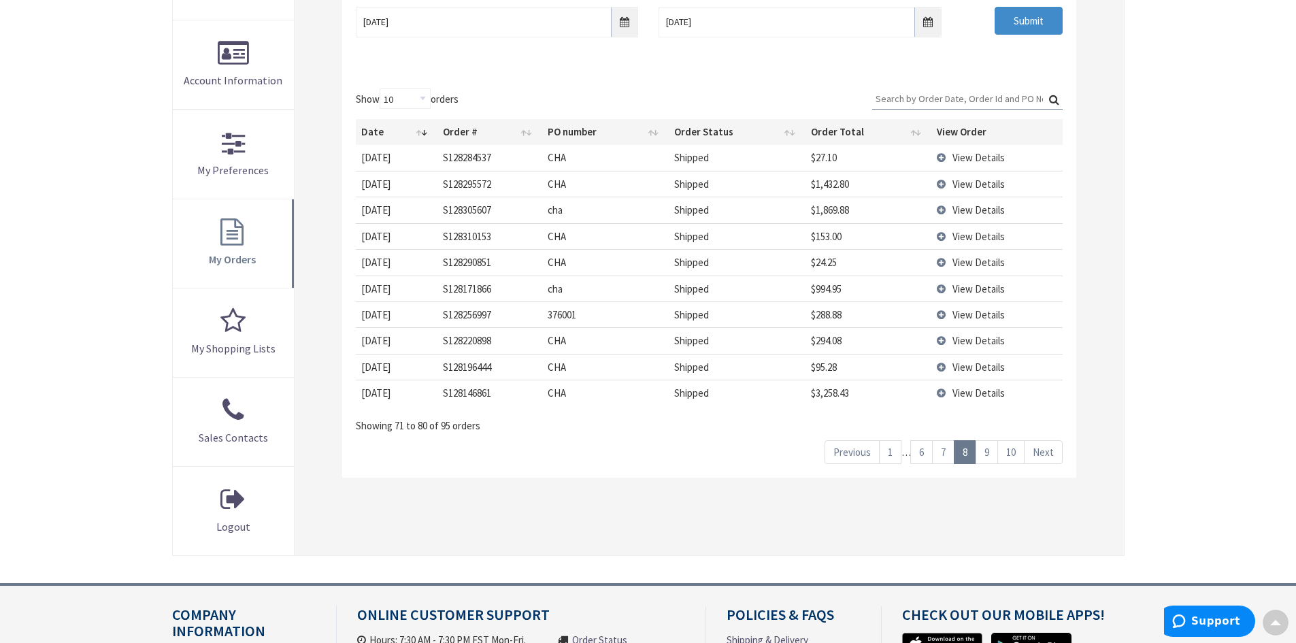
click at [985, 291] on span "View Details" at bounding box center [979, 288] width 52 height 13
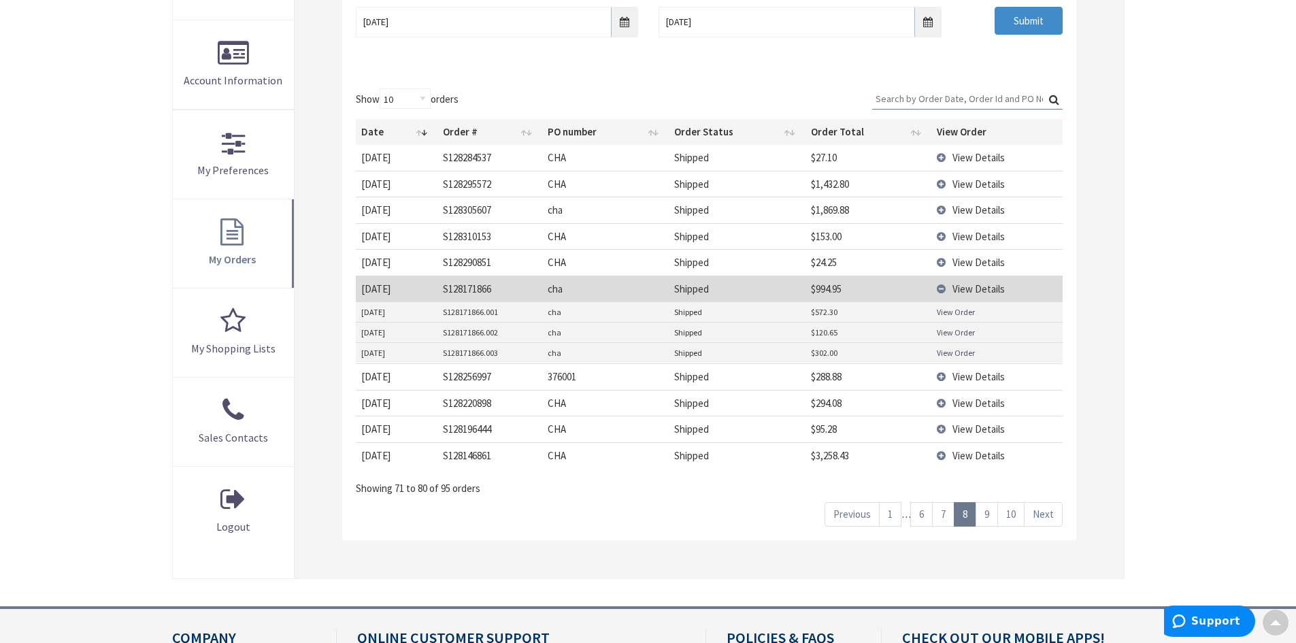
click at [965, 314] on link "View Order" at bounding box center [956, 312] width 38 height 12
click at [962, 329] on link "View Order" at bounding box center [956, 333] width 38 height 12
click at [950, 350] on link "View Order" at bounding box center [956, 353] width 38 height 12
click at [972, 402] on span "View Details" at bounding box center [979, 403] width 52 height 13
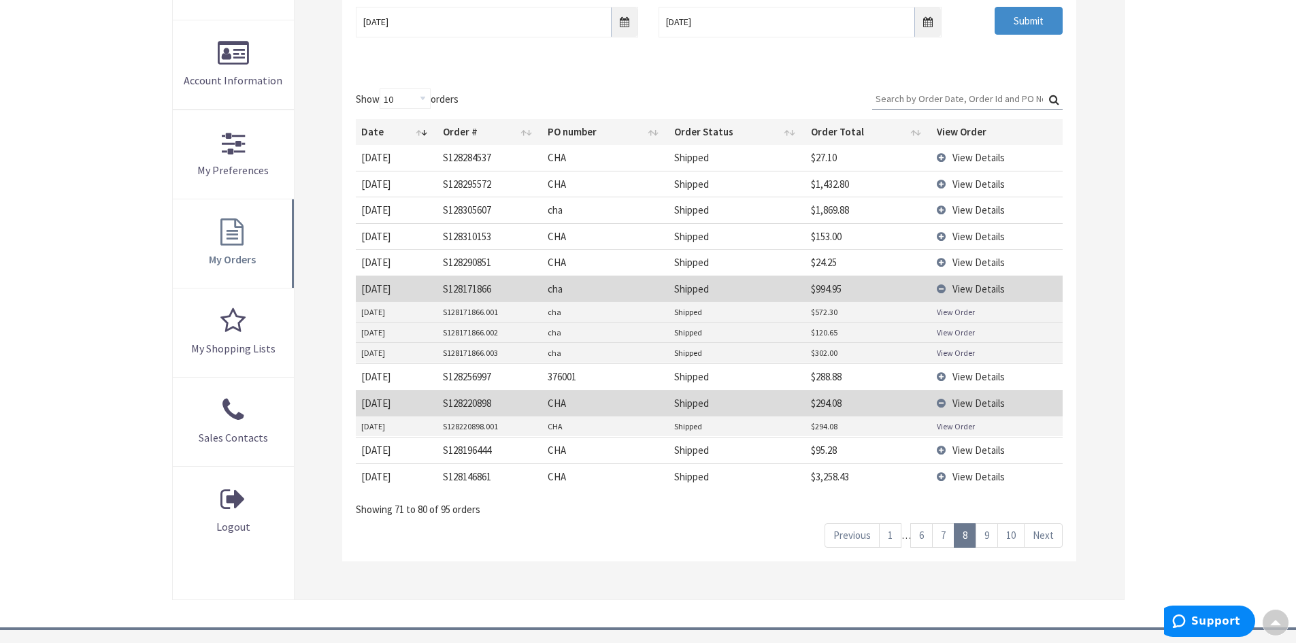
click at [962, 431] on link "View Order" at bounding box center [956, 427] width 38 height 12
click at [964, 451] on span "View Details" at bounding box center [979, 450] width 52 height 13
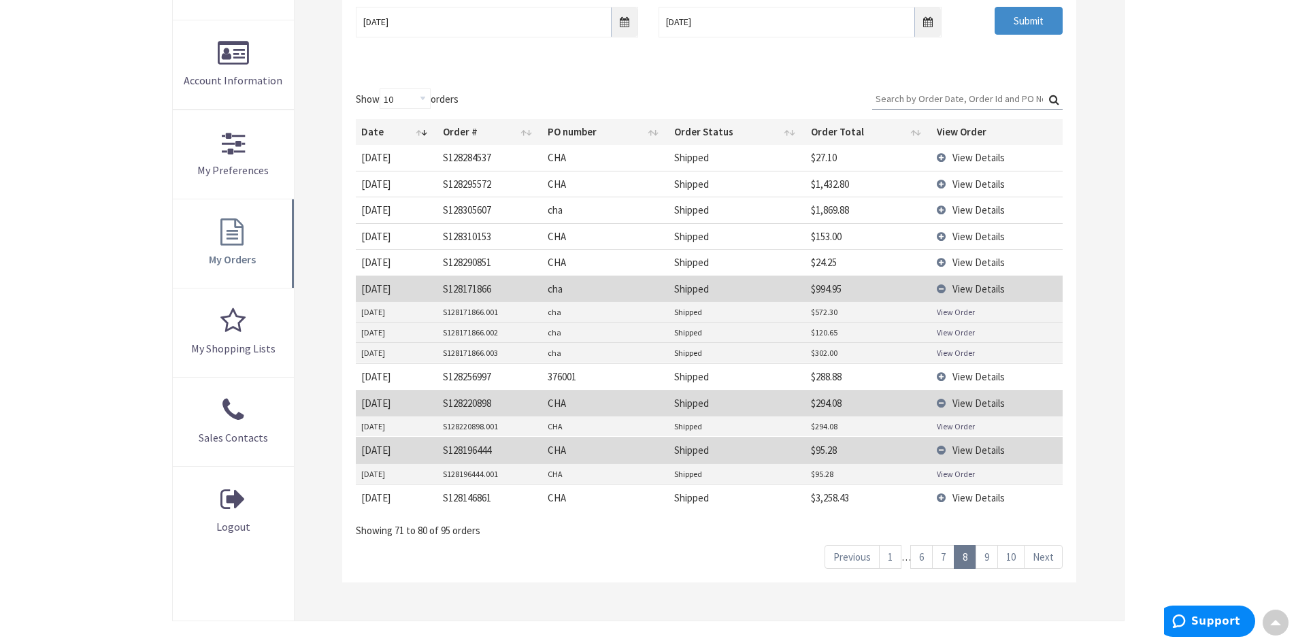
click at [968, 476] on link "View Order" at bounding box center [956, 474] width 38 height 12
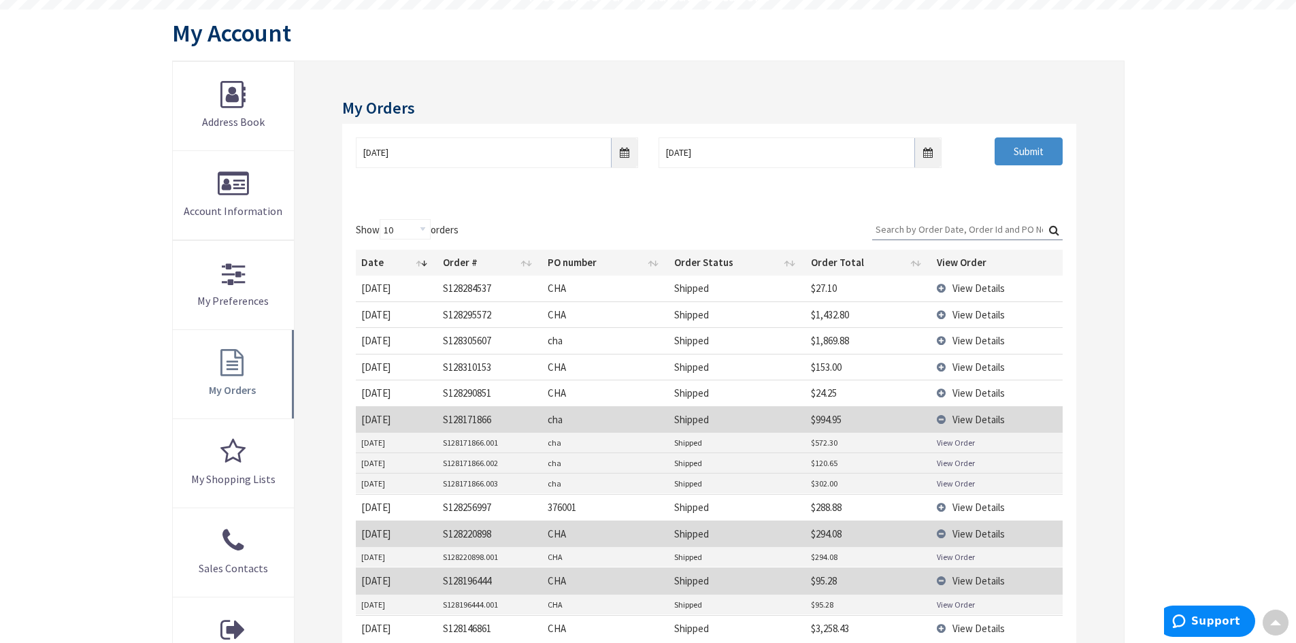
scroll to position [136, 0]
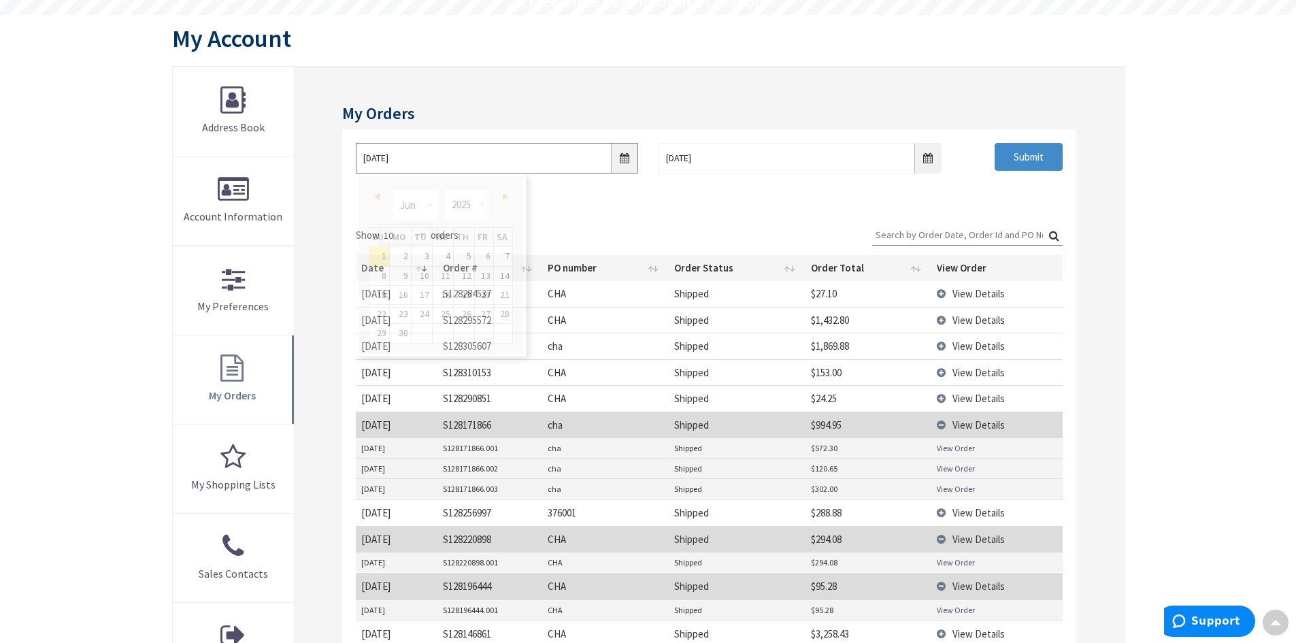
click at [628, 161] on input "06/01/2025" at bounding box center [497, 158] width 282 height 31
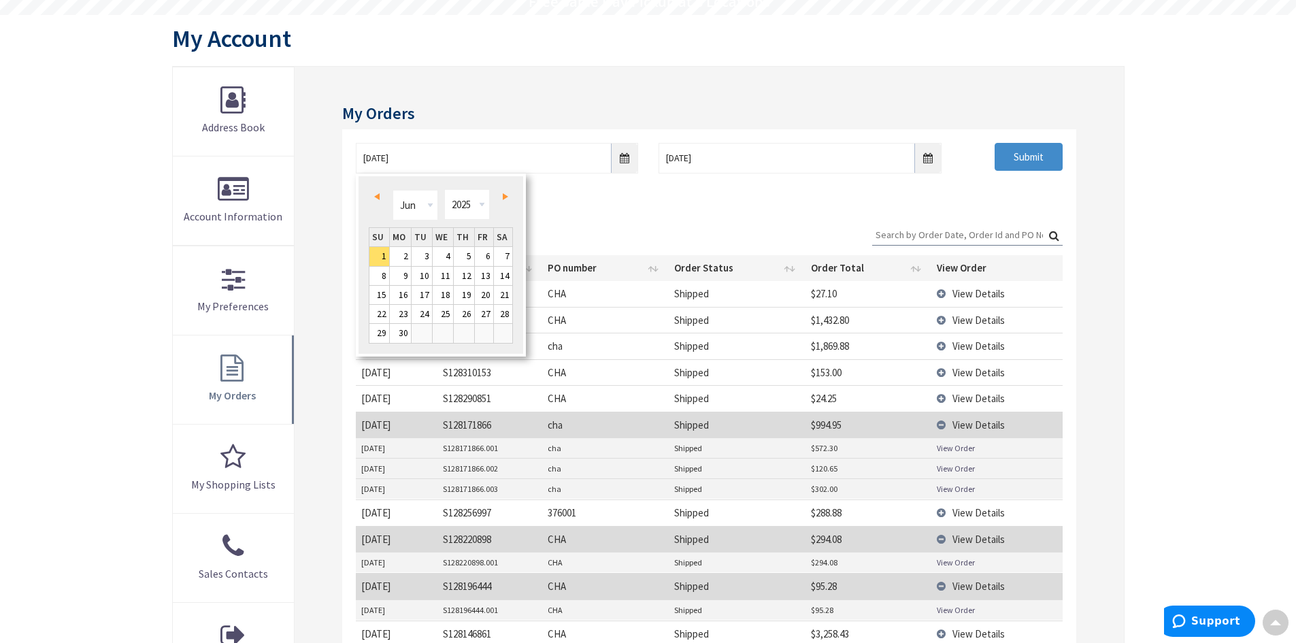
click at [378, 197] on span "Prev" at bounding box center [376, 196] width 5 height 7
click at [403, 310] on link "21" at bounding box center [400, 314] width 21 height 18
type input "04/21/2025"
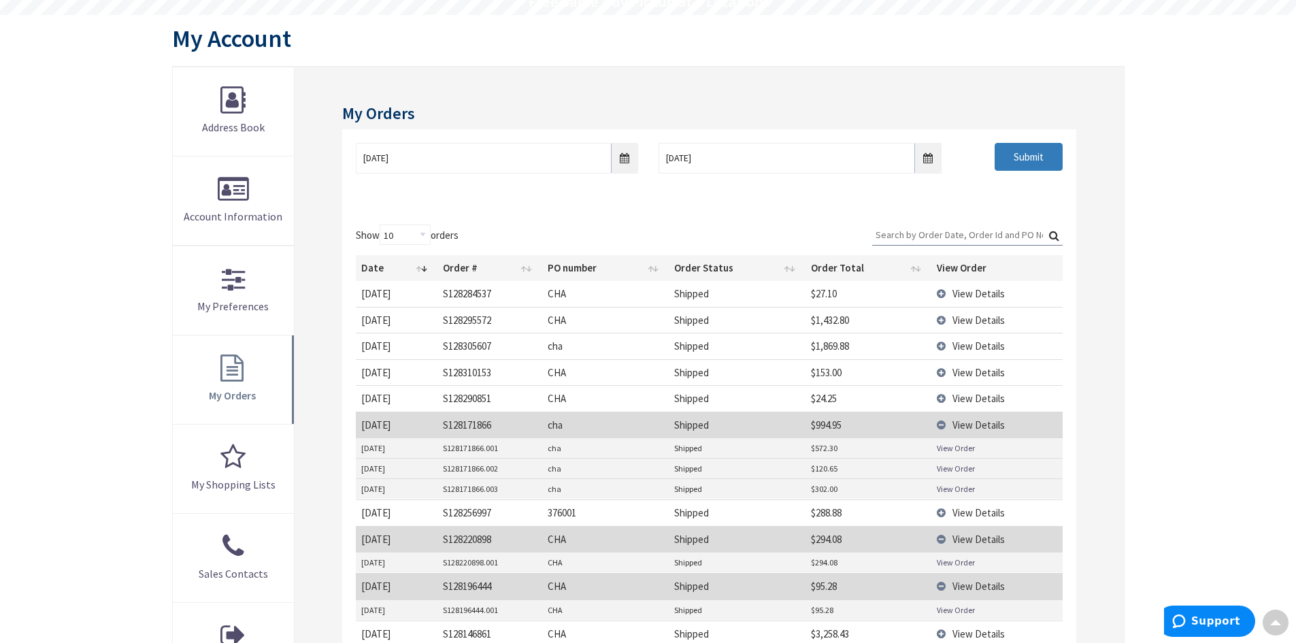
click at [1013, 159] on input "Submit" at bounding box center [1029, 157] width 68 height 29
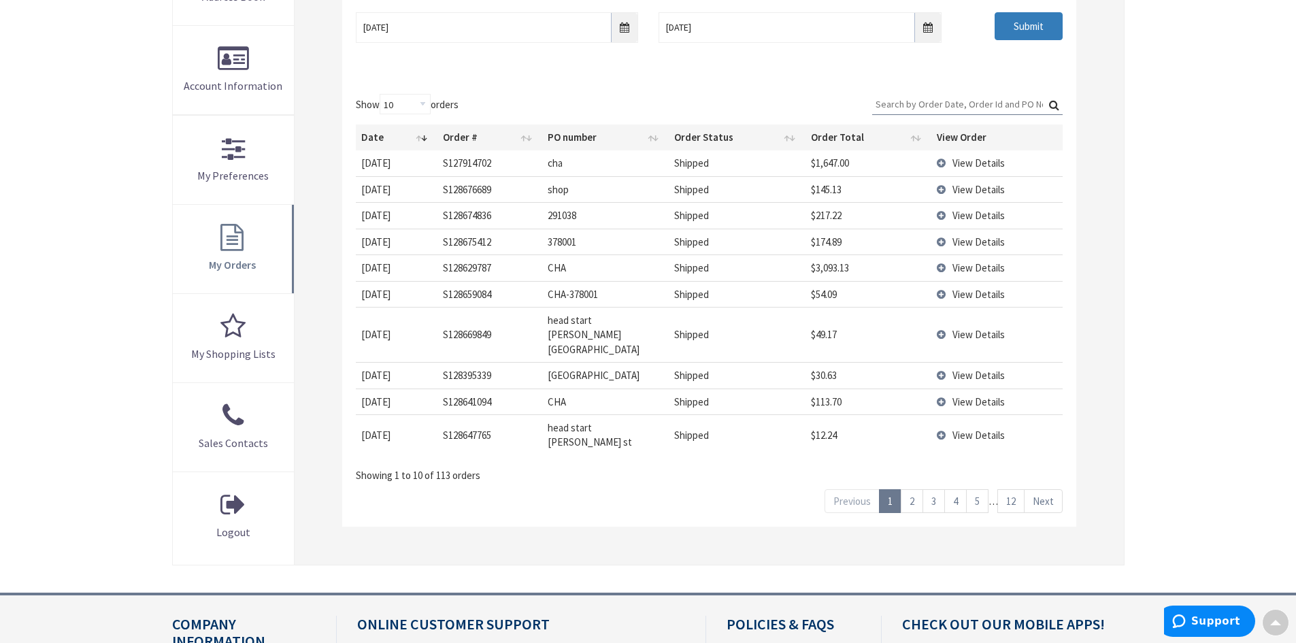
scroll to position [272, 0]
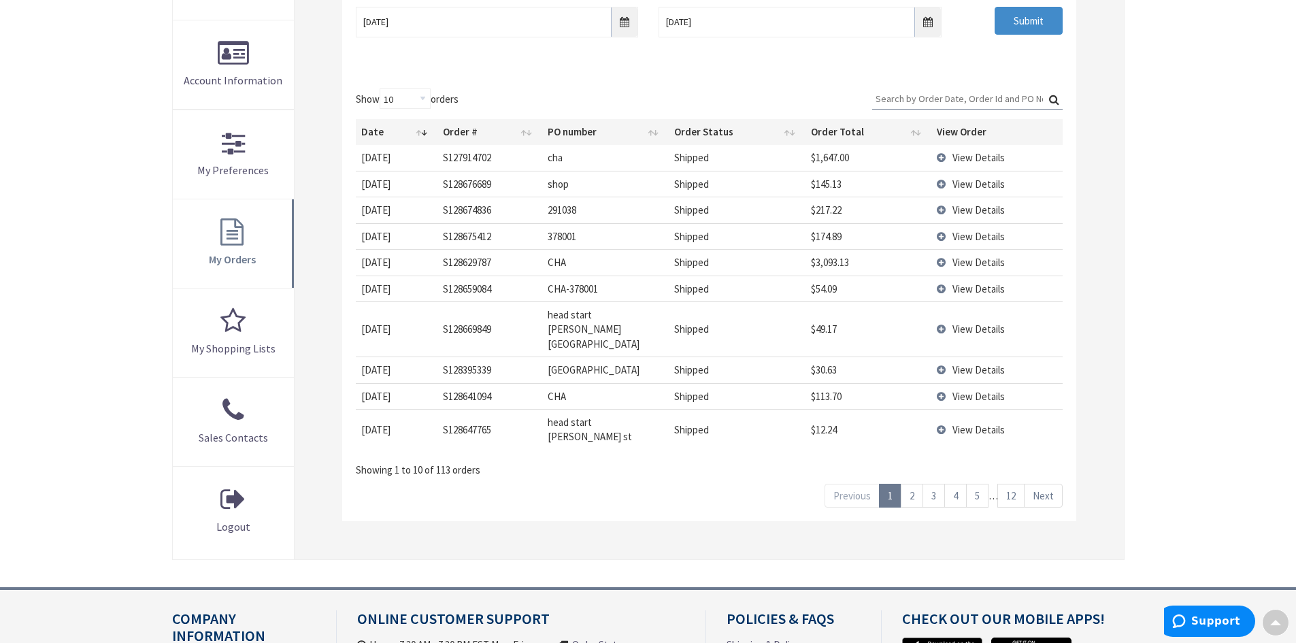
click at [1015, 484] on link "12" at bounding box center [1011, 496] width 27 height 24
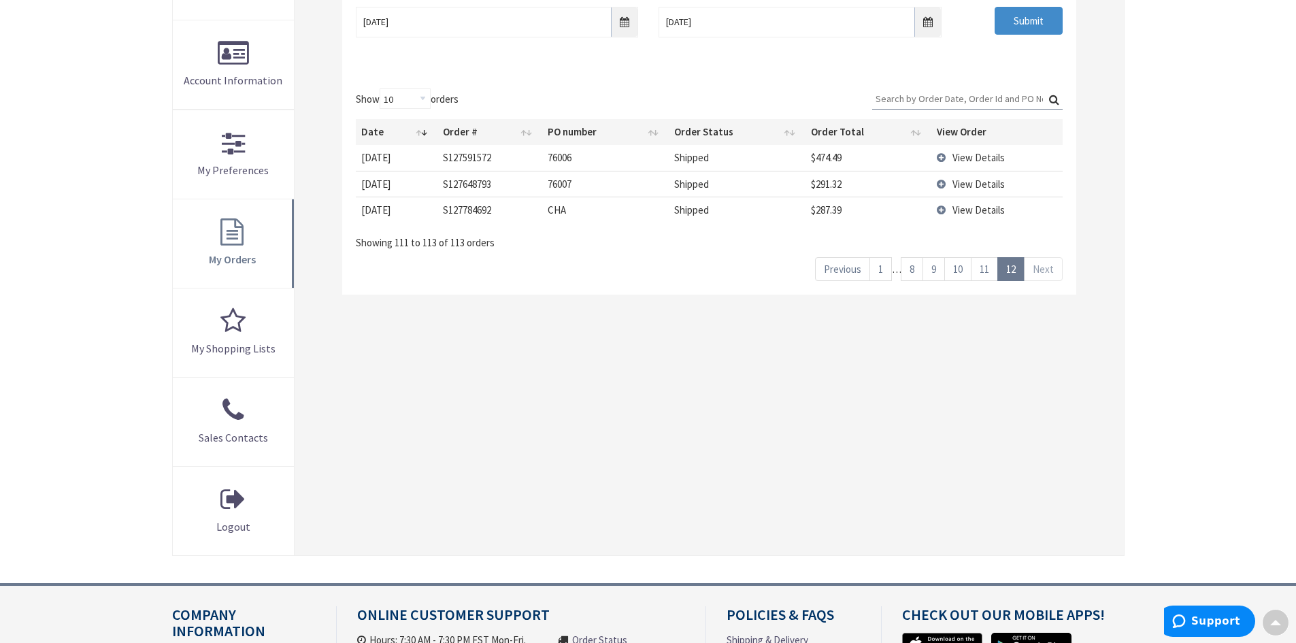
click at [970, 210] on span "View Details" at bounding box center [979, 209] width 52 height 13
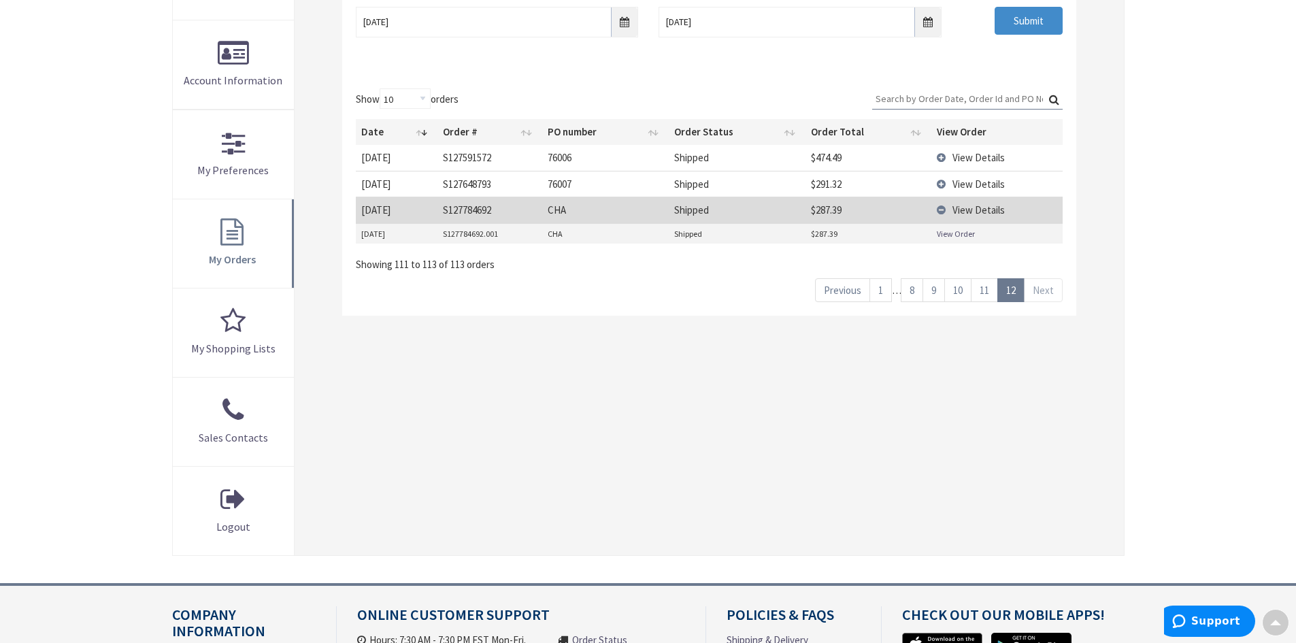
click at [953, 234] on link "View Order" at bounding box center [956, 234] width 38 height 12
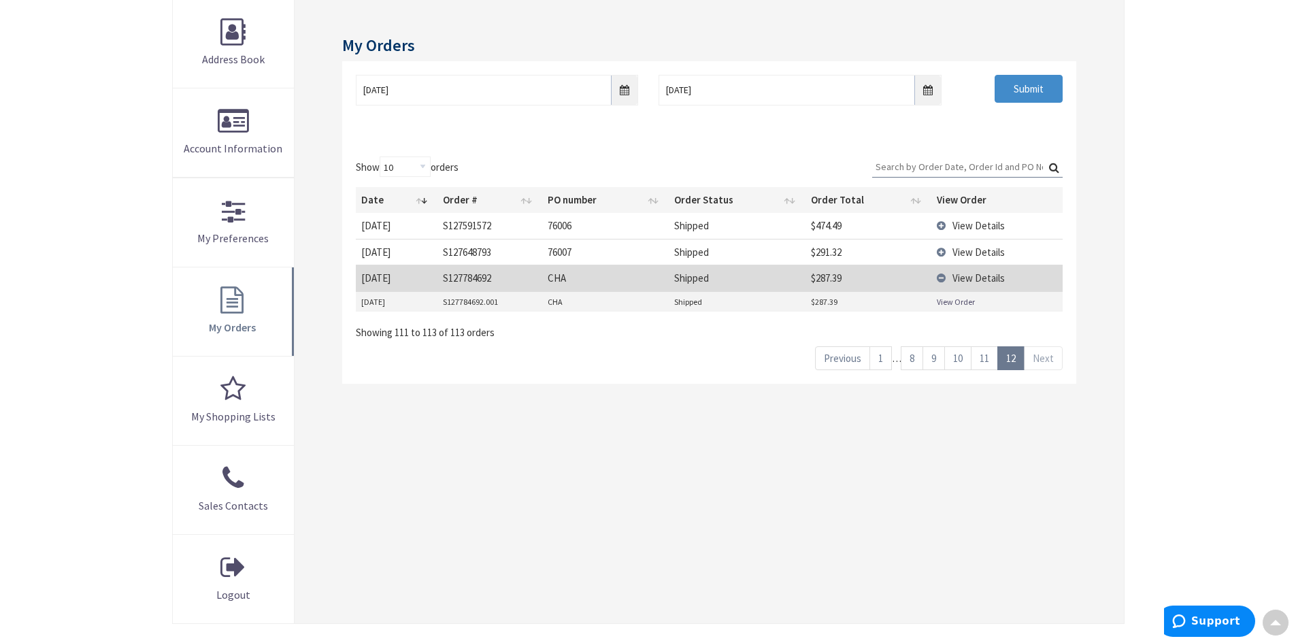
click at [990, 361] on link "11" at bounding box center [984, 358] width 27 height 24
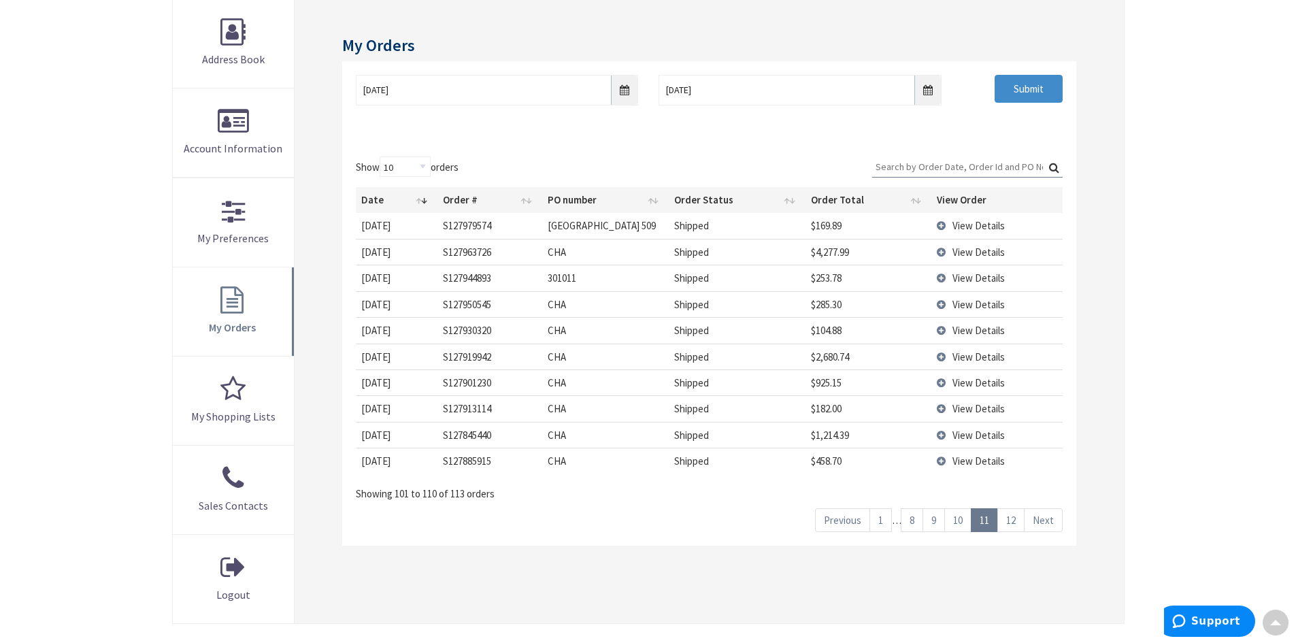
click at [968, 462] on span "View Details" at bounding box center [979, 461] width 52 height 13
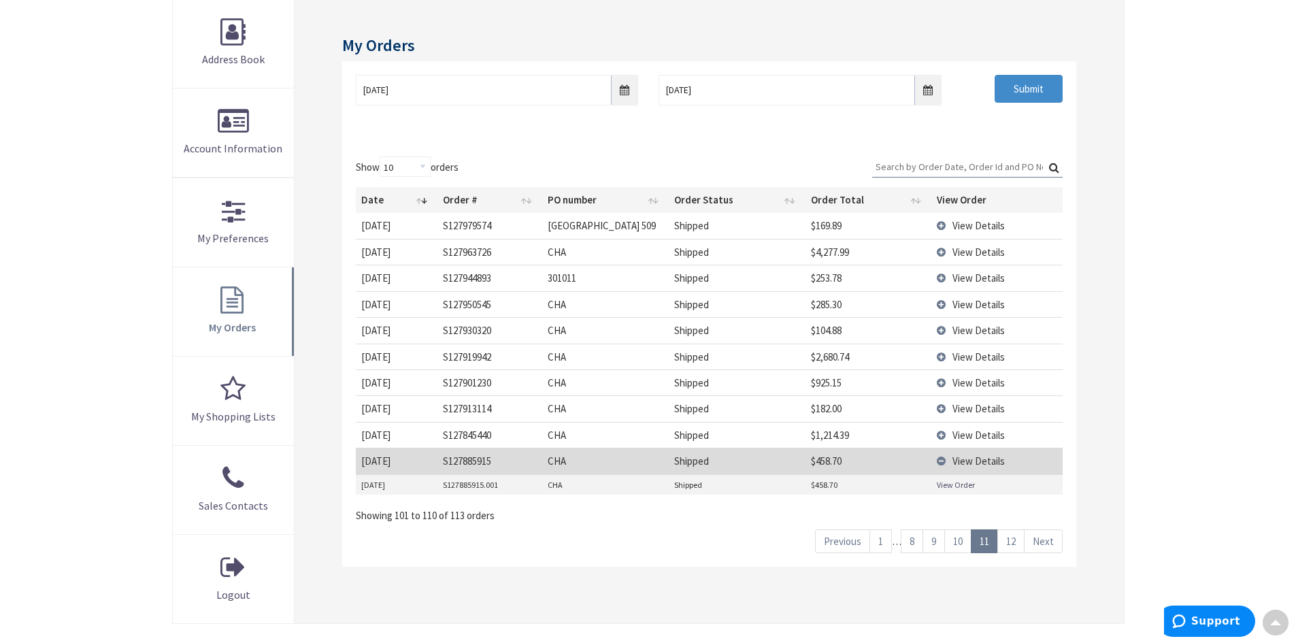
click at [960, 487] on link "View Order" at bounding box center [956, 485] width 38 height 12
click at [988, 432] on span "View Details" at bounding box center [979, 435] width 52 height 13
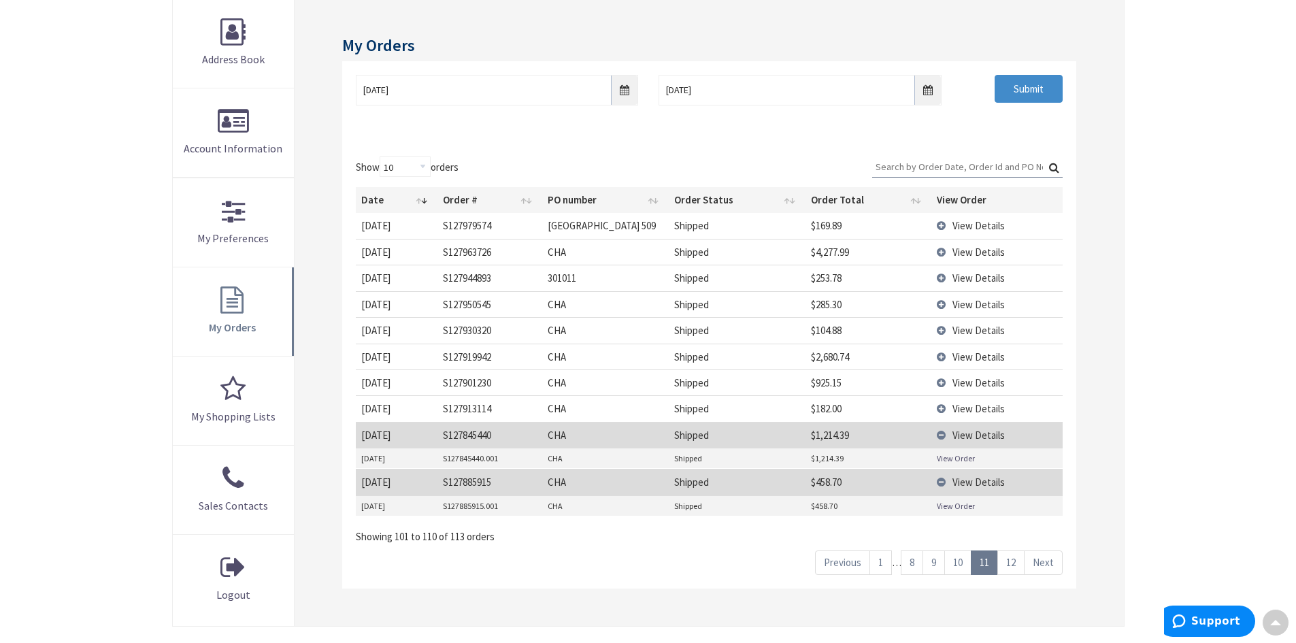
click at [958, 461] on link "View Order" at bounding box center [956, 459] width 38 height 12
click at [968, 406] on span "View Details" at bounding box center [979, 408] width 52 height 13
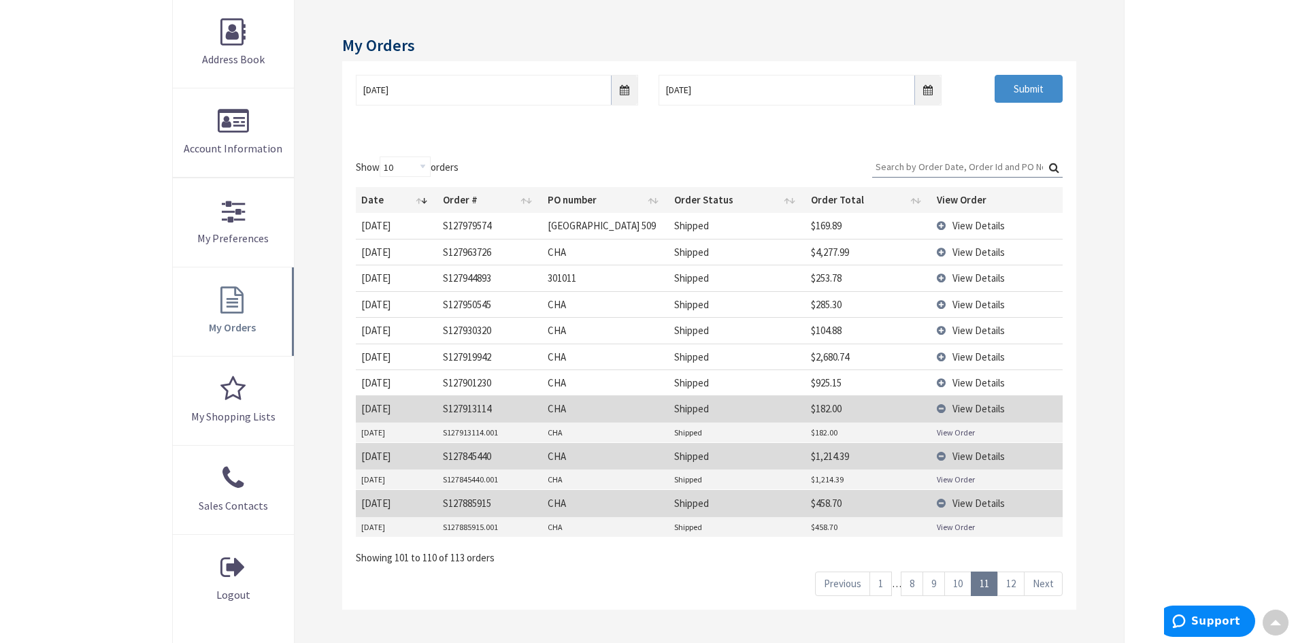
click at [958, 432] on link "View Order" at bounding box center [956, 433] width 38 height 12
click at [972, 382] on span "View Details" at bounding box center [979, 382] width 52 height 13
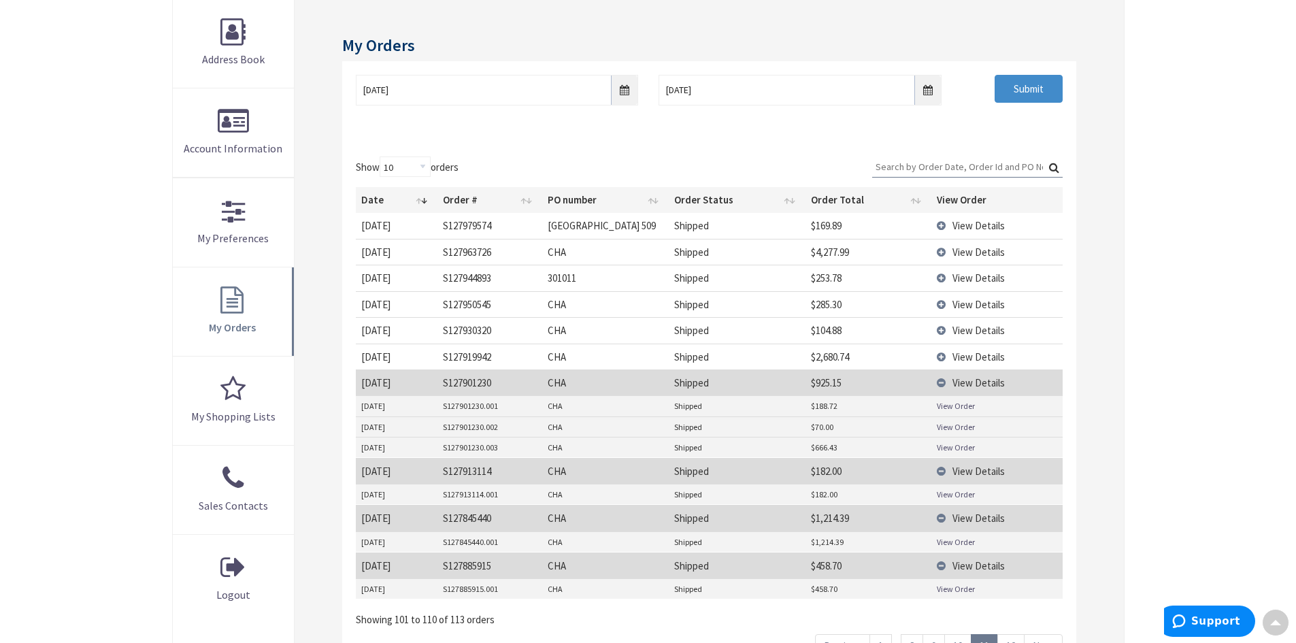
click at [953, 450] on link "View Order" at bounding box center [956, 448] width 38 height 12
click at [959, 405] on link "View Order" at bounding box center [956, 406] width 38 height 12
click at [954, 427] on link "View Order" at bounding box center [956, 427] width 38 height 12
click at [960, 427] on link "View Order" at bounding box center [956, 427] width 38 height 12
click at [951, 446] on link "View Order" at bounding box center [956, 448] width 38 height 12
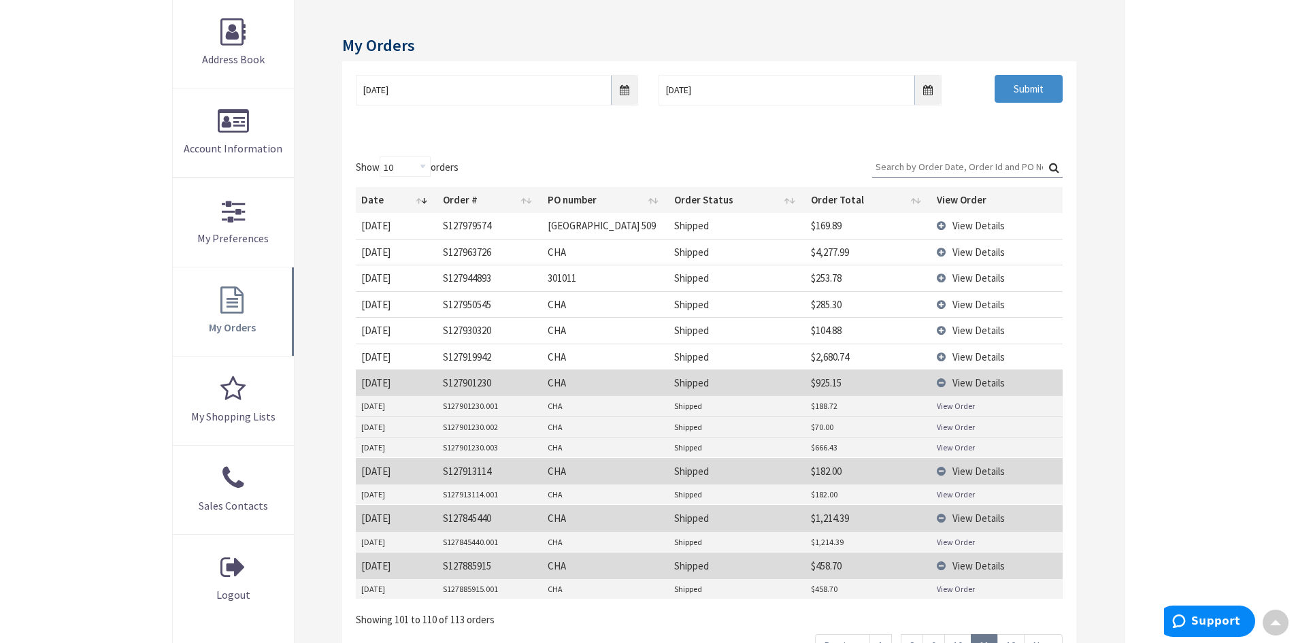
click at [965, 446] on link "View Order" at bounding box center [956, 448] width 38 height 12
click at [941, 453] on link "View Order" at bounding box center [956, 448] width 38 height 12
click at [958, 423] on link "View Order" at bounding box center [956, 427] width 38 height 12
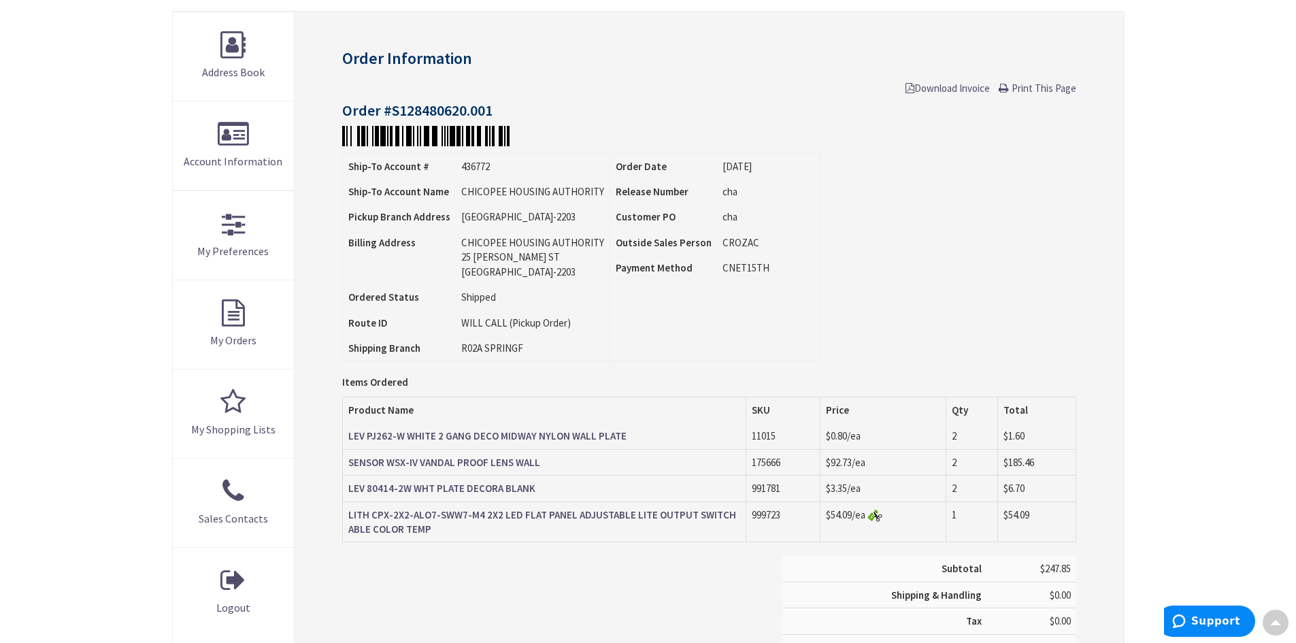
scroll to position [206, 0]
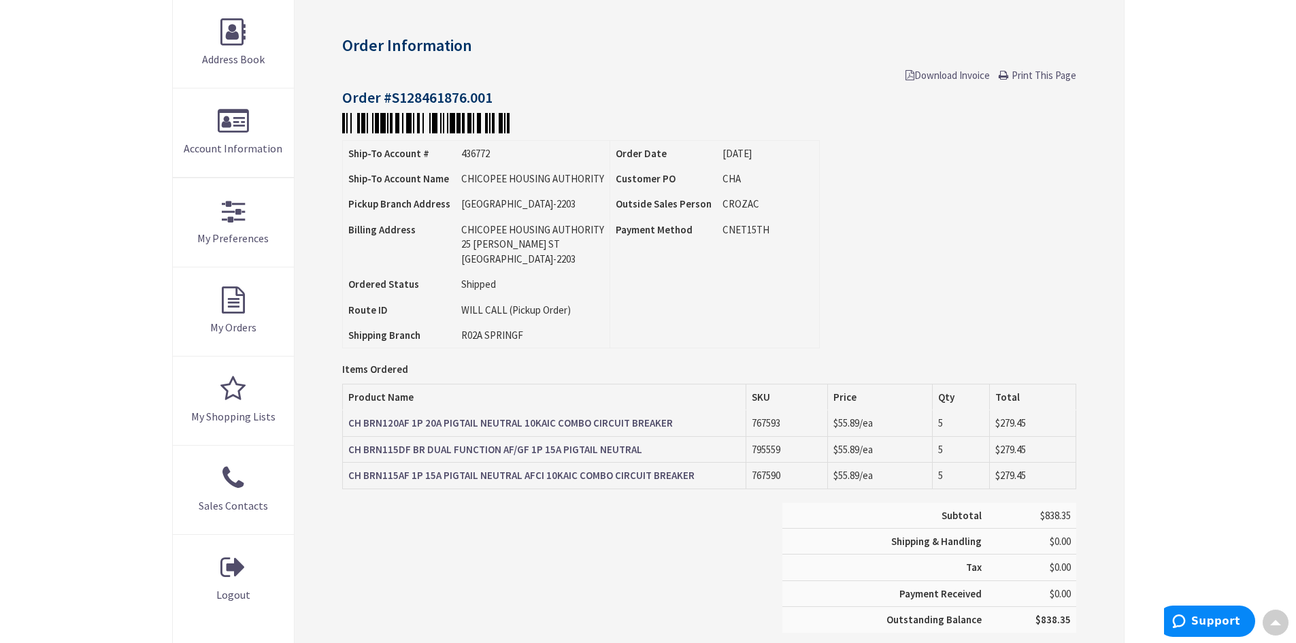
scroll to position [206, 0]
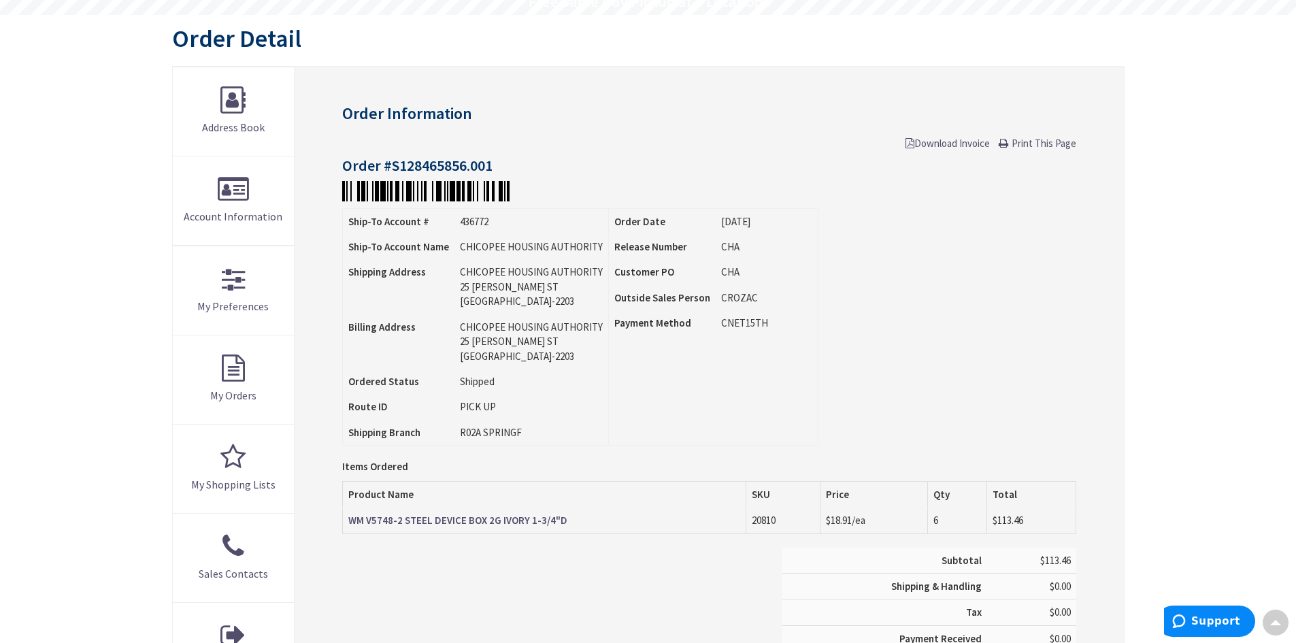
scroll to position [138, 0]
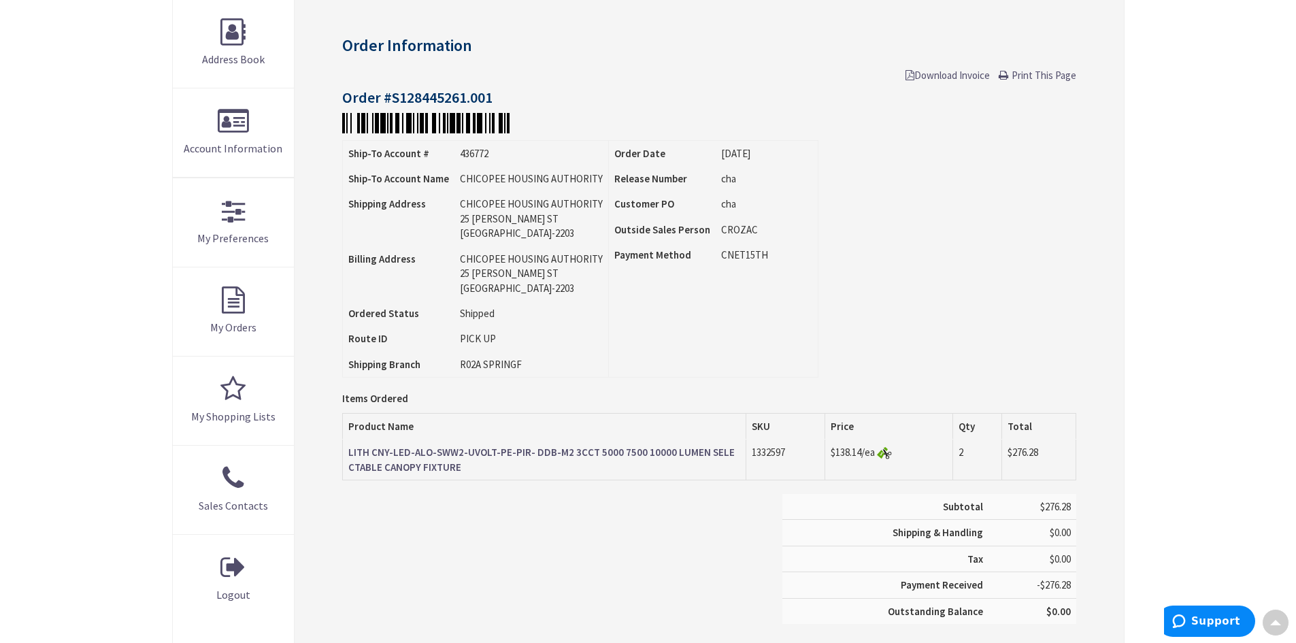
scroll to position [206, 0]
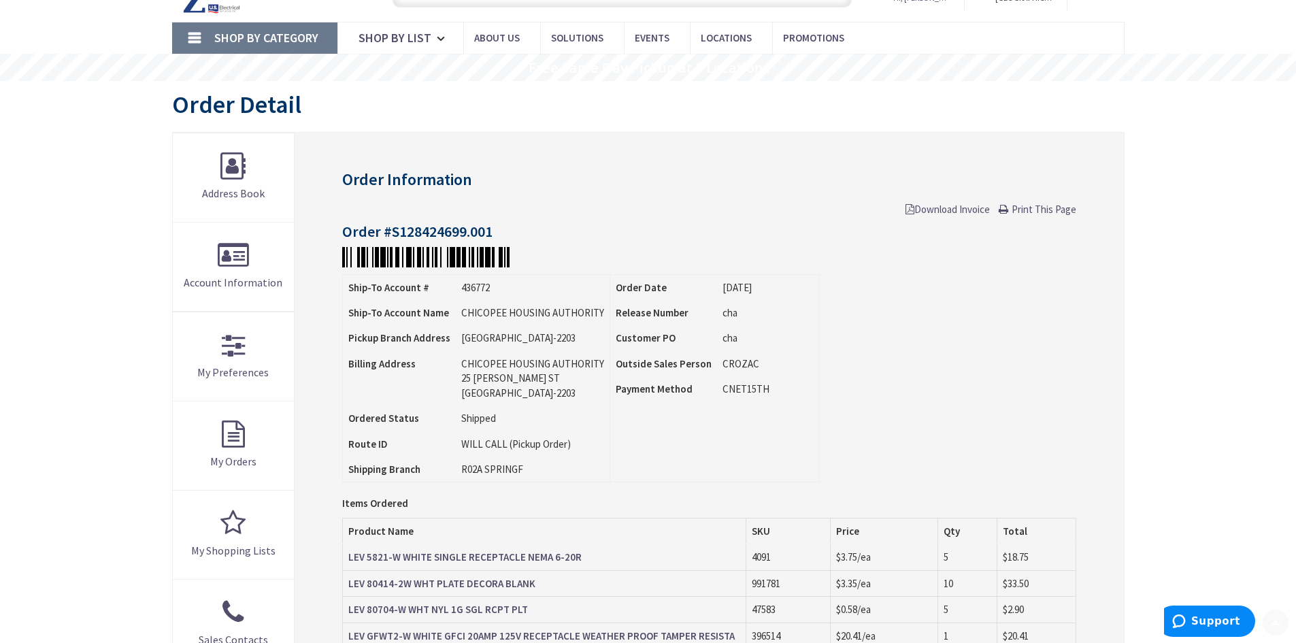
scroll to position [136, 0]
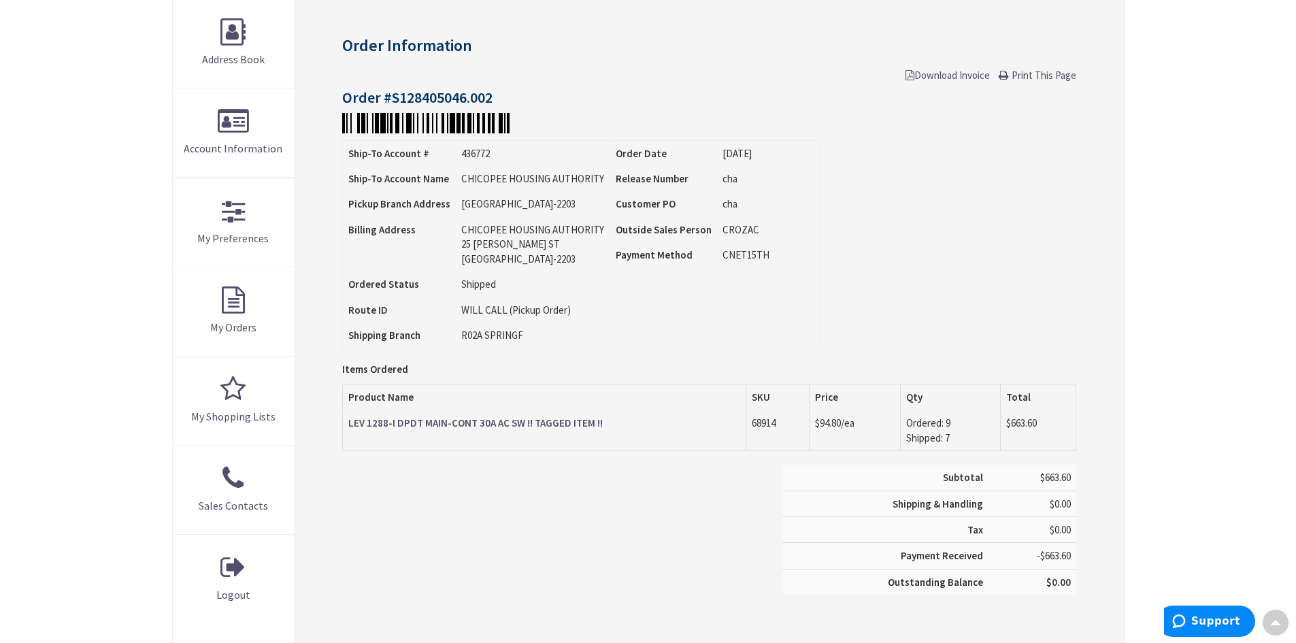
scroll to position [206, 0]
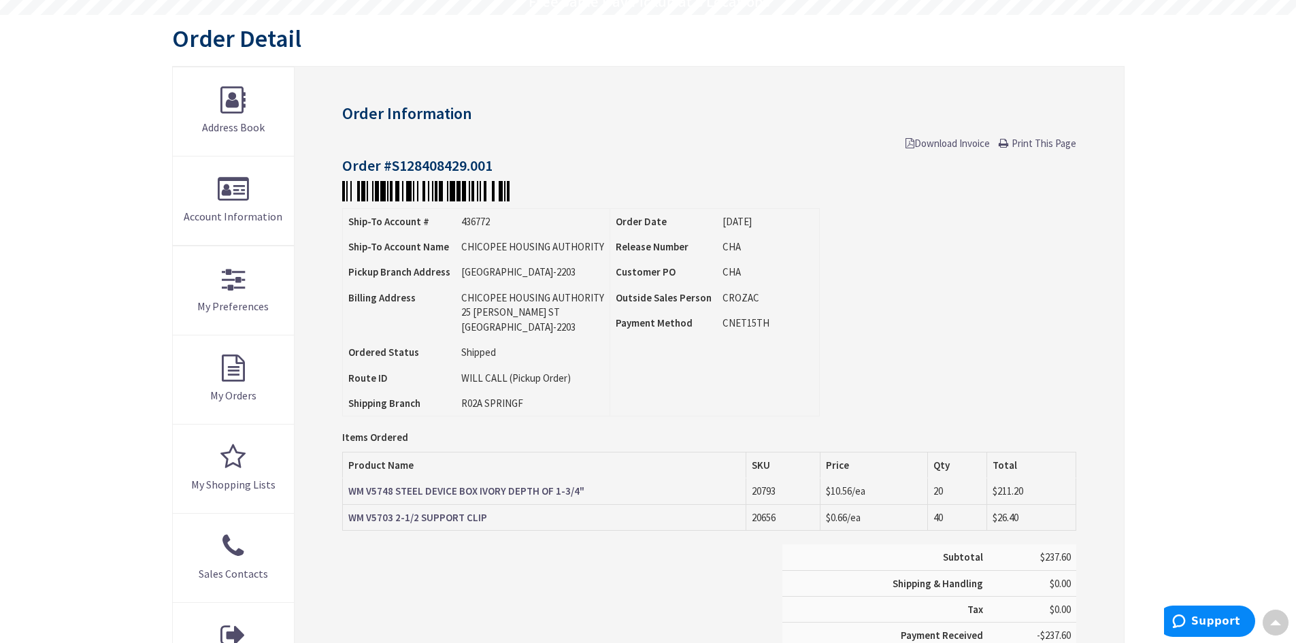
scroll to position [138, 0]
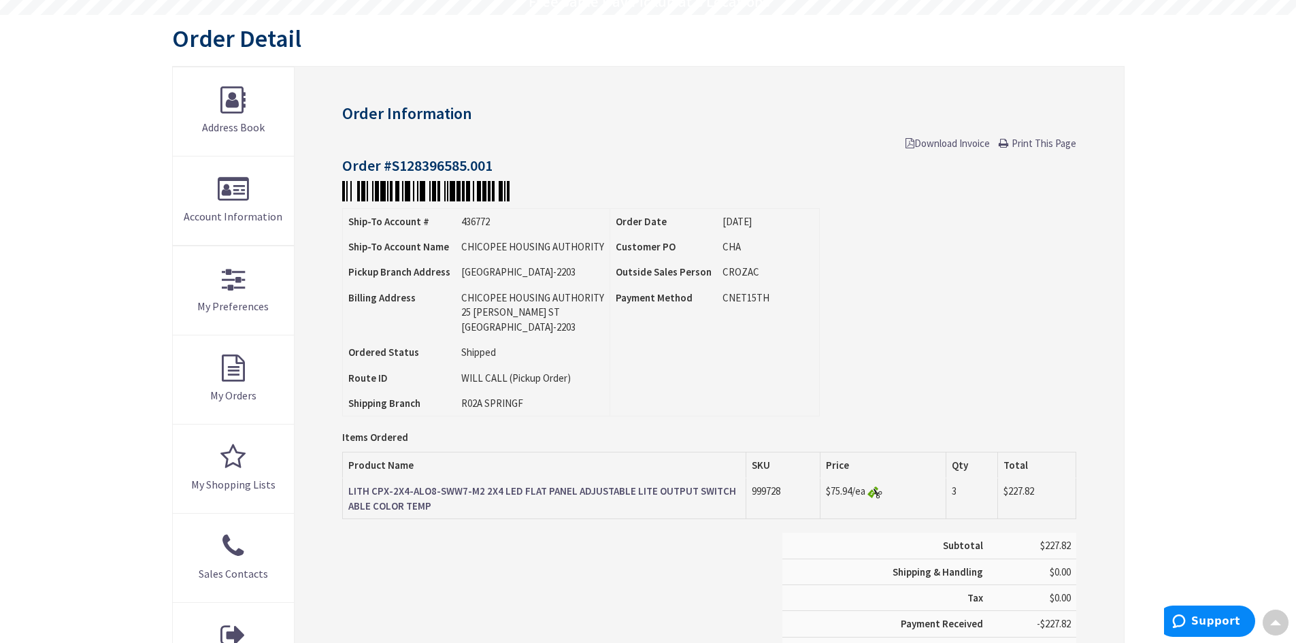
scroll to position [138, 0]
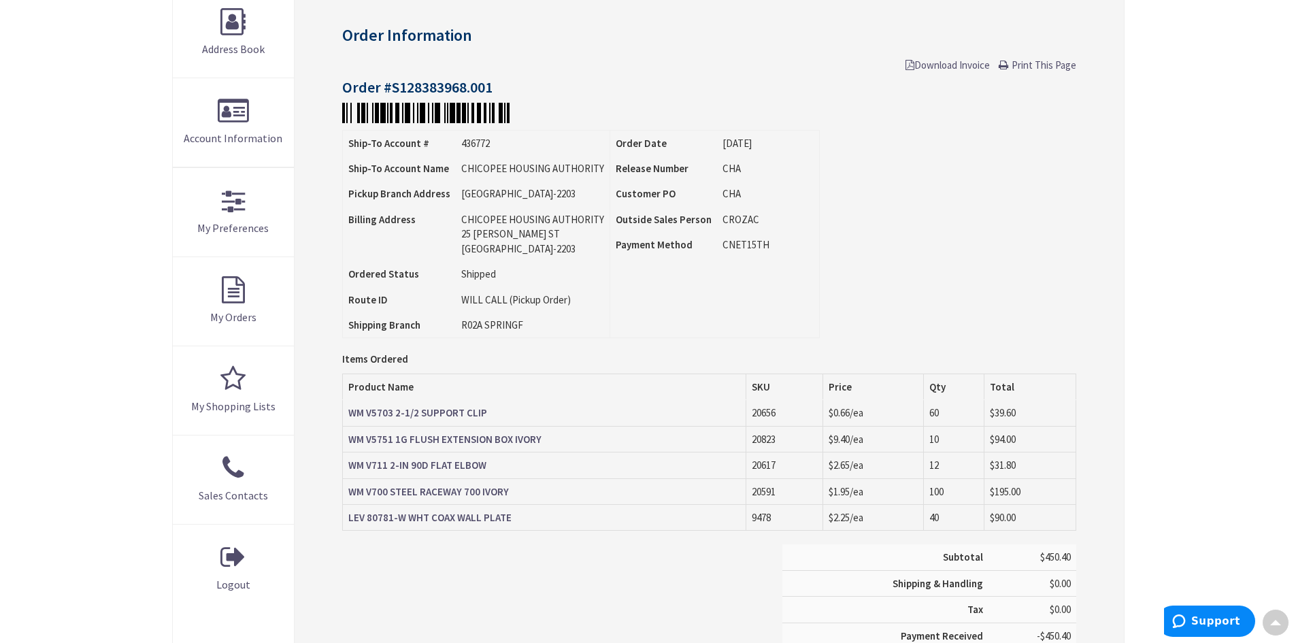
scroll to position [206, 0]
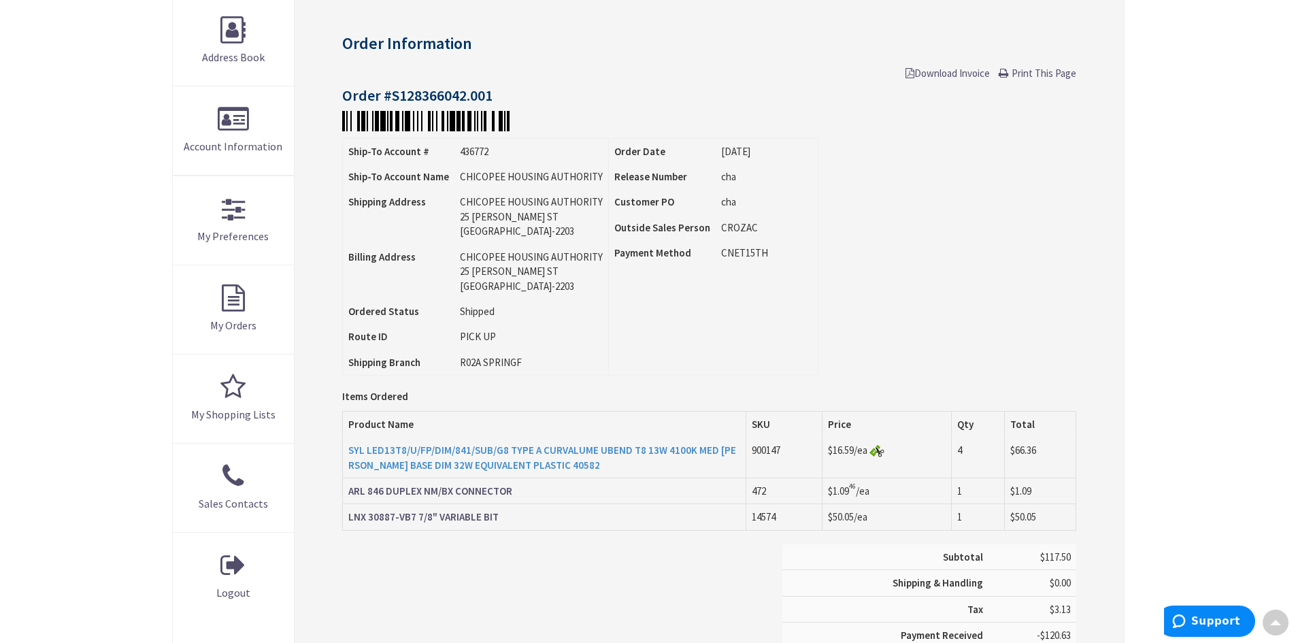
scroll to position [206, 0]
click at [485, 464] on strong "SYL LED13T8/U/FP/DIM/841/SUB/G8 TYPE A CURVALUME UBEND T8 13W 4100K MED [PERSON…" at bounding box center [542, 457] width 388 height 27
drag, startPoint x: 346, startPoint y: 452, endPoint x: 574, endPoint y: 467, distance: 229.2
click at [574, 467] on td "SYL LED13T8/U/FP/DIM/841/SUB/G8 TYPE A CURVALUME UBEND T8 13W 4100K MED BIPIN B…" at bounding box center [545, 458] width 404 height 40
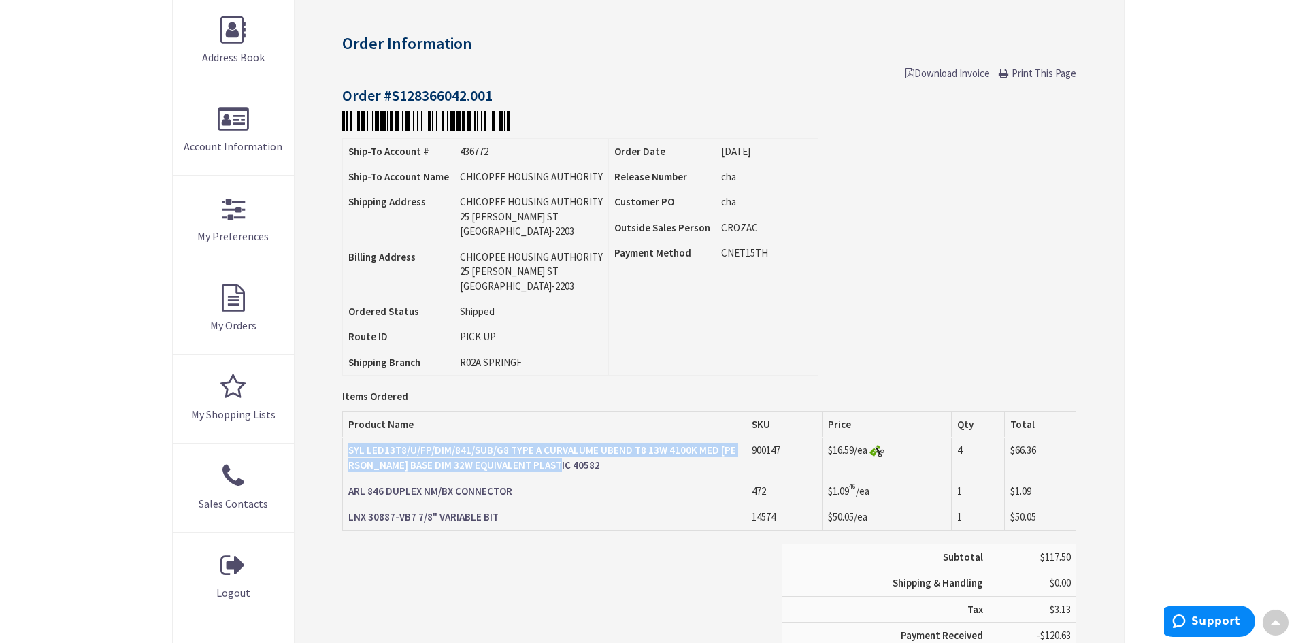
copy strong "SYL LED13T8/U/FP/DIM/841/SUB/G8 TYPE A CURVALUME UBEND T8 13W 4100K MED BIPIN B…"
click at [479, 559] on div "Subtotal $117.50 Shipping & Handling $0.00 Tax $3.13 Payment Received" at bounding box center [709, 616] width 754 height 144
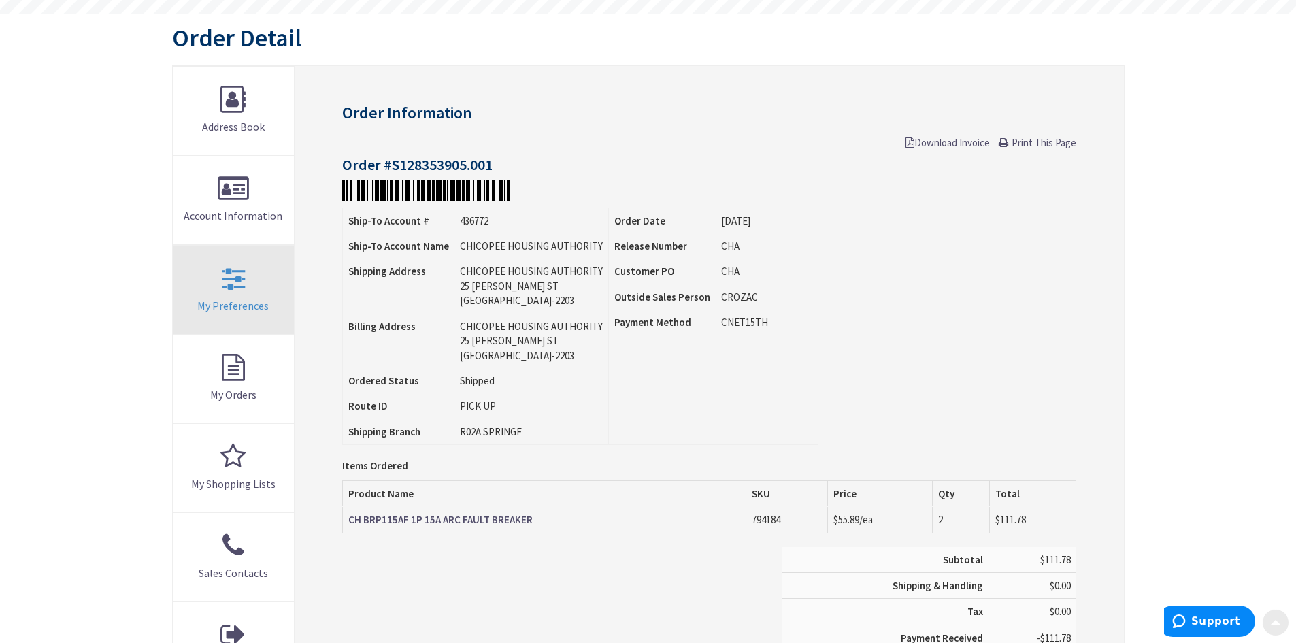
scroll to position [136, 0]
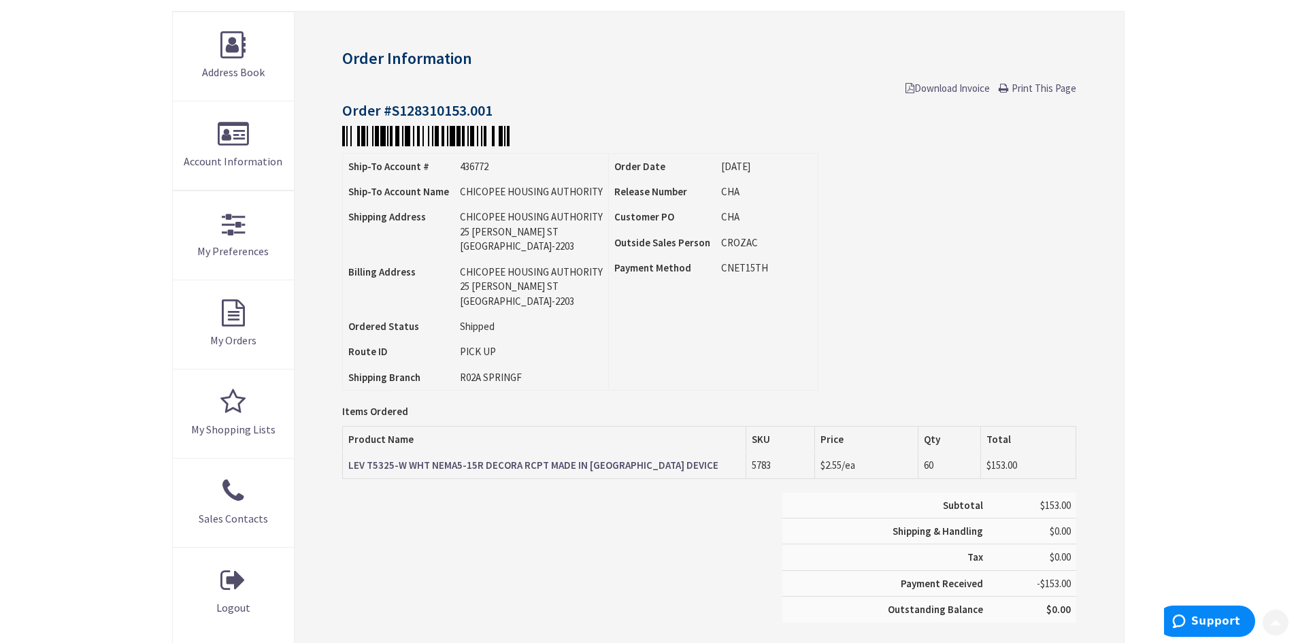
scroll to position [204, 0]
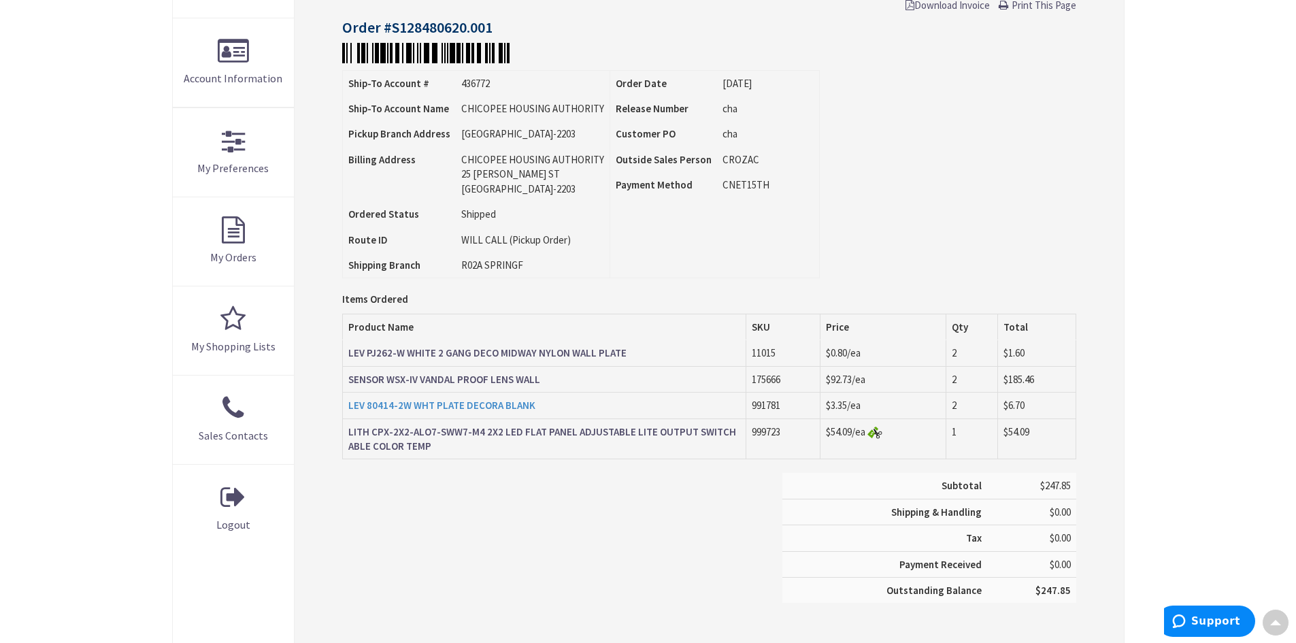
scroll to position [274, 0]
click at [483, 384] on strong "SENSOR WSX-IV VANDAL PROOF LENS WALL" at bounding box center [444, 379] width 192 height 13
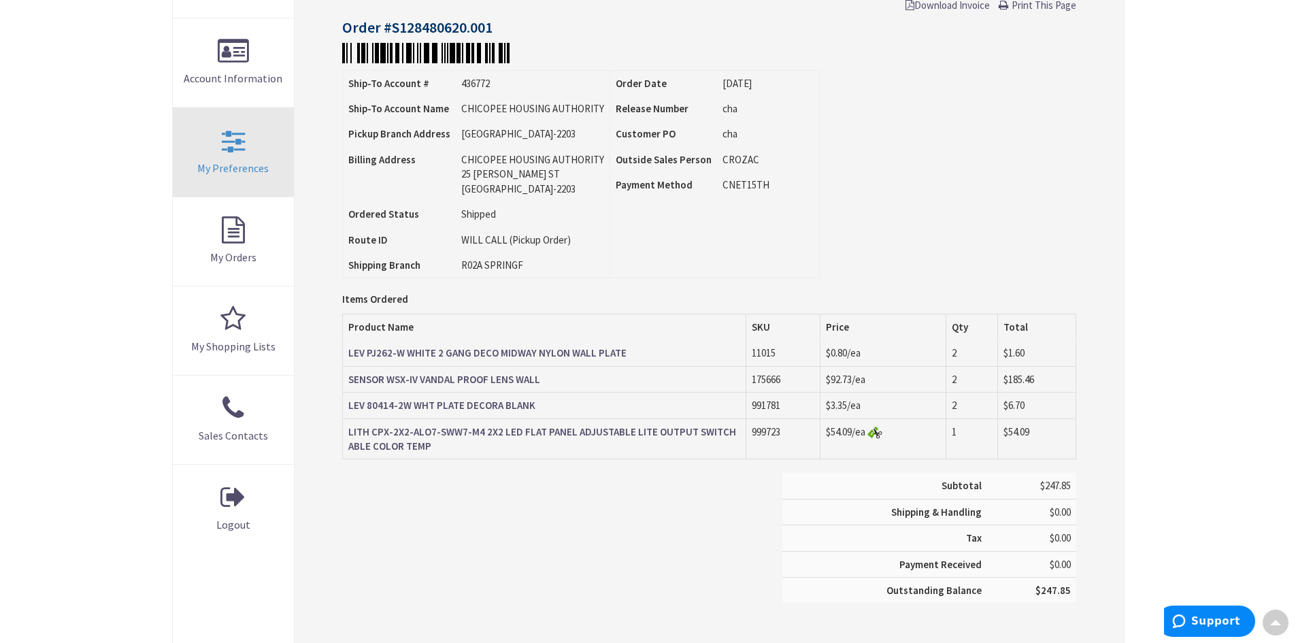
scroll to position [274, 0]
click at [476, 380] on strong "SENSOR WSX-IV VANDAL PROOF LENS WALL" at bounding box center [444, 379] width 192 height 13
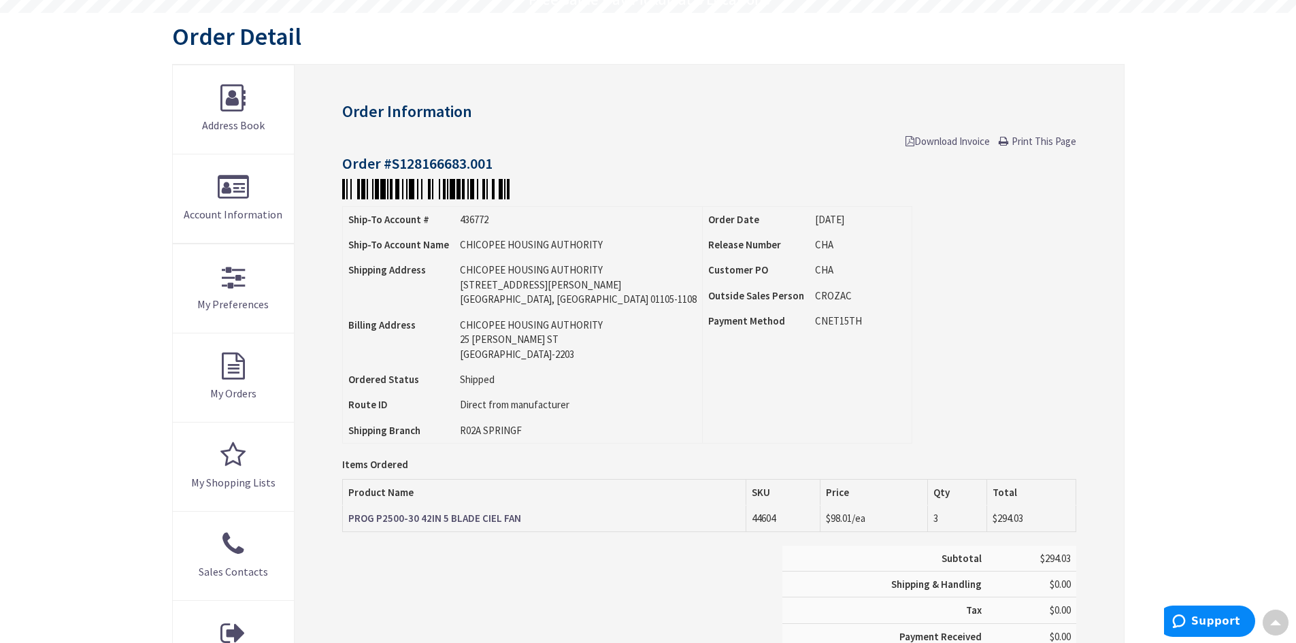
scroll to position [138, 0]
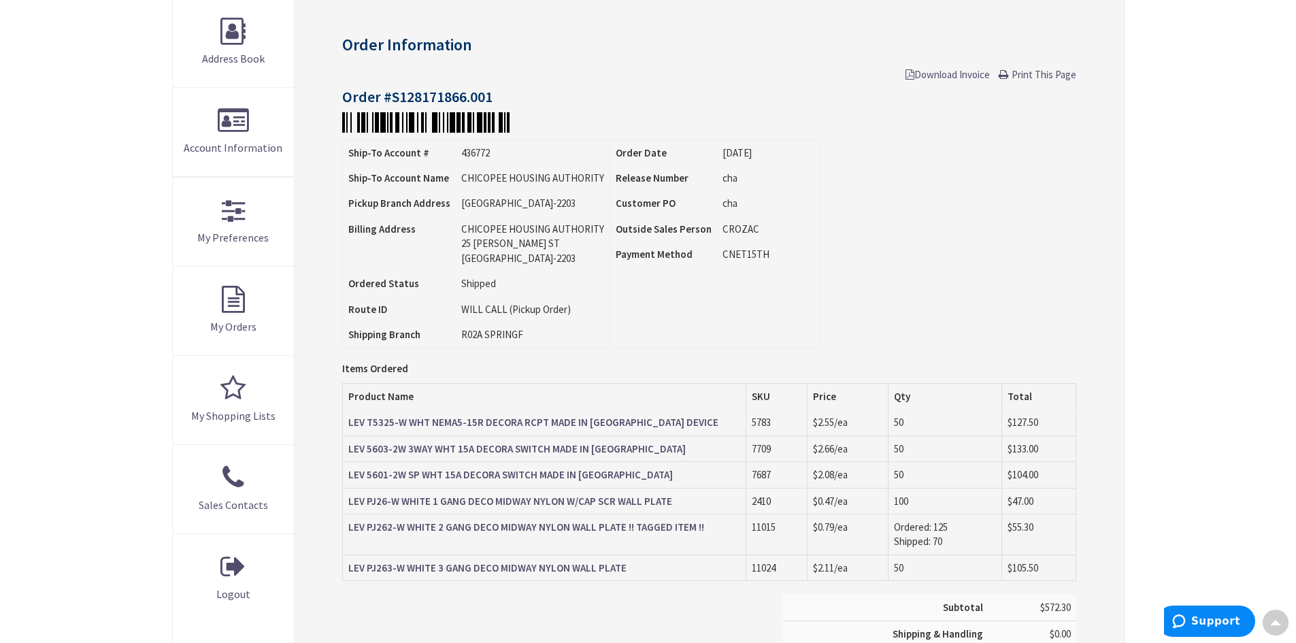
scroll to position [206, 0]
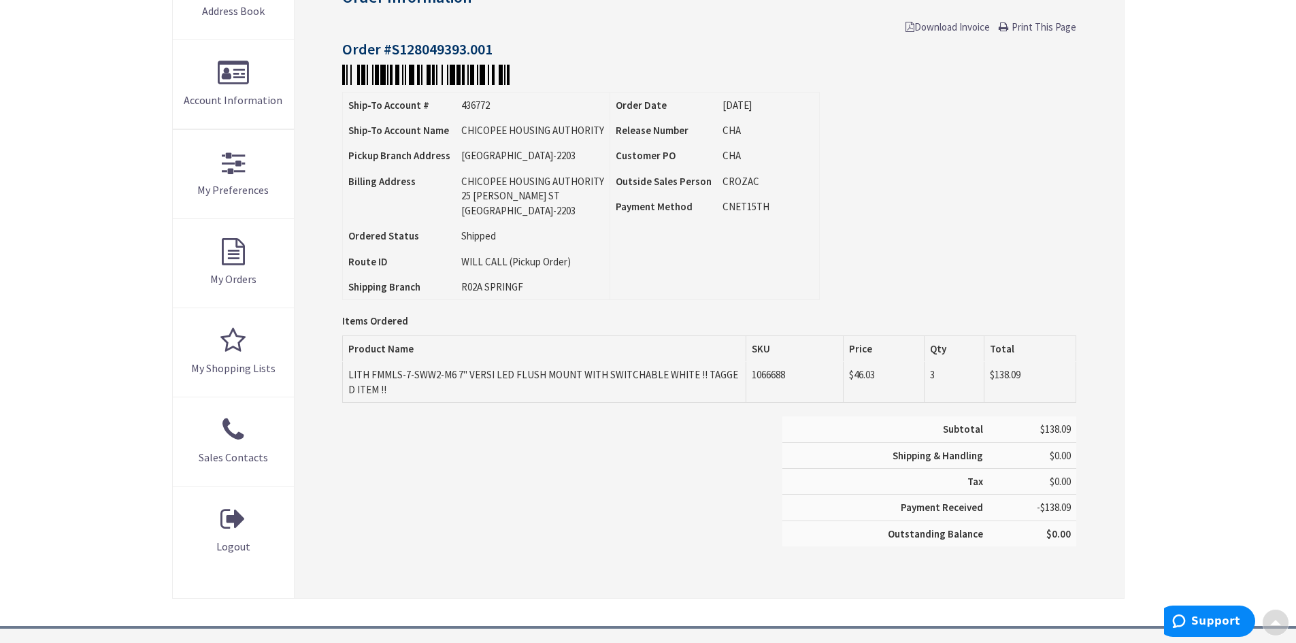
scroll to position [272, 0]
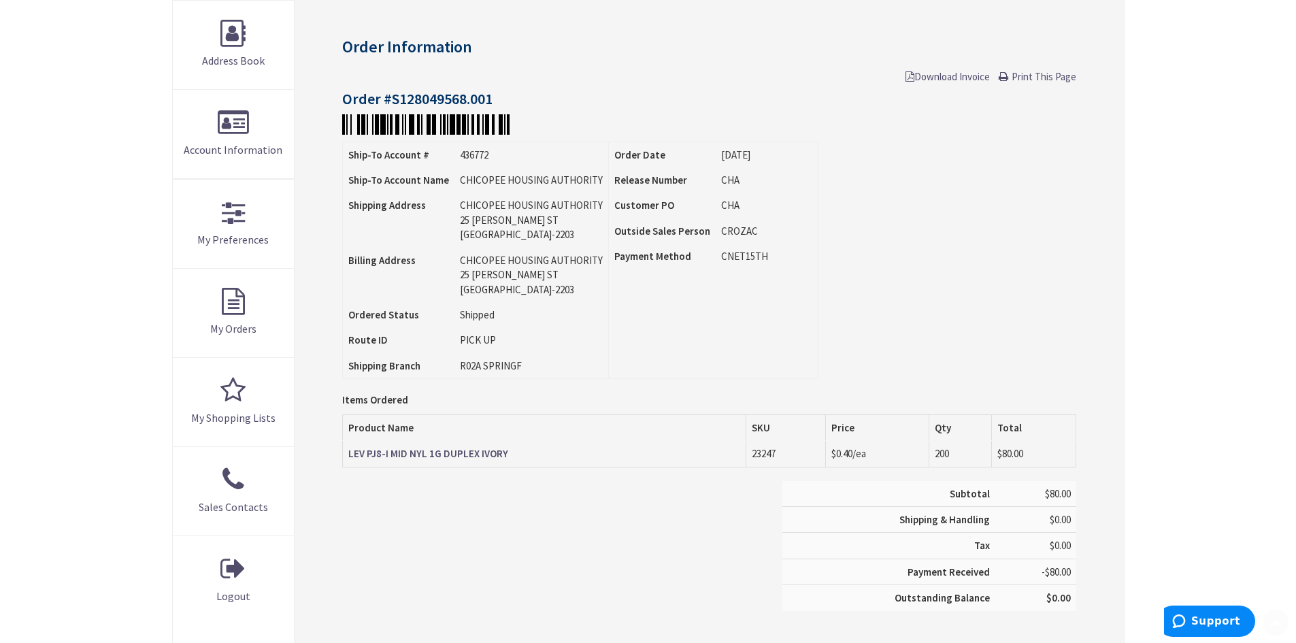
scroll to position [204, 0]
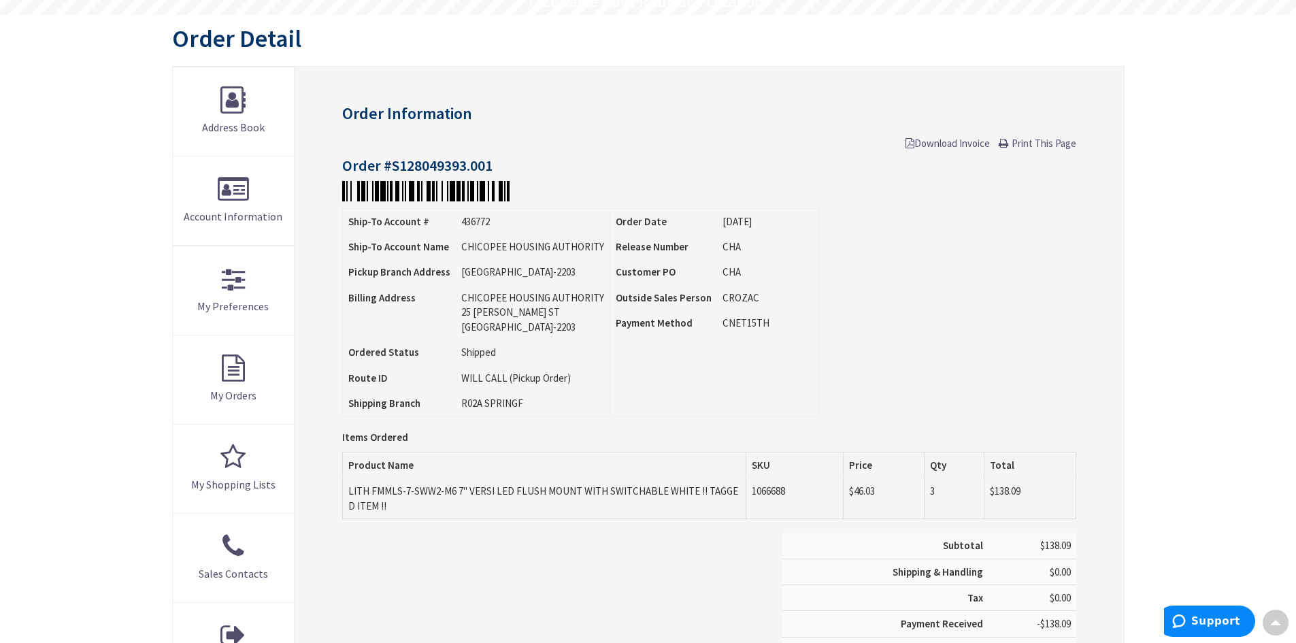
scroll to position [138, 0]
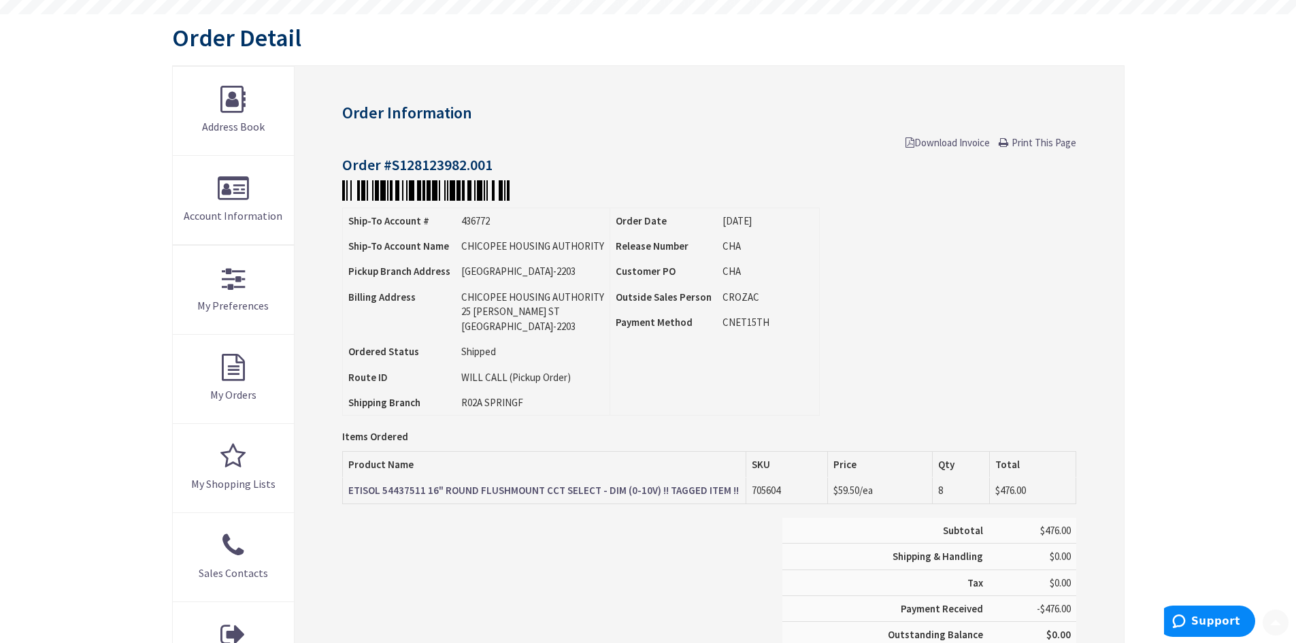
scroll to position [136, 0]
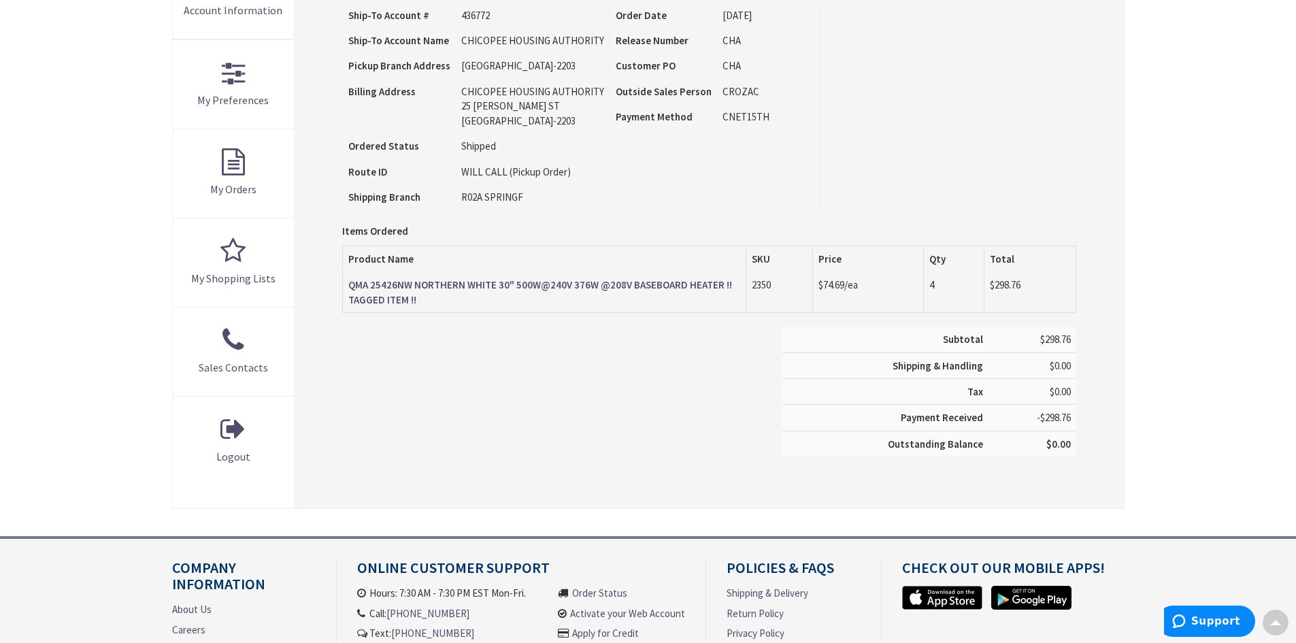
scroll to position [342, 0]
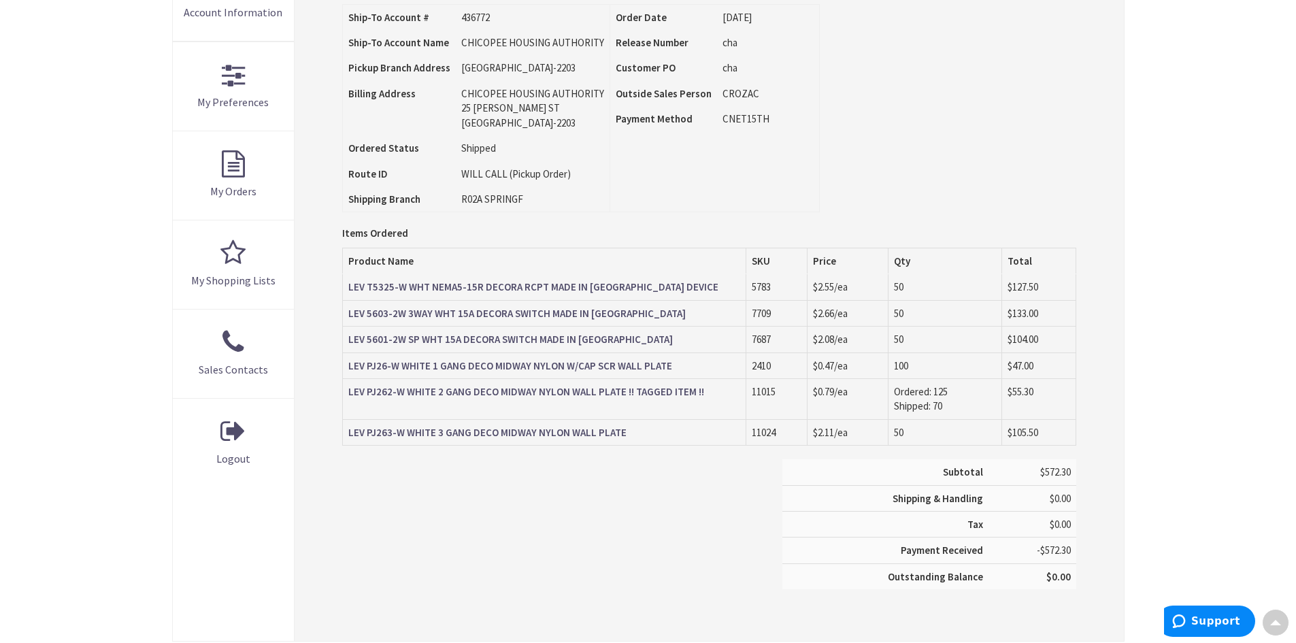
scroll to position [342, 0]
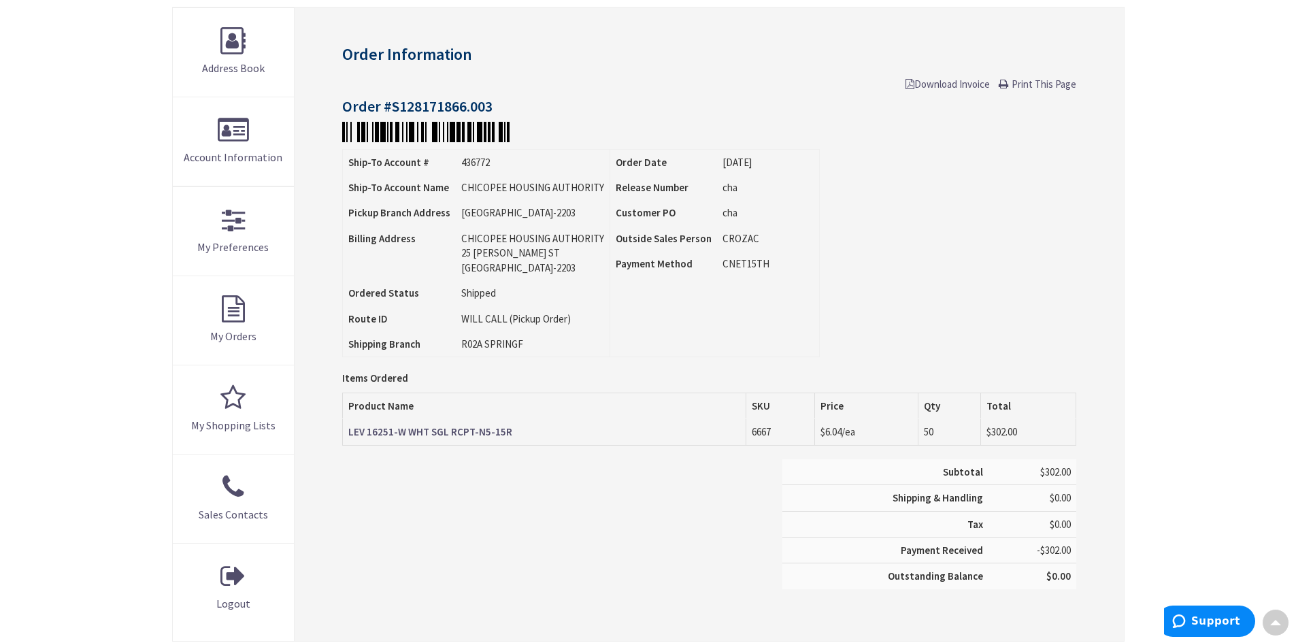
scroll to position [272, 0]
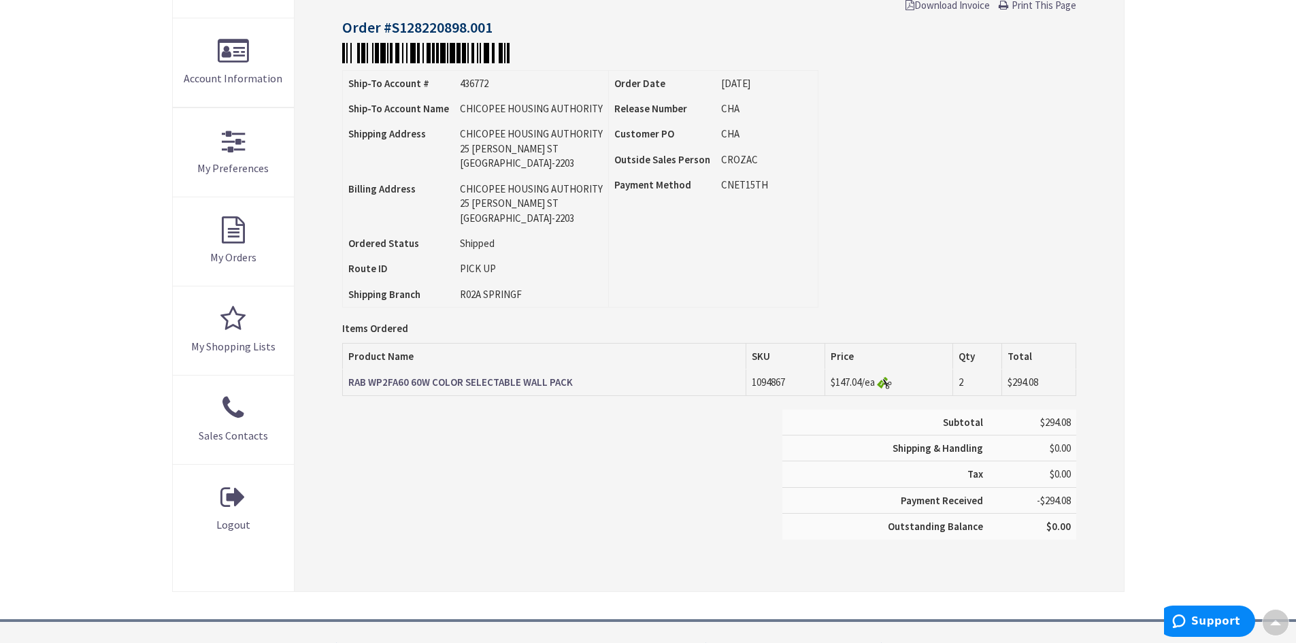
click at [465, 382] on strong "RAB WP2FA60 60W COLOR SELECTABLE WALL PACK" at bounding box center [460, 382] width 225 height 13
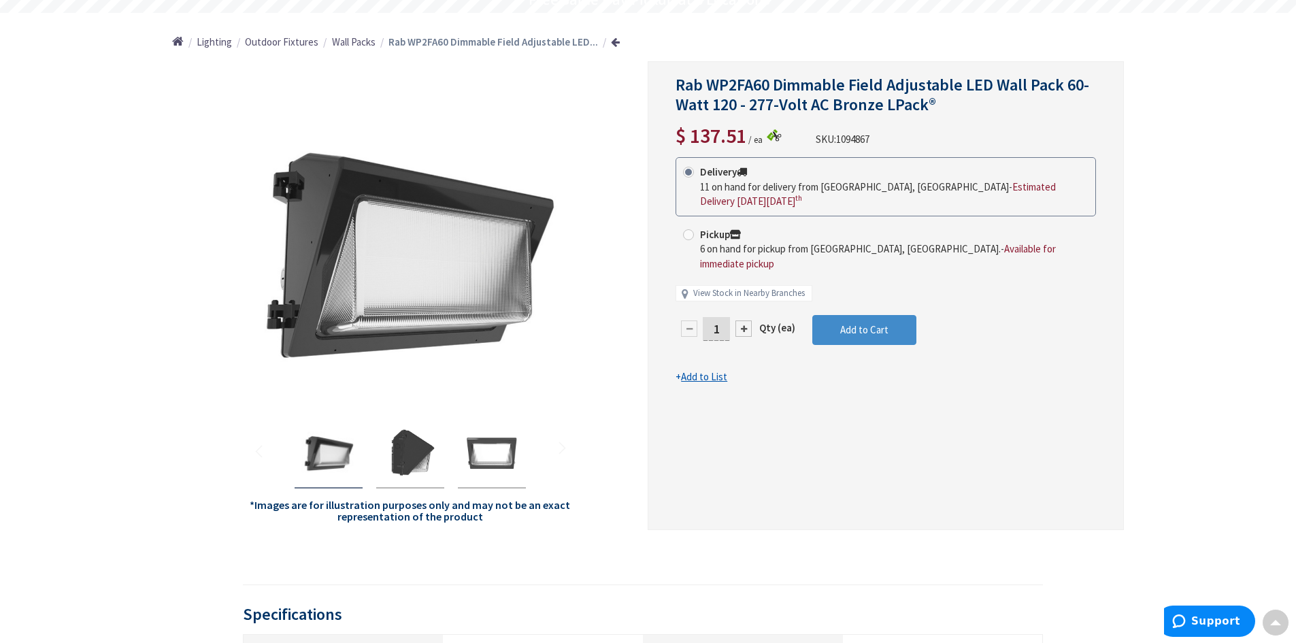
scroll to position [138, 0]
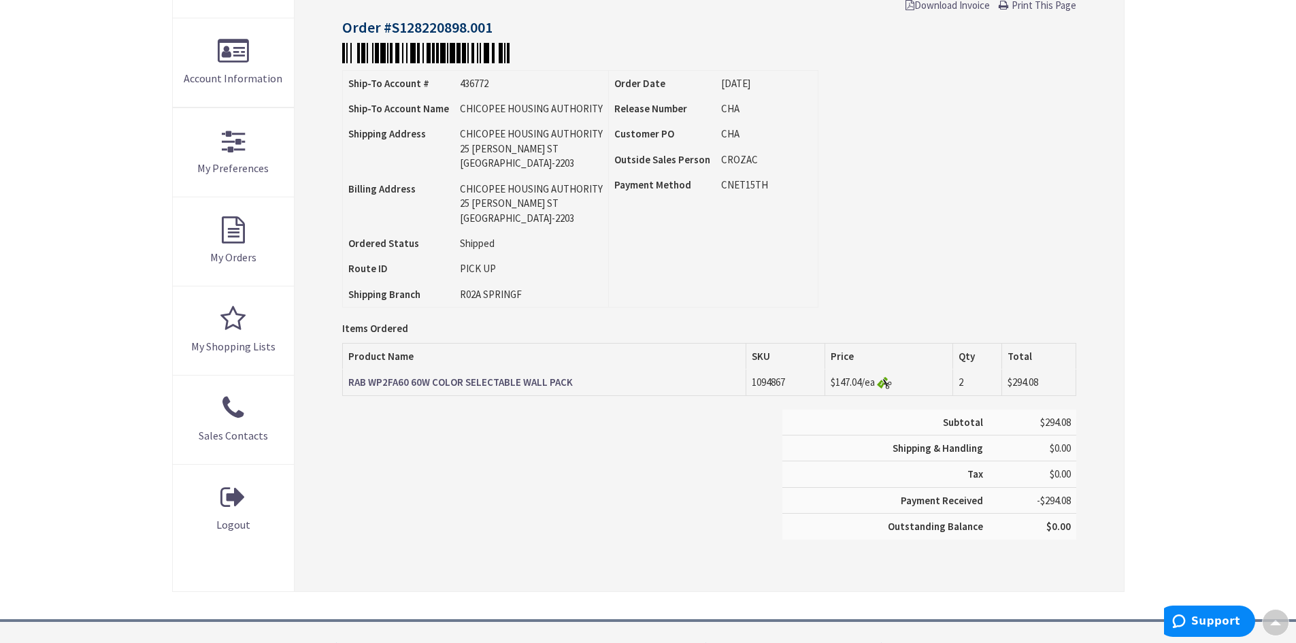
scroll to position [274, 0]
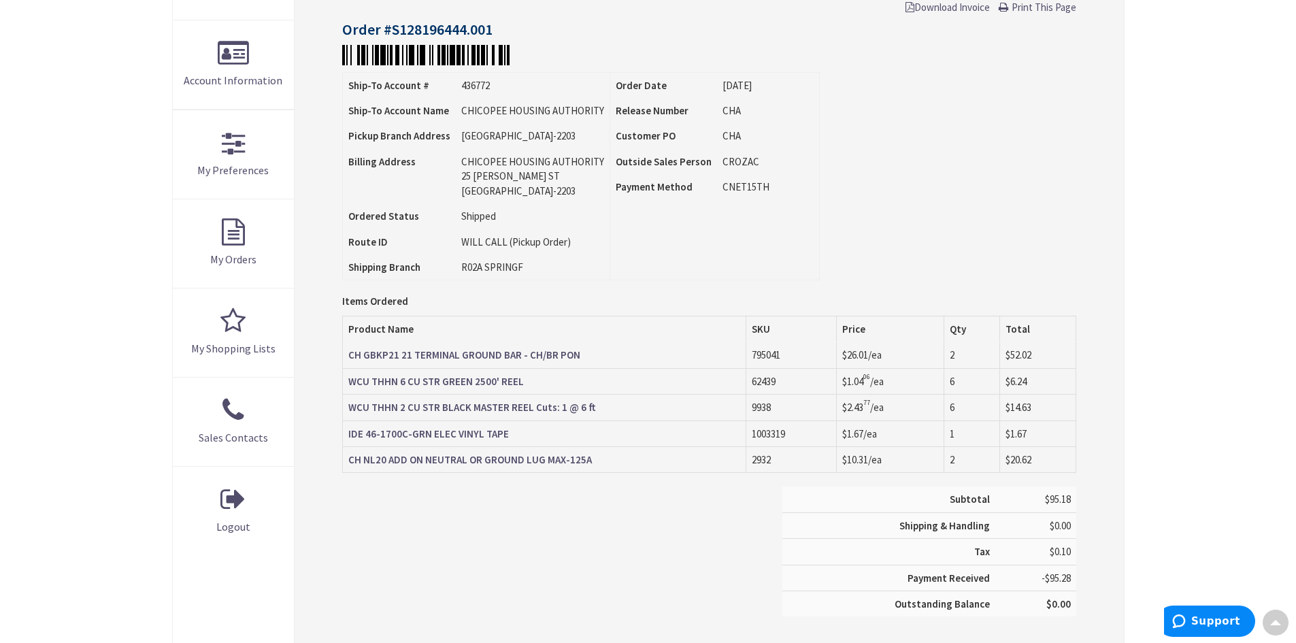
scroll to position [274, 0]
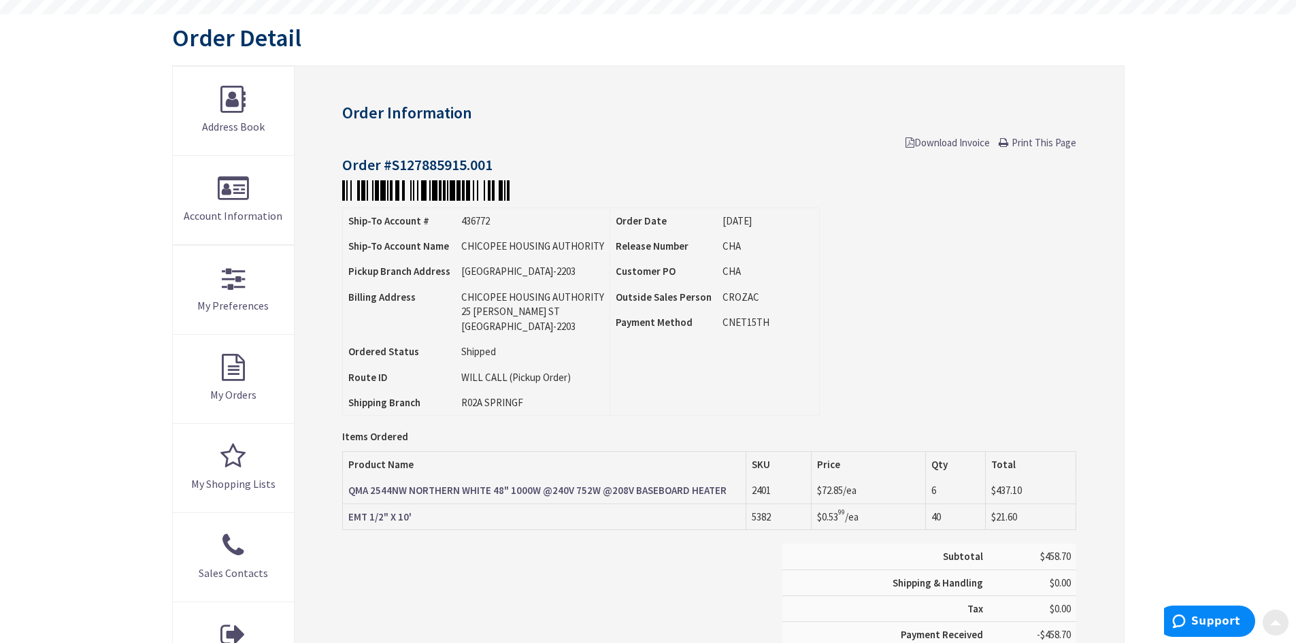
scroll to position [136, 0]
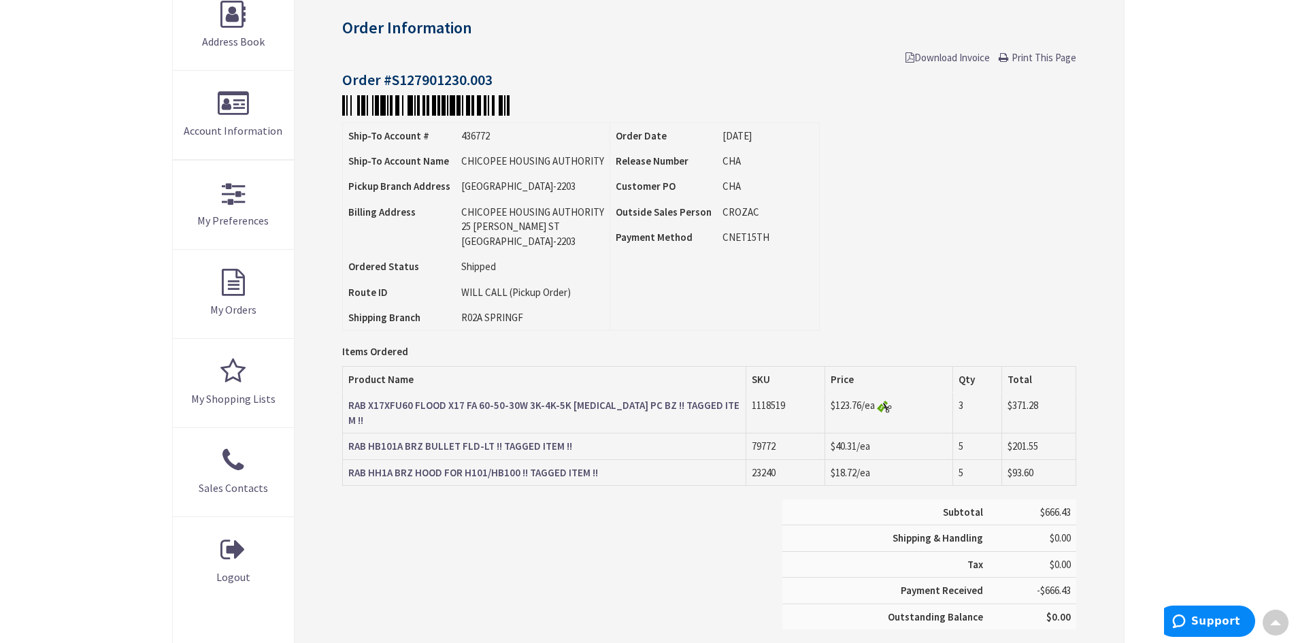
scroll to position [138, 0]
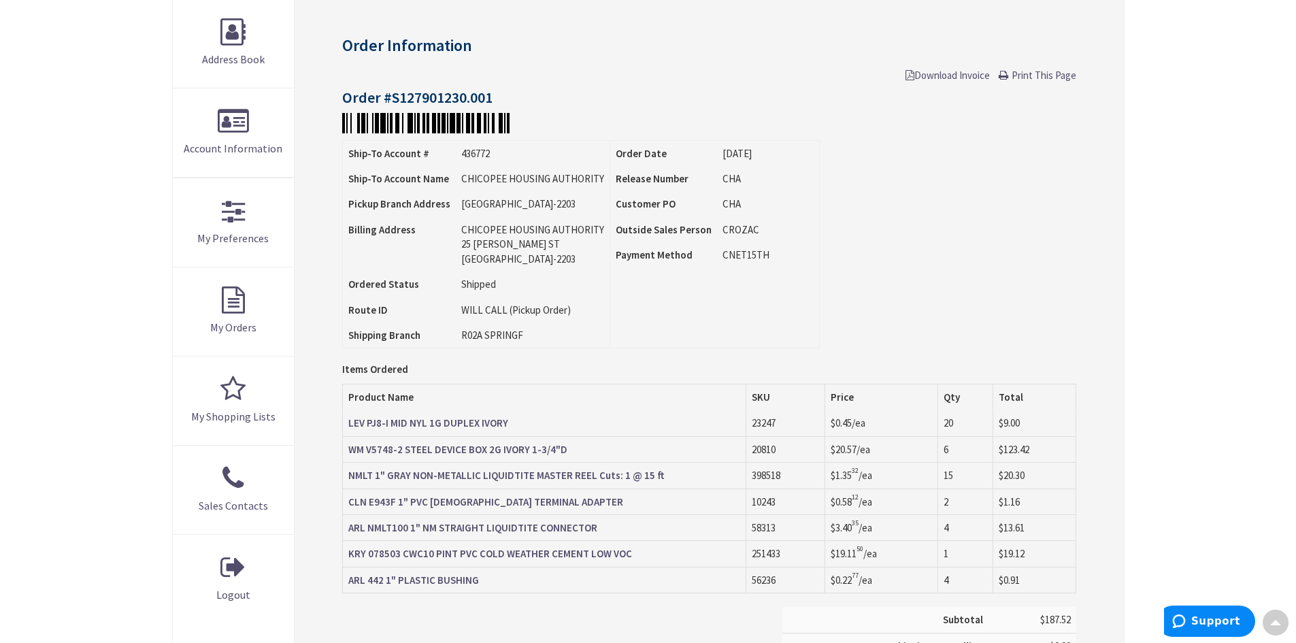
scroll to position [206, 0]
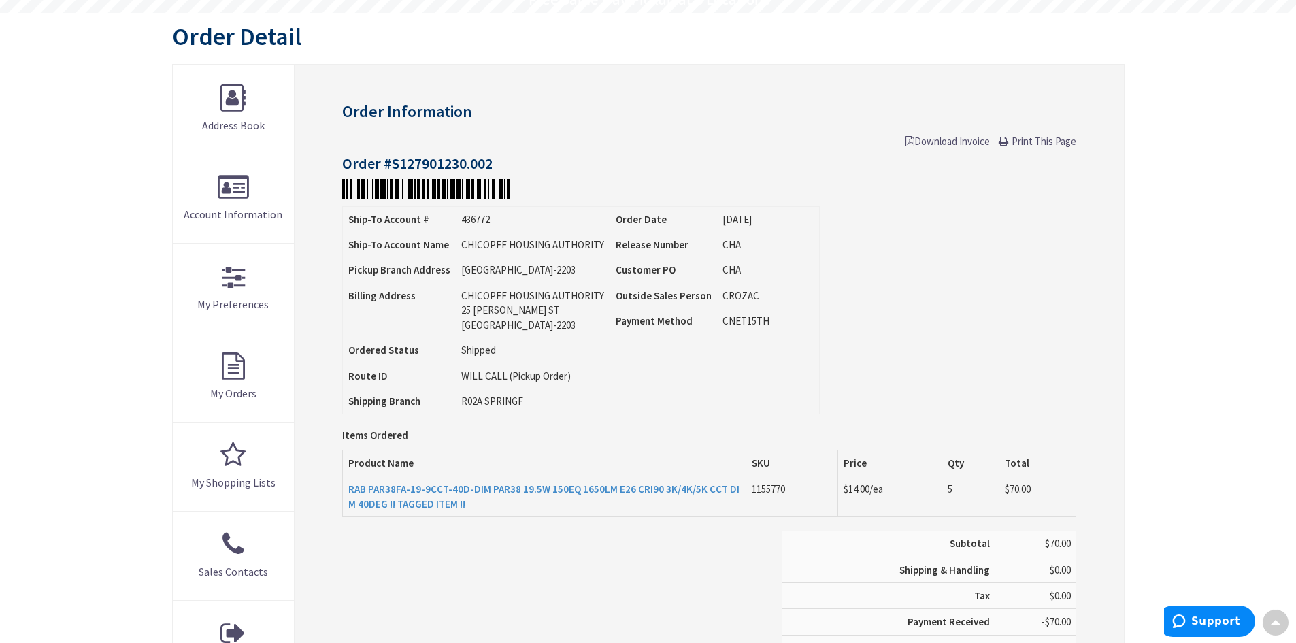
scroll to position [138, 0]
click at [544, 489] on strong "RAB PAR38FA-19-9CCT-40D-DIM PAR38 19.5W 150EQ 1650LM E26 CRI90 3K/4K/5K CCT DIM…" at bounding box center [543, 496] width 391 height 27
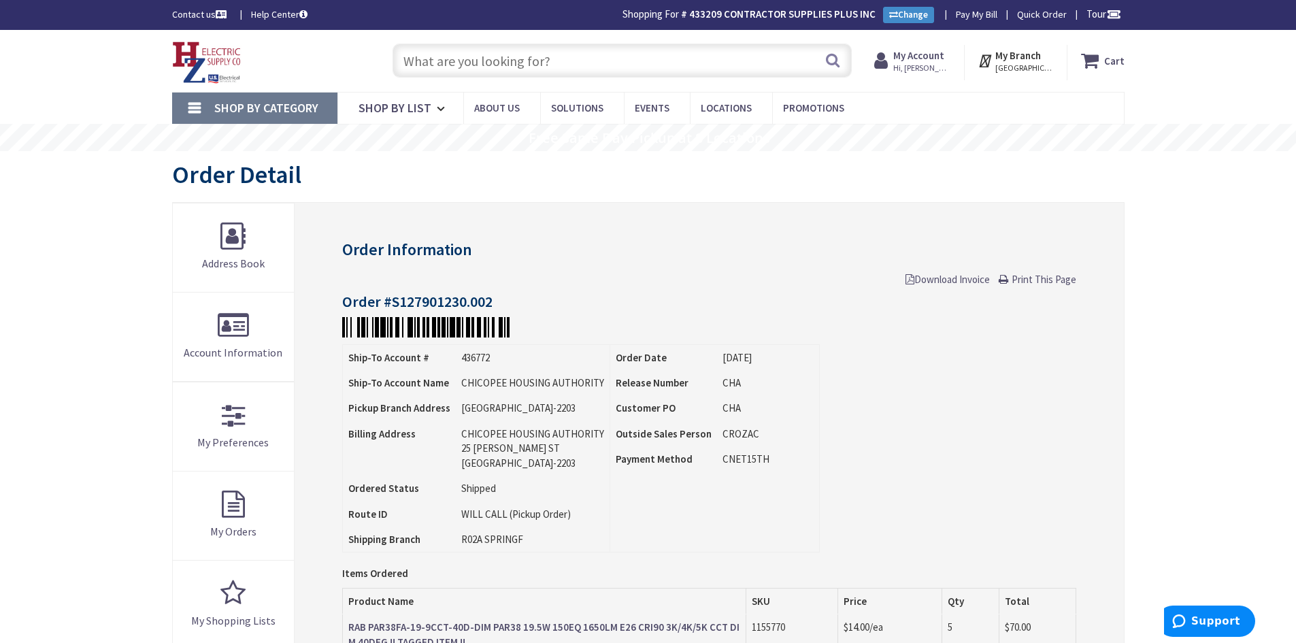
click at [1037, 280] on span "Print This Page" at bounding box center [1044, 279] width 65 height 13
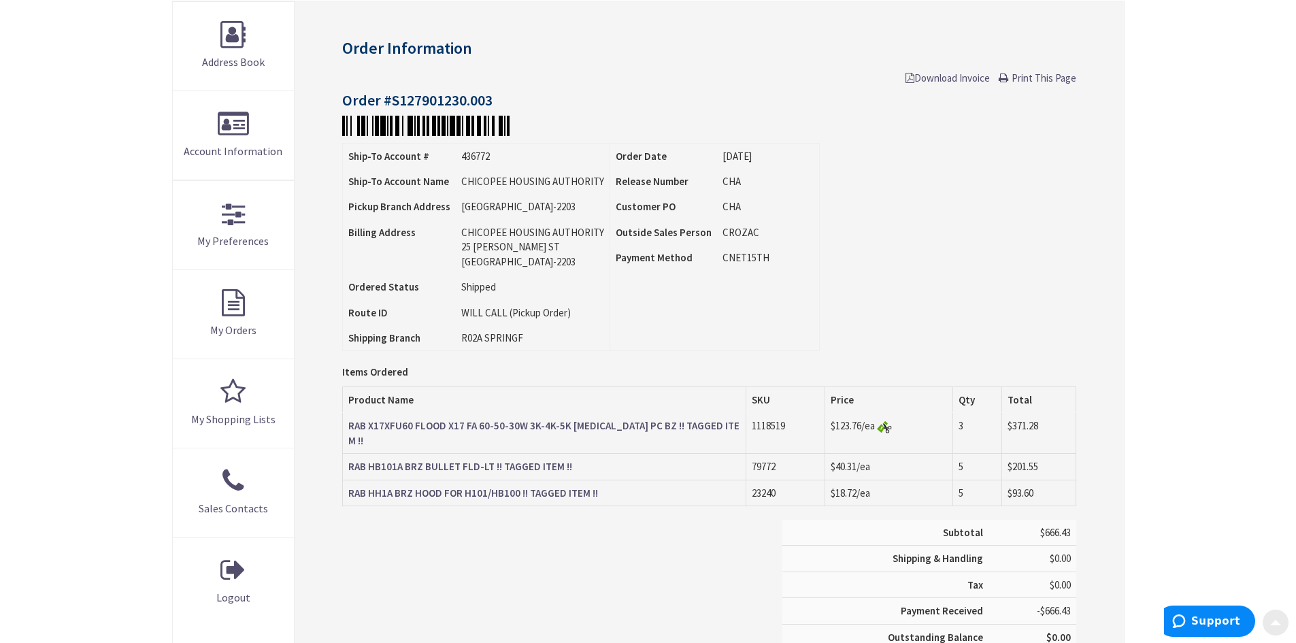
scroll to position [204, 0]
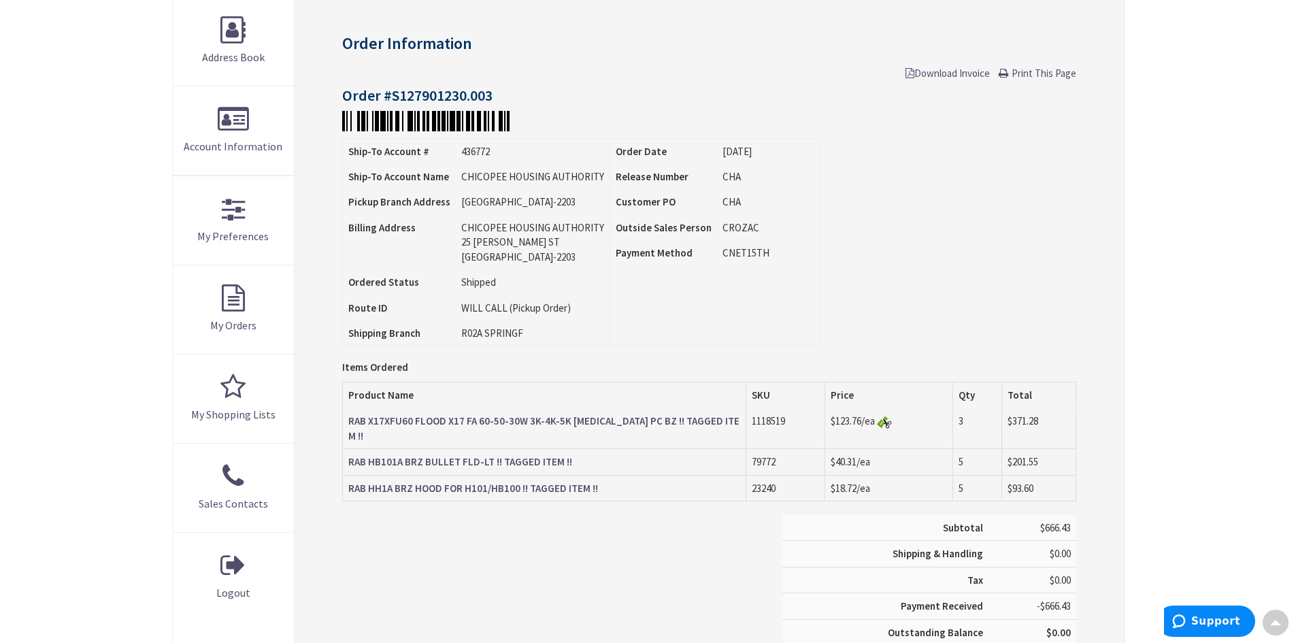
click at [1020, 75] on span "Print This Page" at bounding box center [1044, 73] width 65 height 13
click at [482, 482] on strong "RAB HH1A BRZ HOOD FOR H101/HB100 !! TAGGED ITEM !!" at bounding box center [473, 488] width 250 height 13
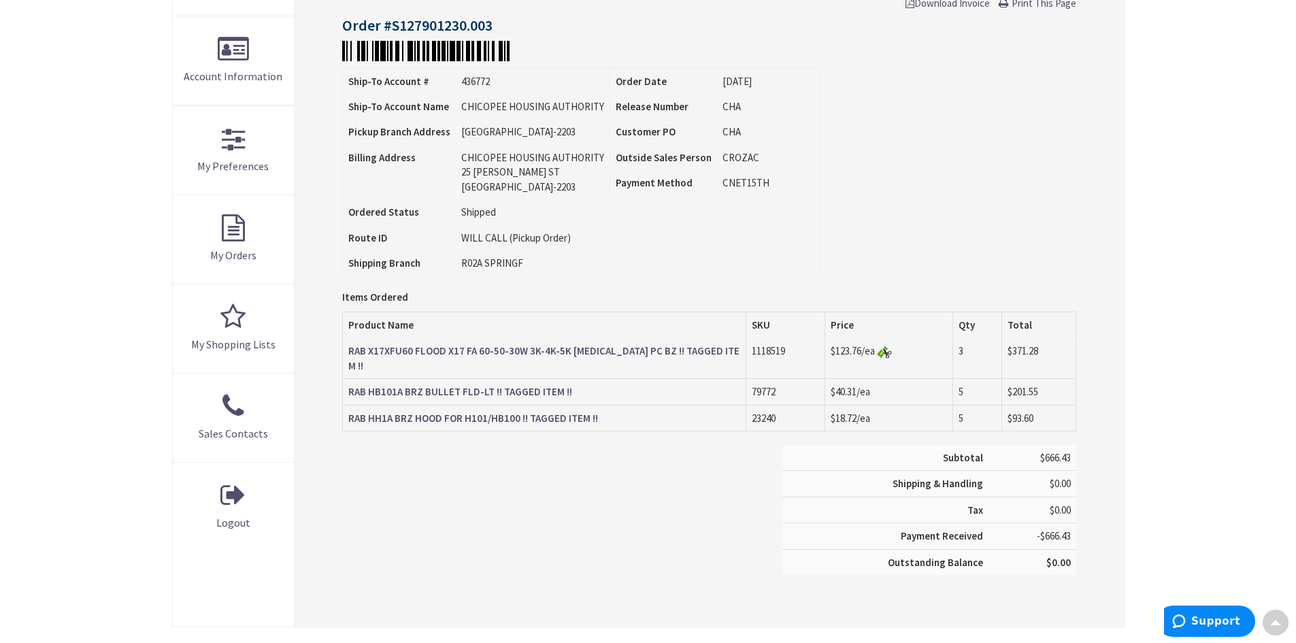
scroll to position [340, 0]
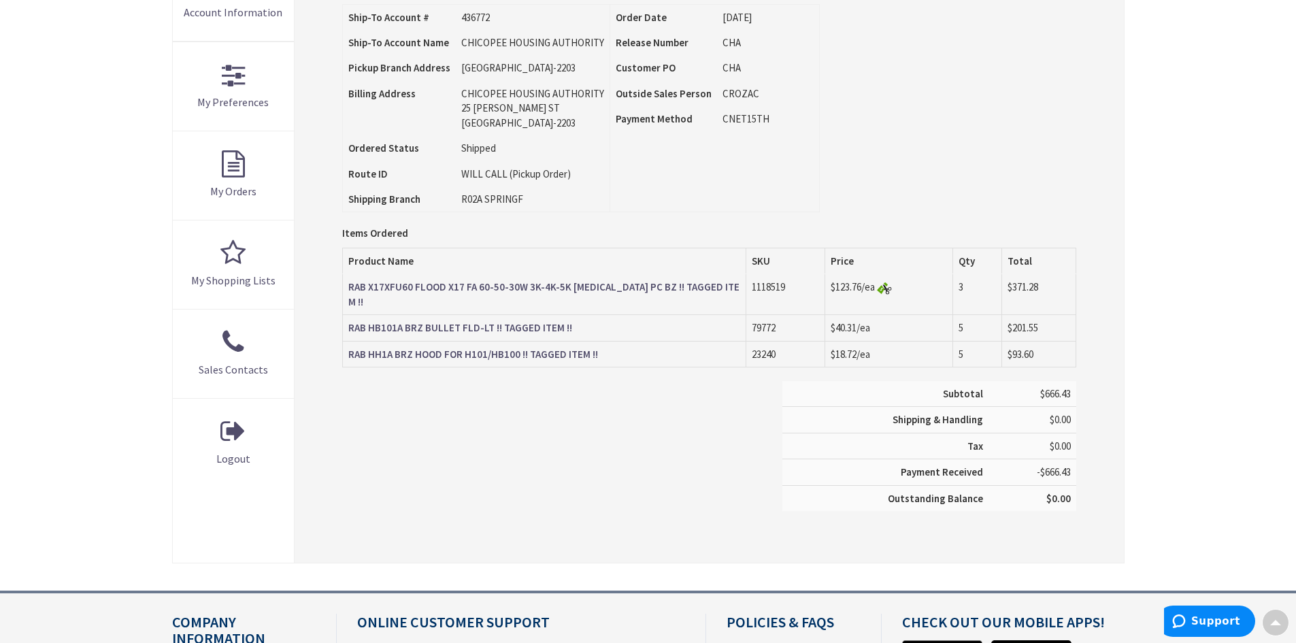
click at [537, 348] on strong "RAB HH1A BRZ HOOD FOR H101/HB100 !! TAGGED ITEM !!" at bounding box center [473, 354] width 250 height 13
click at [498, 318] on link "RAB HB101A BRZ BULLET FLD-LT !! TAGGED ITEM !!" at bounding box center [460, 325] width 224 height 14
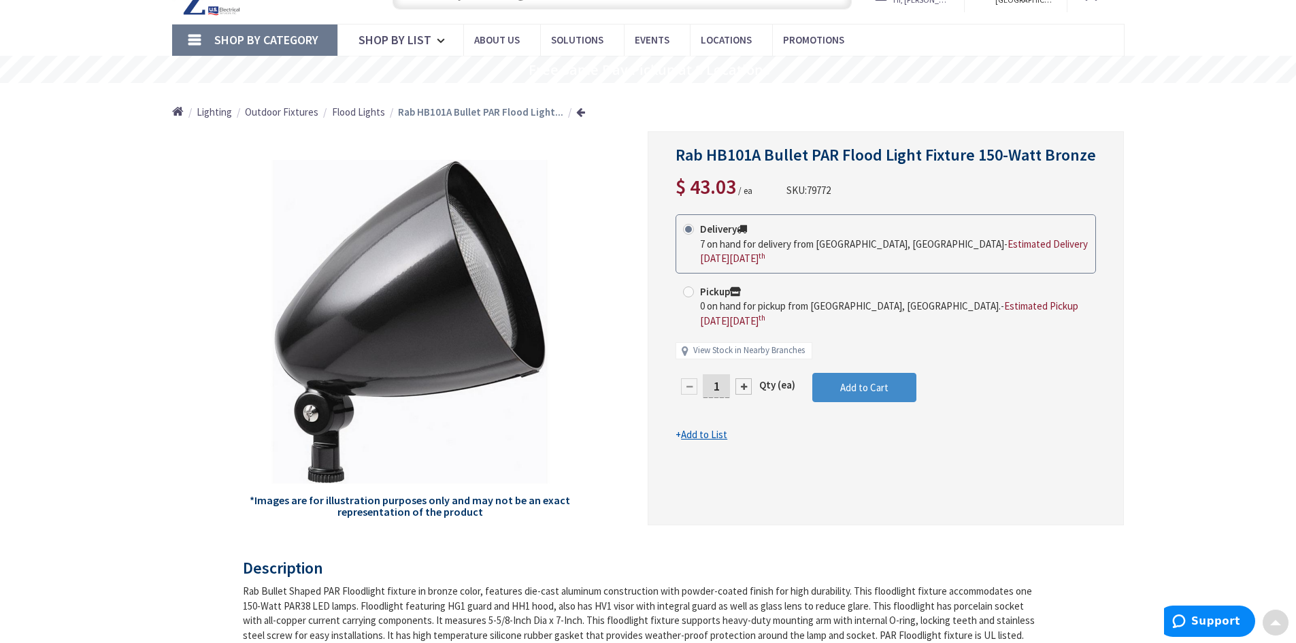
scroll to position [70, 0]
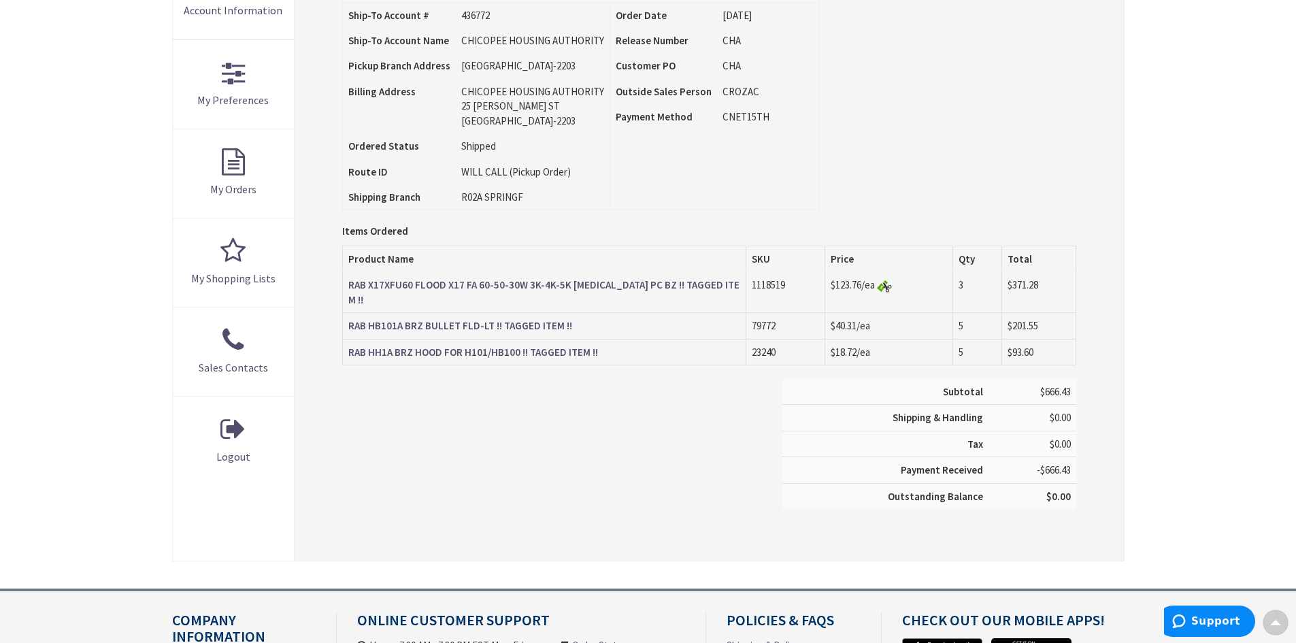
click at [608, 279] on strong "RAB X17XFU60 FLOOD X17 FA 60-50-30W 3K-4K-5K [MEDICAL_DATA] PC BZ !! TAGGED ITE…" at bounding box center [543, 291] width 391 height 27
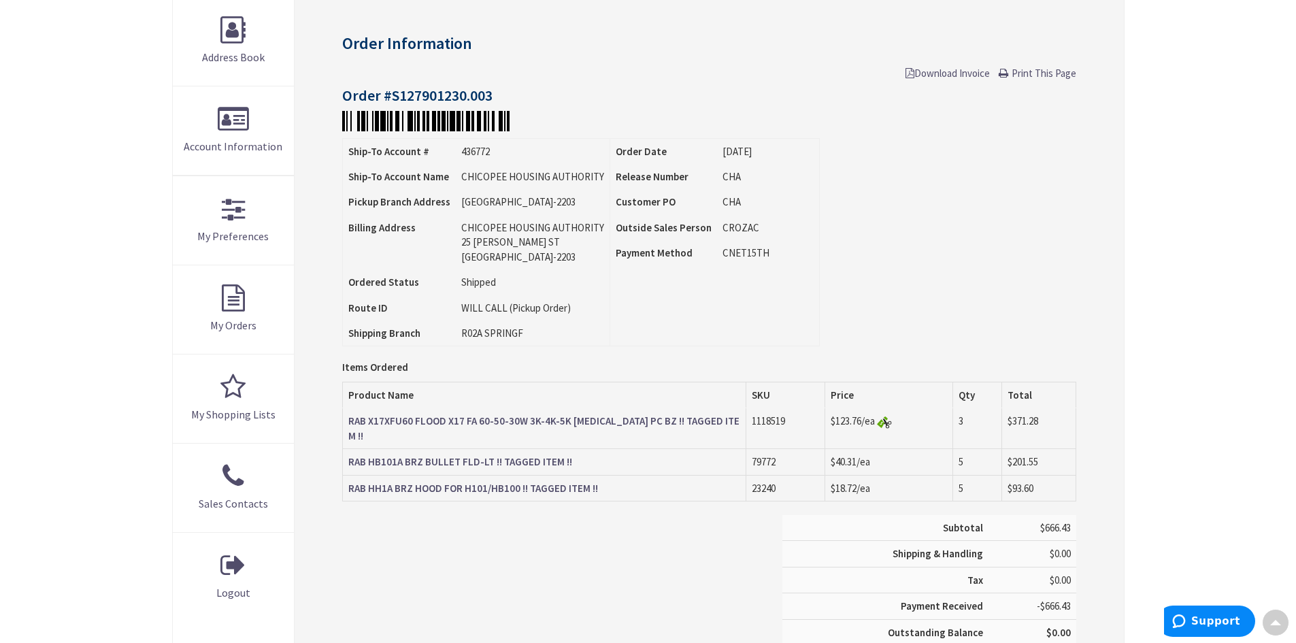
scroll to position [206, 0]
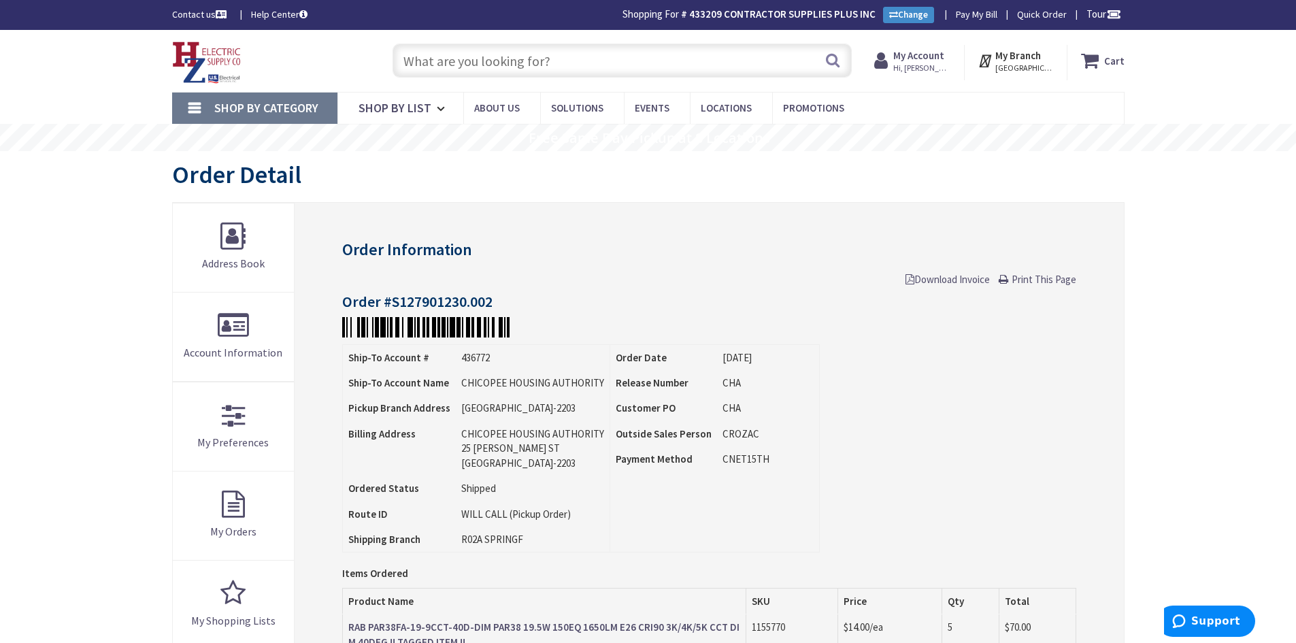
click at [498, 71] on input "text" at bounding box center [622, 61] width 459 height 34
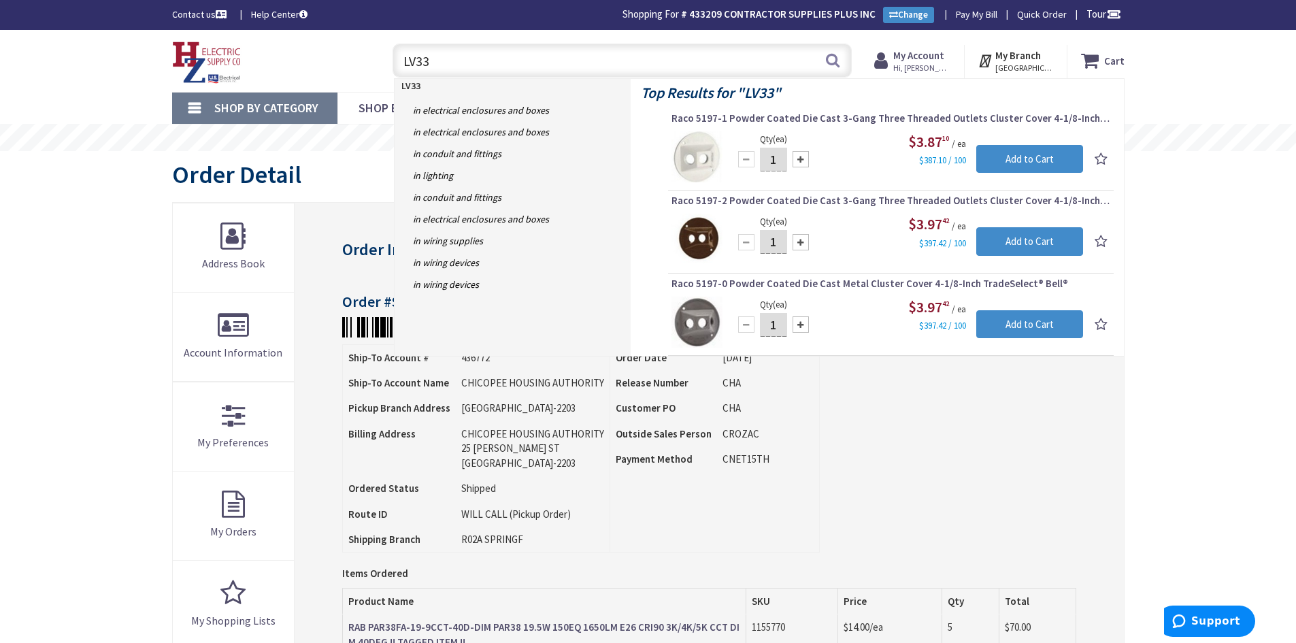
type input "LV33"
click at [694, 312] on img at bounding box center [697, 322] width 51 height 51
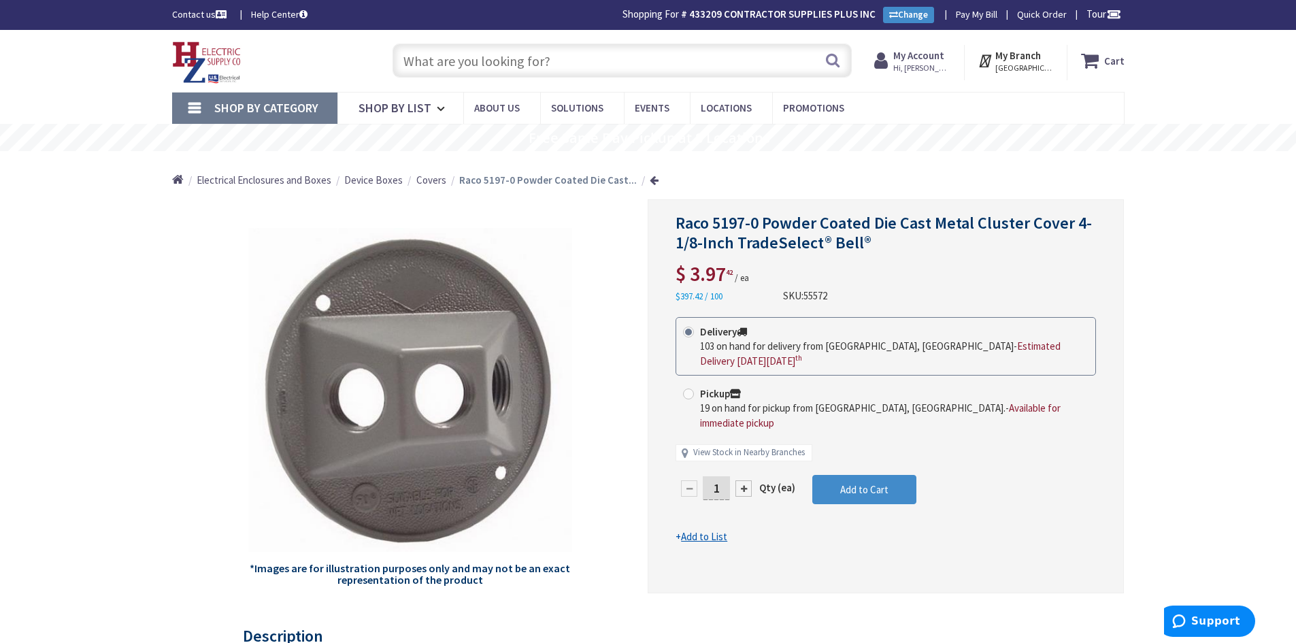
click at [441, 59] on input "text" at bounding box center [622, 61] width 459 height 34
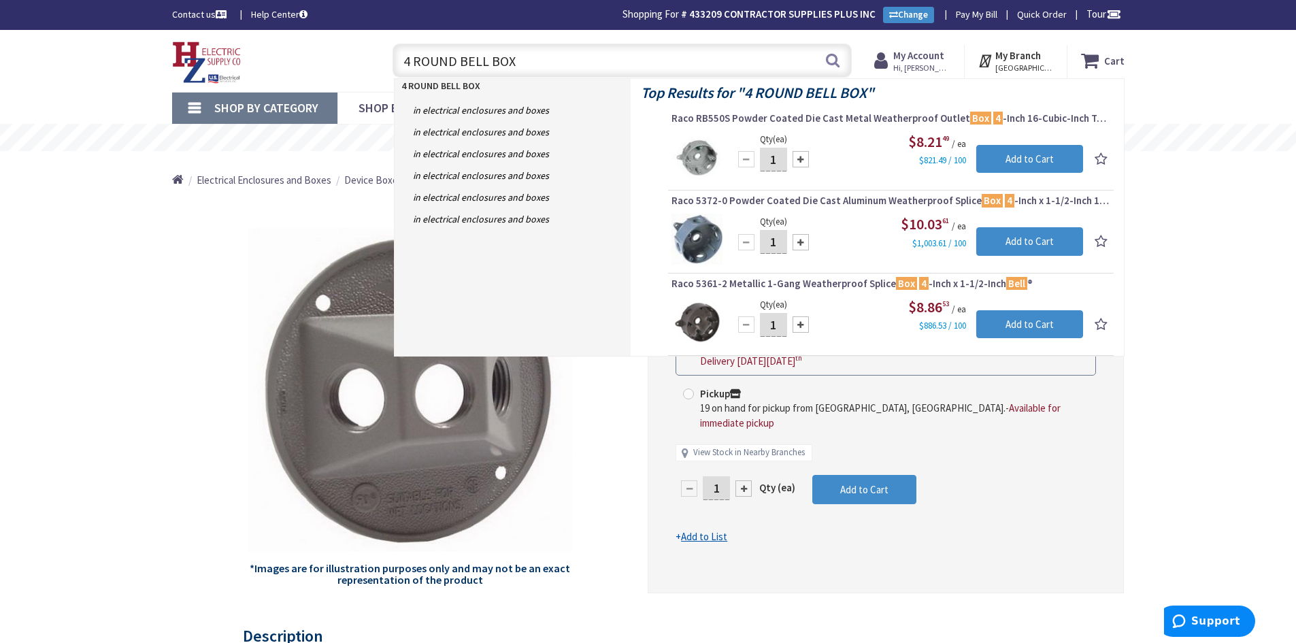
drag, startPoint x: 526, startPoint y: 65, endPoint x: 400, endPoint y: 67, distance: 125.9
click at [400, 67] on input "4 ROUND BELL BOX" at bounding box center [622, 61] width 459 height 34
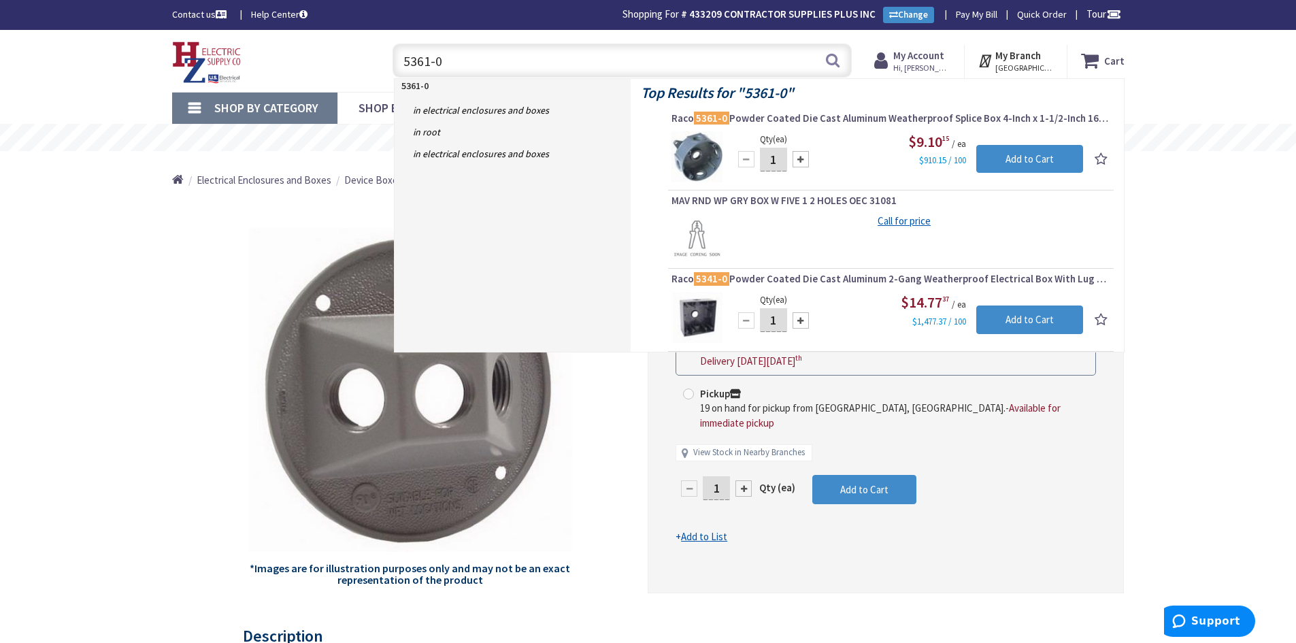
drag, startPoint x: 472, startPoint y: 65, endPoint x: 395, endPoint y: 68, distance: 76.3
click at [395, 68] on input "5361-0" at bounding box center [622, 61] width 459 height 34
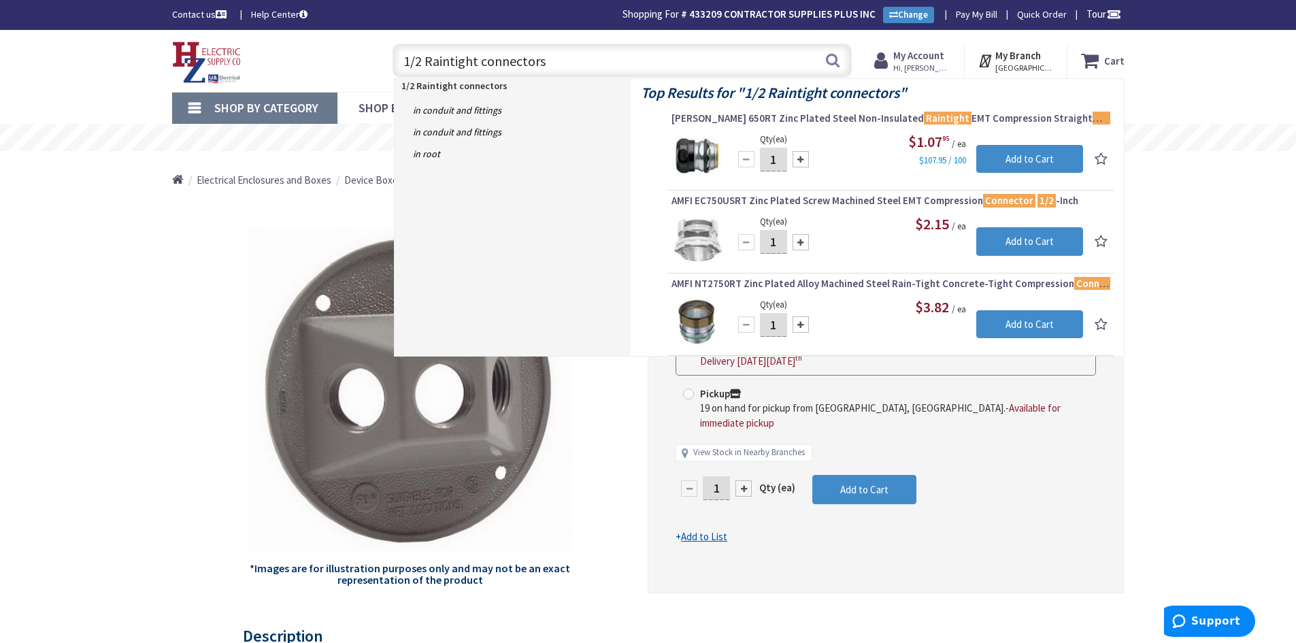
drag, startPoint x: 553, startPoint y: 63, endPoint x: 350, endPoint y: 63, distance: 202.8
click at [350, 63] on div "Toggle Nav 1/2 Raintight connectors 1/2 Raintight connectors Search Cart My Car…" at bounding box center [648, 61] width 973 height 46
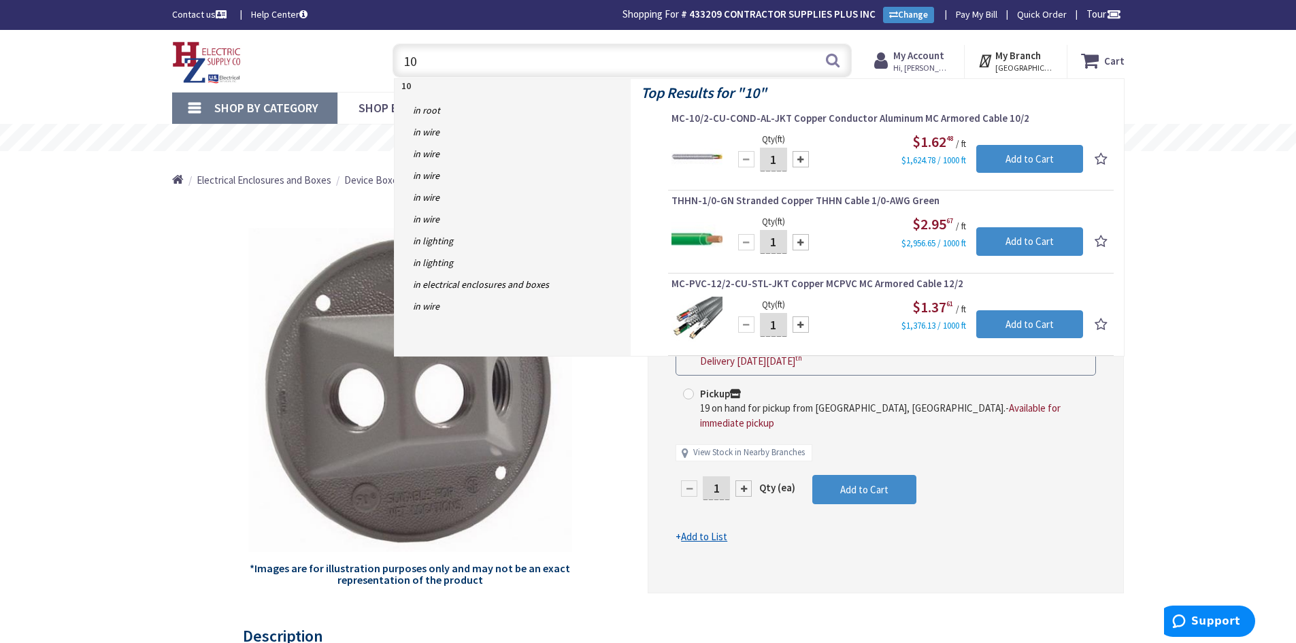
type input "1"
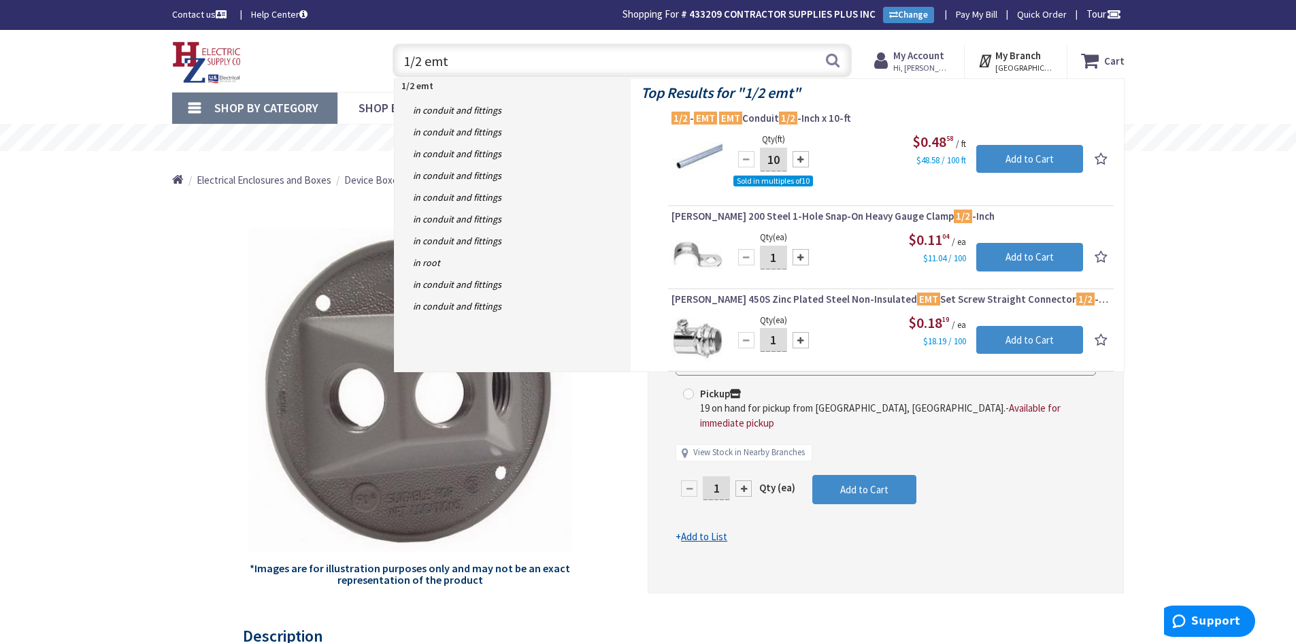
type input "1/2 emt"
